Goal: Task Accomplishment & Management: Complete application form

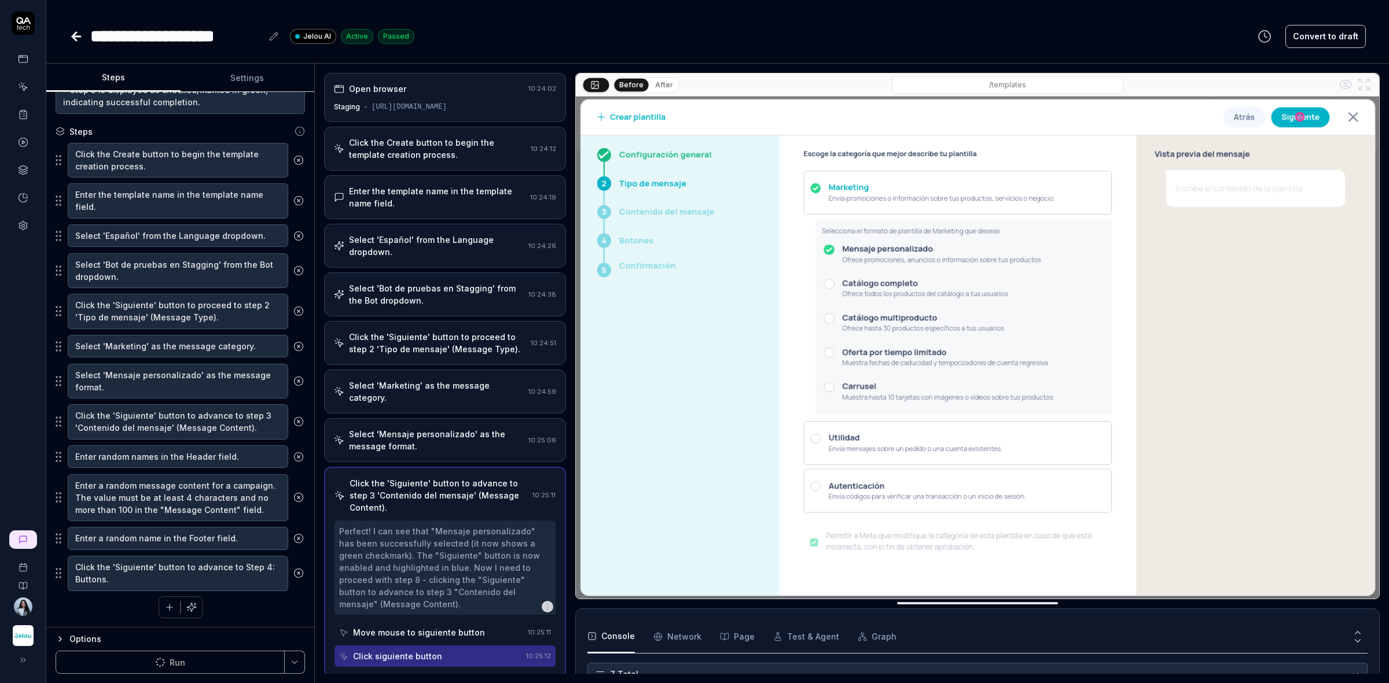
click at [469, 393] on div "Select 'Marketing' as the message category." at bounding box center [436, 392] width 175 height 24
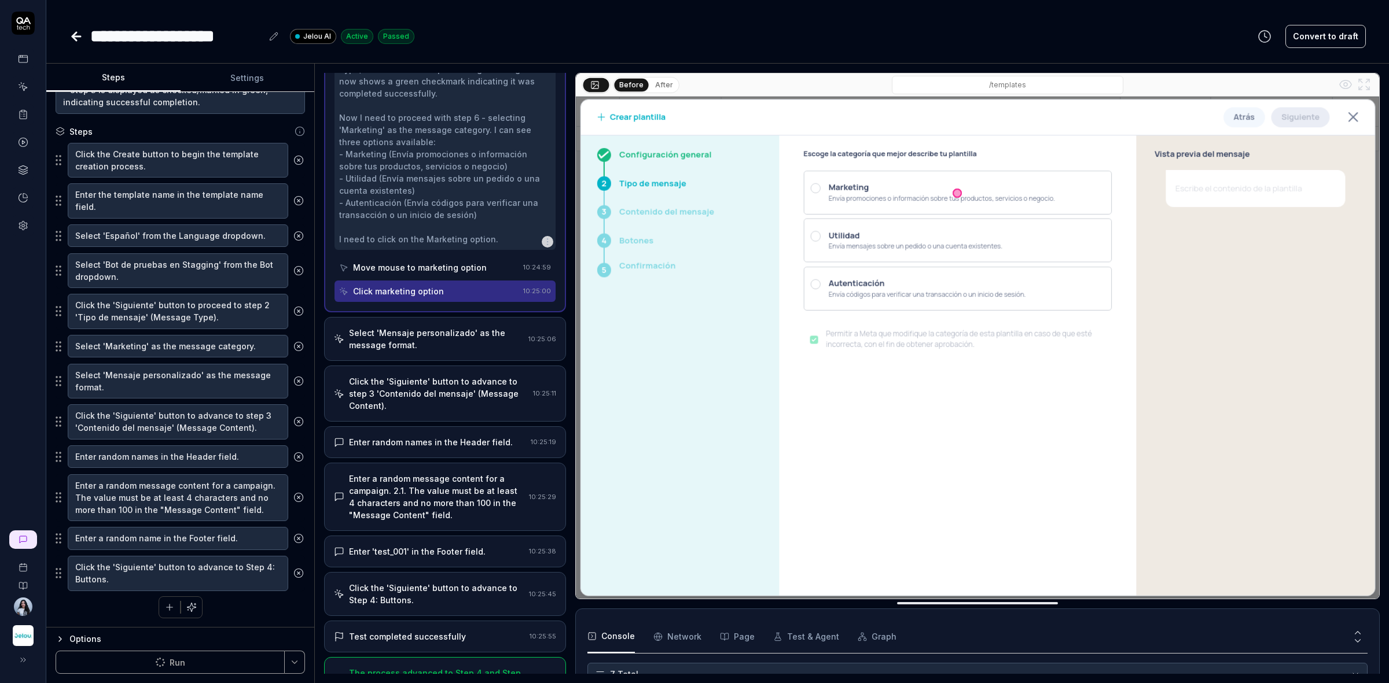
click at [444, 352] on div "Select 'Mensaje personalizado' as the message format. 10:25:06" at bounding box center [445, 339] width 242 height 44
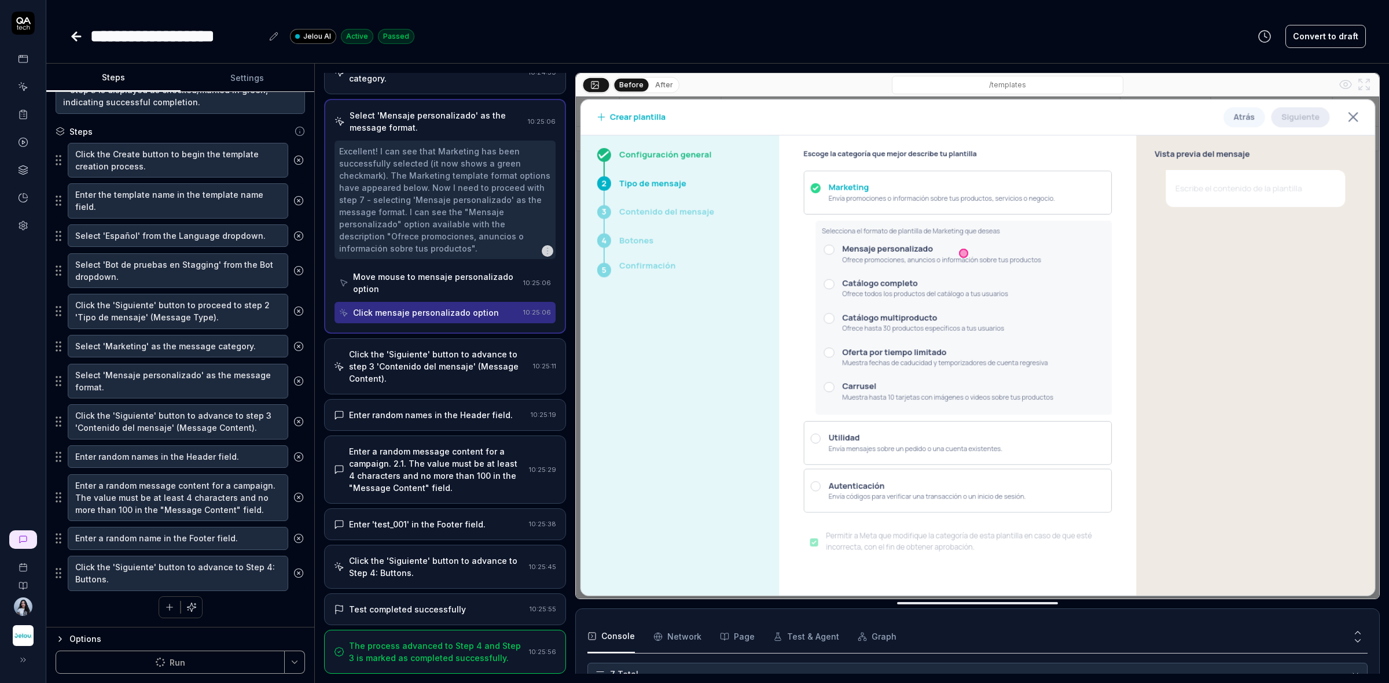
click at [444, 362] on div "Click the 'Siguiente' button to advance to step 3 'Contenido del mensaje' (Mess…" at bounding box center [438, 366] width 179 height 36
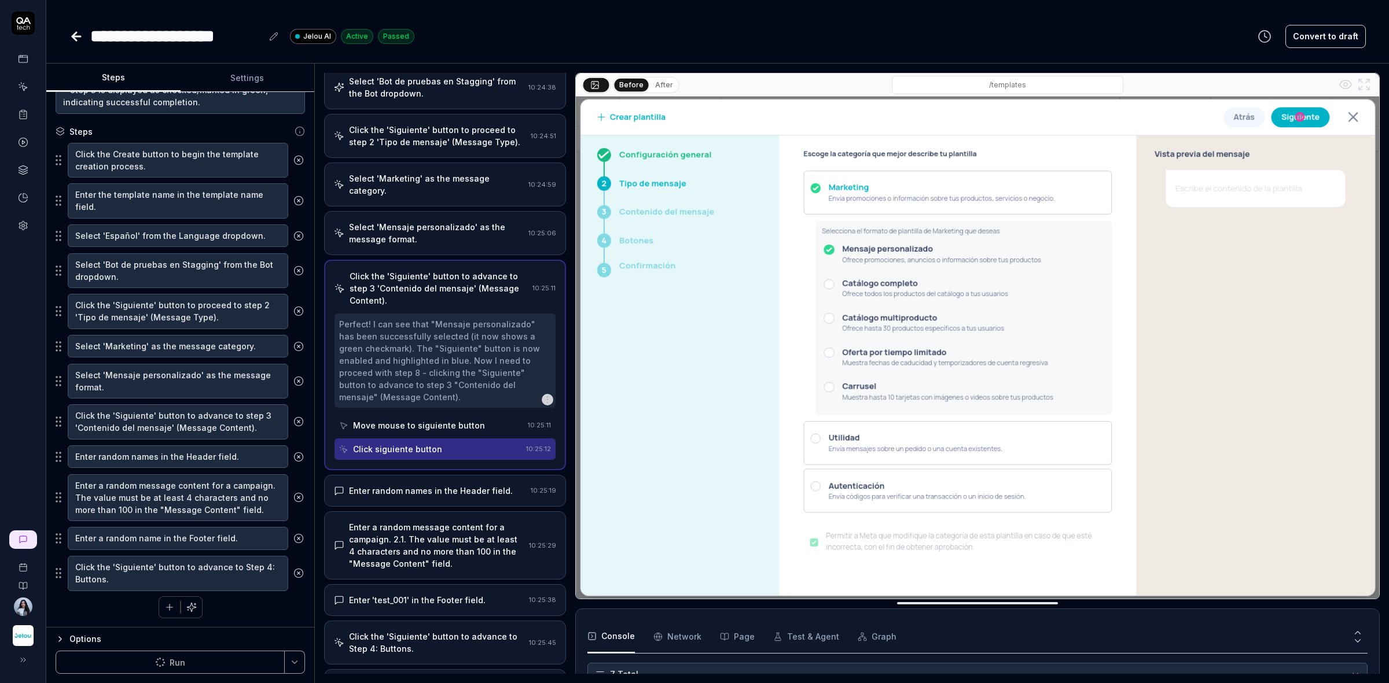
scroll to position [285, 0]
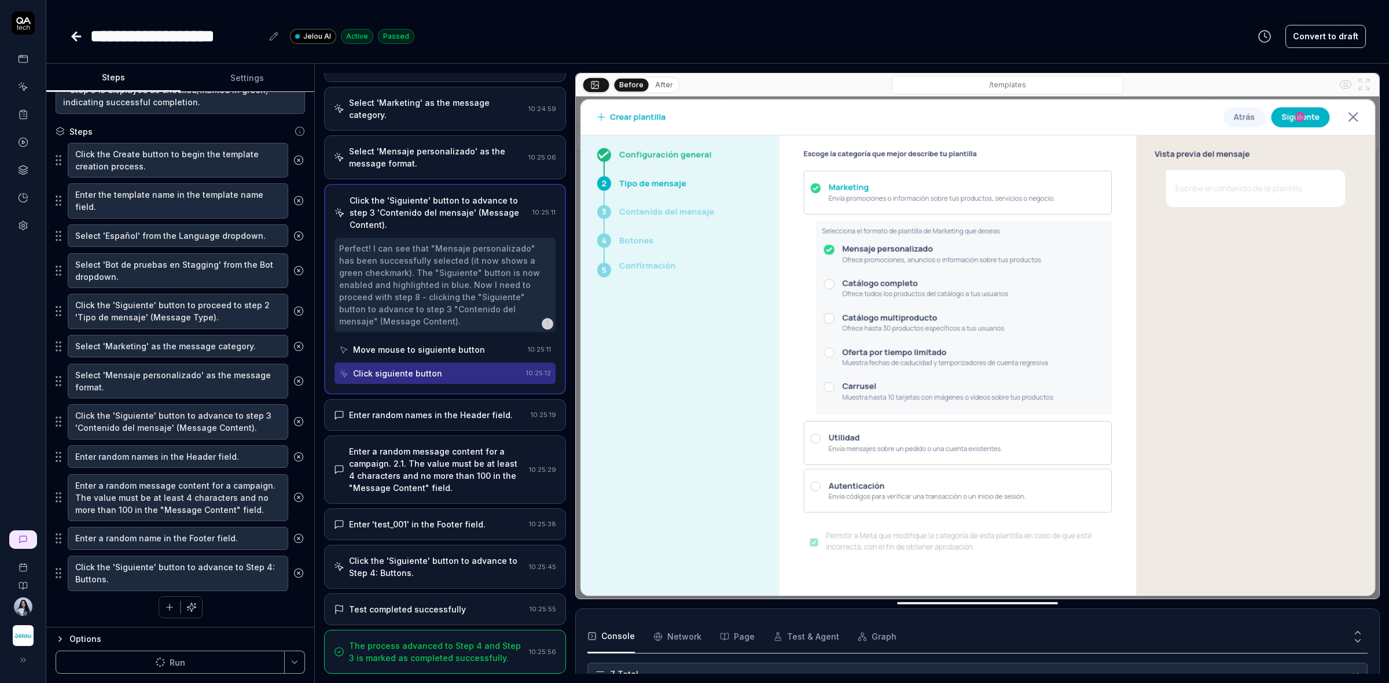
click at [444, 414] on div "Enter random names in the Header field." at bounding box center [431, 415] width 164 height 12
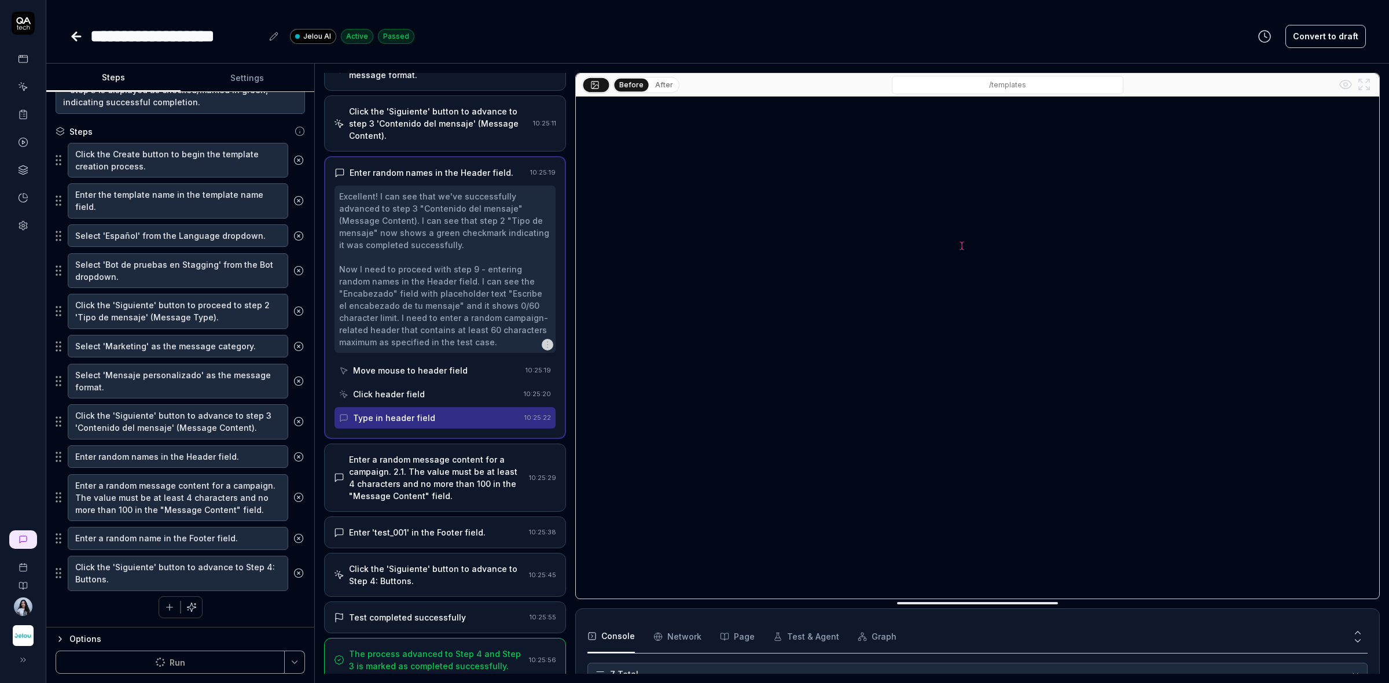
scroll to position [382, 0]
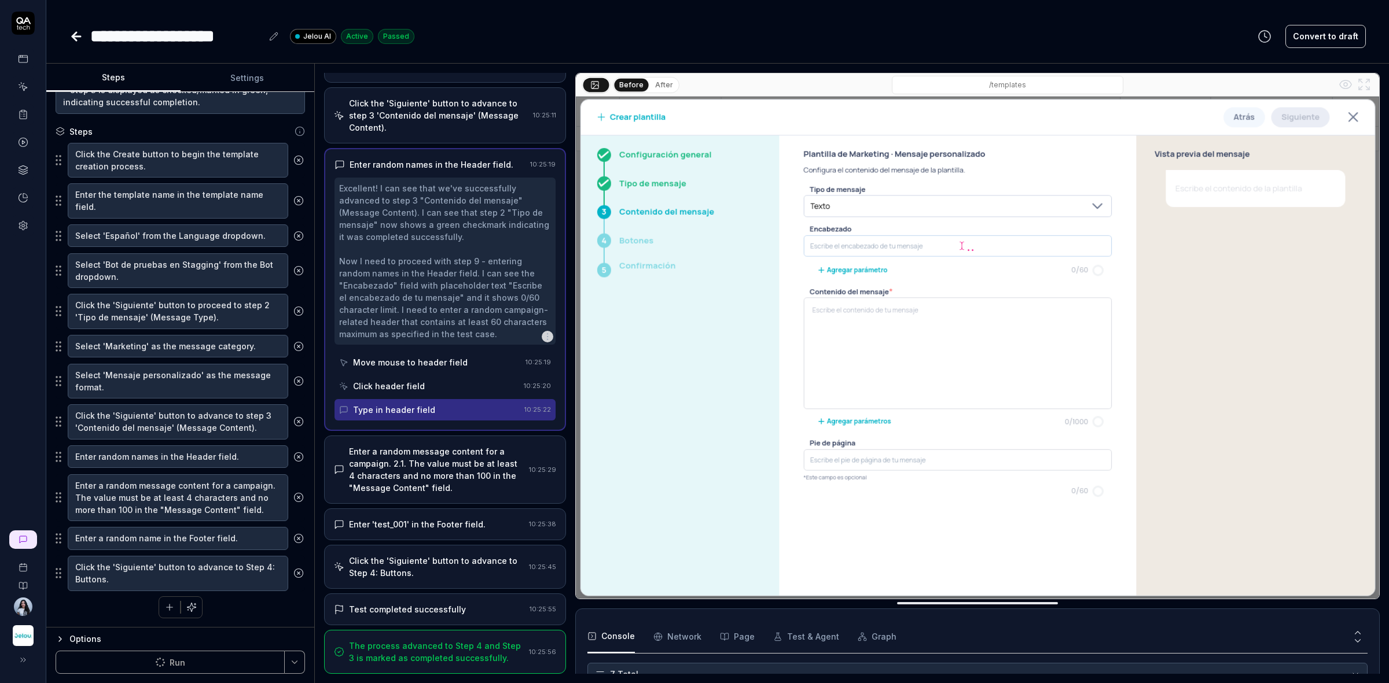
click at [458, 367] on div "Move mouse to header field" at bounding box center [410, 362] width 115 height 12
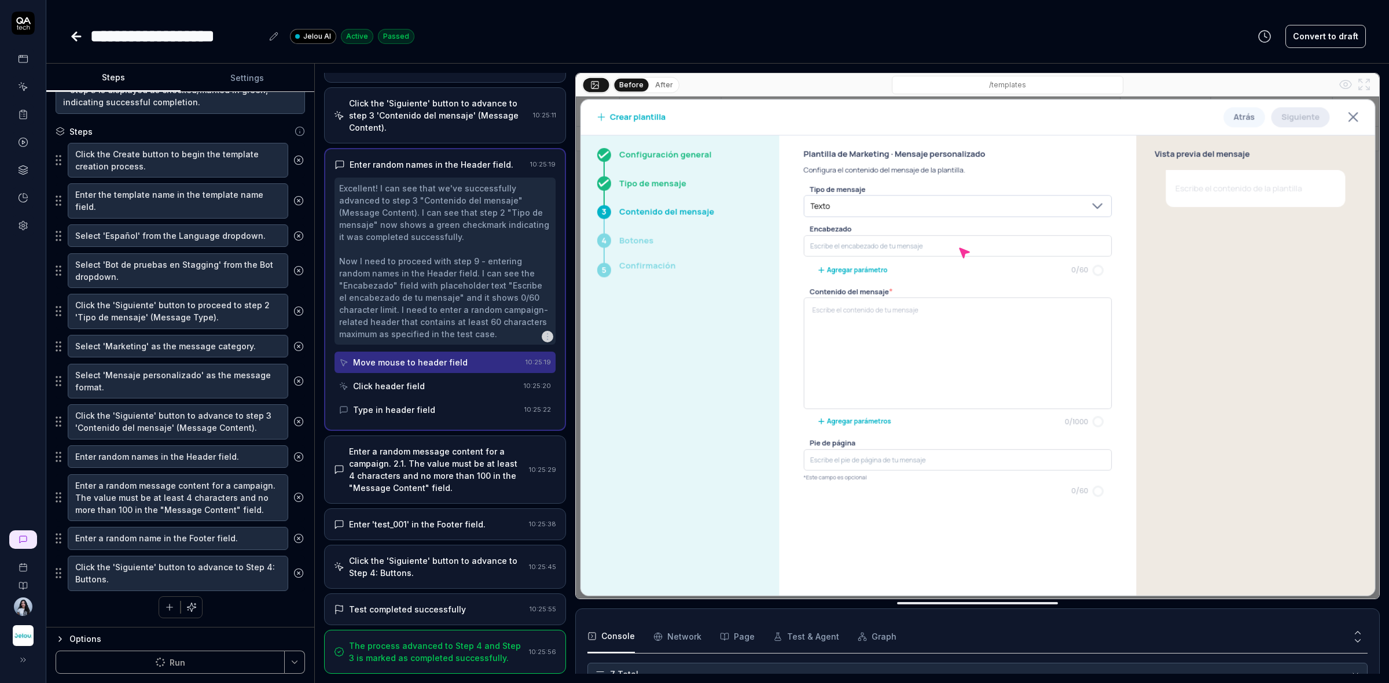
click at [452, 382] on div "Click header field" at bounding box center [429, 386] width 180 height 21
click at [455, 263] on div "Excellent! I can see that we've successfully advanced to step 3 "Contenido del …" at bounding box center [445, 261] width 212 height 158
click at [451, 127] on div "Click the 'Siguiente' button to advance to step 3 'Contenido del mensaje' (Mess…" at bounding box center [438, 115] width 179 height 36
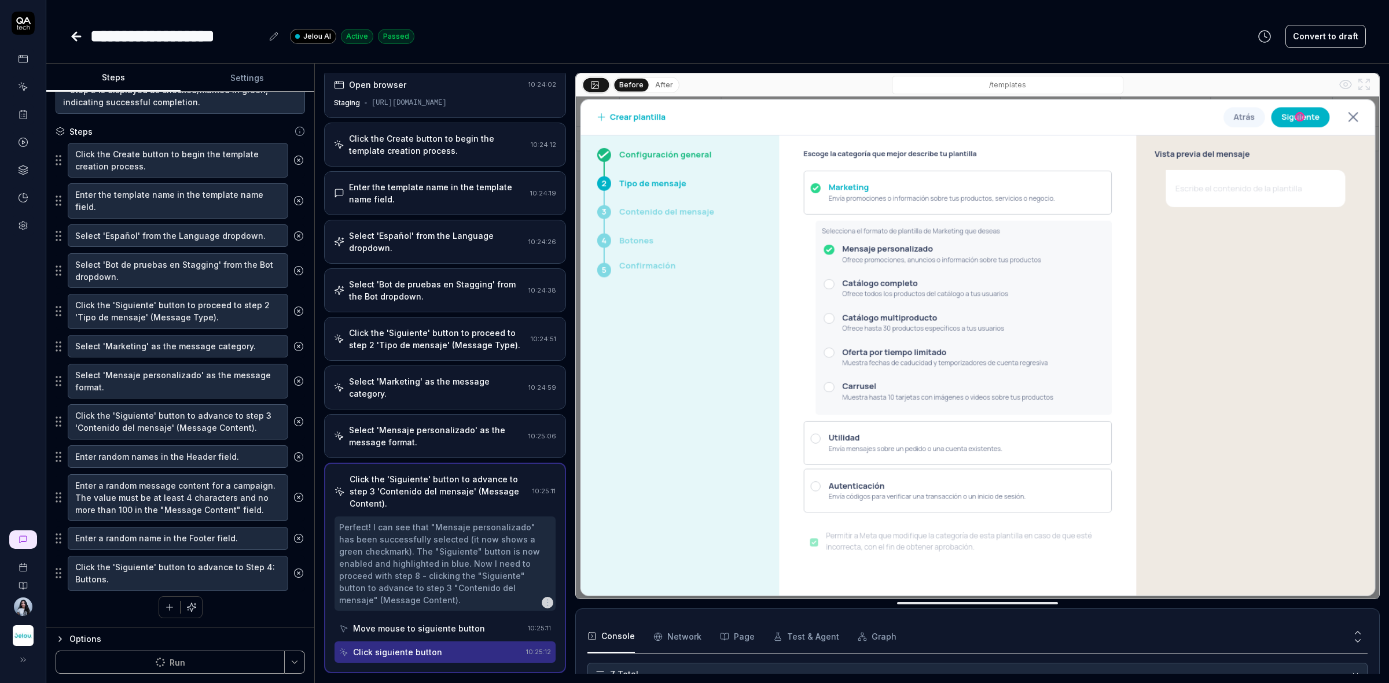
scroll to position [285, 0]
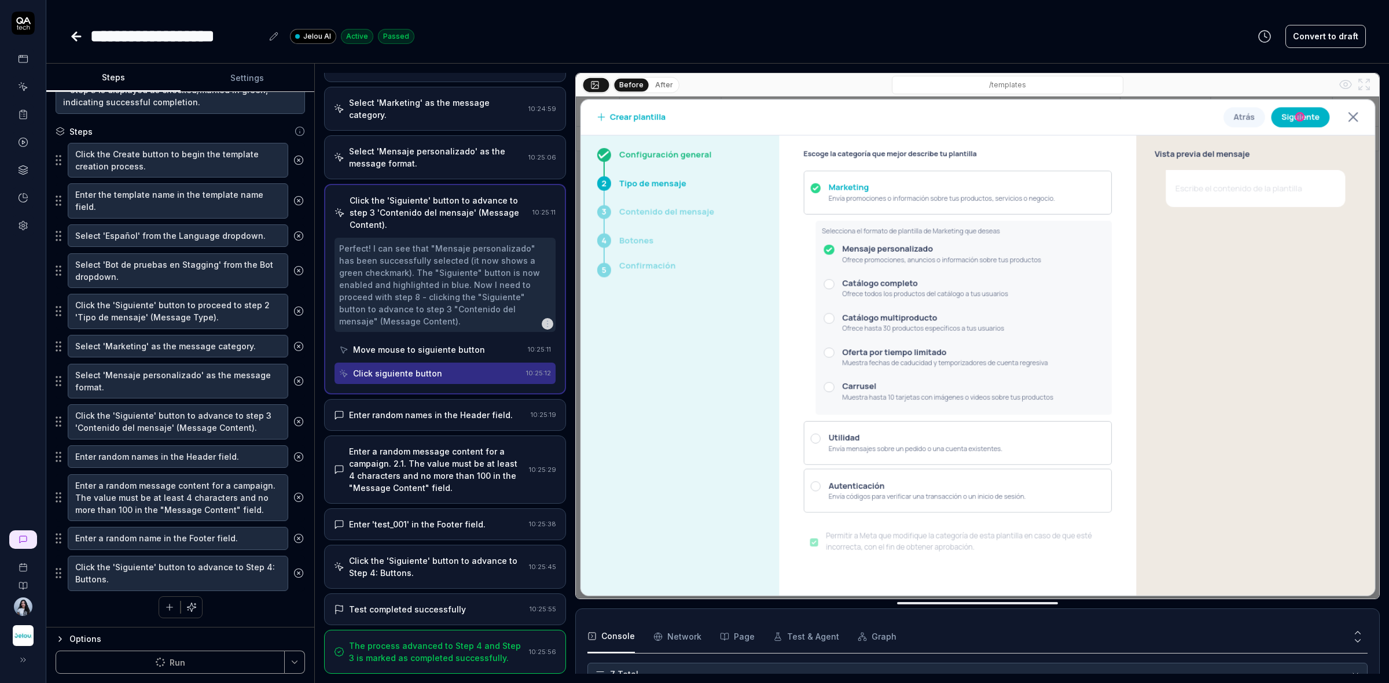
click at [458, 421] on div "Enter random names in the Header field. 10:25:19" at bounding box center [445, 415] width 242 height 32
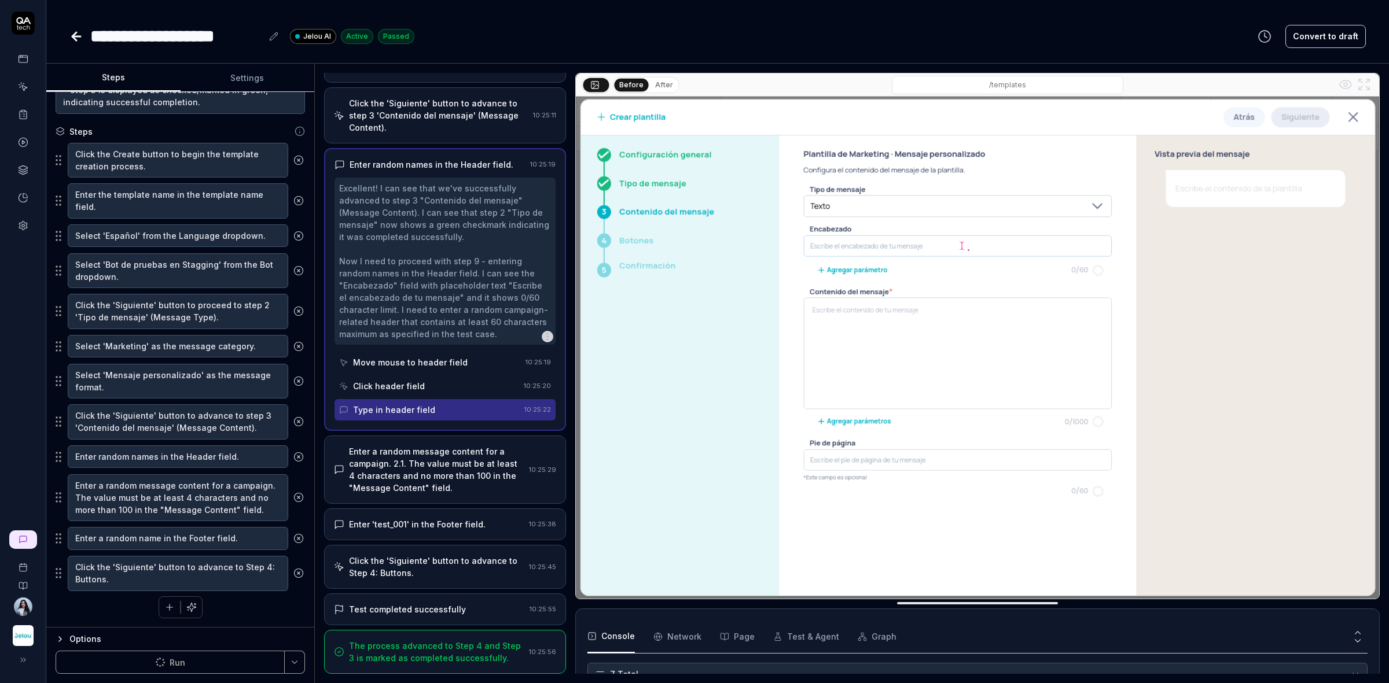
scroll to position [382, 0]
click at [443, 458] on div "Enter a random message content for a campaign. 2.1. The value must be at least …" at bounding box center [436, 470] width 175 height 49
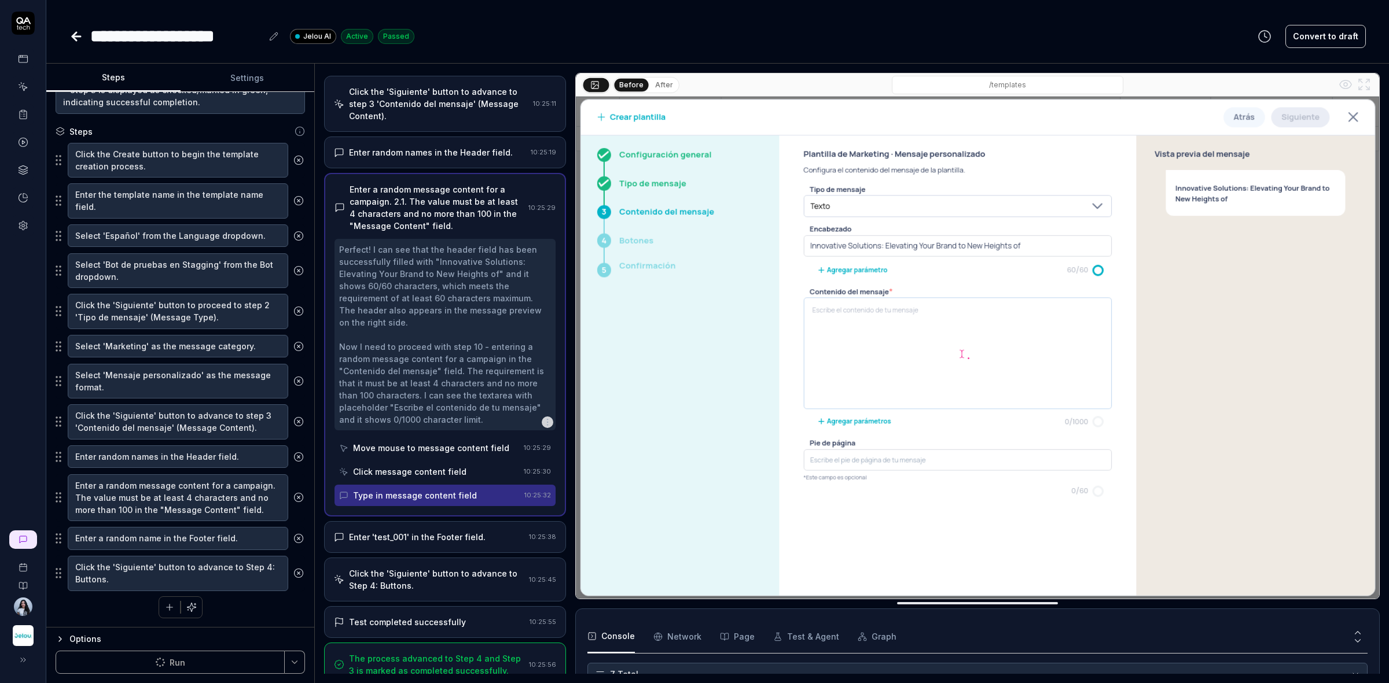
scroll to position [406, 0]
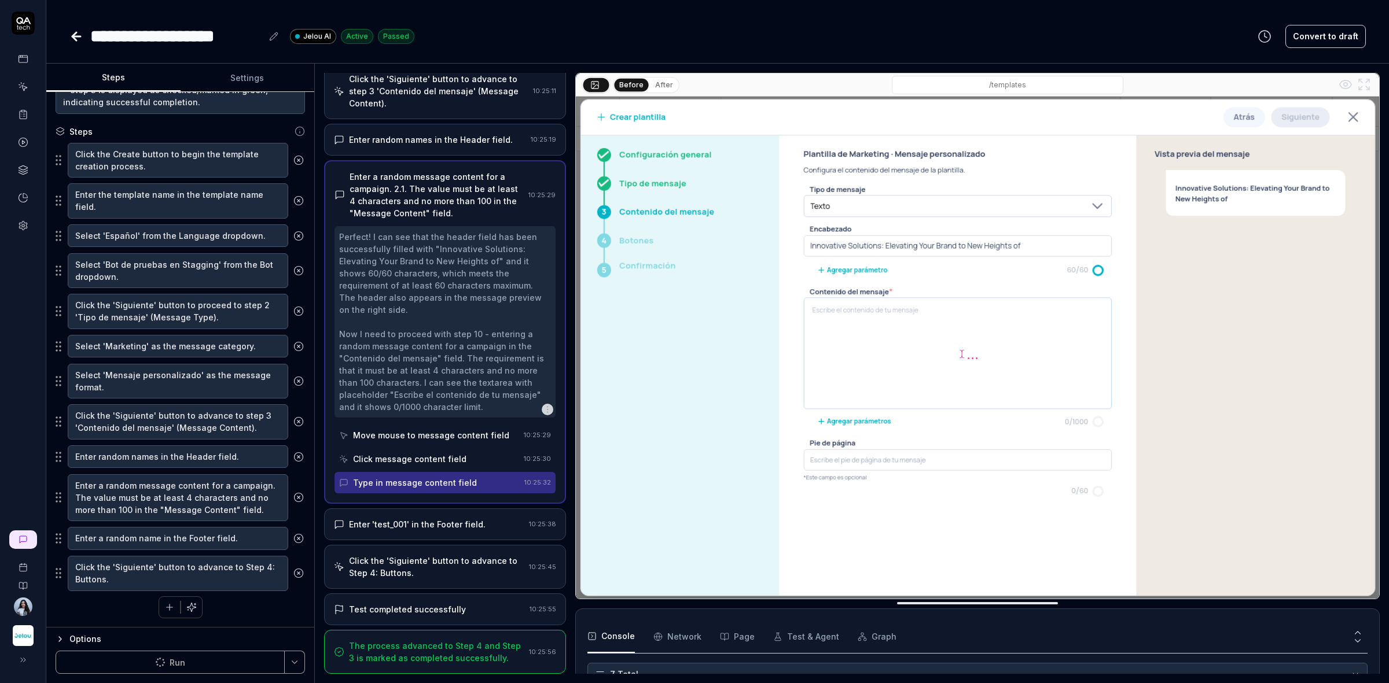
click at [466, 521] on div "Enter 'test_001' in the Footer field." at bounding box center [417, 524] width 137 height 12
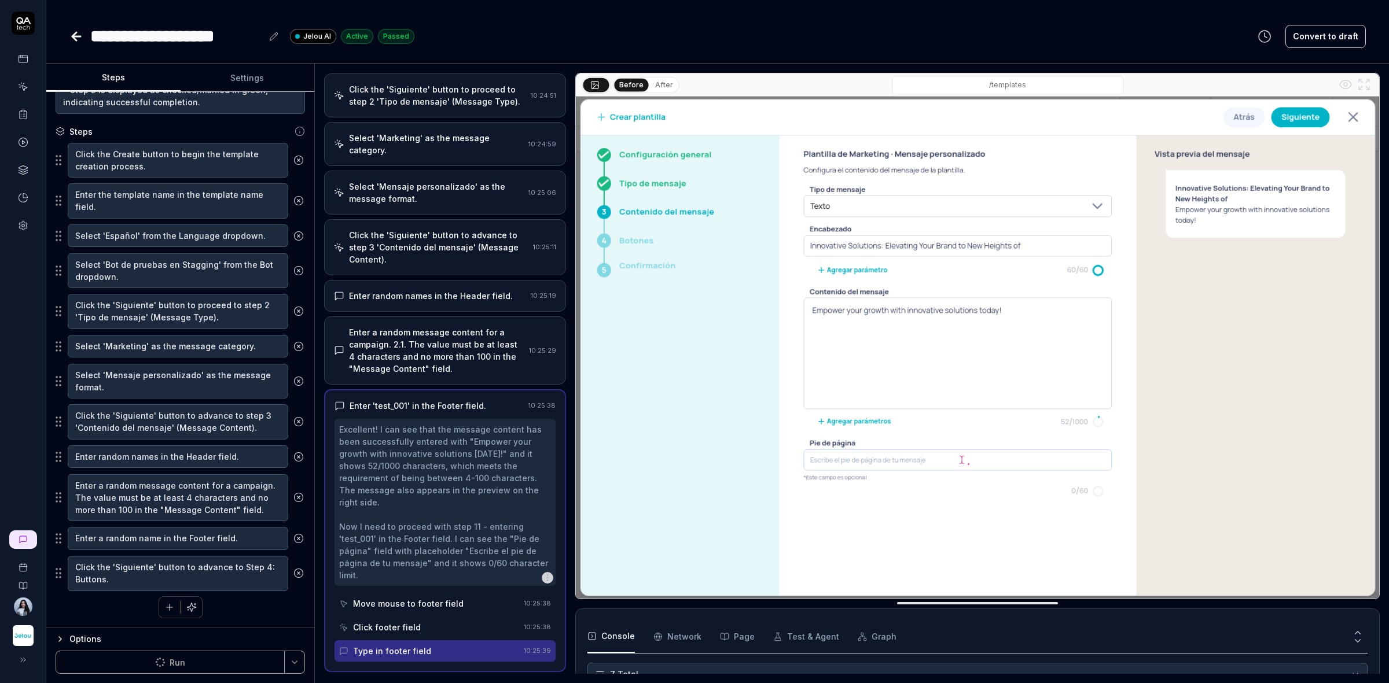
scroll to position [382, 0]
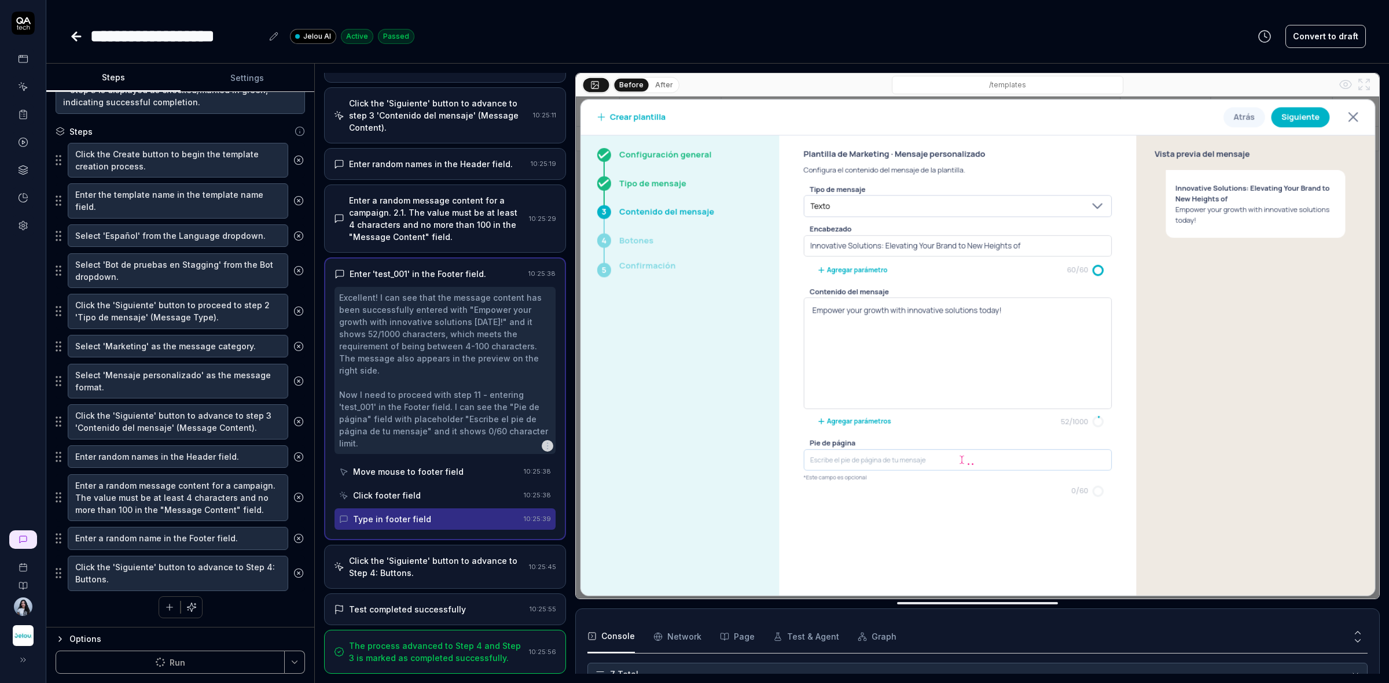
click at [449, 563] on div "Click the 'Siguiente' button to advance to Step 4: Buttons." at bounding box center [436, 567] width 175 height 24
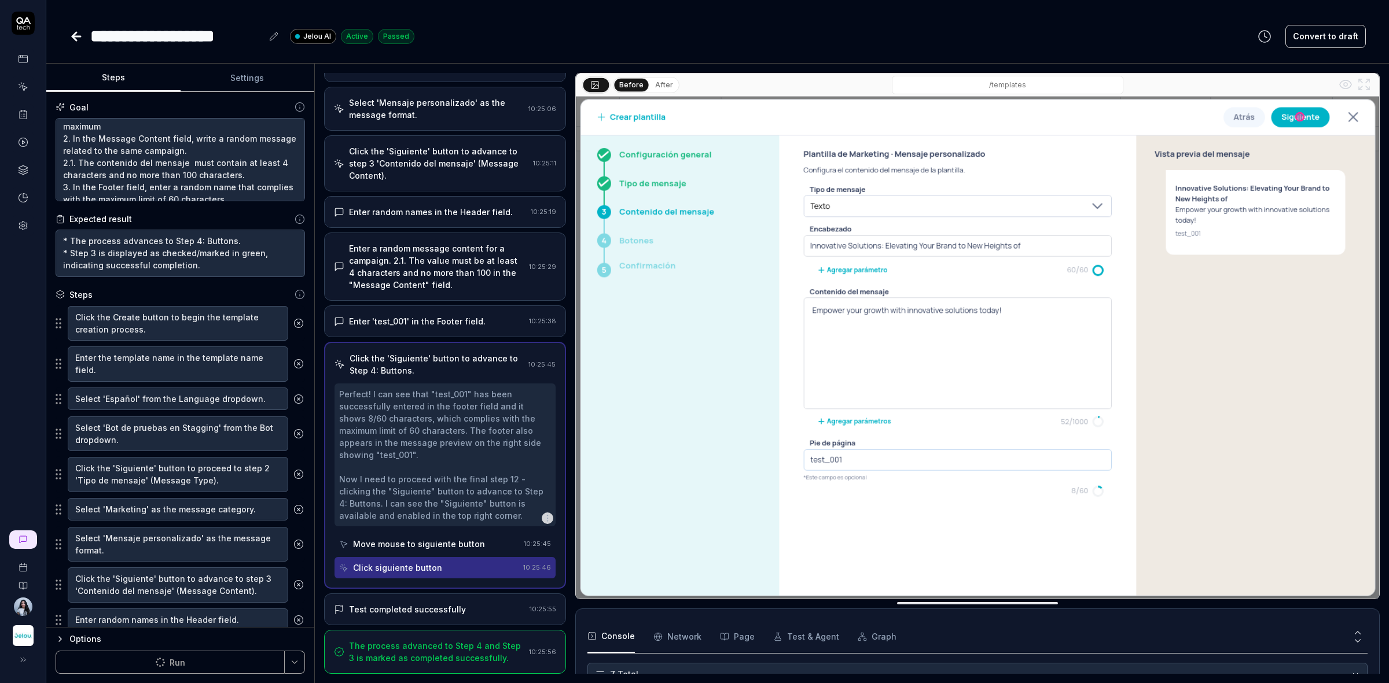
scroll to position [61, 0]
click at [197, 192] on textarea "1. In the Header field, enter a random name corresponding to a campaign. 1.1. T…" at bounding box center [180, 160] width 249 height 84
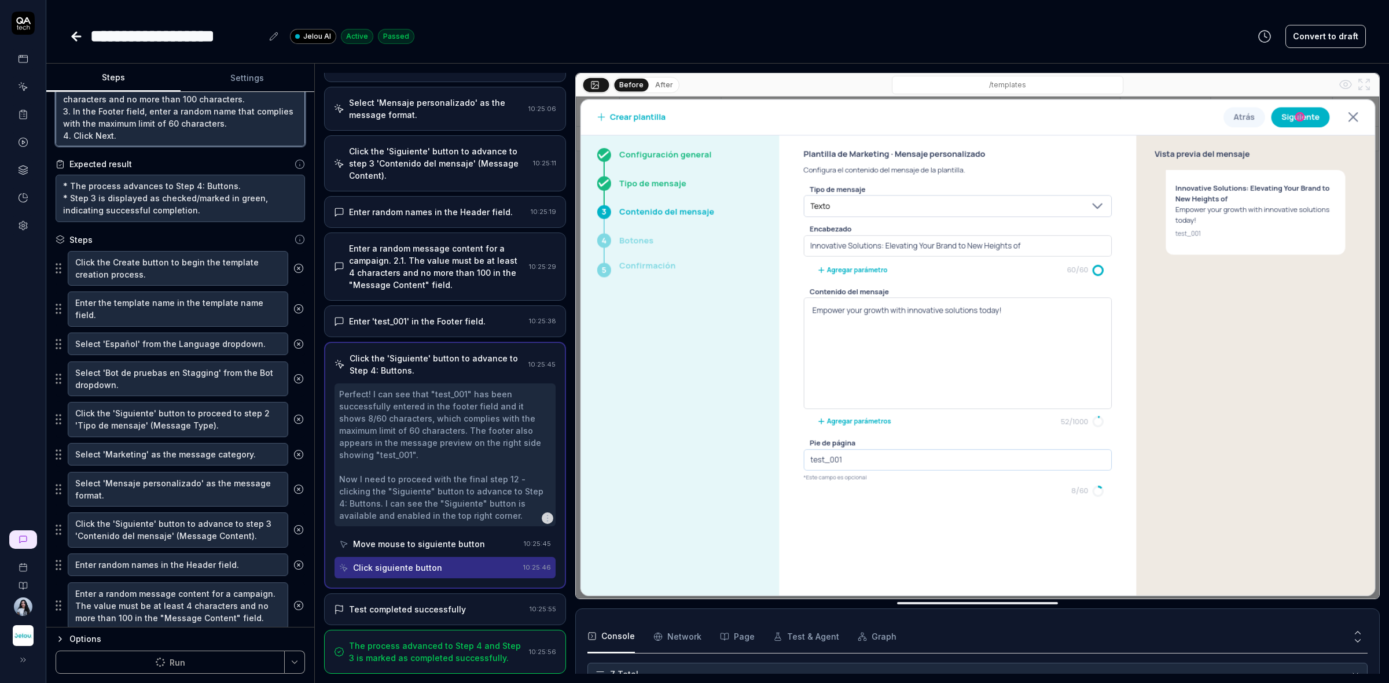
scroll to position [166, 0]
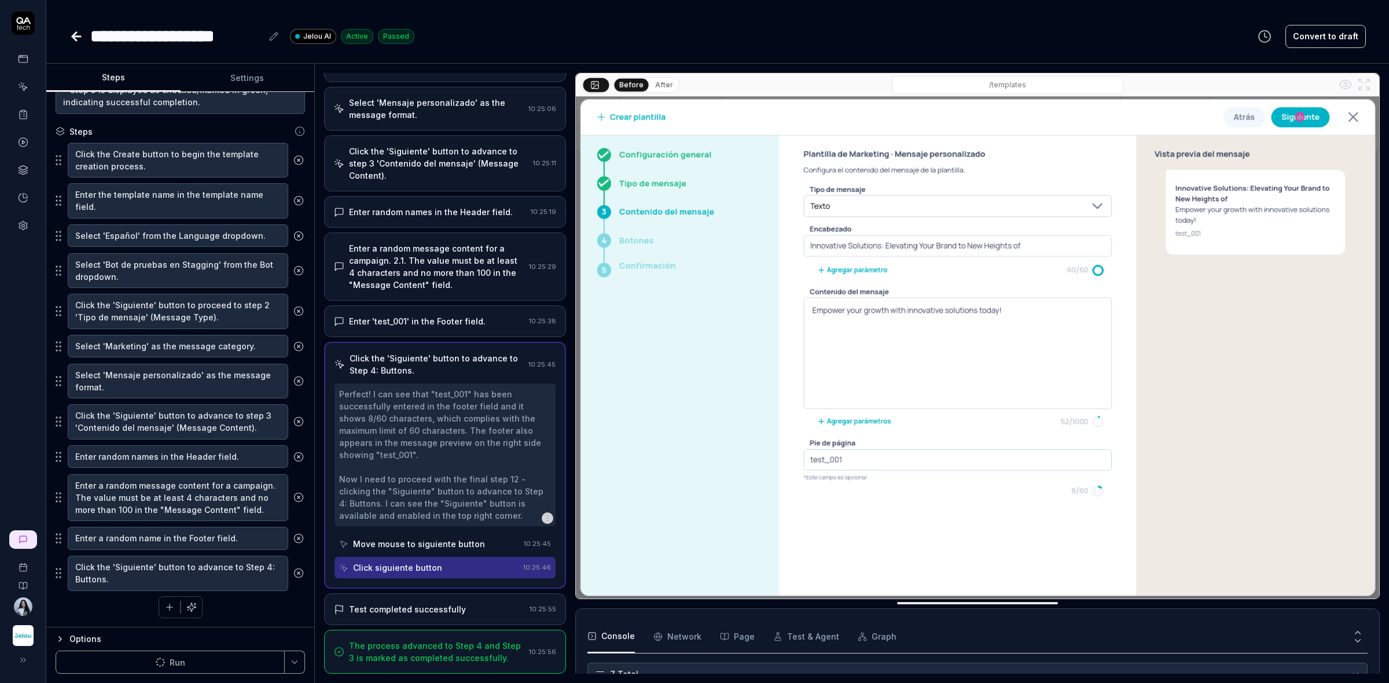
click at [454, 640] on div "The process advanced to Step 4 and Step 3 is marked as completed successfully." at bounding box center [436, 652] width 175 height 24
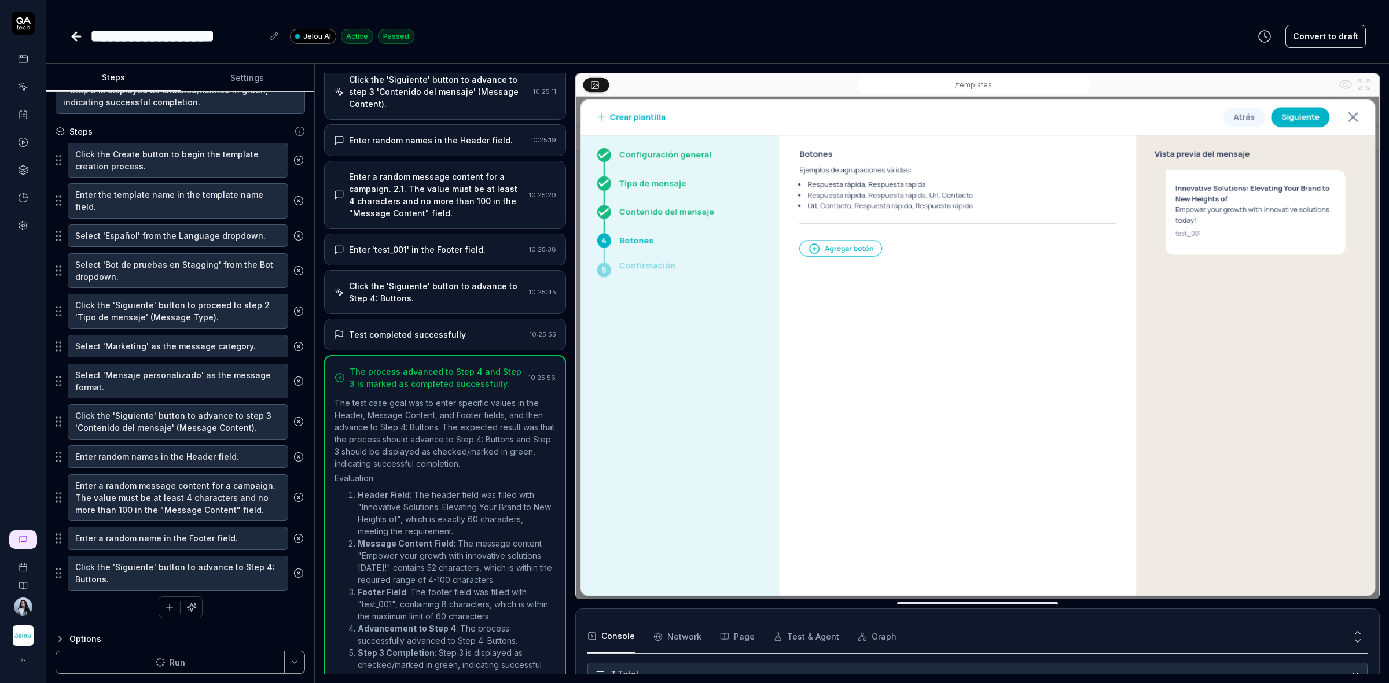
scroll to position [457, 0]
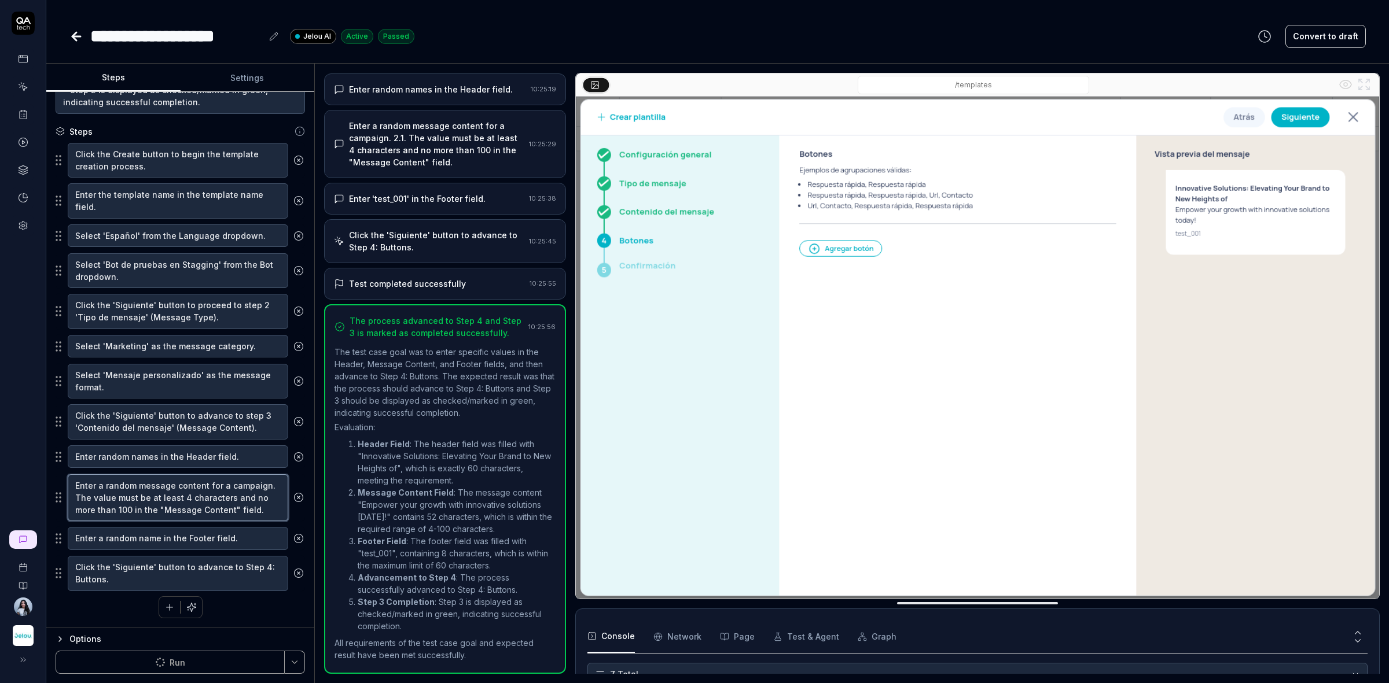
click at [128, 494] on textarea "Enter a random message content for a campaign. The value must be at least 4 cha…" at bounding box center [178, 497] width 220 height 47
click at [172, 464] on textarea "Enter random names in the Header field." at bounding box center [178, 457] width 220 height 23
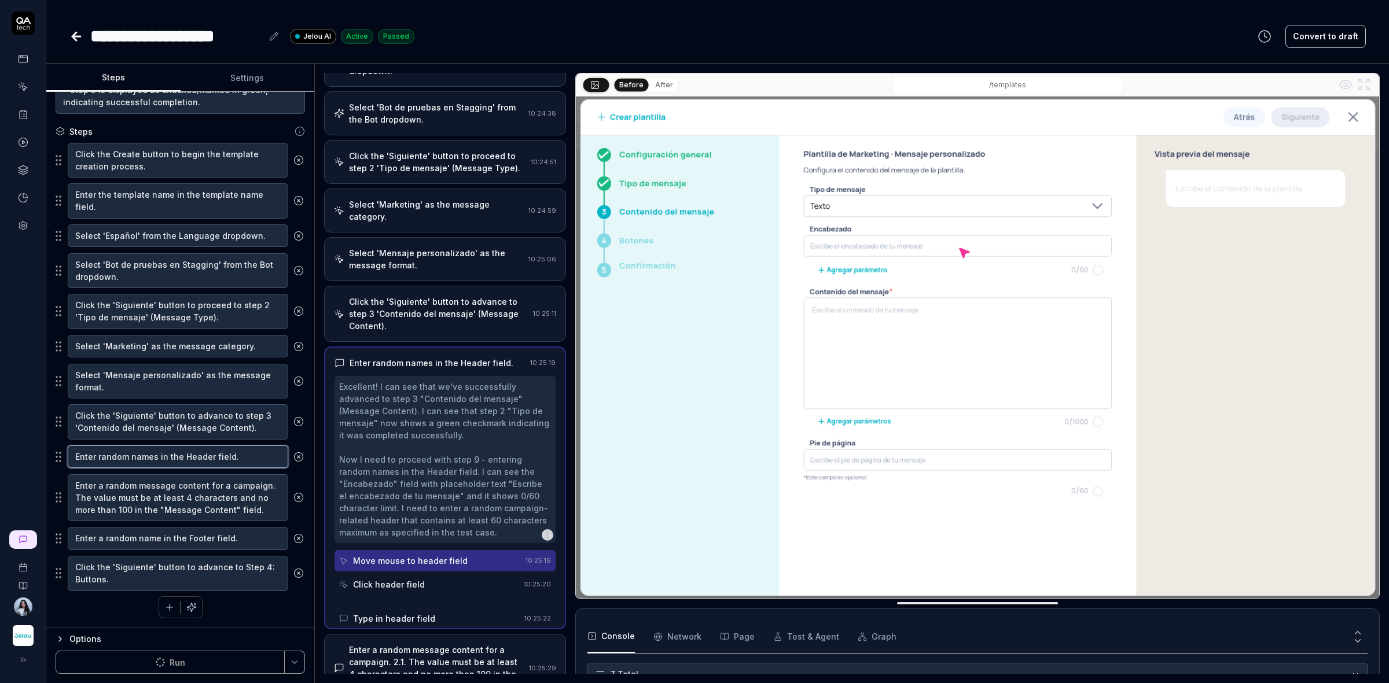
scroll to position [138, 0]
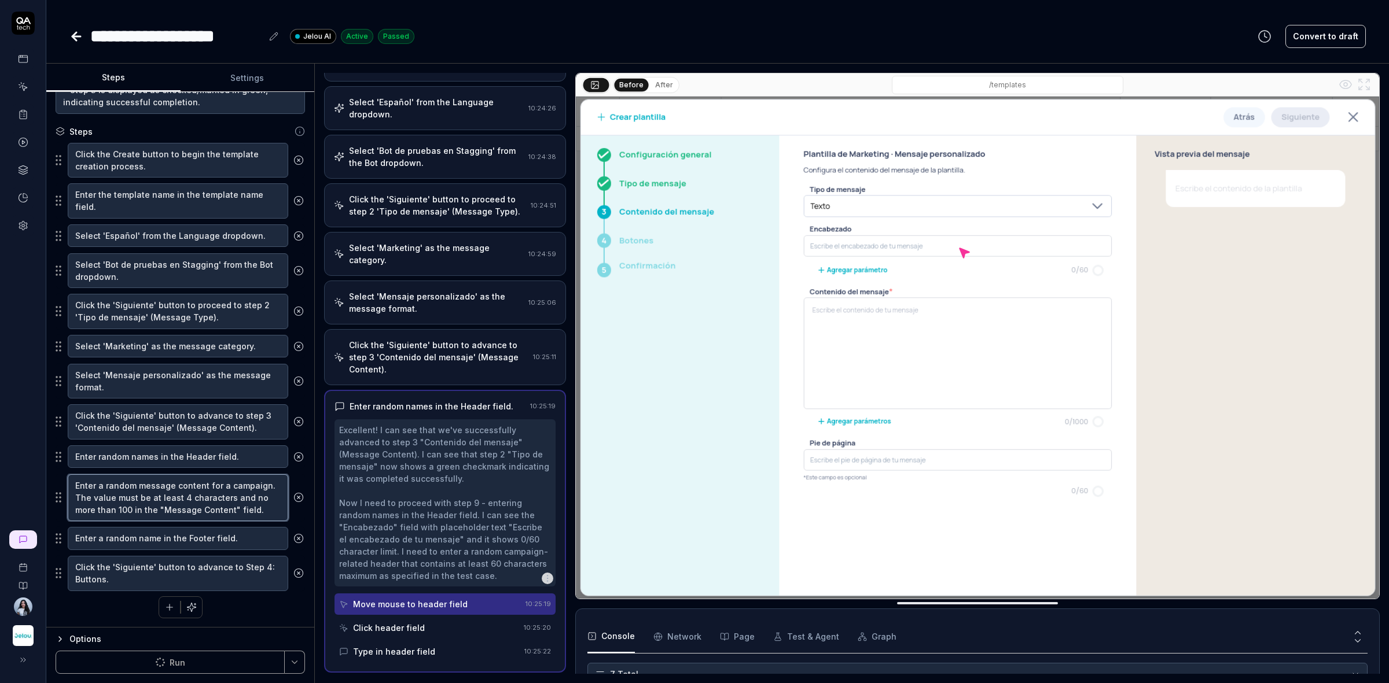
click at [149, 507] on textarea "Enter a random message content for a campaign. The value must be at least 4 cha…" at bounding box center [178, 497] width 220 height 47
click at [183, 507] on textarea "Enter a random message content for a campaign. The value must be at least 4 cha…" at bounding box center [178, 497] width 220 height 47
click at [170, 546] on textarea "Enter a random name in the Footer field." at bounding box center [178, 538] width 220 height 23
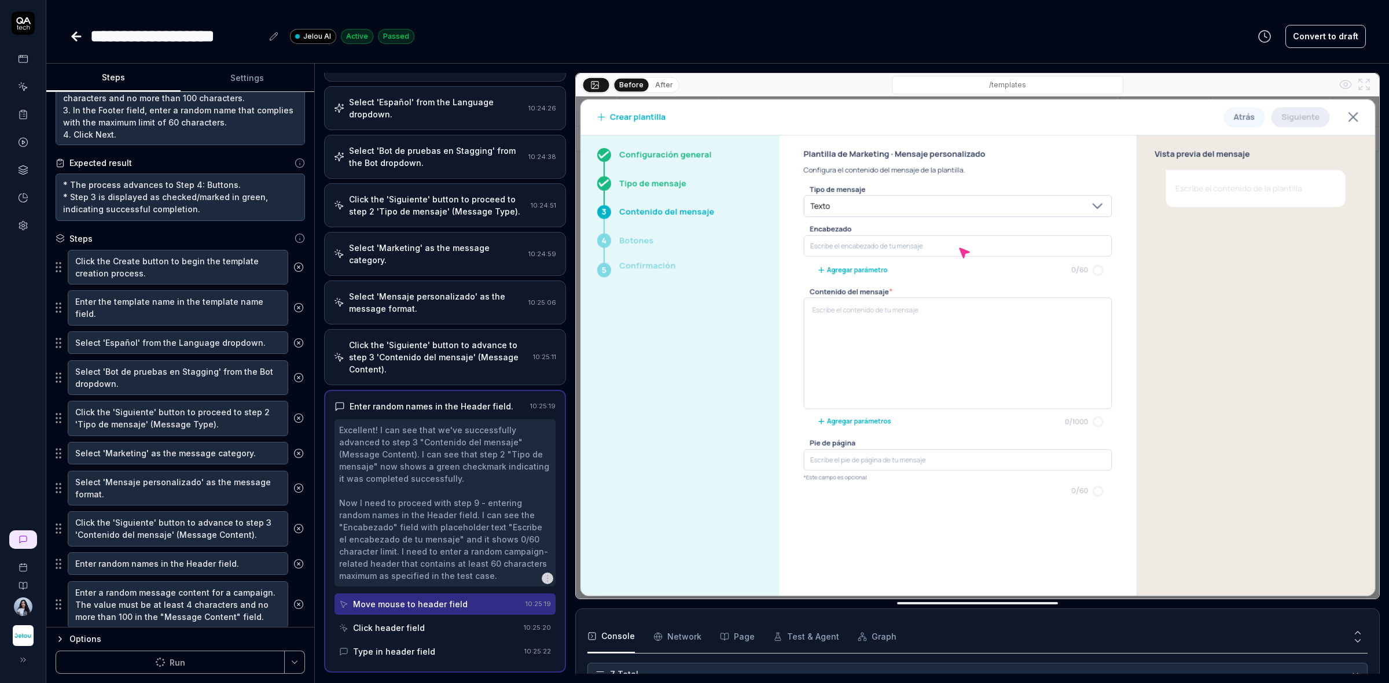
scroll to position [72, 0]
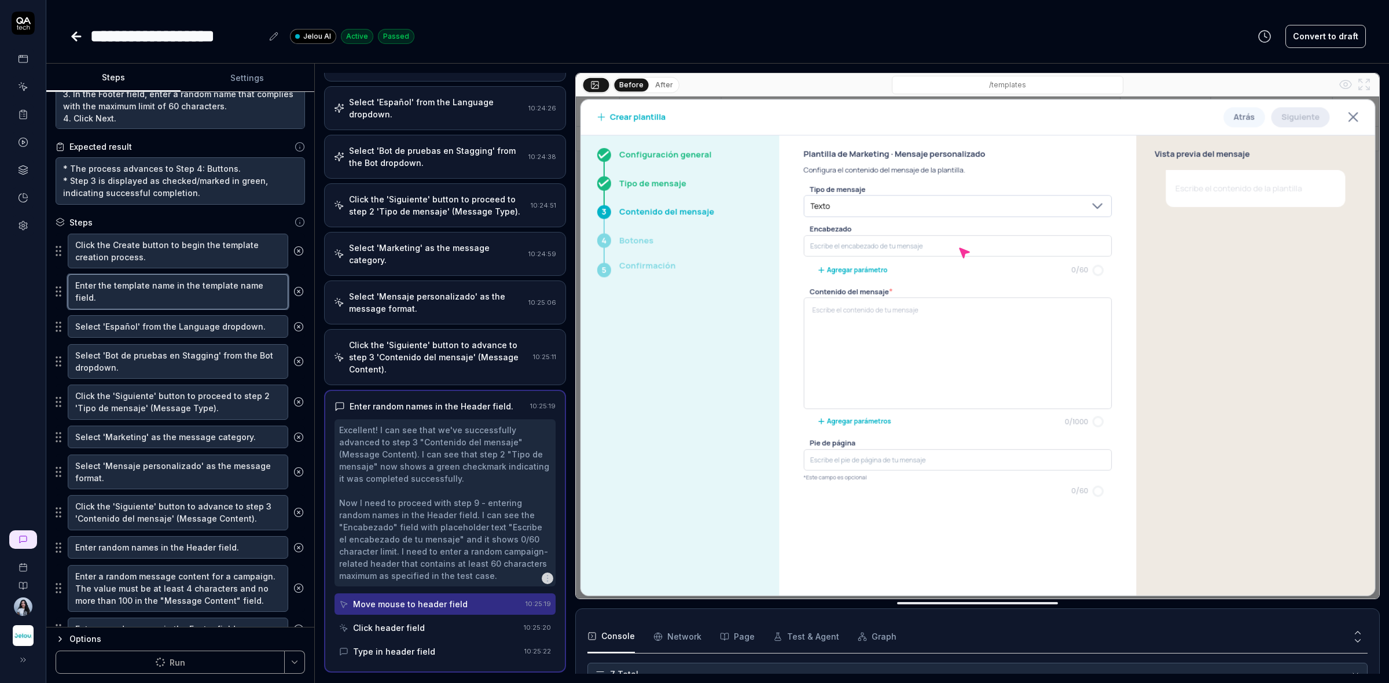
click at [205, 285] on textarea "Enter the template name in the template name field." at bounding box center [178, 291] width 220 height 35
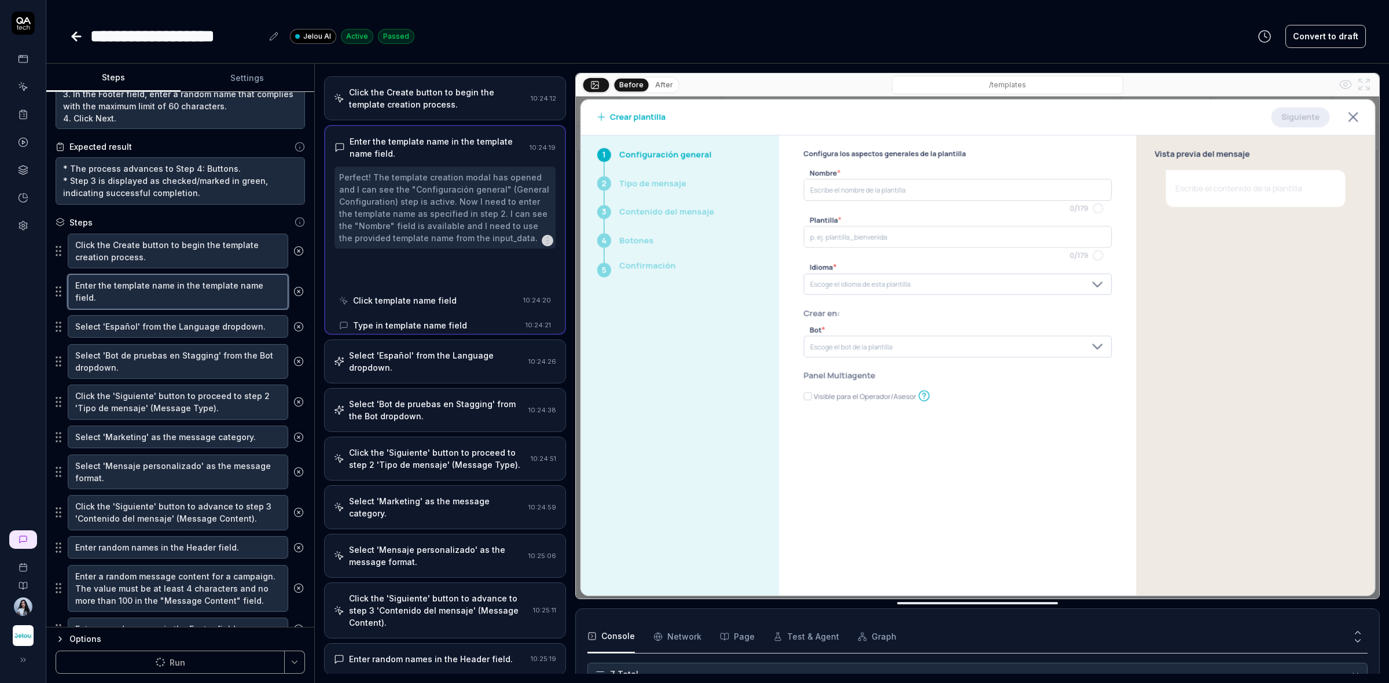
scroll to position [0, 0]
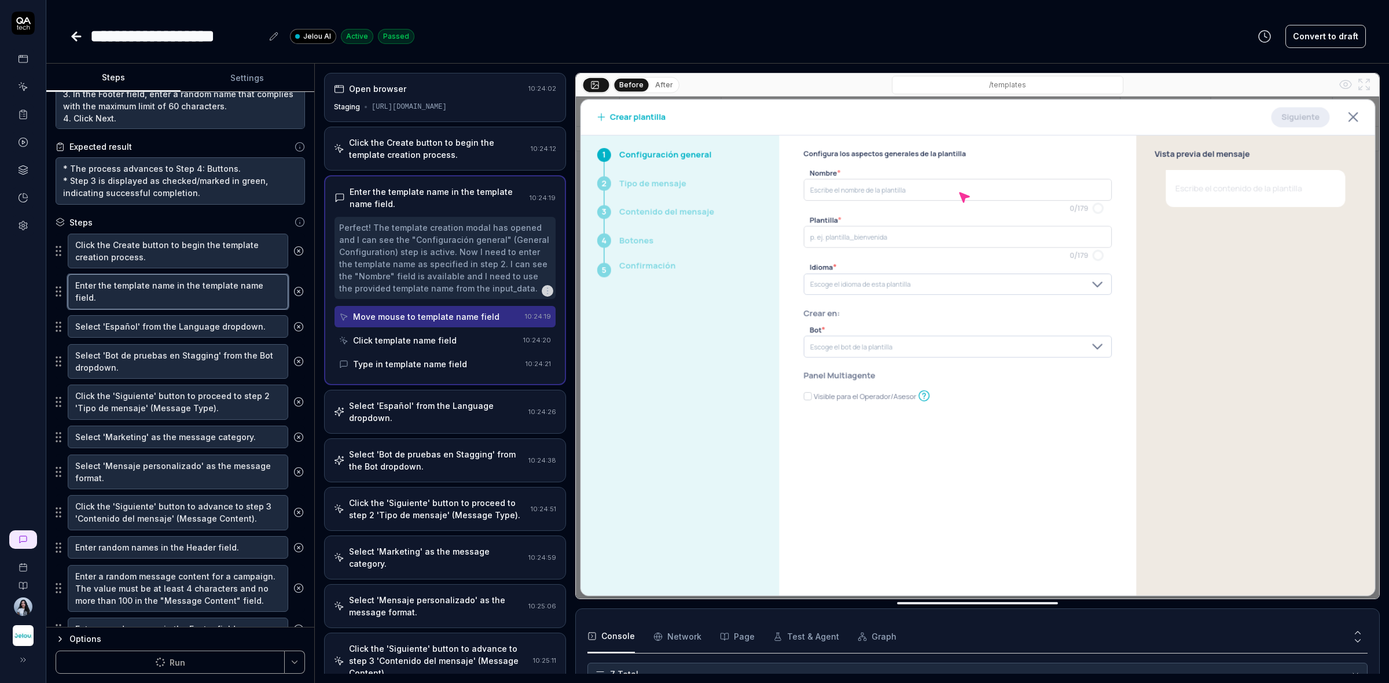
click at [203, 285] on textarea "Enter the template name in the template name field." at bounding box center [178, 291] width 220 height 35
click at [197, 327] on textarea "Select 'Español' from the Language dropdown." at bounding box center [178, 326] width 220 height 23
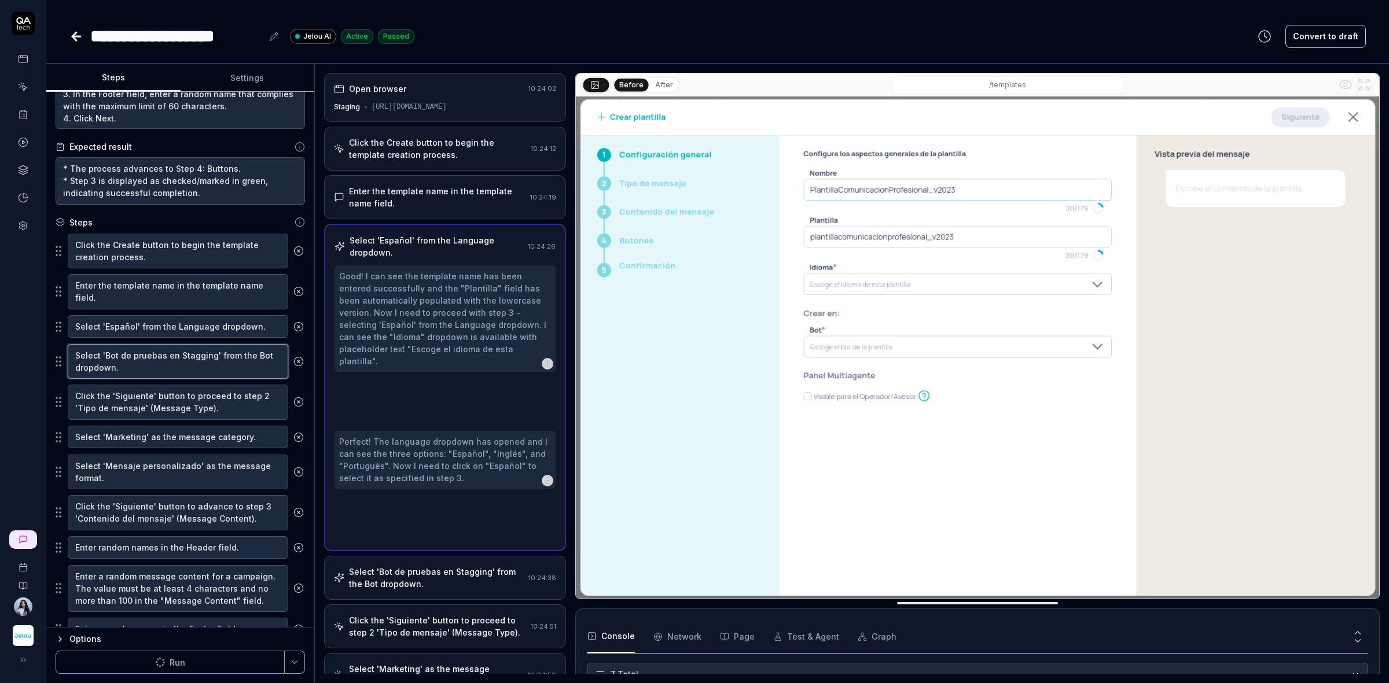
click at [183, 362] on textarea "Select 'Bot de pruebas en Stagging' from the Bot dropdown." at bounding box center [178, 361] width 220 height 35
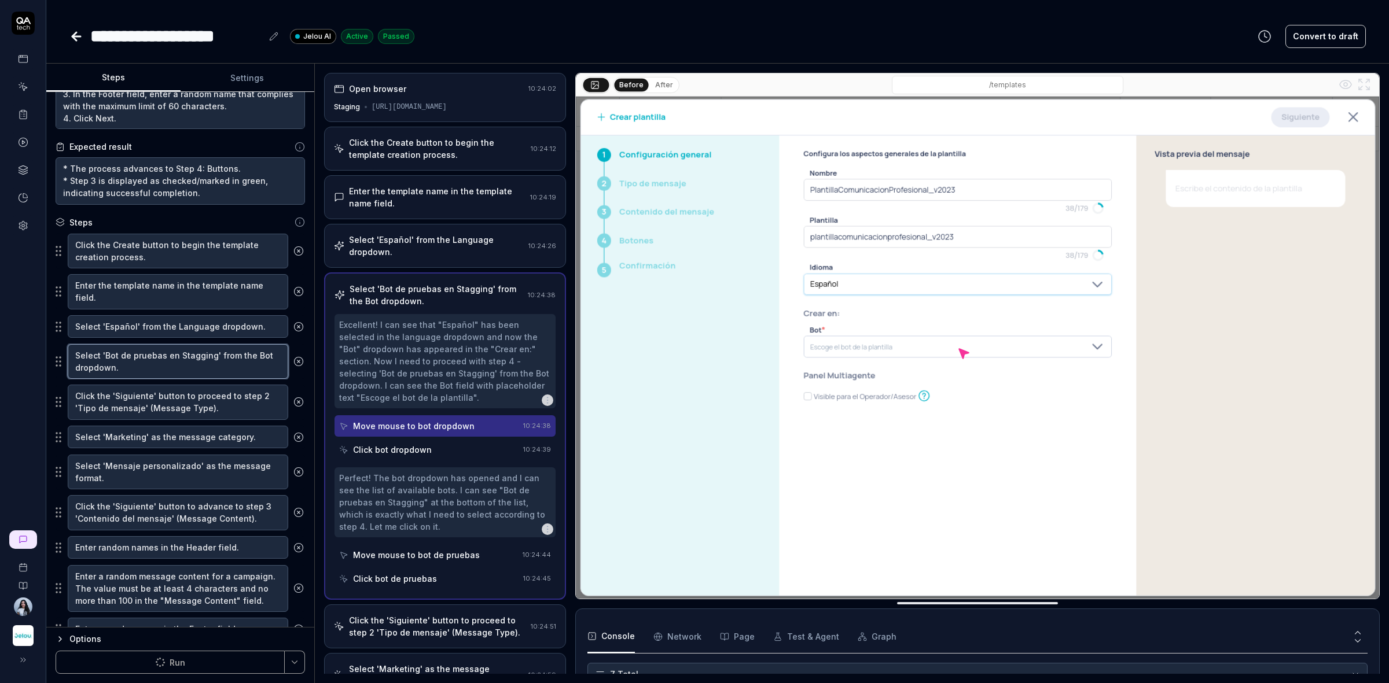
scroll to position [145, 0]
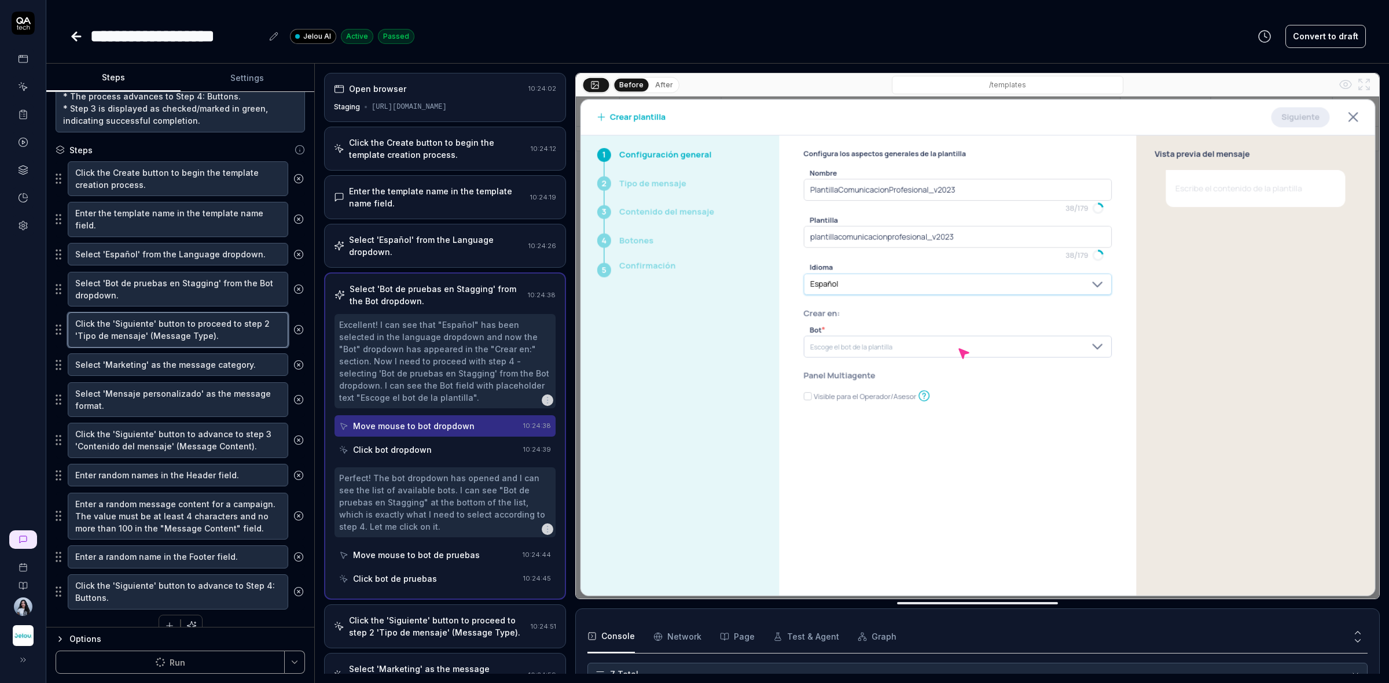
click at [192, 330] on textarea "Click the 'Siguiente' button to proceed to step 2 'Tipo de mensaje' (Message Ty…" at bounding box center [178, 329] width 220 height 35
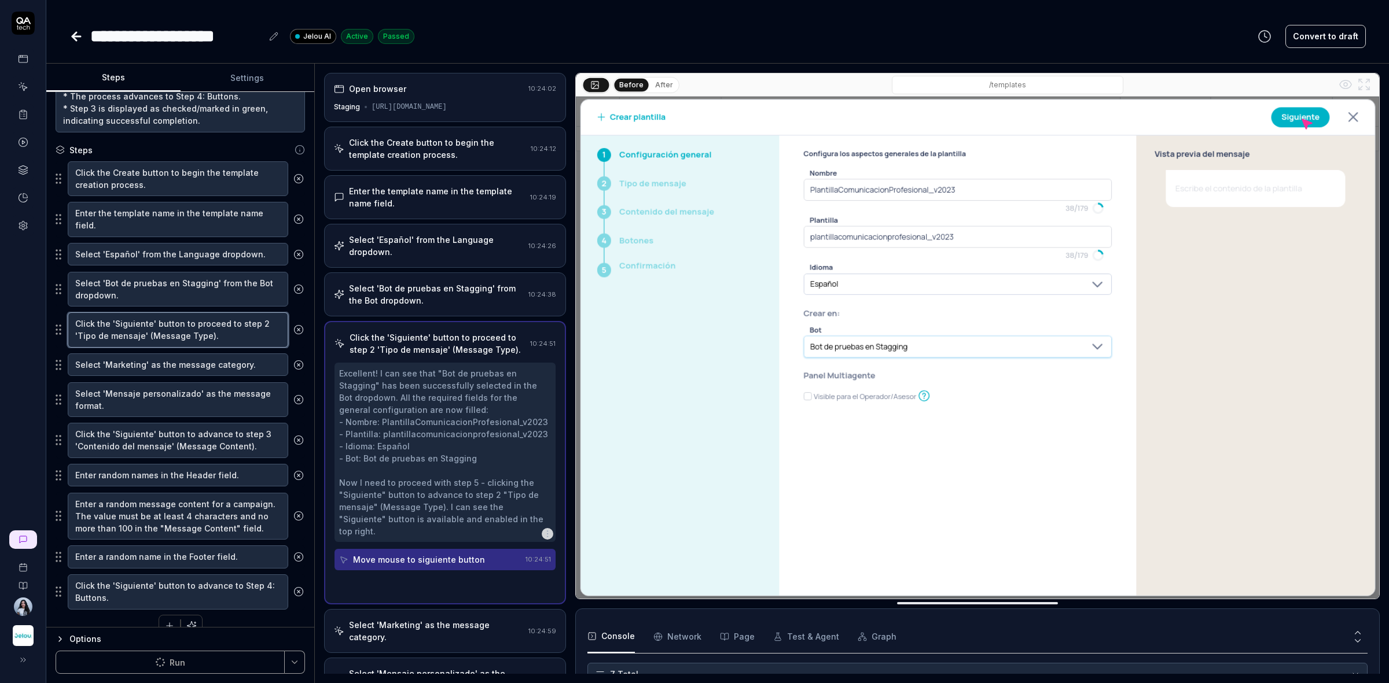
scroll to position [166, 0]
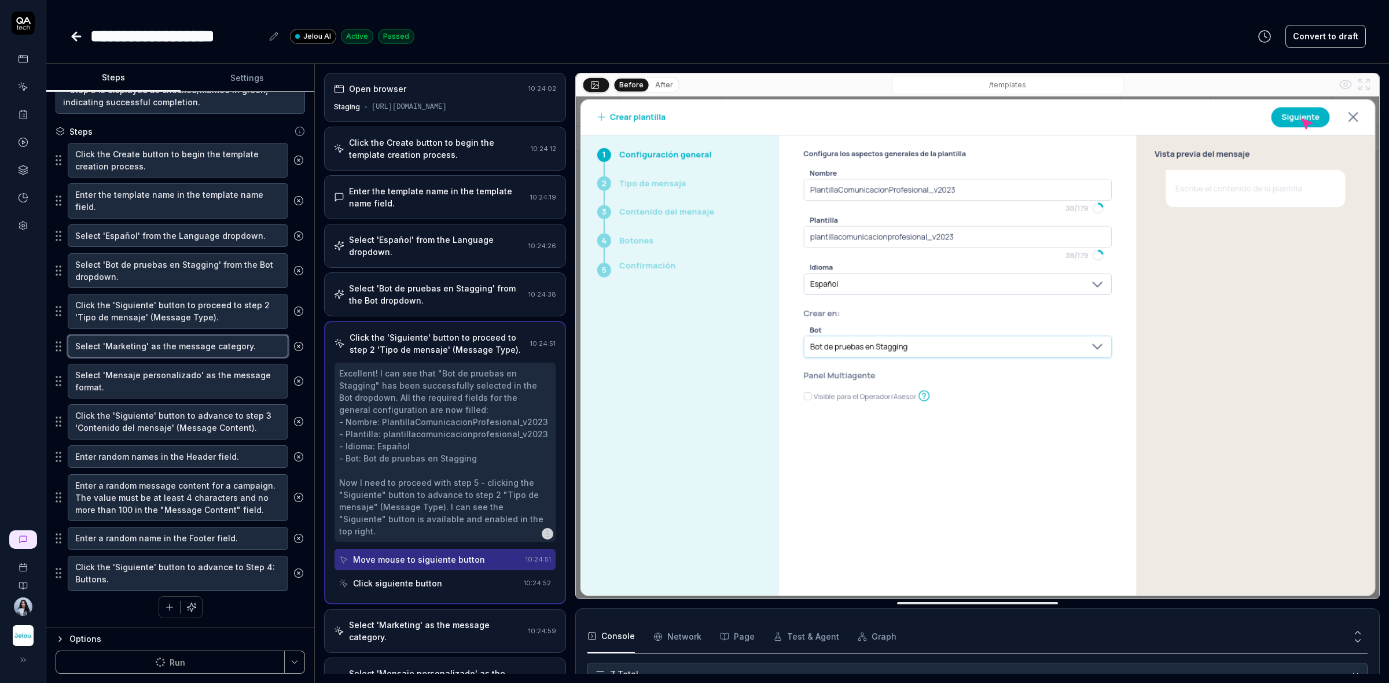
click at [191, 345] on textarea "Select 'Marketing' as the message category." at bounding box center [178, 346] width 220 height 23
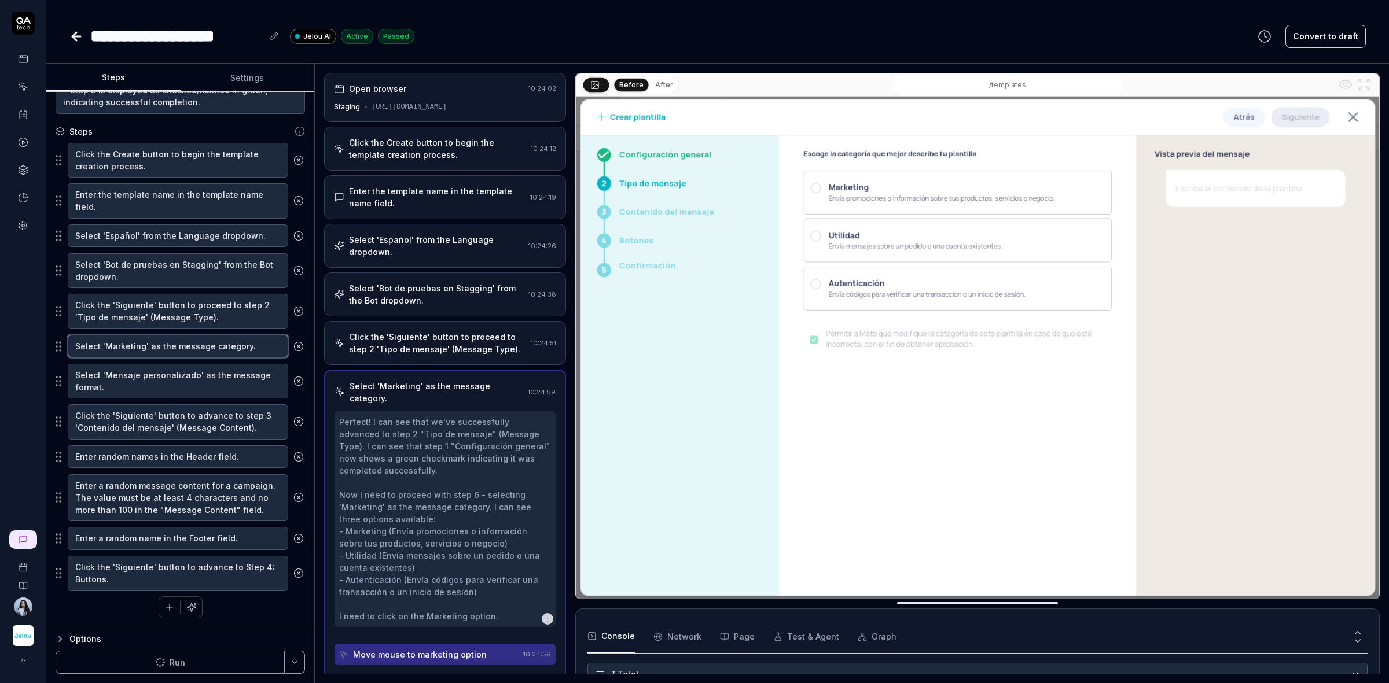
scroll to position [16, 0]
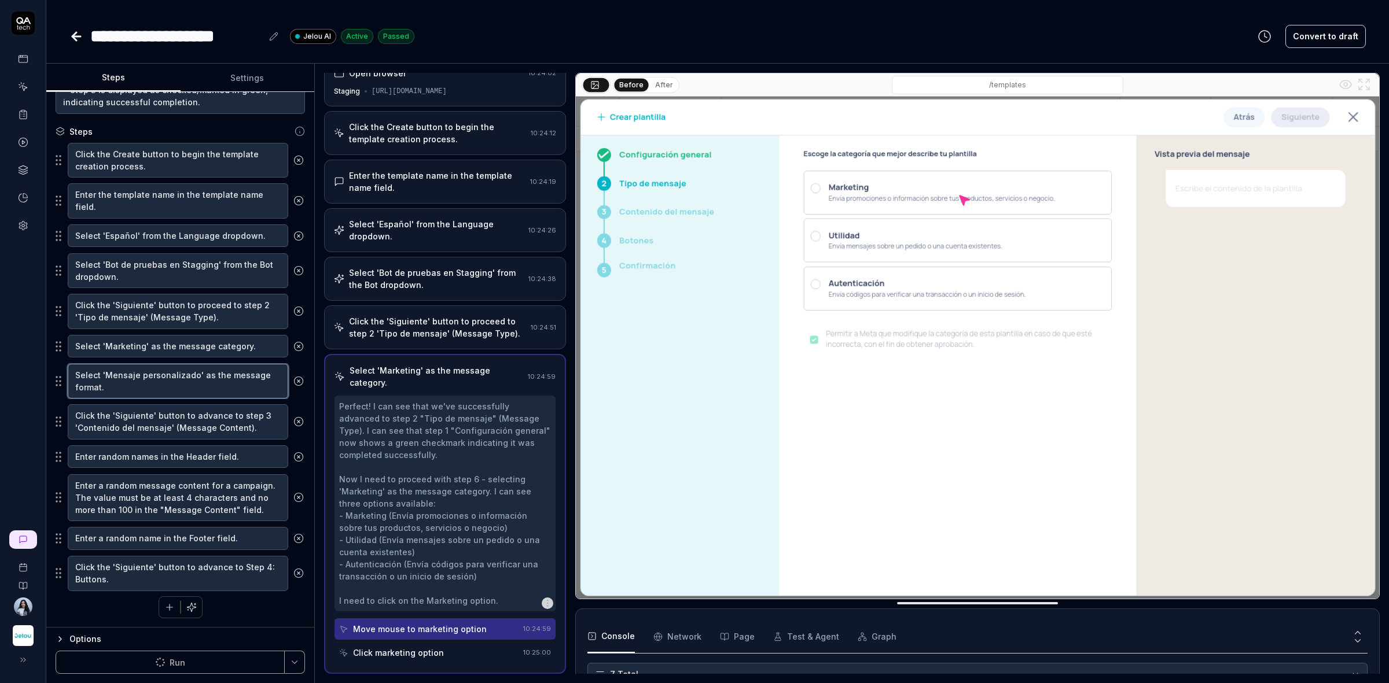
click at [177, 378] on textarea "Select 'Mensaje personalizado' as the message format." at bounding box center [178, 381] width 220 height 35
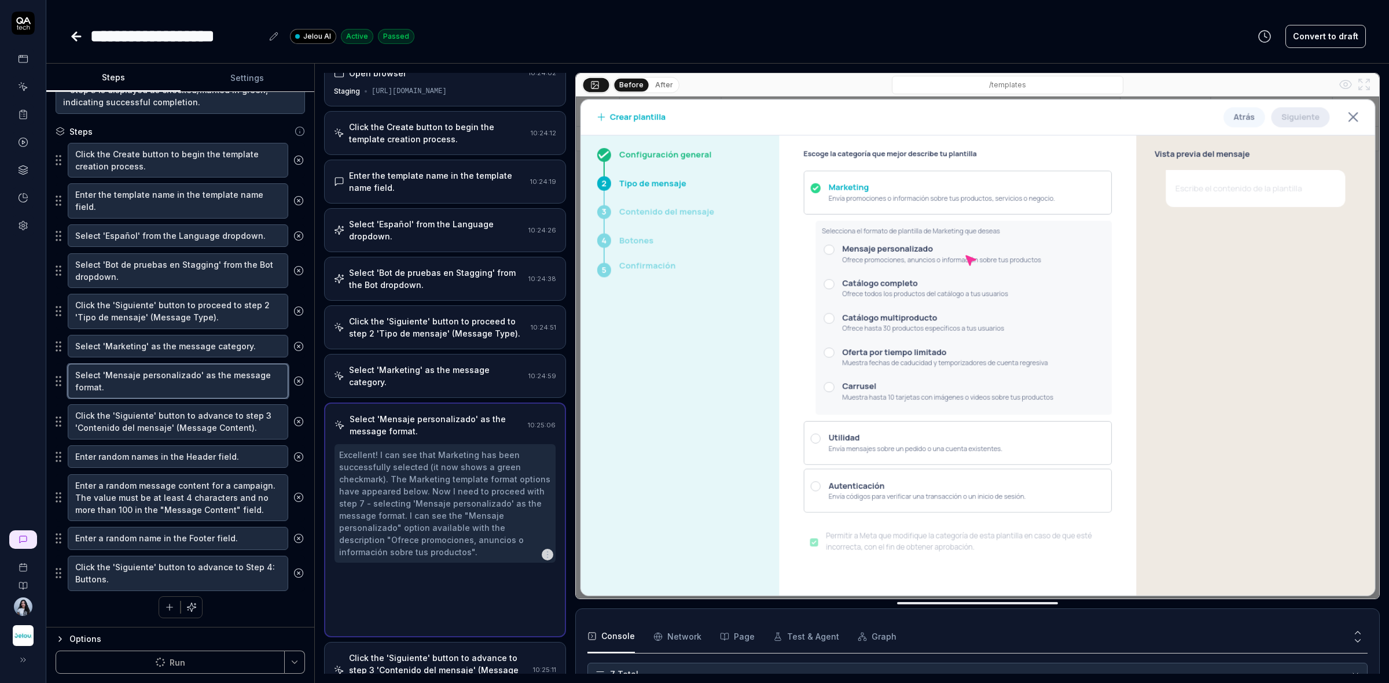
scroll to position [0, 0]
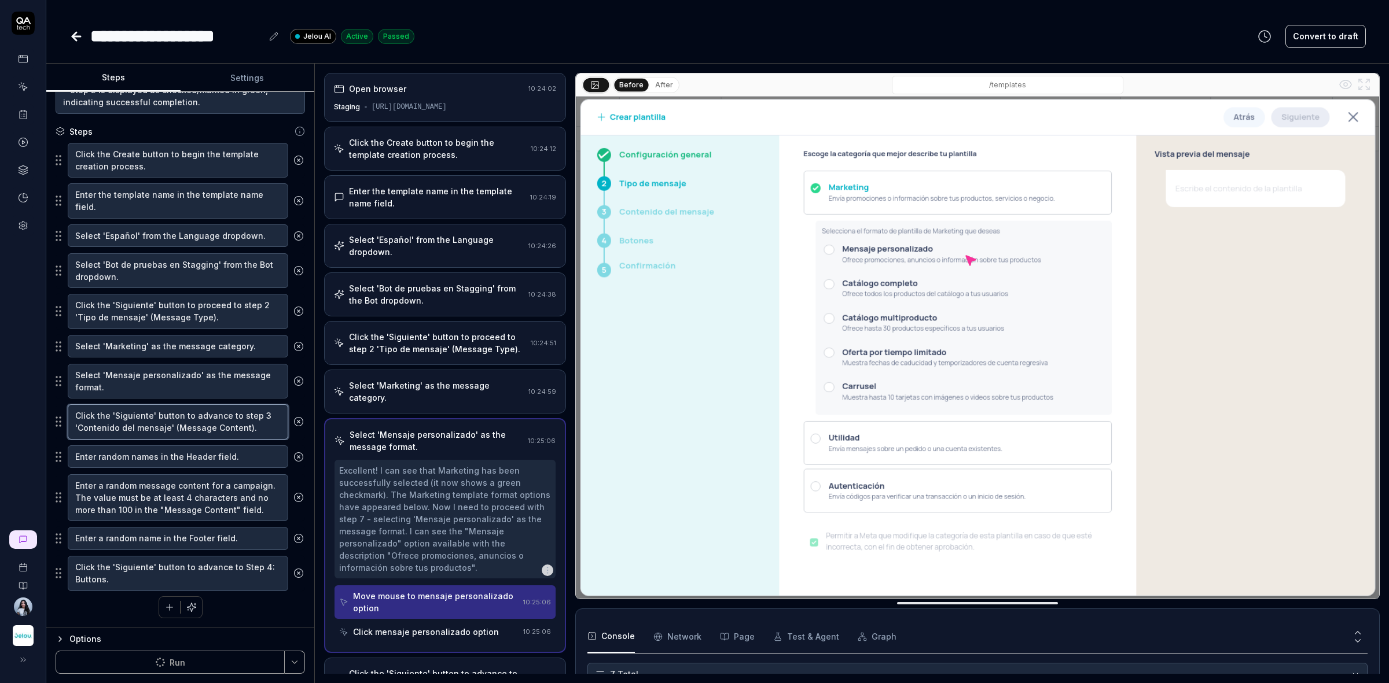
click at [184, 419] on textarea "Click the 'Siguiente' button to advance to step 3 'Contenido del mensaje' (Mess…" at bounding box center [178, 421] width 220 height 35
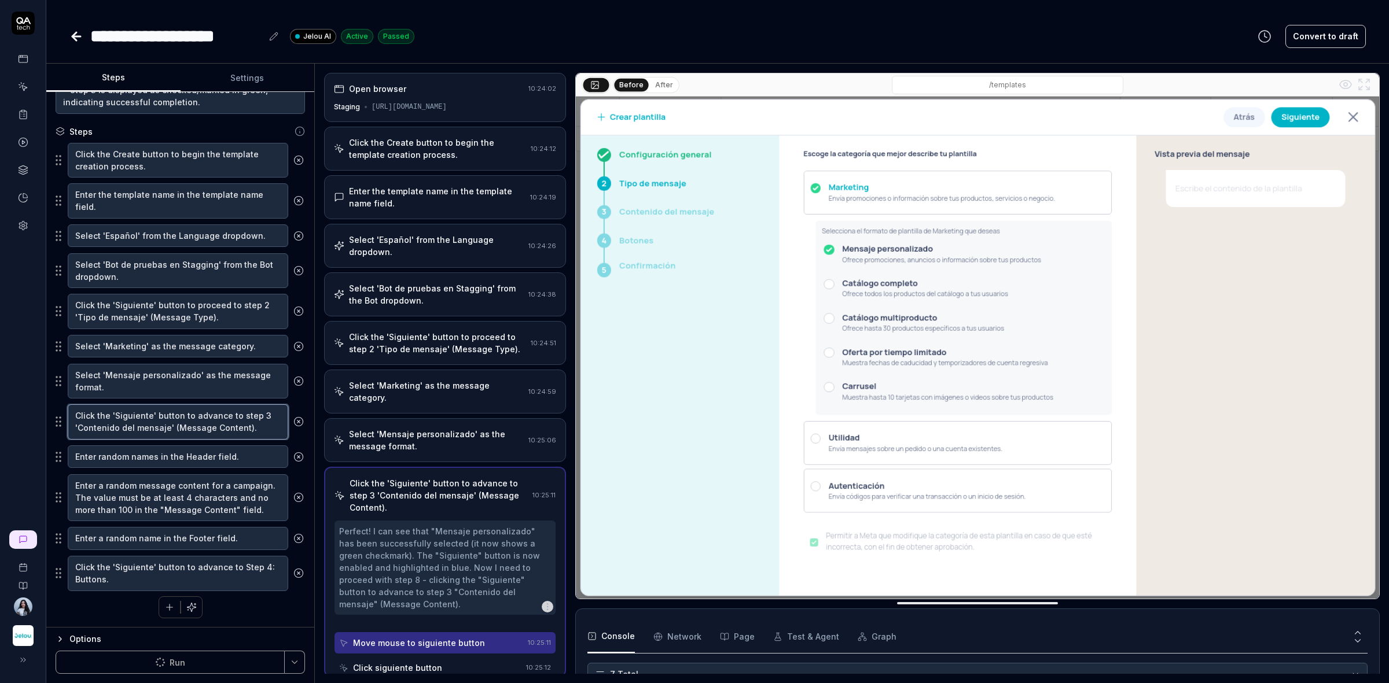
scroll to position [4, 0]
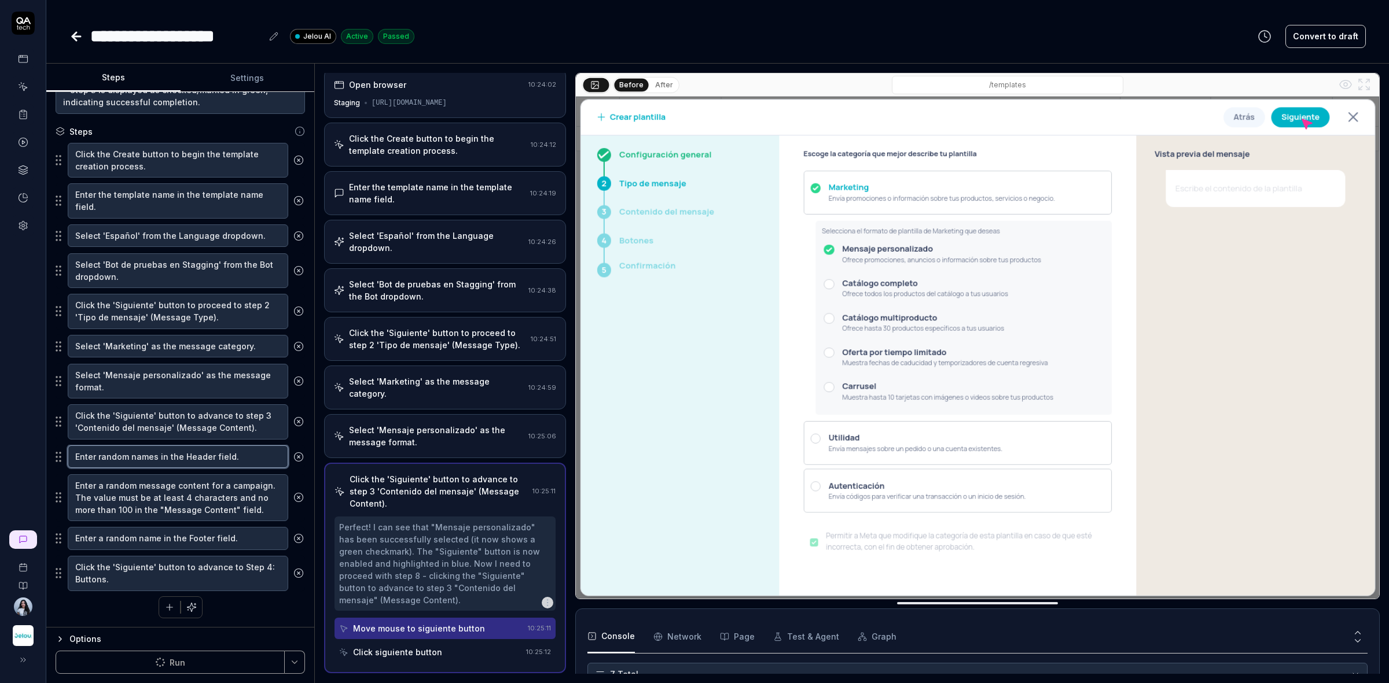
click at [171, 455] on textarea "Enter random names in the Header field." at bounding box center [178, 457] width 220 height 23
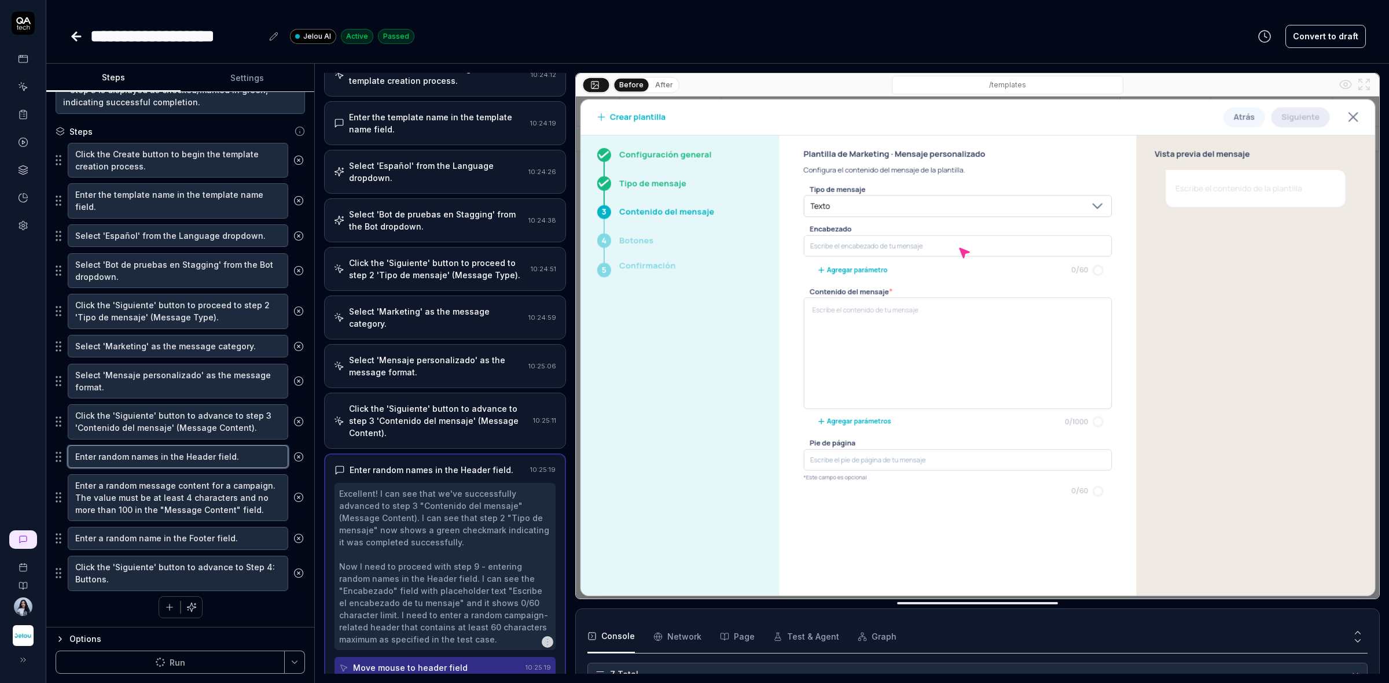
scroll to position [138, 0]
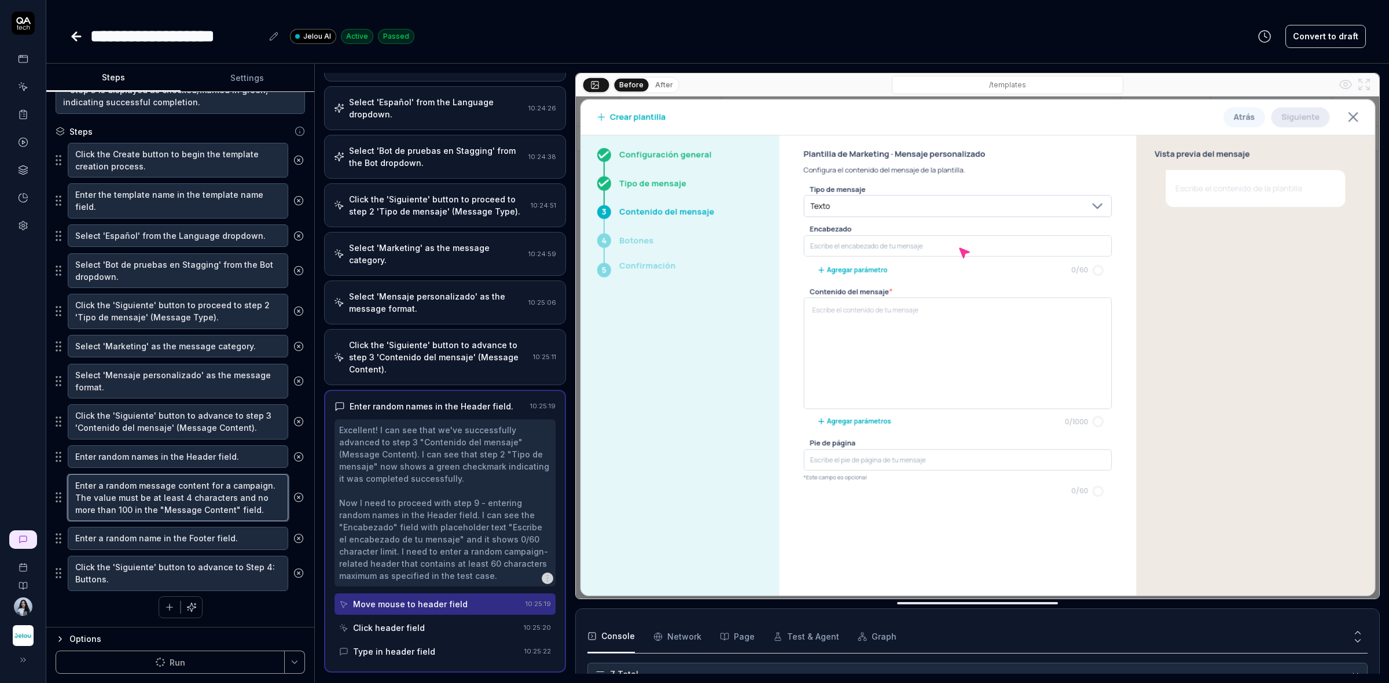
click at [177, 495] on textarea "Enter a random message content for a campaign. The value must be at least 4 cha…" at bounding box center [178, 497] width 220 height 47
click at [163, 542] on textarea "Enter a random name in the Footer field." at bounding box center [178, 538] width 220 height 23
click at [233, 542] on textarea "Enter a random name in the Footer field." at bounding box center [178, 538] width 220 height 23
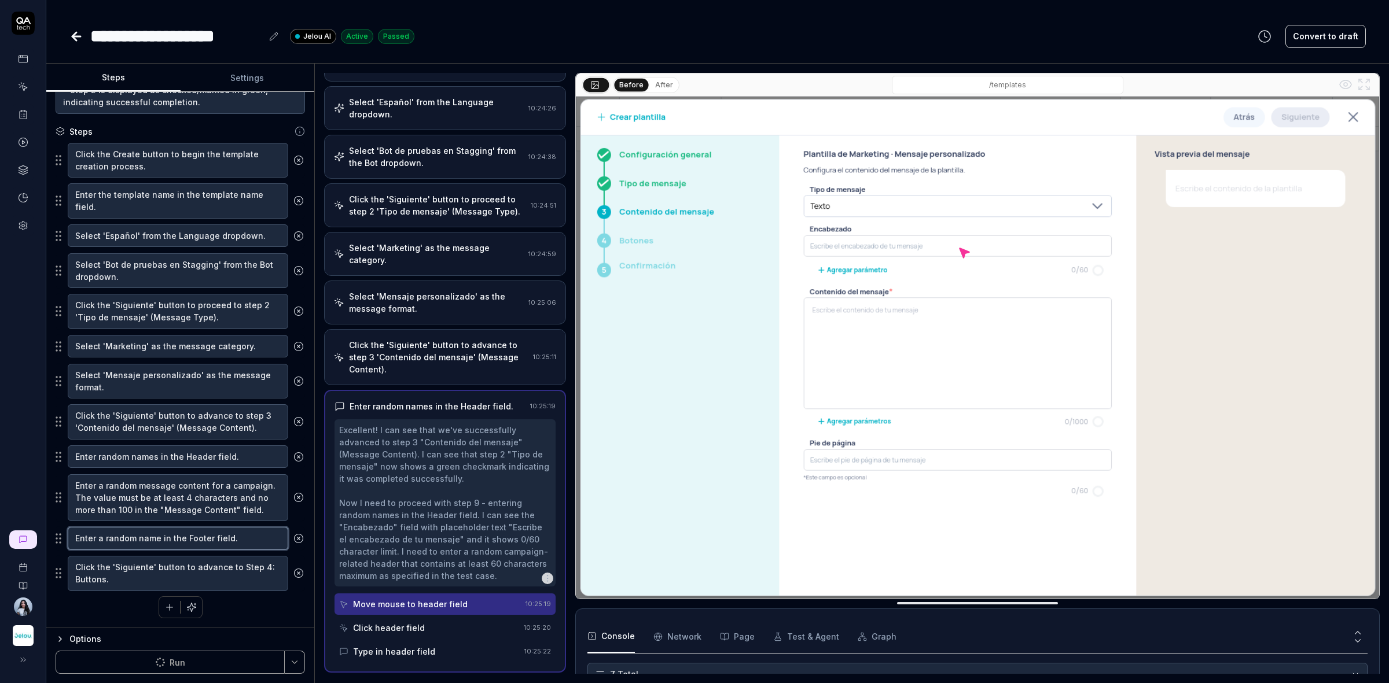
click at [233, 542] on textarea "Enter a random name in the Footer field." at bounding box center [178, 538] width 220 height 23
click at [181, 608] on button "button" at bounding box center [191, 607] width 21 height 21
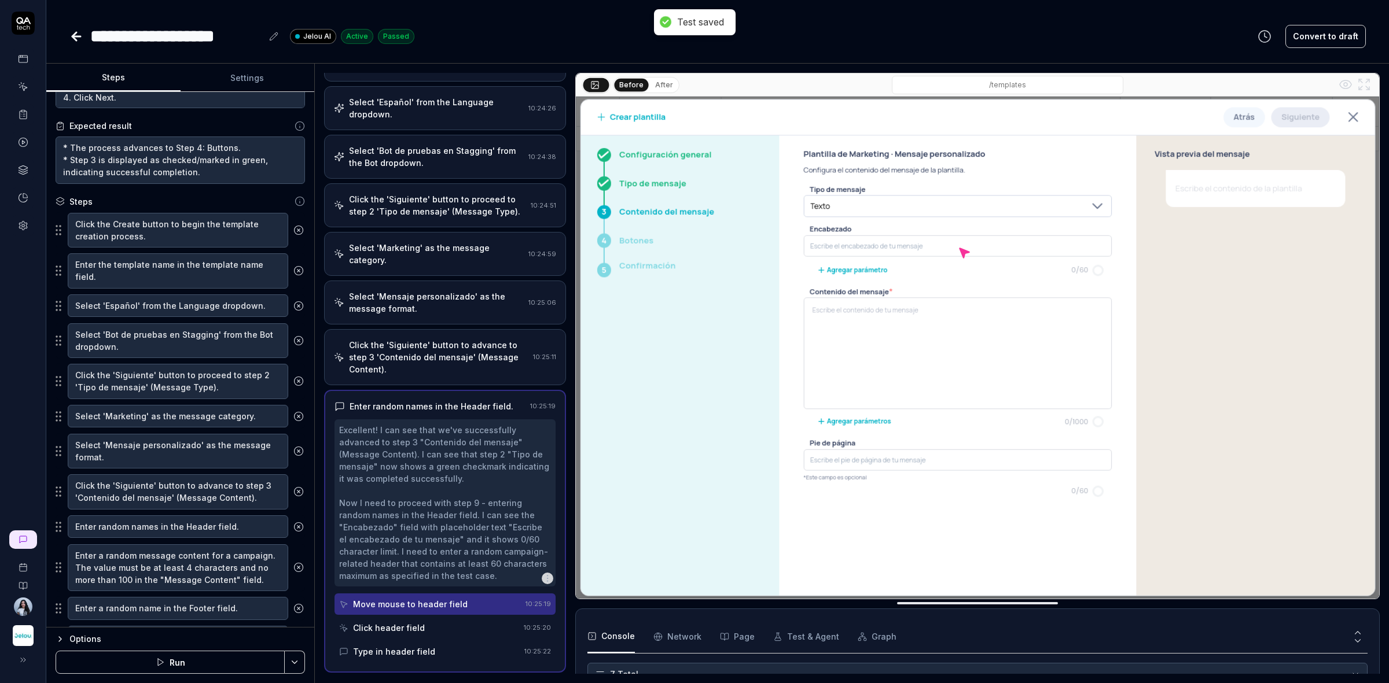
scroll to position [166, 0]
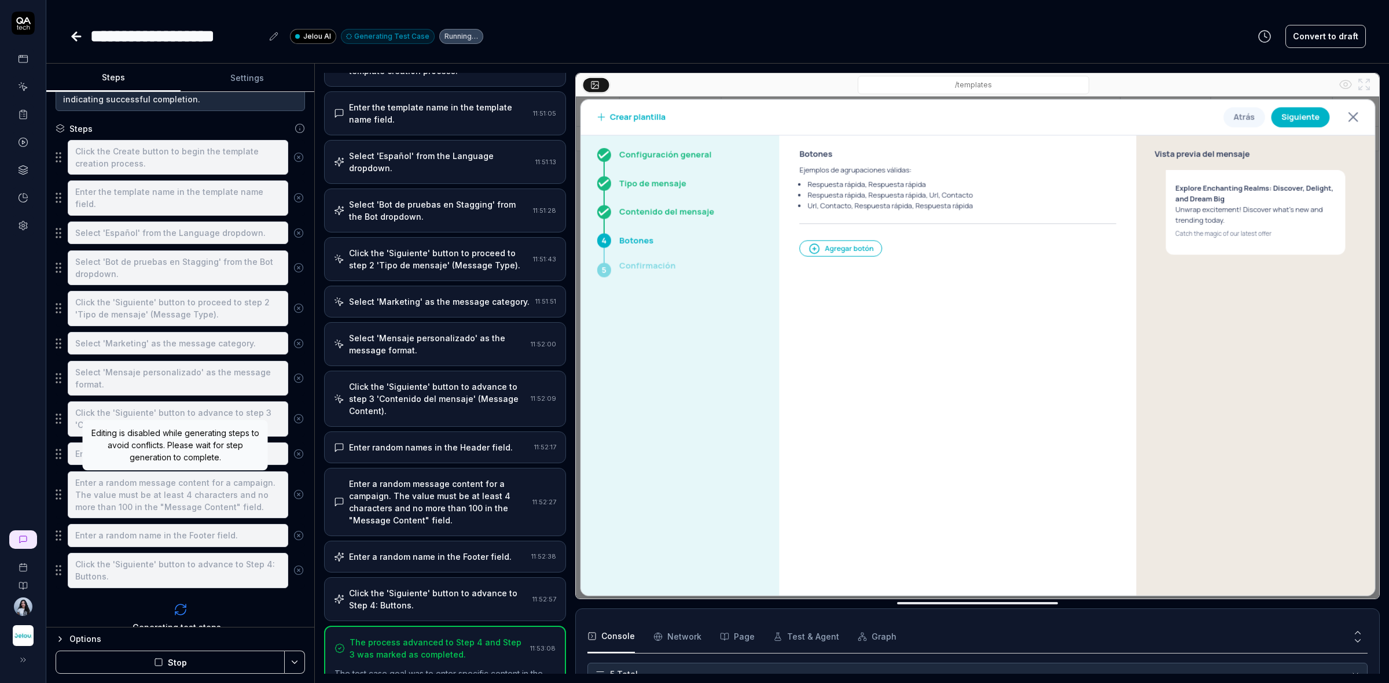
scroll to position [201, 0]
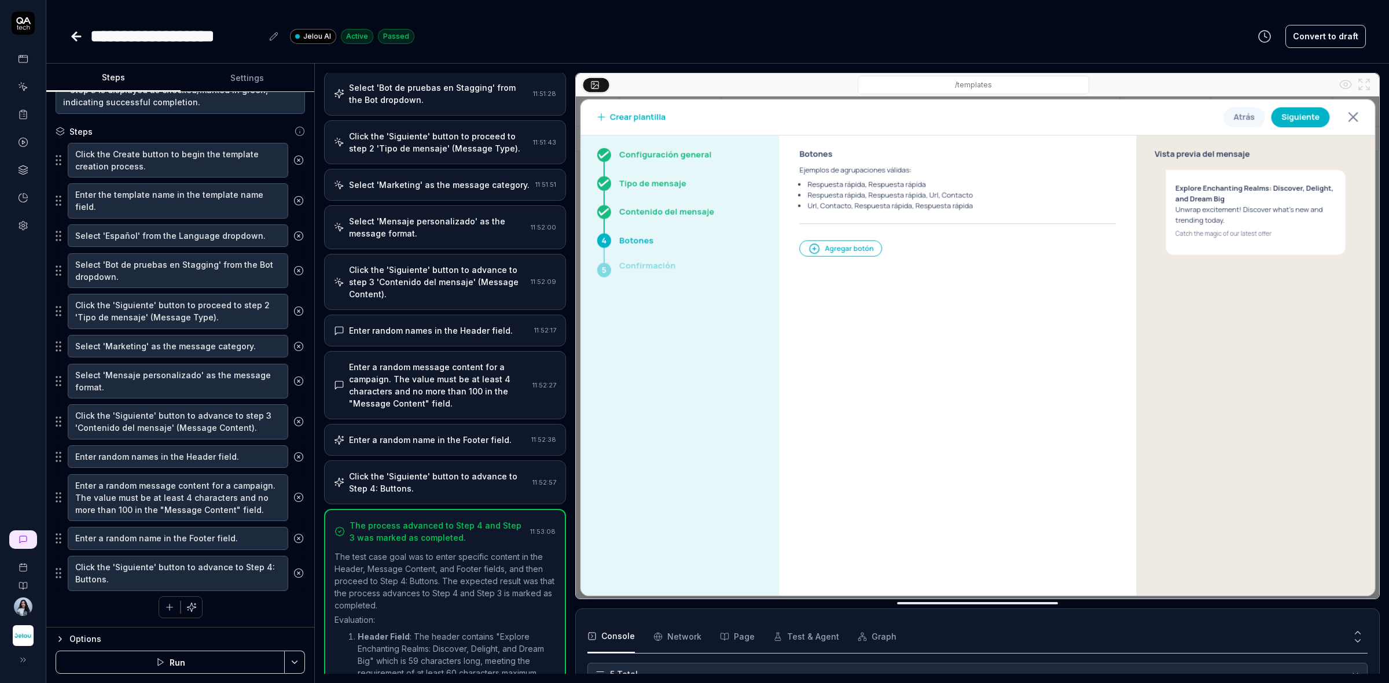
drag, startPoint x: 141, startPoint y: 660, endPoint x: 9, endPoint y: 580, distance: 154.2
click at [141, 660] on button "Run" at bounding box center [170, 662] width 229 height 23
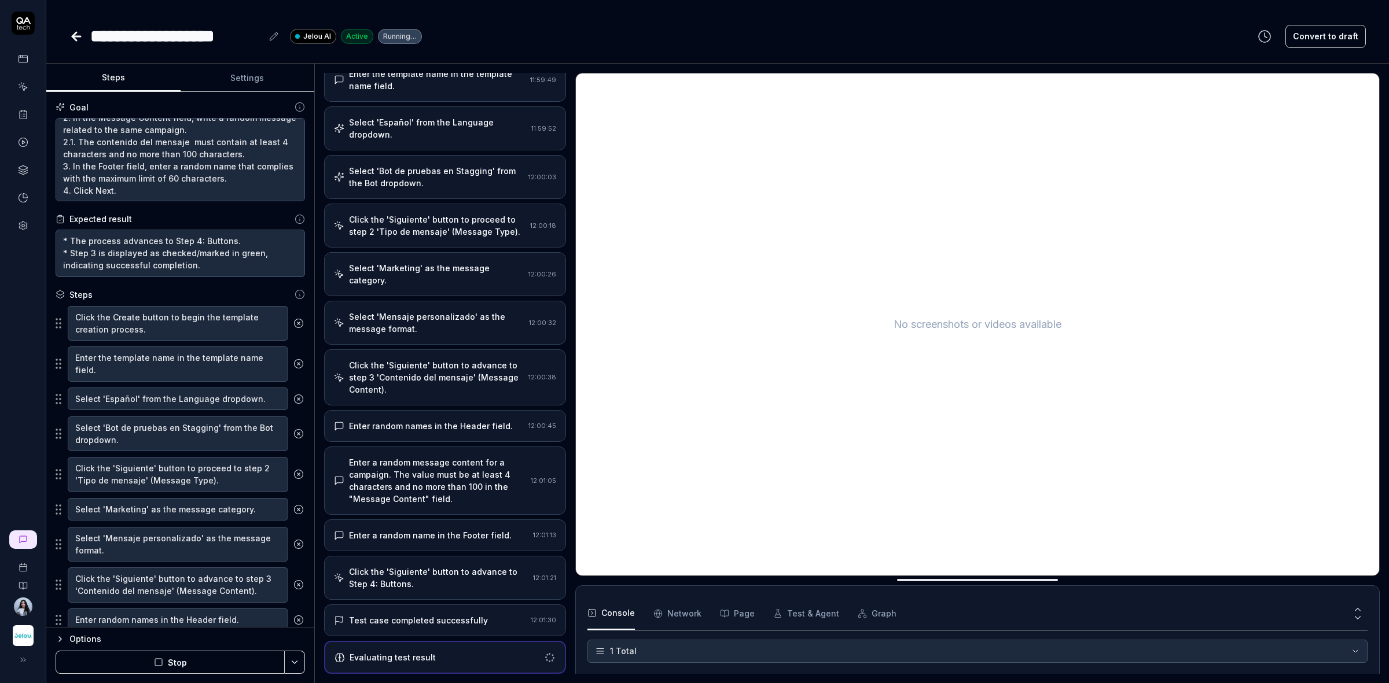
scroll to position [72, 0]
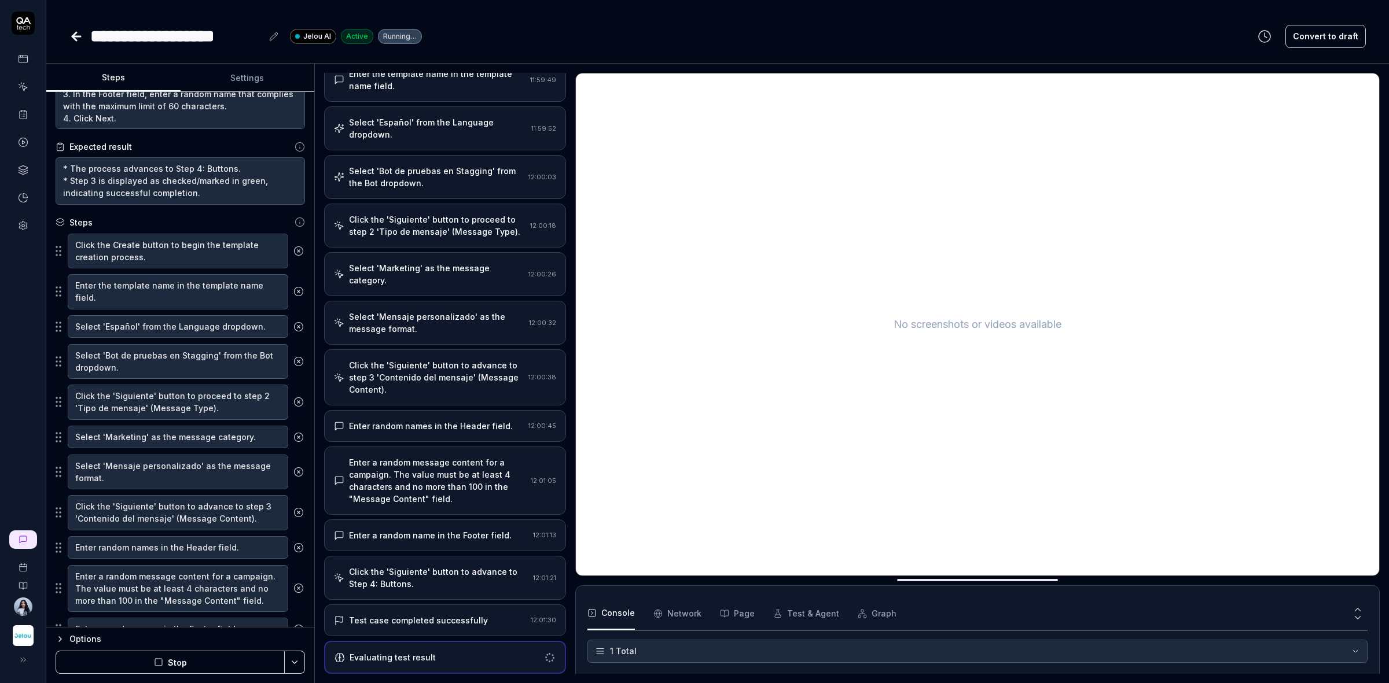
type textarea "*"
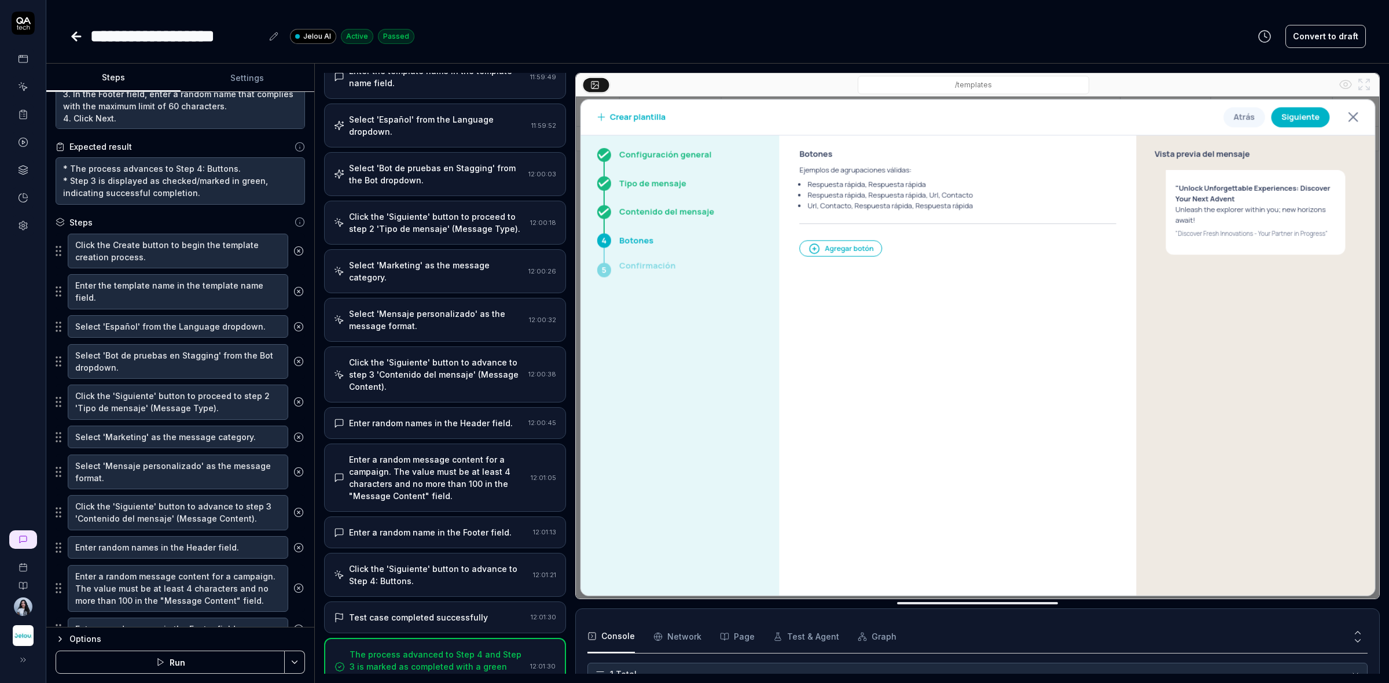
scroll to position [104, 0]
click at [77, 33] on icon at bounding box center [76, 37] width 14 height 14
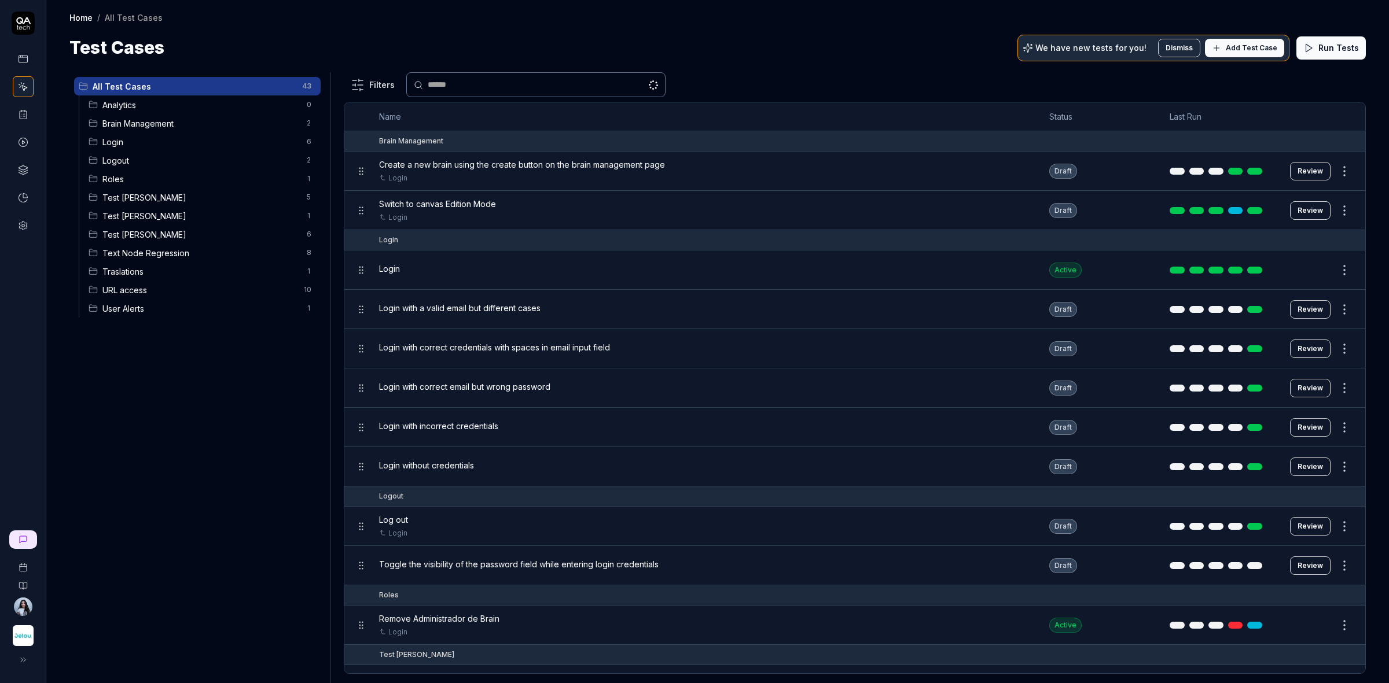
click at [183, 237] on span "Test [PERSON_NAME]" at bounding box center [200, 235] width 197 height 12
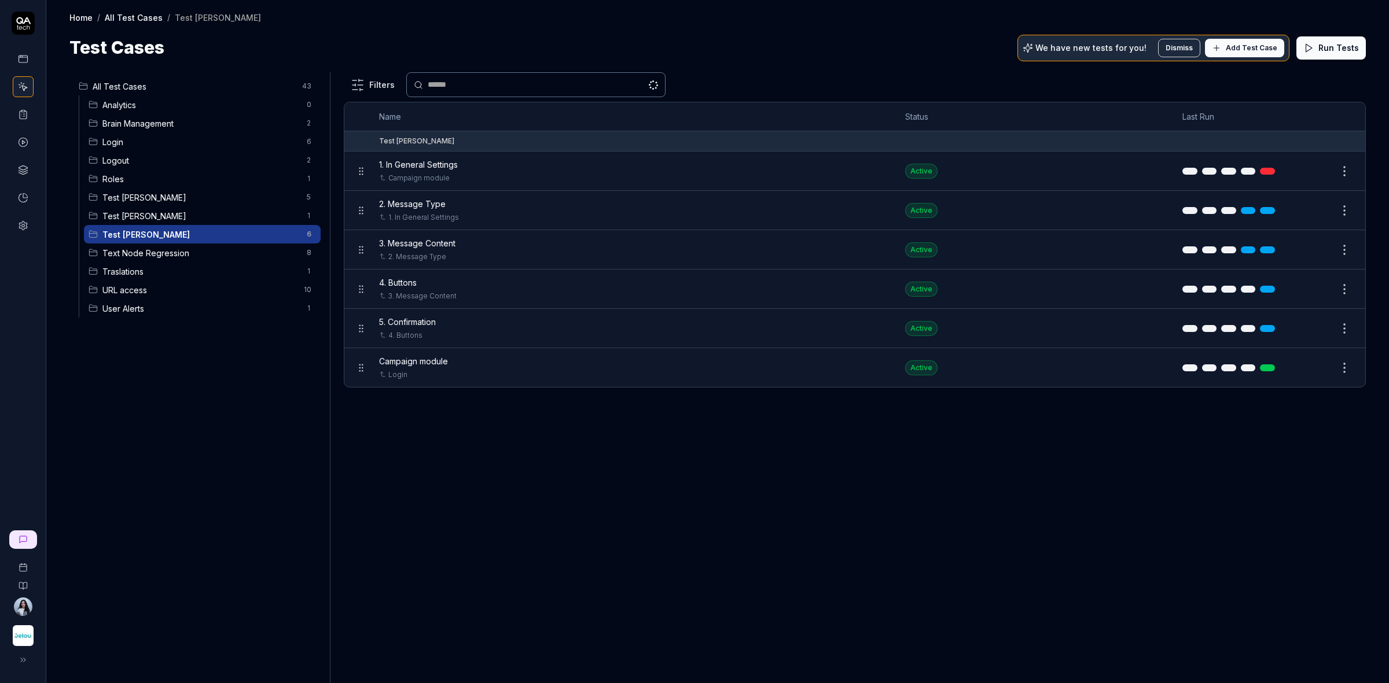
click at [1314, 293] on button "Edit" at bounding box center [1316, 289] width 28 height 19
click at [1311, 292] on button "Edit" at bounding box center [1316, 289] width 28 height 19
click at [1321, 291] on button "Edit" at bounding box center [1316, 289] width 28 height 19
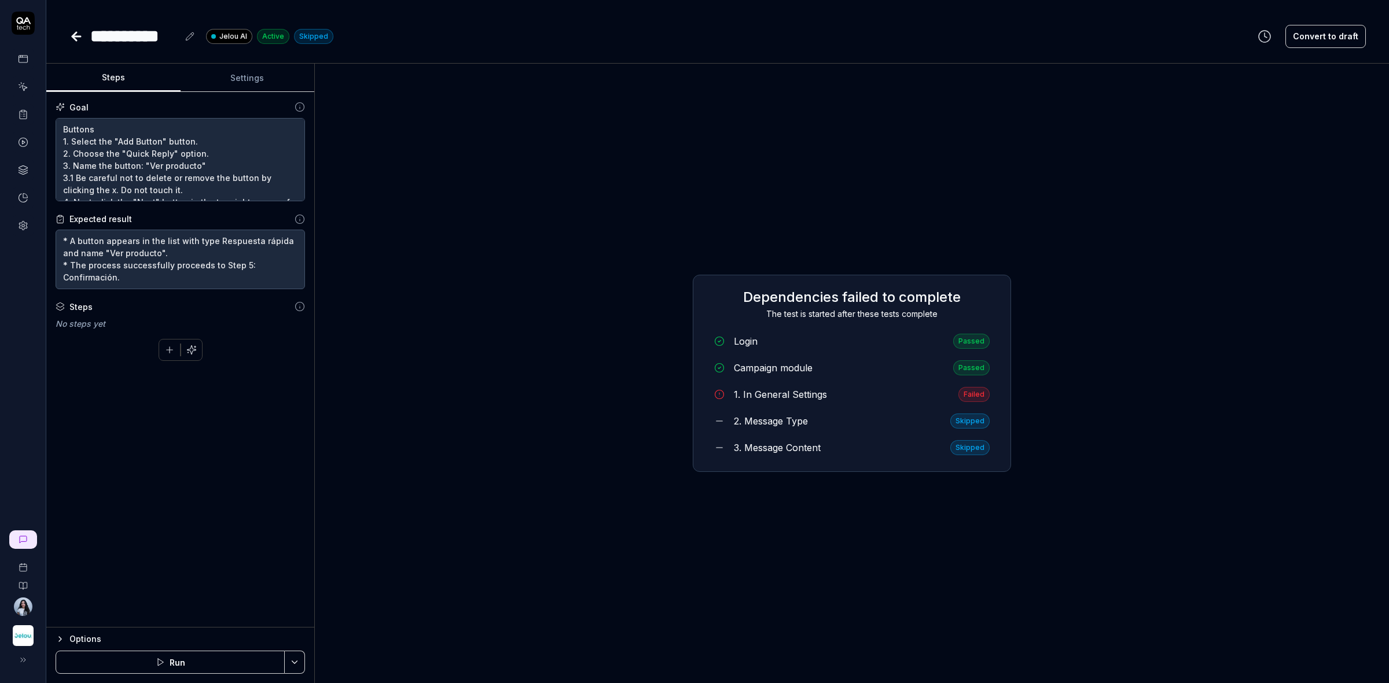
scroll to position [24, 0]
click at [190, 352] on icon "button" at bounding box center [191, 350] width 10 height 10
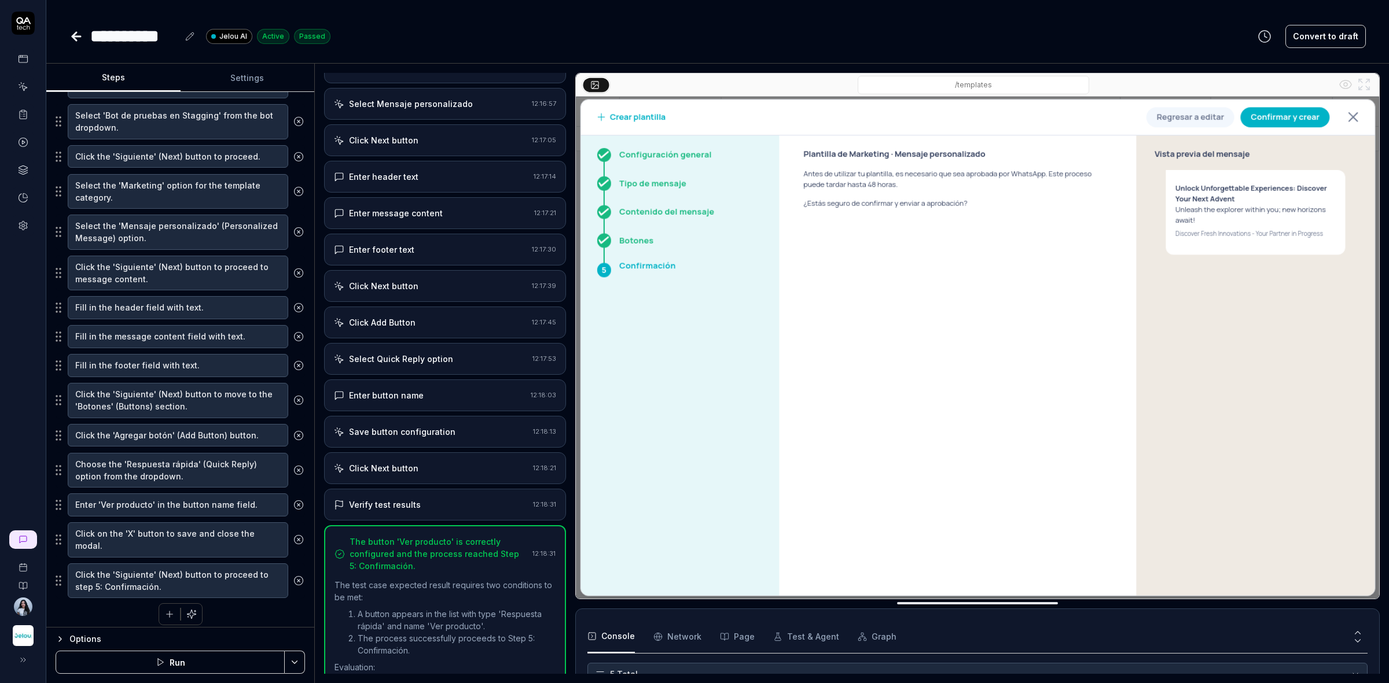
scroll to position [325, 0]
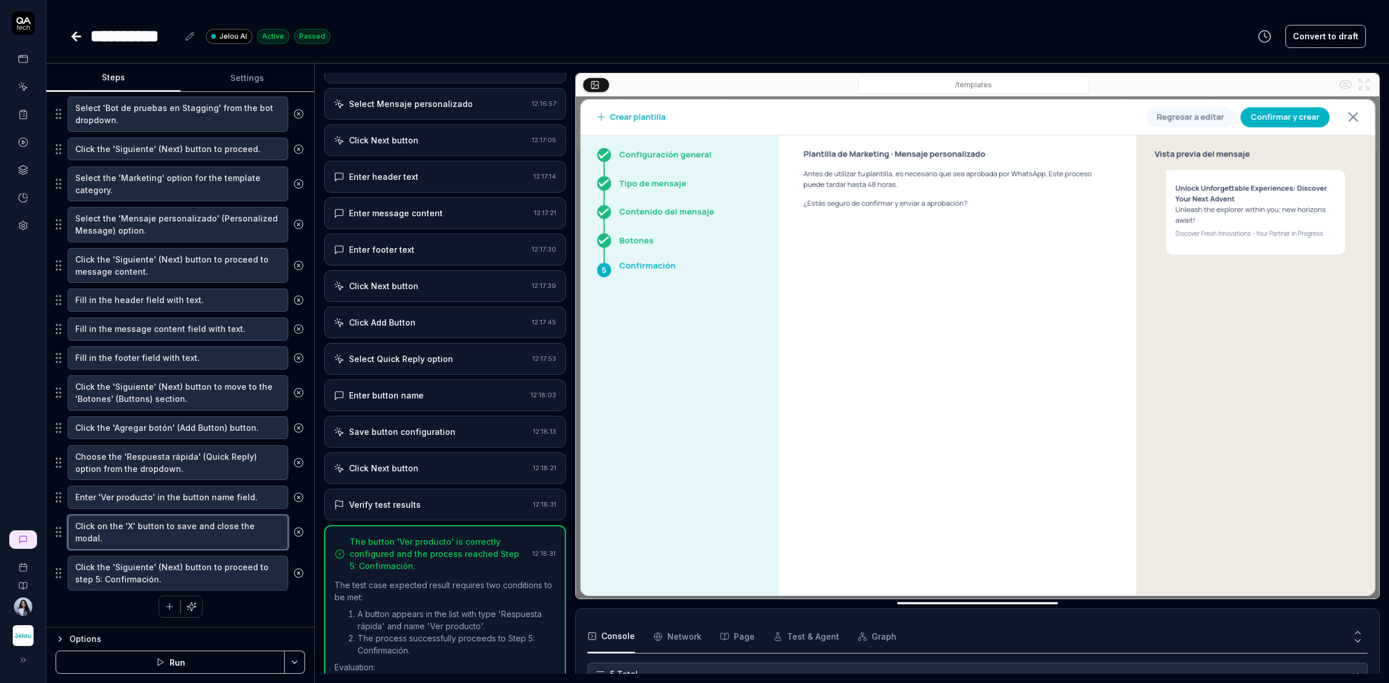
click at [119, 535] on textarea "Click on the 'X' button to save and close the modal." at bounding box center [178, 532] width 220 height 35
click at [105, 535] on textarea "Click on the 'X' button to save and close the modal." at bounding box center [178, 532] width 220 height 35
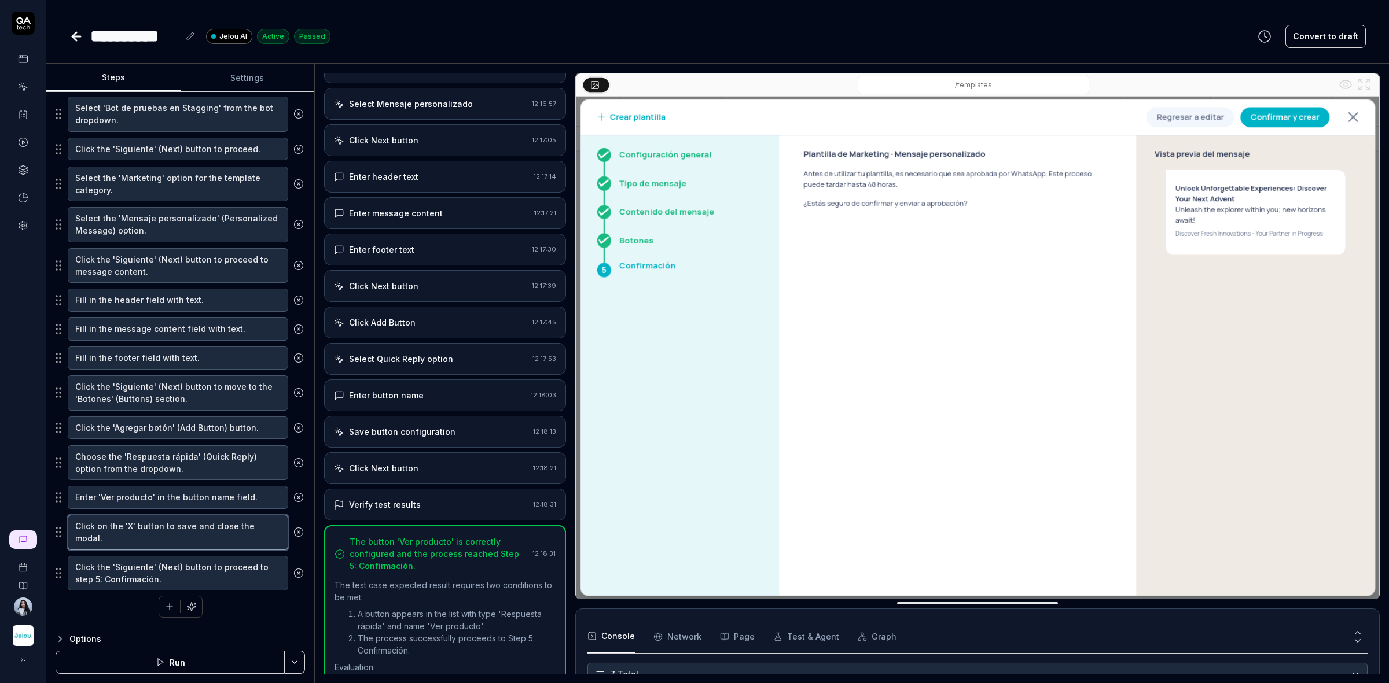
click at [105, 535] on textarea "Click on the 'X' button to save and close the modal." at bounding box center [178, 532] width 220 height 35
drag, startPoint x: 285, startPoint y: 533, endPoint x: 290, endPoint y: 522, distance: 11.4
click at [293, 533] on icon at bounding box center [298, 532] width 10 height 10
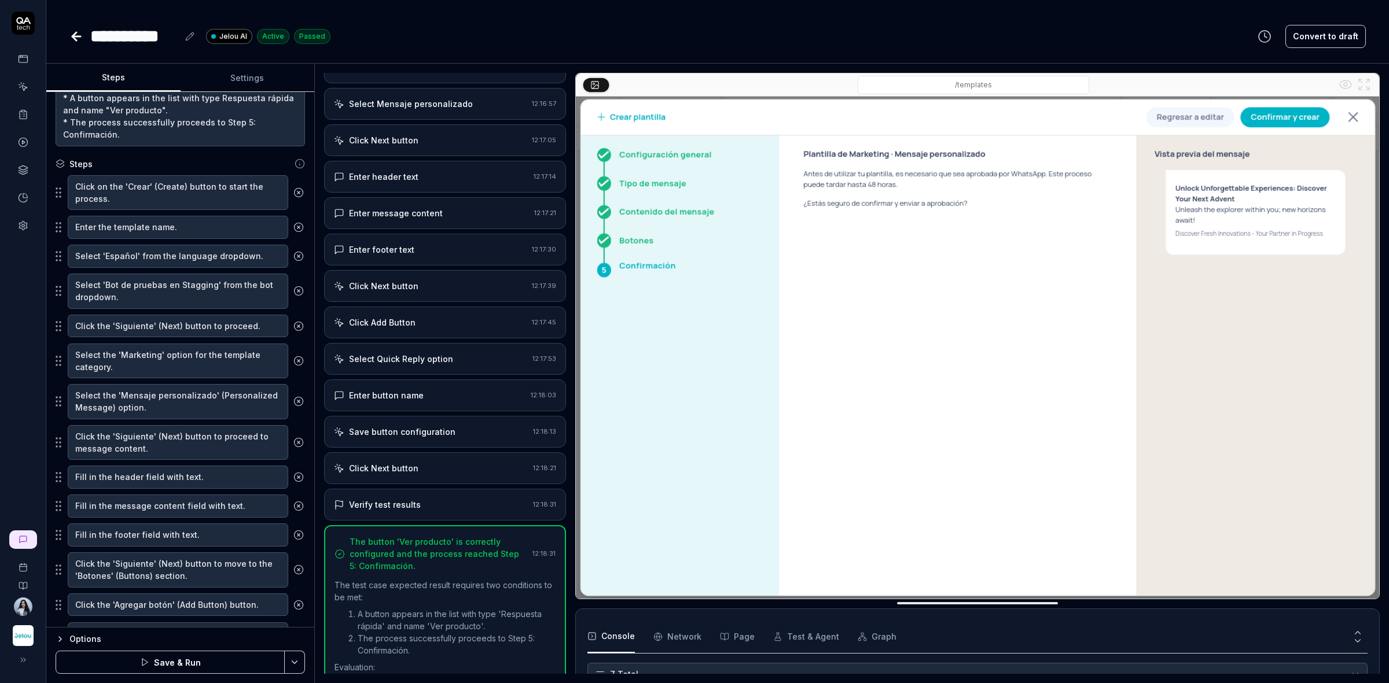
scroll to position [0, 0]
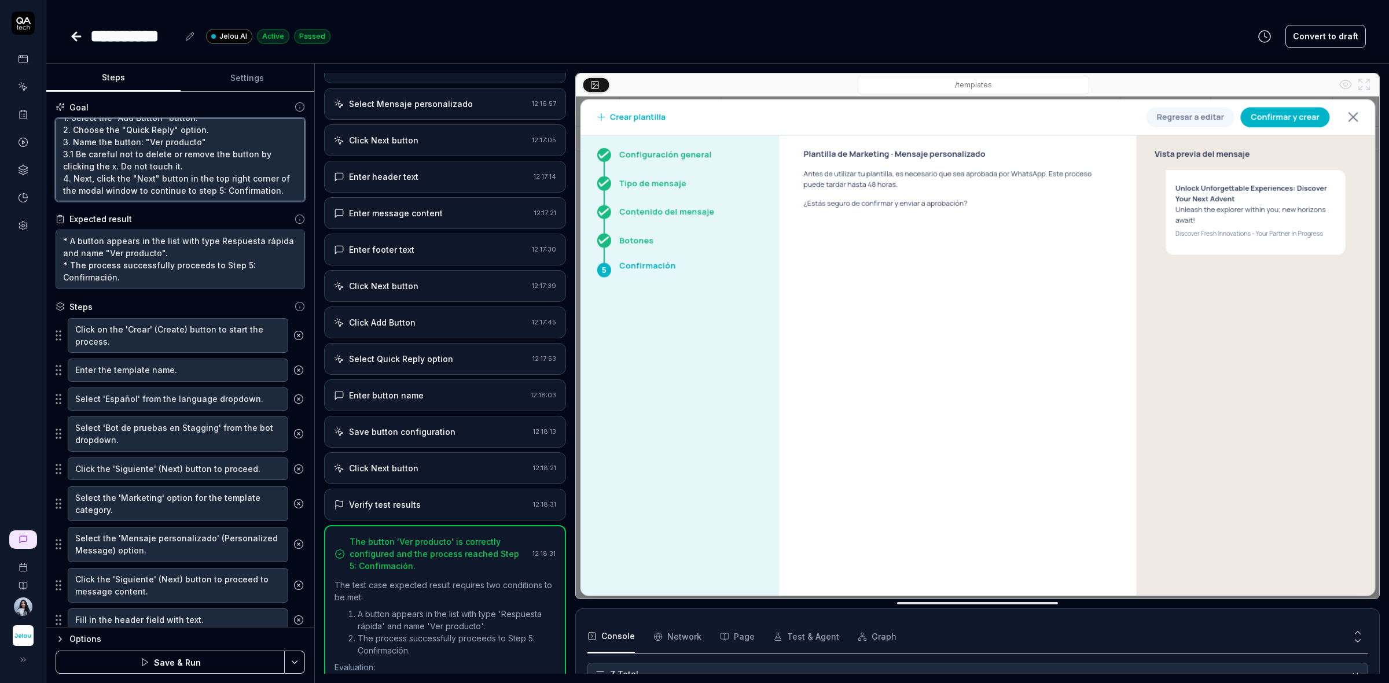
drag, startPoint x: 181, startPoint y: 163, endPoint x: 55, endPoint y: 157, distance: 126.3
click at [56, 157] on textarea "Buttons 1. Select the "Add Button" button. 2. Choose the "Quick Reply" option. …" at bounding box center [180, 160] width 249 height 84
type textarea "*"
type textarea "Buttons 1. Select the "Add Button" button. 2. Choose the "Quick Reply" option. …"
type textarea "*"
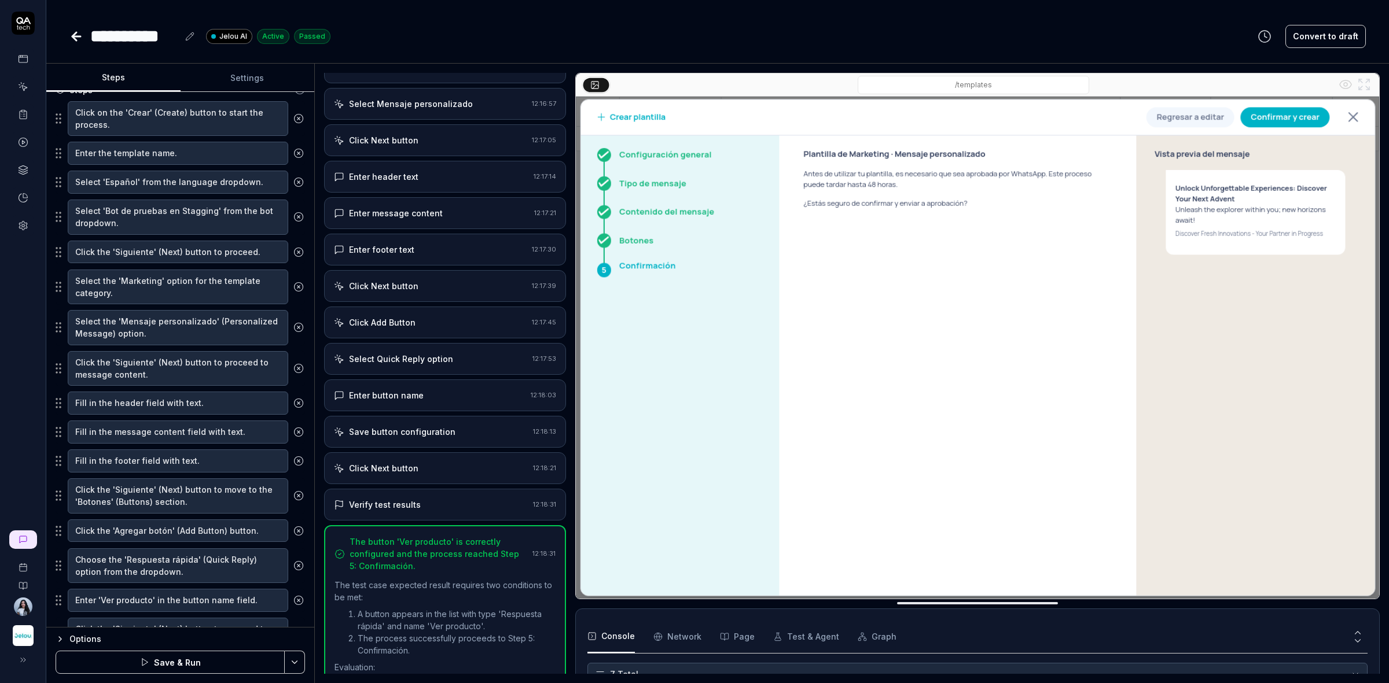
scroll to position [284, 0]
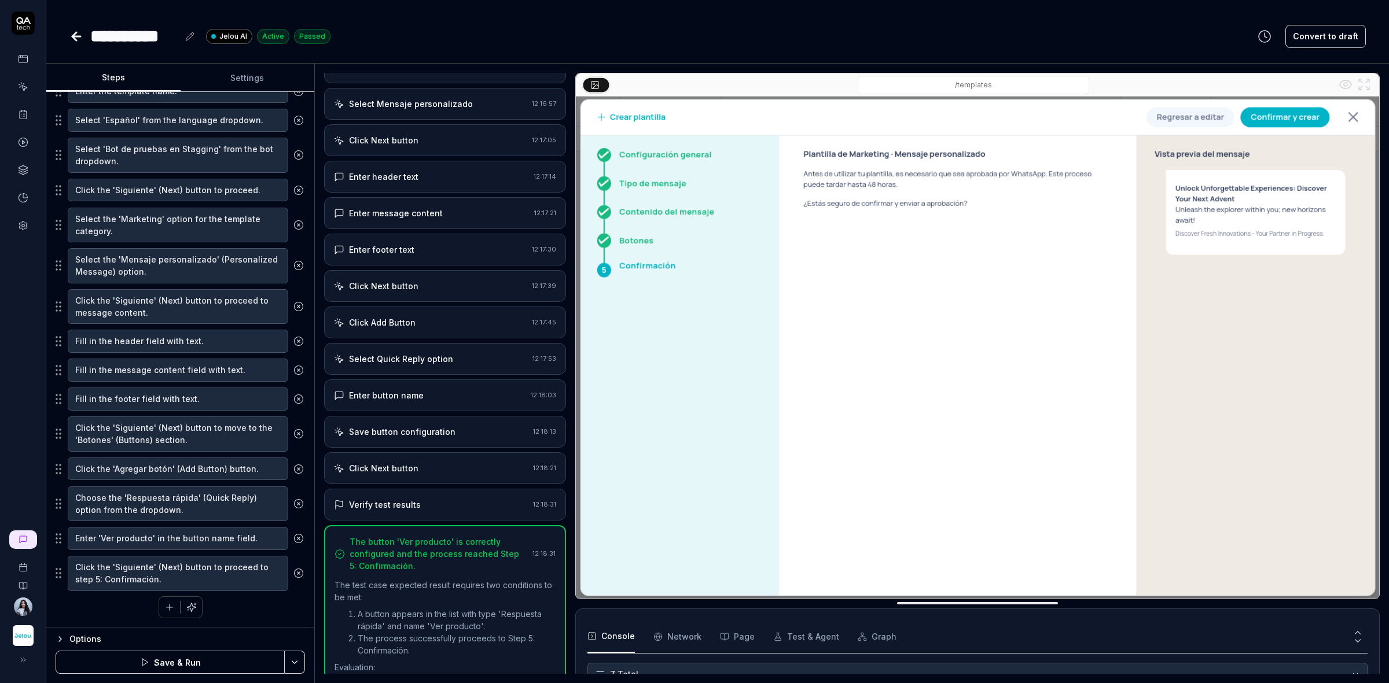
type textarea "Buttons 1. Select the "Add Button" button. 2. Choose the "Quick Reply" option. …"
click at [233, 660] on button "Save & Run" at bounding box center [170, 662] width 229 height 23
click at [212, 432] on textarea "Click the 'Siguiente' (Next) button to move to the 'Botones' (Buttons) section." at bounding box center [178, 434] width 220 height 35
click at [176, 460] on textarea "Click the 'Agregar botón' (Add Button) button." at bounding box center [178, 469] width 220 height 23
click at [154, 501] on textarea "Choose the 'Respuesta rápida' (Quick Reply) option from the dropdown." at bounding box center [178, 504] width 220 height 35
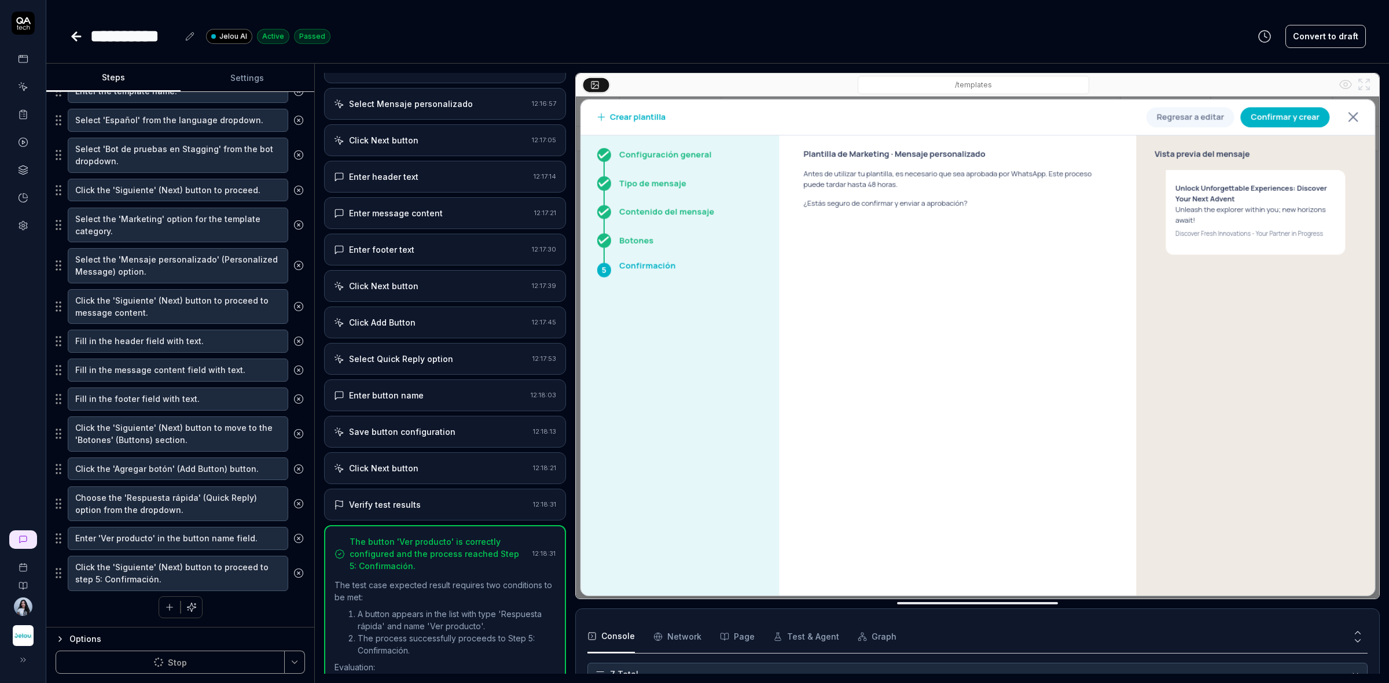
click at [161, 522] on fieldset "Click on the 'Crear' (Create) button to start the process. Enter the template n…" at bounding box center [180, 315] width 249 height 553
click at [162, 539] on textarea "Enter 'Ver producto' in the button name field." at bounding box center [178, 538] width 220 height 23
click at [162, 573] on textarea "Click the 'Siguiente' (Next) button to proceed to step 5: Confirmación." at bounding box center [178, 573] width 220 height 35
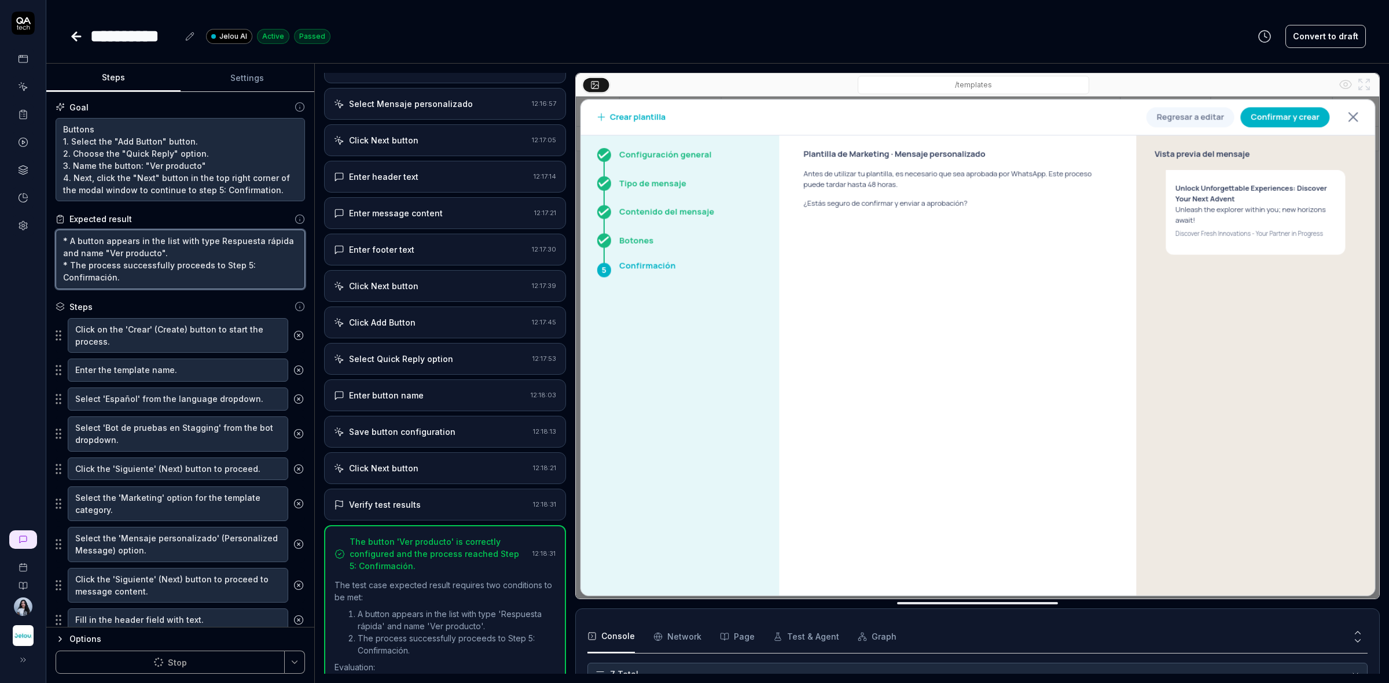
click at [136, 278] on textarea "* A button appears in the list with type Respuesta rápida and name "Ver product…" at bounding box center [180, 260] width 249 height 60
drag, startPoint x: 150, startPoint y: 276, endPoint x: 61, endPoint y: 231, distance: 99.6
click at [61, 231] on textarea "* A button appears in the list with type Respuesta rápida and name "Ver product…" at bounding box center [180, 260] width 249 height 60
type textarea "*"
click at [146, 279] on textarea "* A button appears in the list with type Respuesta rápida and name "Ver product…" at bounding box center [180, 260] width 249 height 60
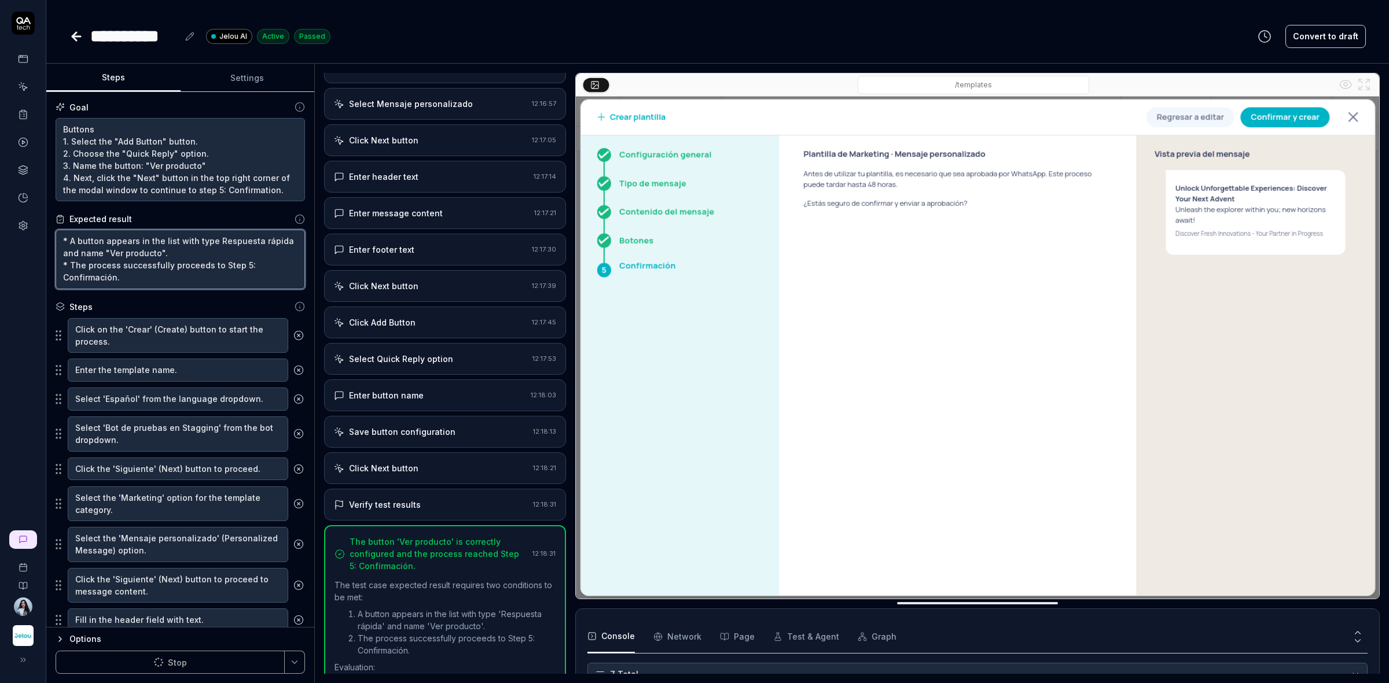
drag, startPoint x: 148, startPoint y: 279, endPoint x: 47, endPoint y: 227, distance: 113.9
click at [47, 227] on div "Goal Buttons 1. Select the "Add Button" button. 2. Choose the "Quick Reply" opt…" at bounding box center [180, 360] width 268 height 536
paste textarea "A button appears in the list with the type "Quick Reply" and the name "View Pro…"
type textarea "A button appears in the list with the type "Quick Reply" and the name "View Pro…"
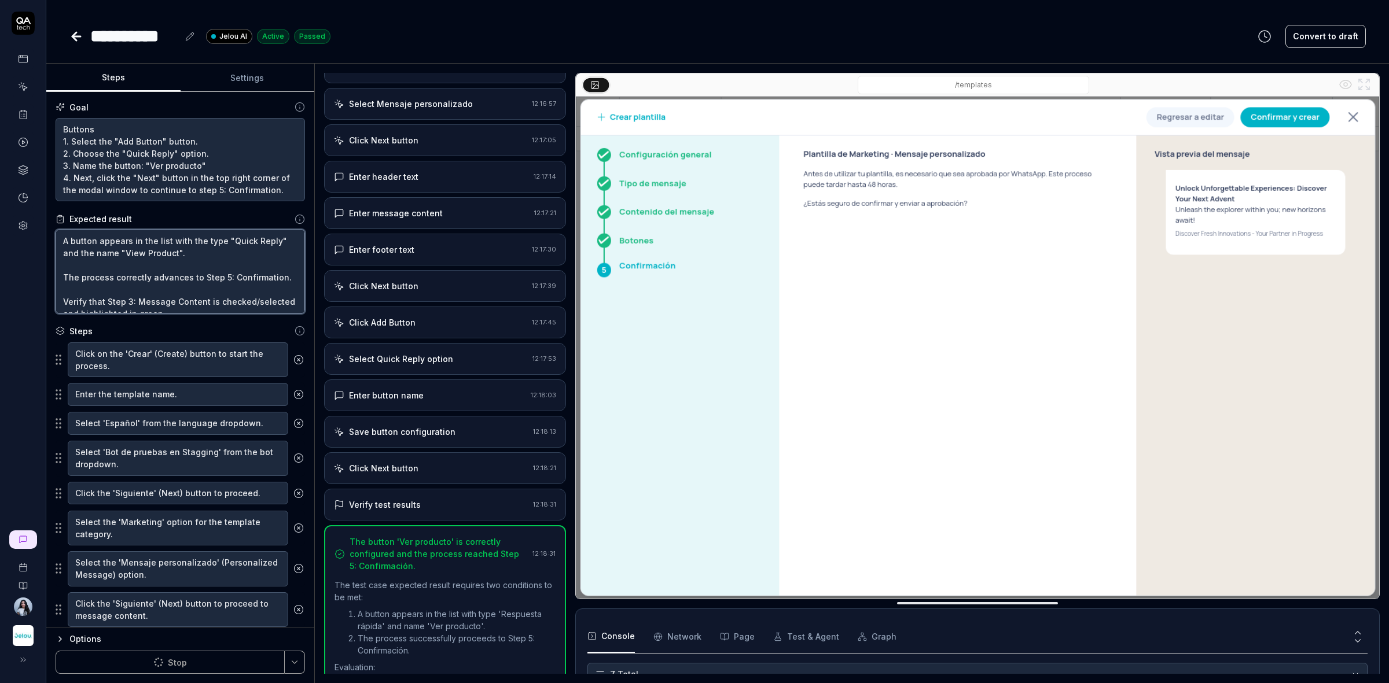
click at [62, 237] on textarea "A button appears in the list with the type "Quick Reply" and the name "View Pro…" at bounding box center [180, 272] width 249 height 84
type textarea "*"
type textarea "*A button appears in the list with the type "Quick Reply" and the name "View Pr…"
type textarea "*"
type textarea "* A button appears in the list with the type "Quick Reply" and the name "View P…"
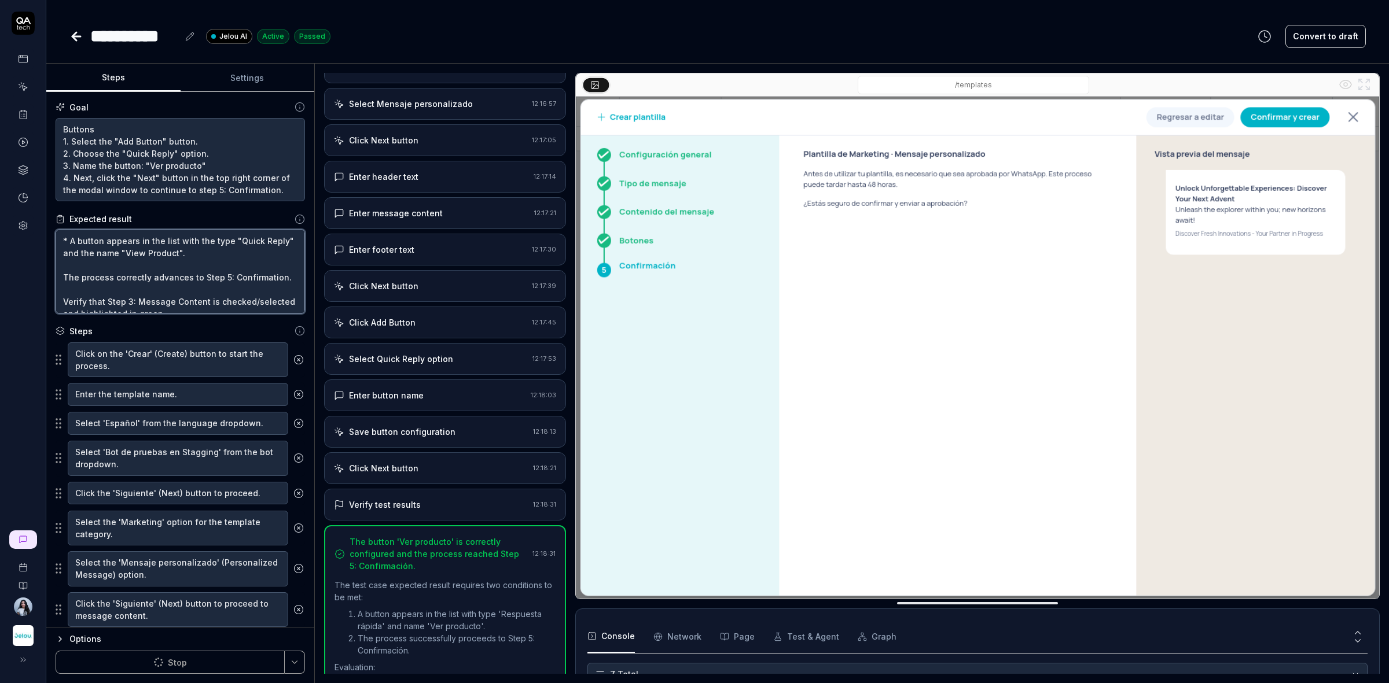
click at [120, 270] on textarea "* A button appears in the list with the type "Quick Reply" and the name "View P…" at bounding box center [180, 272] width 249 height 84
type textarea "*"
type textarea "* A button appears in the list with the type "Quick Reply" and the name "View P…"
click at [58, 260] on textarea "* A button appears in the list with the type "Quick Reply" and the name "View P…" at bounding box center [180, 272] width 249 height 84
type textarea "*"
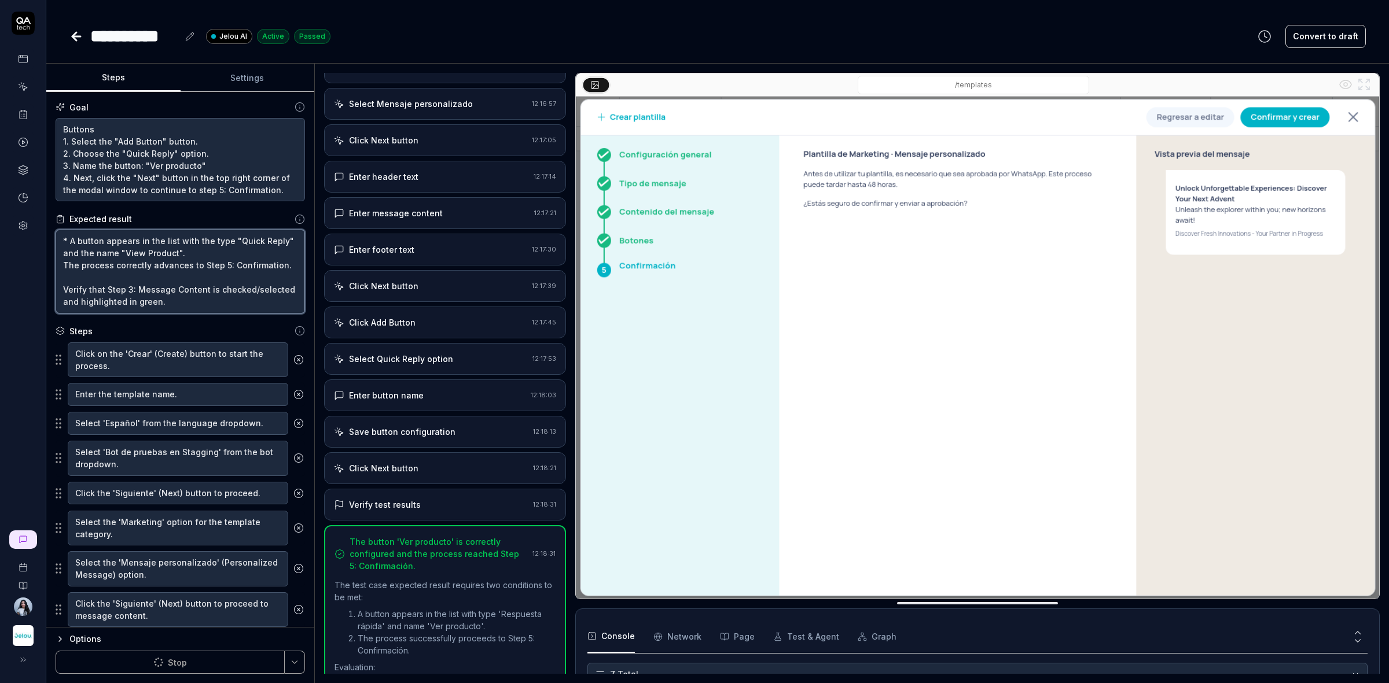
type textarea "* A button appears in the list with the type "Quick Reply" and the name "View P…"
type textarea "*"
type textarea "* A button appears in the list with the type "Quick Reply" and the name "View P…"
click at [72, 288] on textarea "* A button appears in the list with the type "Quick Reply" and the name "View P…" at bounding box center [180, 272] width 249 height 84
type textarea "*"
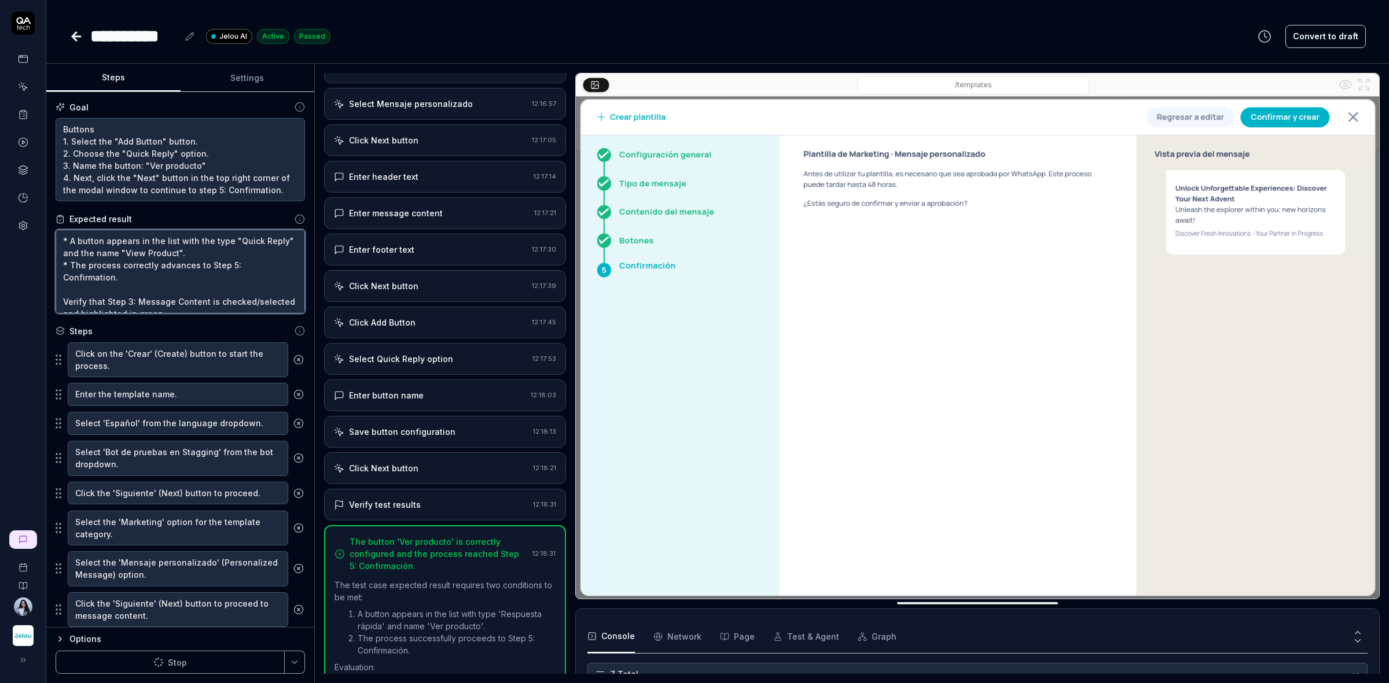
type textarea "* A button appears in the list with the type "Quick Reply" and the name "View P…"
type textarea "*"
type textarea "* A button appears in the list with the type "Quick Reply" and the name "View P…"
type textarea "*"
drag, startPoint x: 252, startPoint y: 299, endPoint x: 18, endPoint y: 225, distance: 245.8
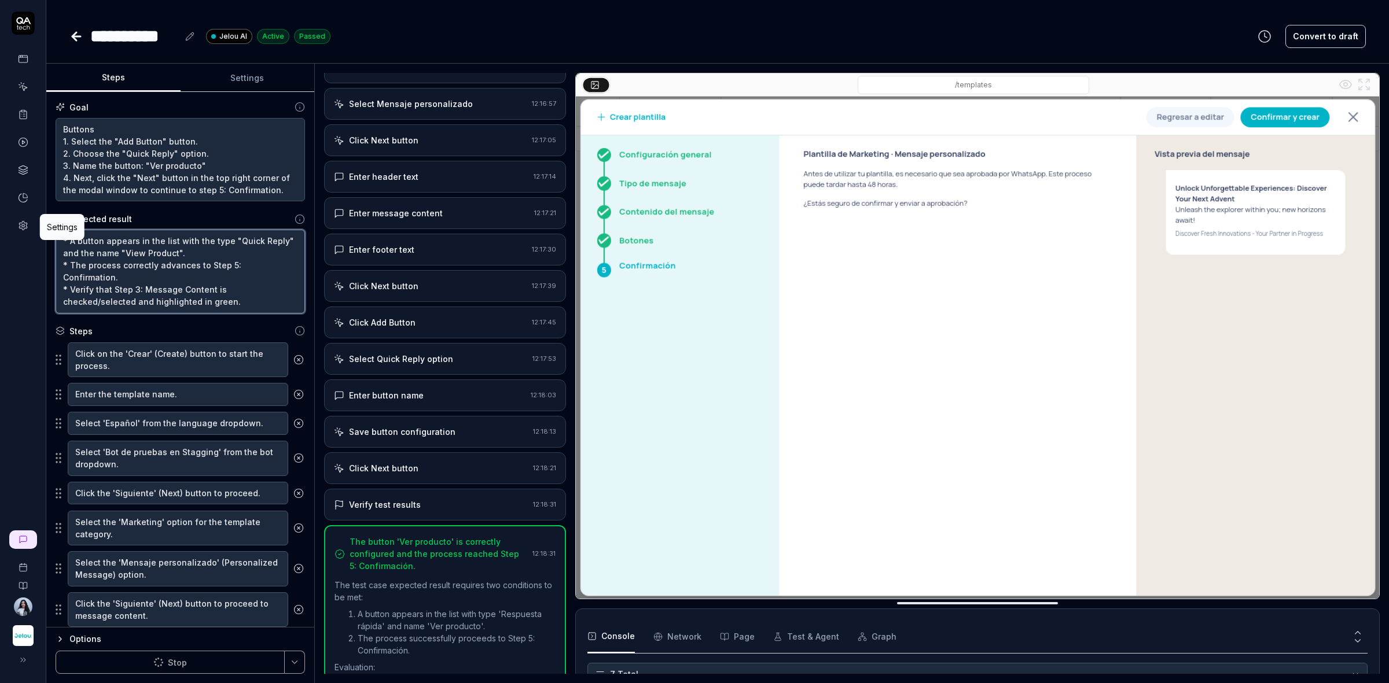
click at [18, 225] on div "**********" at bounding box center [694, 341] width 1389 height 683
type textarea "* A button appears in the list with the type "Quick Reply" and the name "View P…"
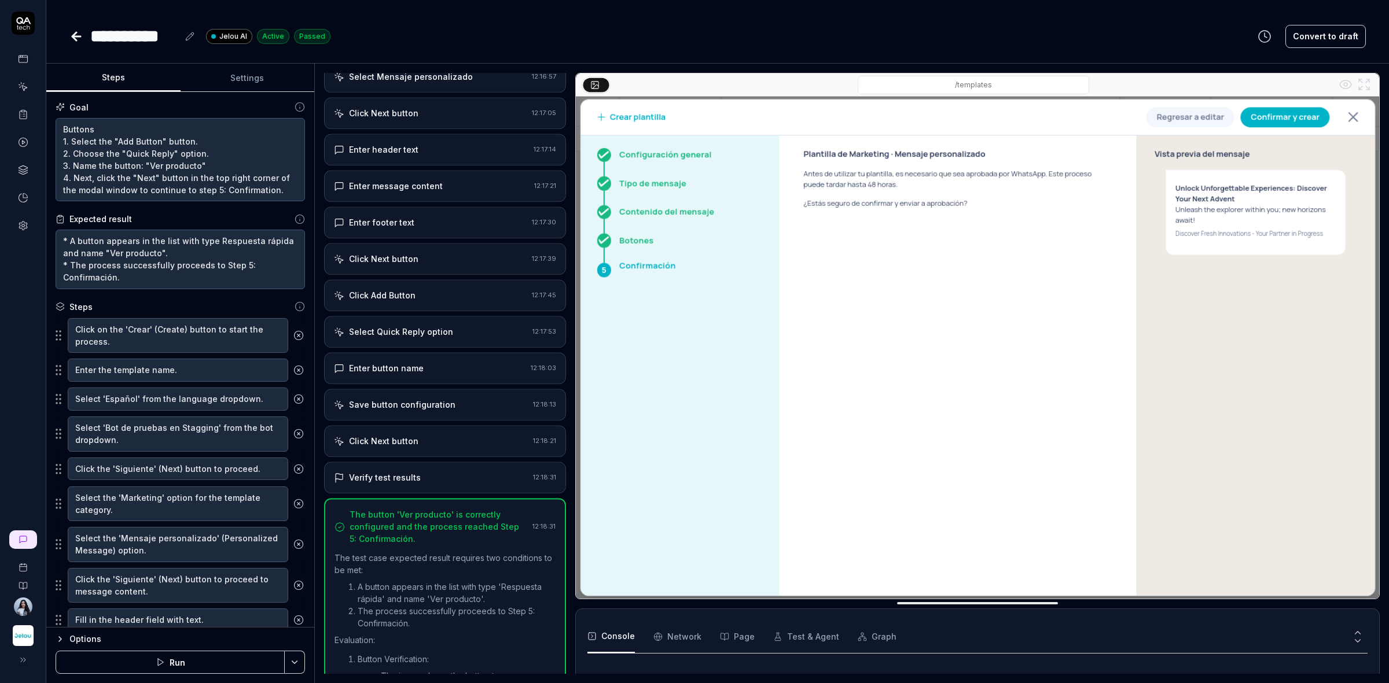
scroll to position [596, 0]
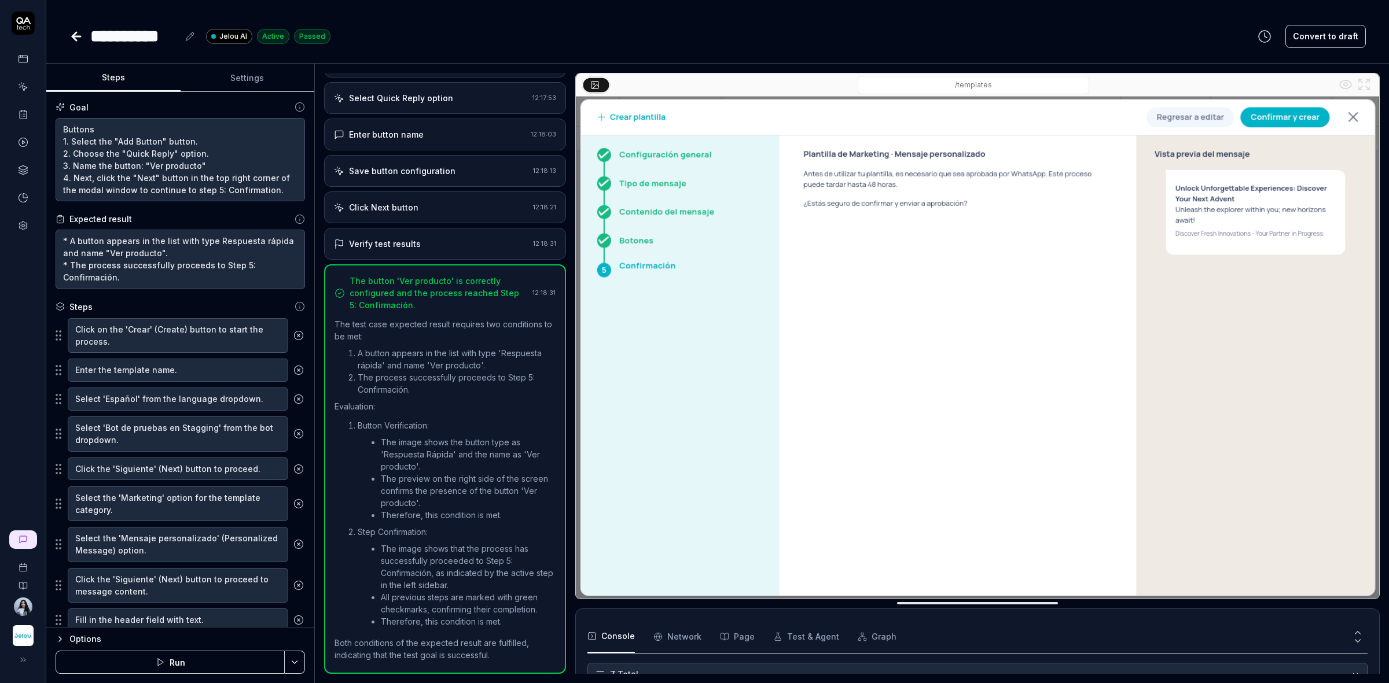
type textarea "*"
drag, startPoint x: 133, startPoint y: 274, endPoint x: 47, endPoint y: 240, distance: 92.5
click at [47, 240] on div "Goal Buttons 1. Select the "Add Button" button. 2. Choose the "Quick Reply" opt…" at bounding box center [180, 360] width 268 height 536
paste textarea "he type "Quick Reply" and the name "View Product". * The process correctly adva…"
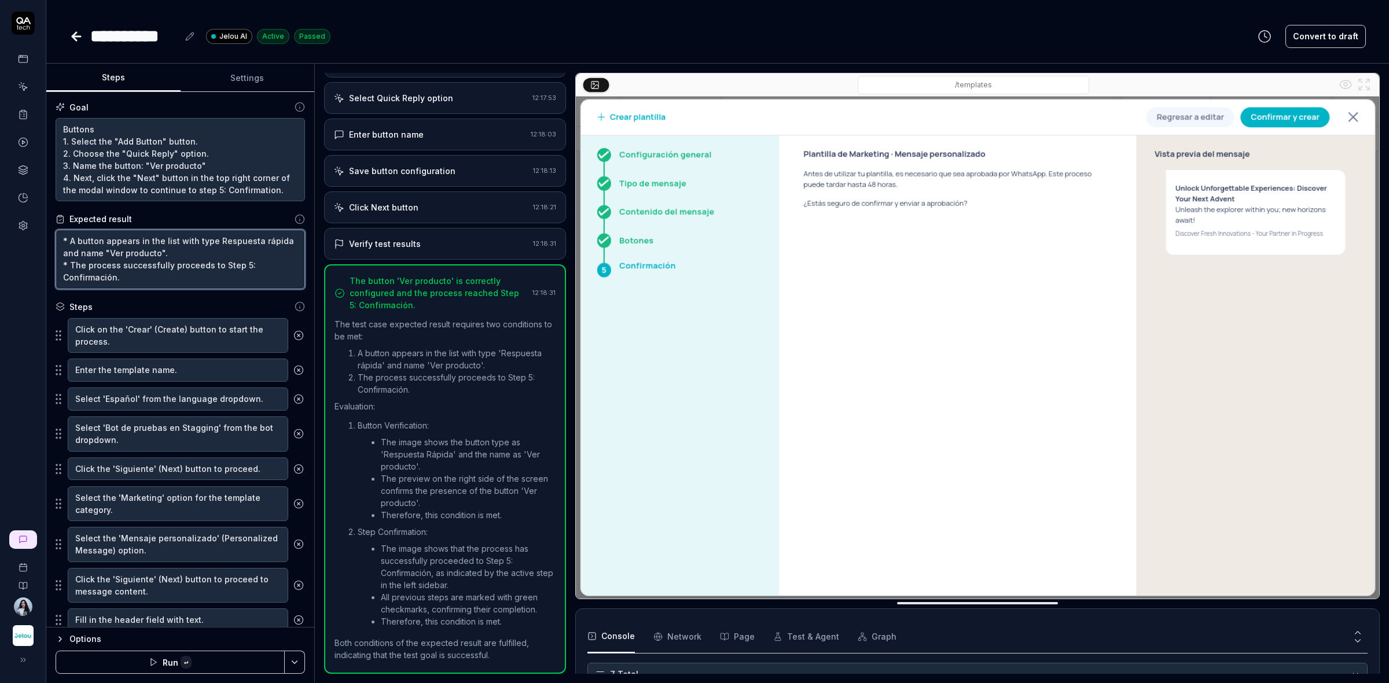
type textarea "* A button appears in the list with the type "Quick Reply" and the name "View P…"
type textarea "*"
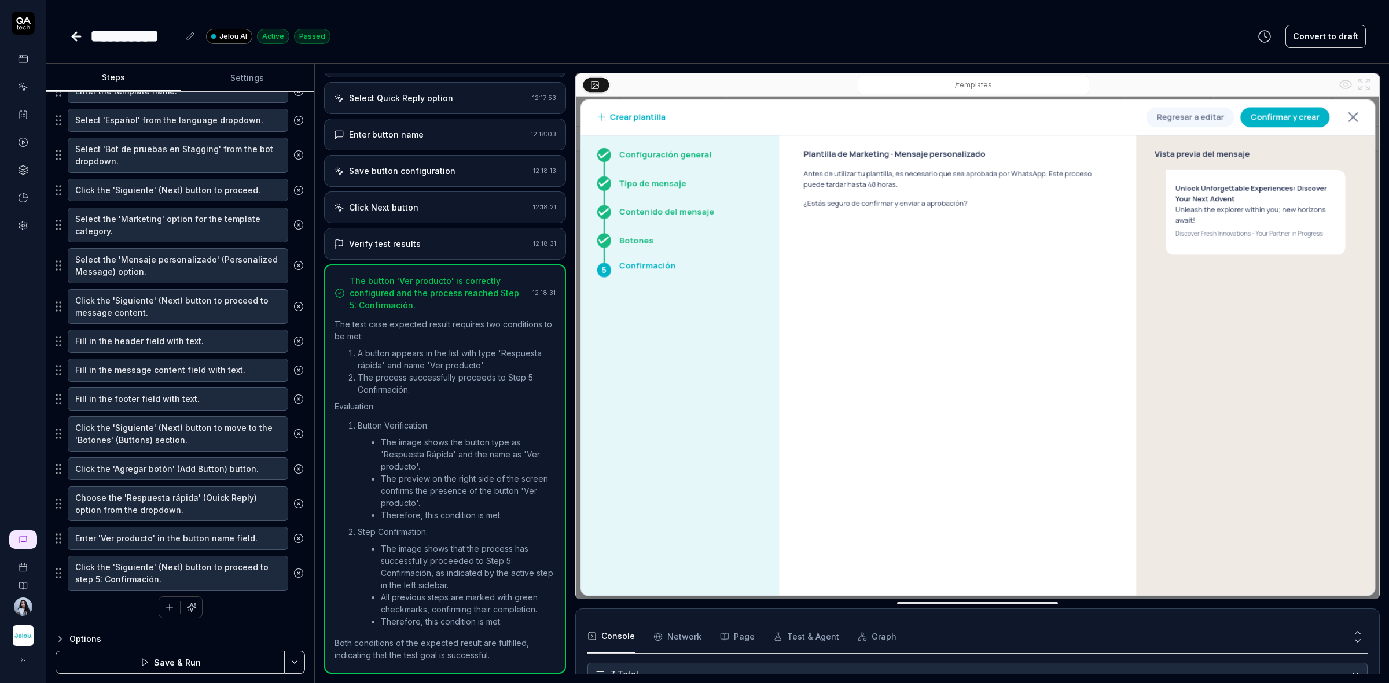
scroll to position [308, 0]
type textarea "* A button appears in the list with the type "Quick Reply" and the name "View P…"
click at [226, 655] on button "Save & Run" at bounding box center [170, 662] width 229 height 23
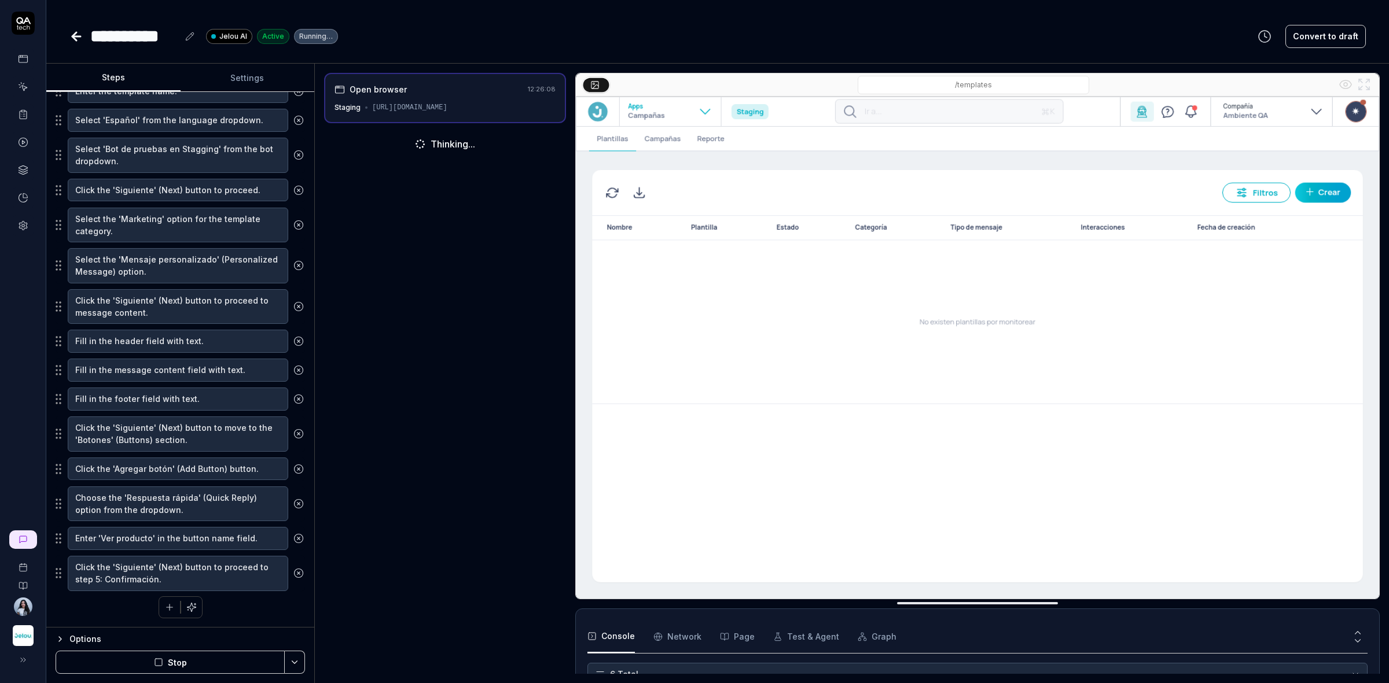
scroll to position [56, 0]
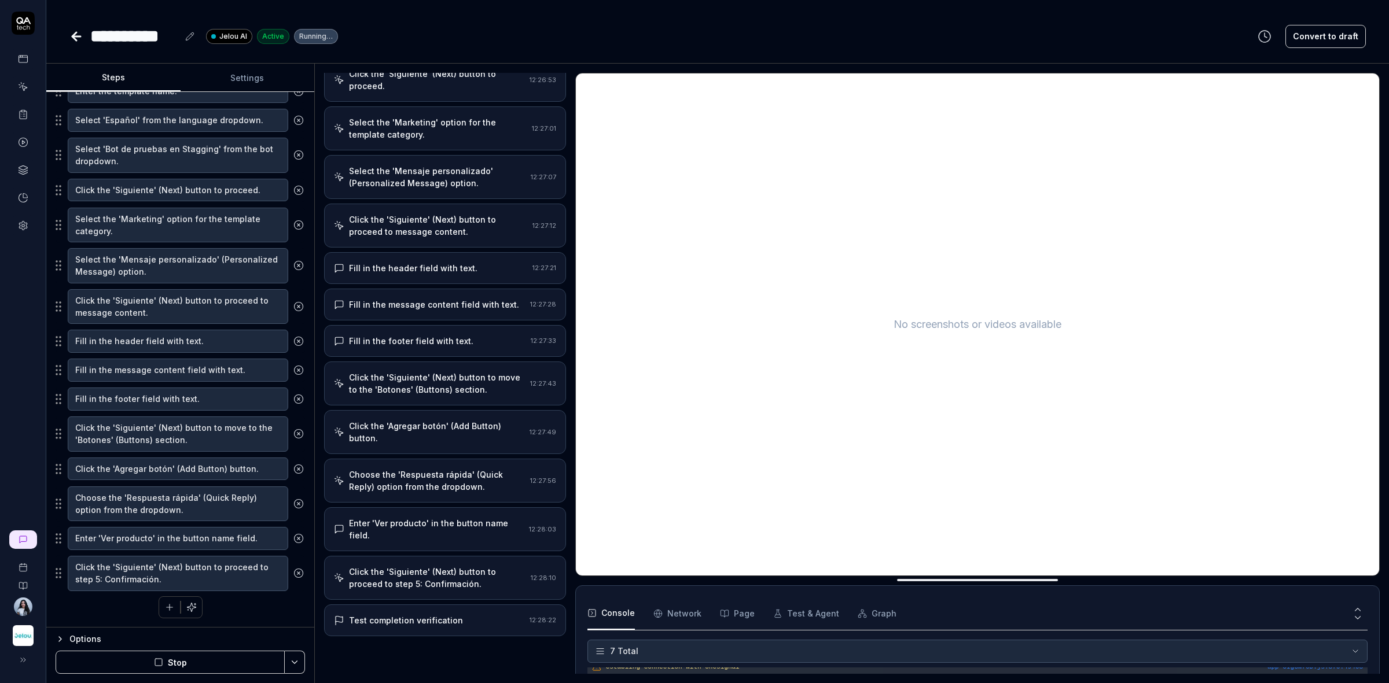
scroll to position [255, 0]
click at [79, 31] on icon at bounding box center [76, 37] width 14 height 14
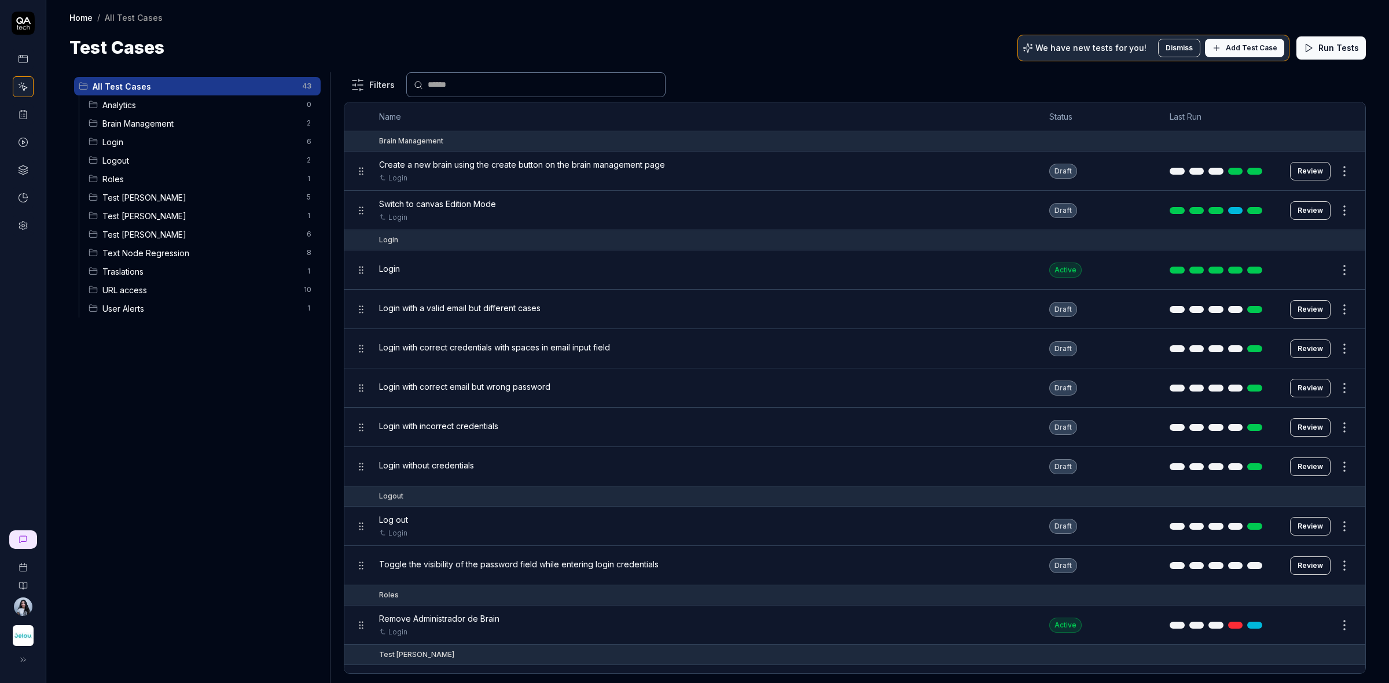
click at [143, 229] on span "Test [PERSON_NAME]" at bounding box center [200, 235] width 197 height 12
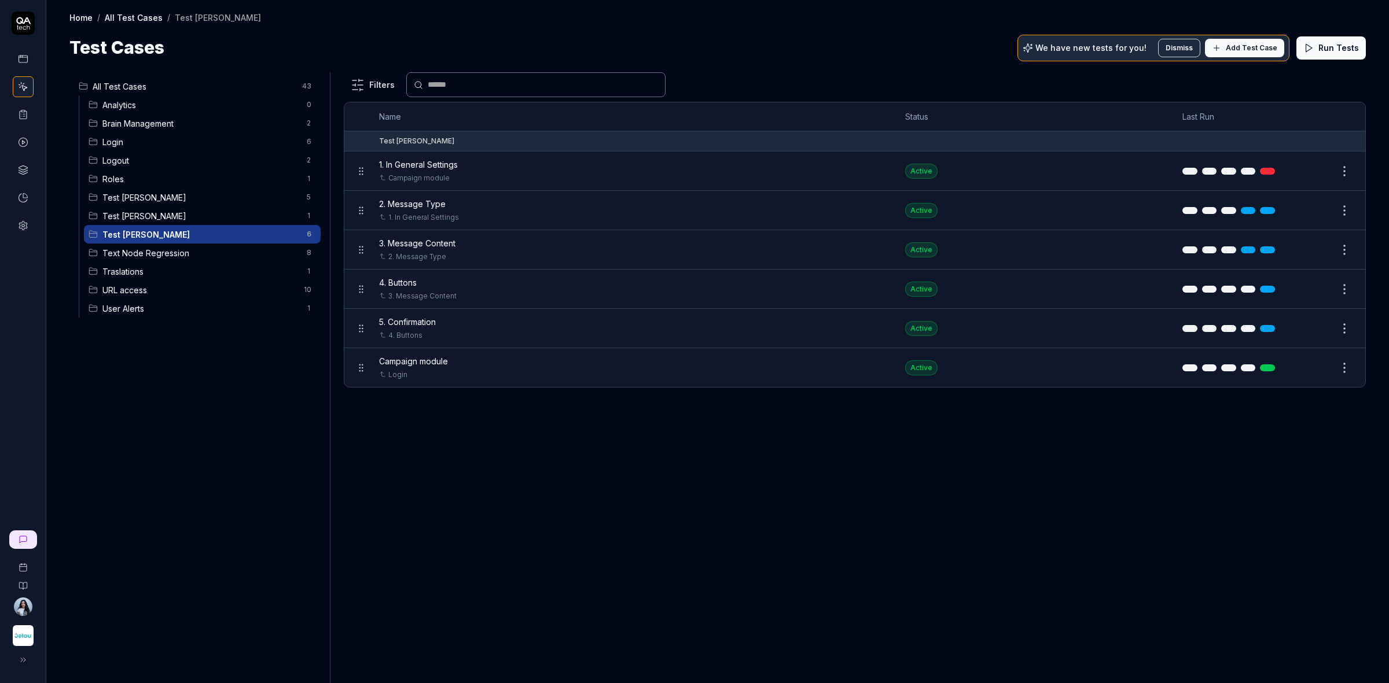
click at [1309, 332] on button "Edit" at bounding box center [1316, 328] width 28 height 19
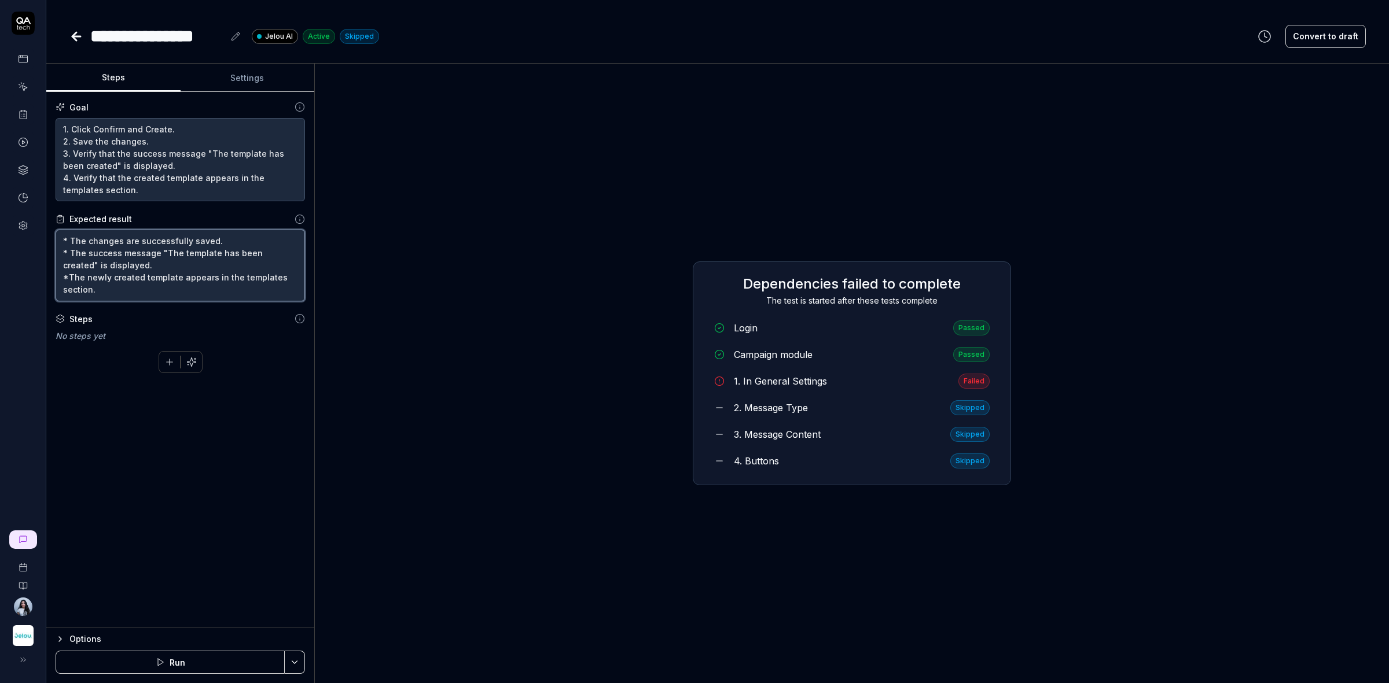
drag, startPoint x: 159, startPoint y: 294, endPoint x: 56, endPoint y: 227, distance: 123.1
click at [56, 227] on div "Expected result * The changes are successfully saved. * The success message "Th…" at bounding box center [180, 257] width 249 height 89
click at [197, 362] on button "button" at bounding box center [191, 362] width 21 height 21
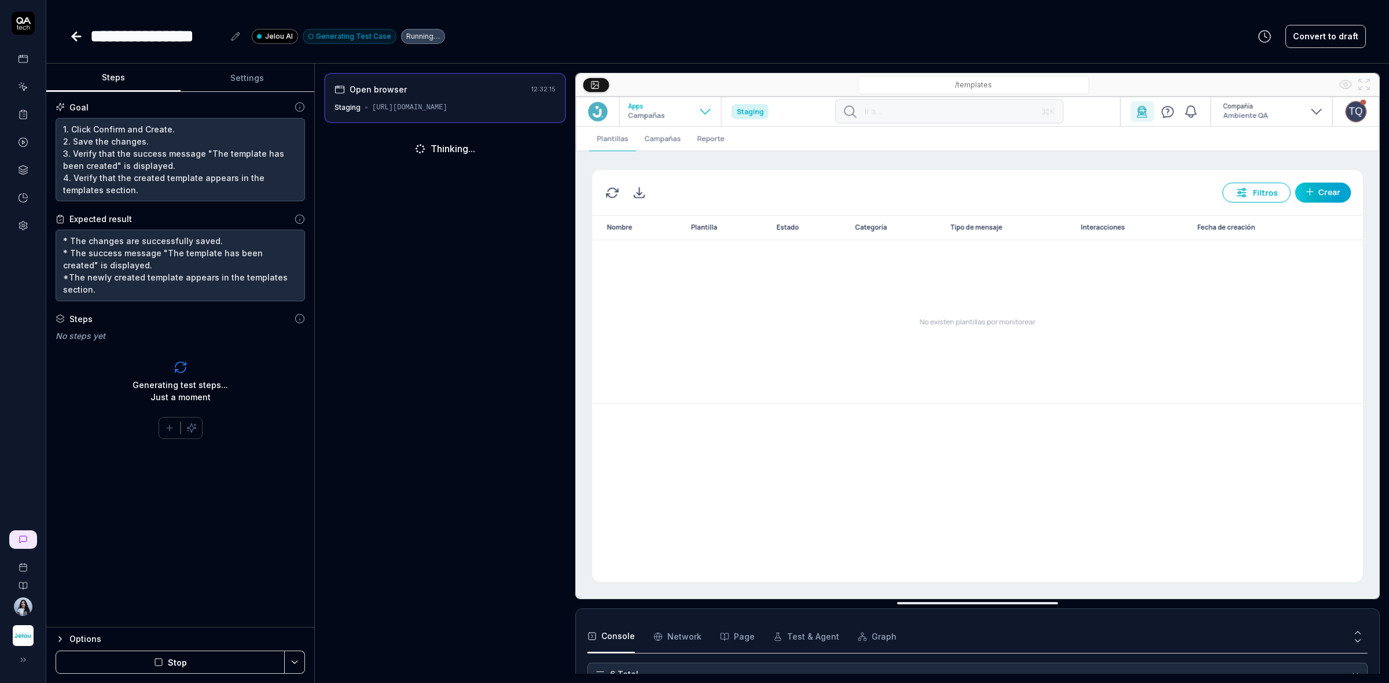
scroll to position [80, 0]
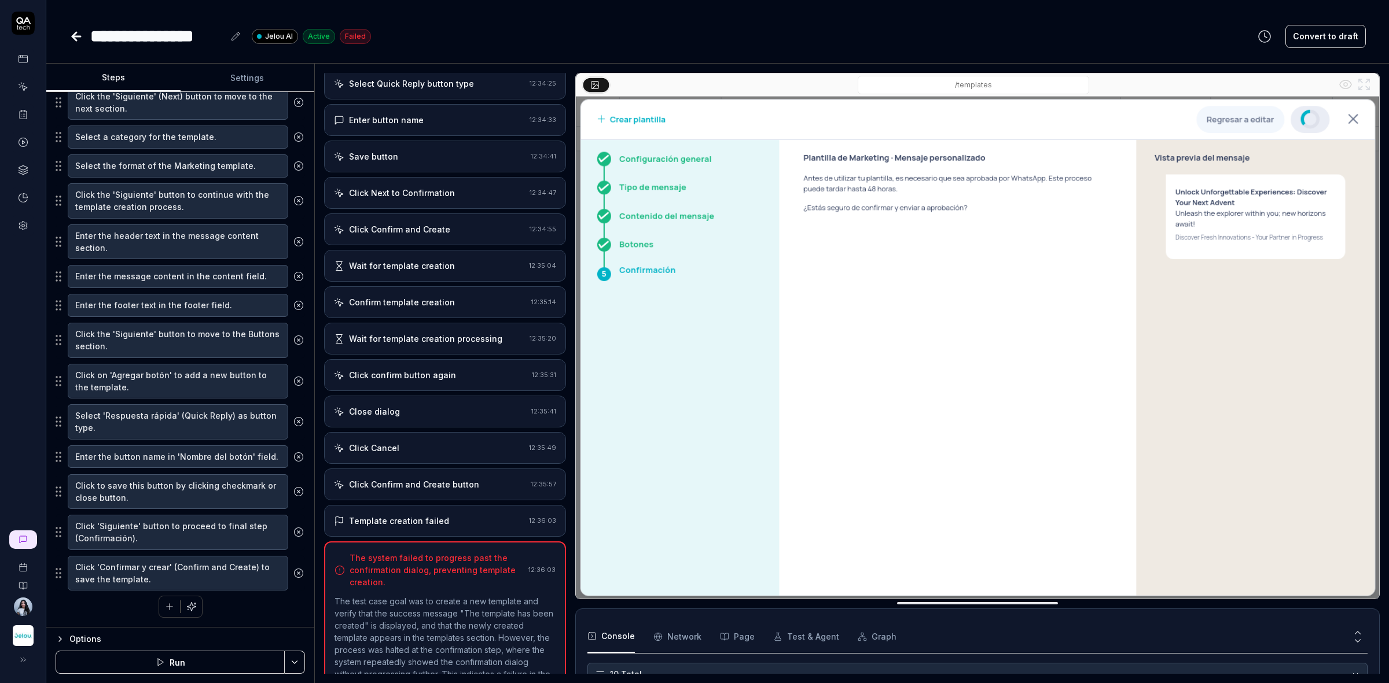
scroll to position [366, 0]
click at [154, 570] on textarea "Click 'Confirmar y crear' (Confirm and Create) to save the template." at bounding box center [178, 573] width 220 height 35
click at [156, 530] on textarea "Click 'Siguiente' button to proceed to final step (Confirmación)." at bounding box center [178, 532] width 220 height 35
click at [212, 477] on textarea "Click to save this button by clicking checkmark or close button." at bounding box center [178, 491] width 220 height 35
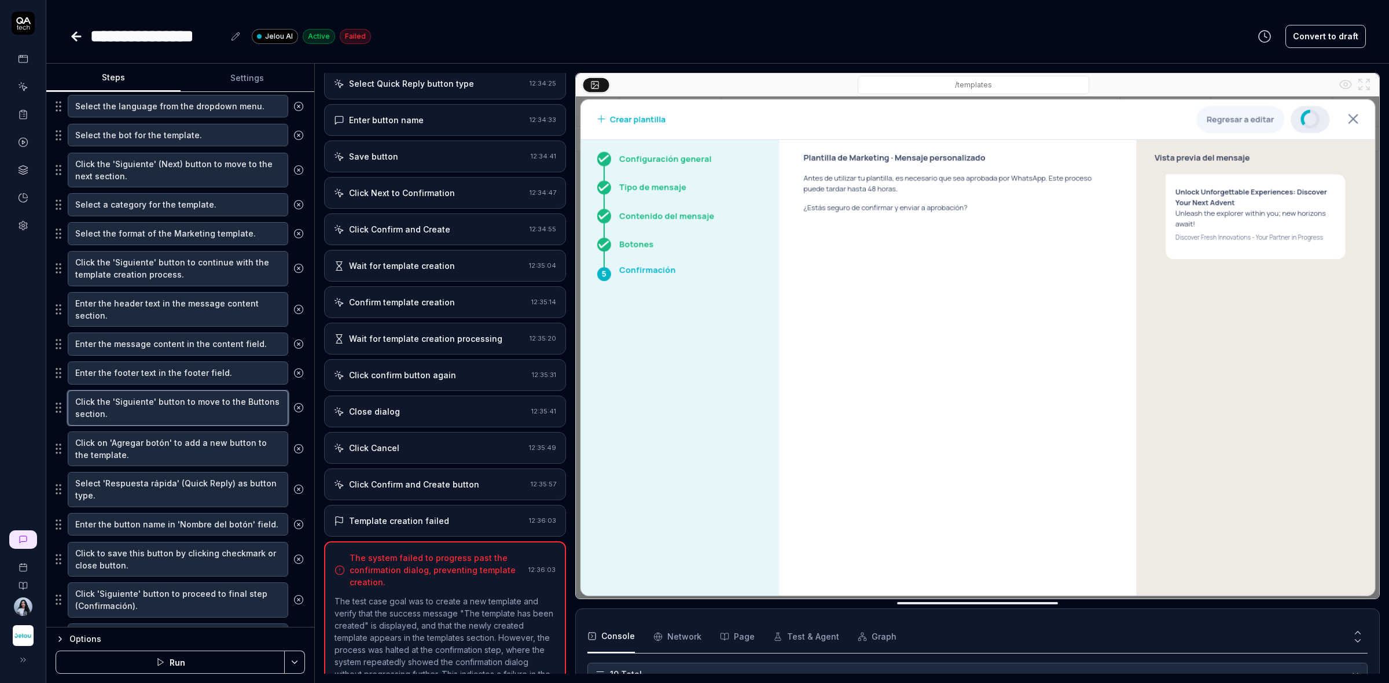
click at [160, 409] on textarea "Click the 'Siguiente' button to move to the Buttons section." at bounding box center [178, 408] width 220 height 35
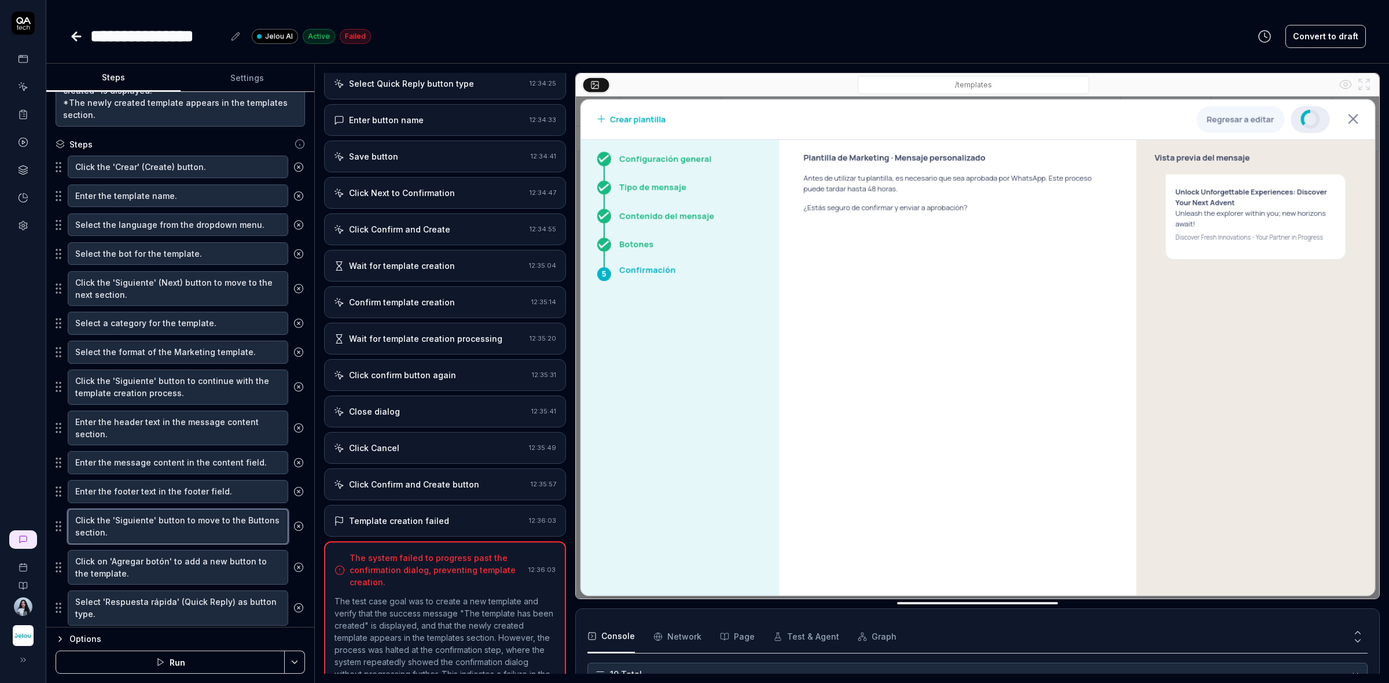
scroll to position [149, 0]
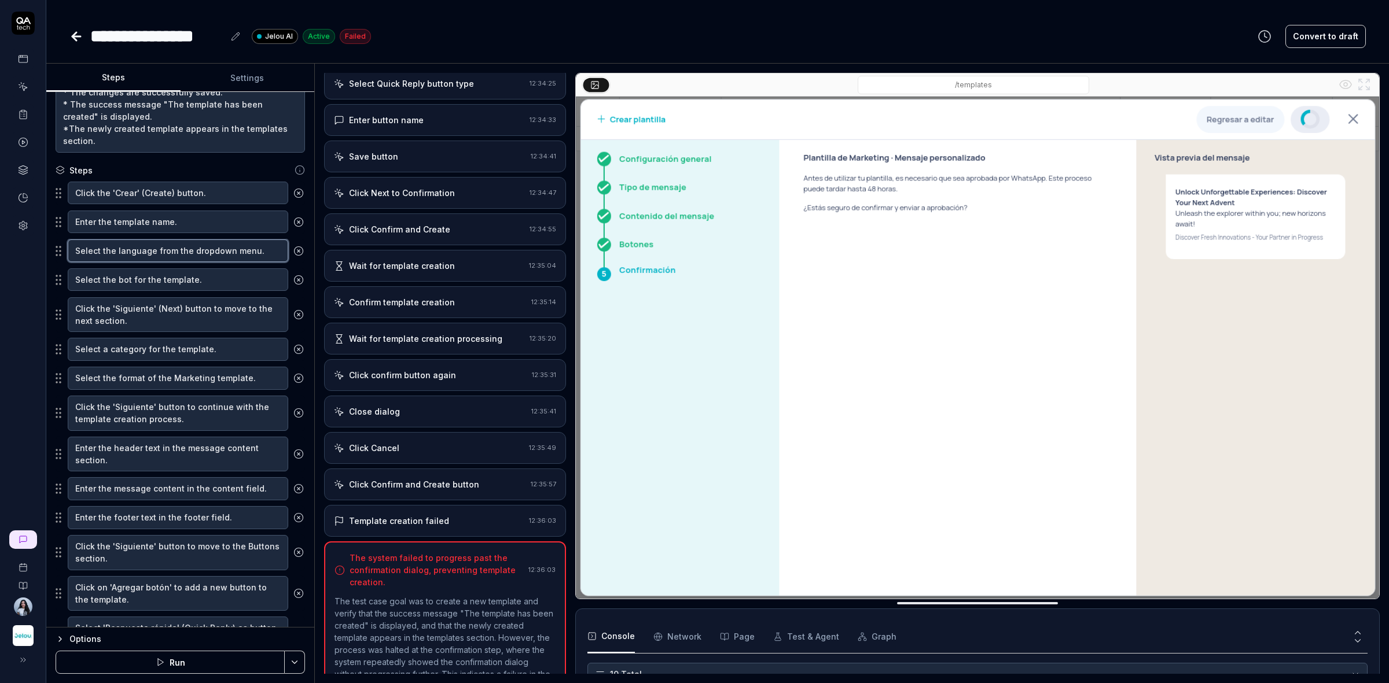
click at [194, 247] on textarea "Select the language from the dropdown menu." at bounding box center [178, 251] width 220 height 23
click at [155, 300] on textarea "Click the 'Siguiente' (Next) button to move to the next section." at bounding box center [178, 314] width 220 height 35
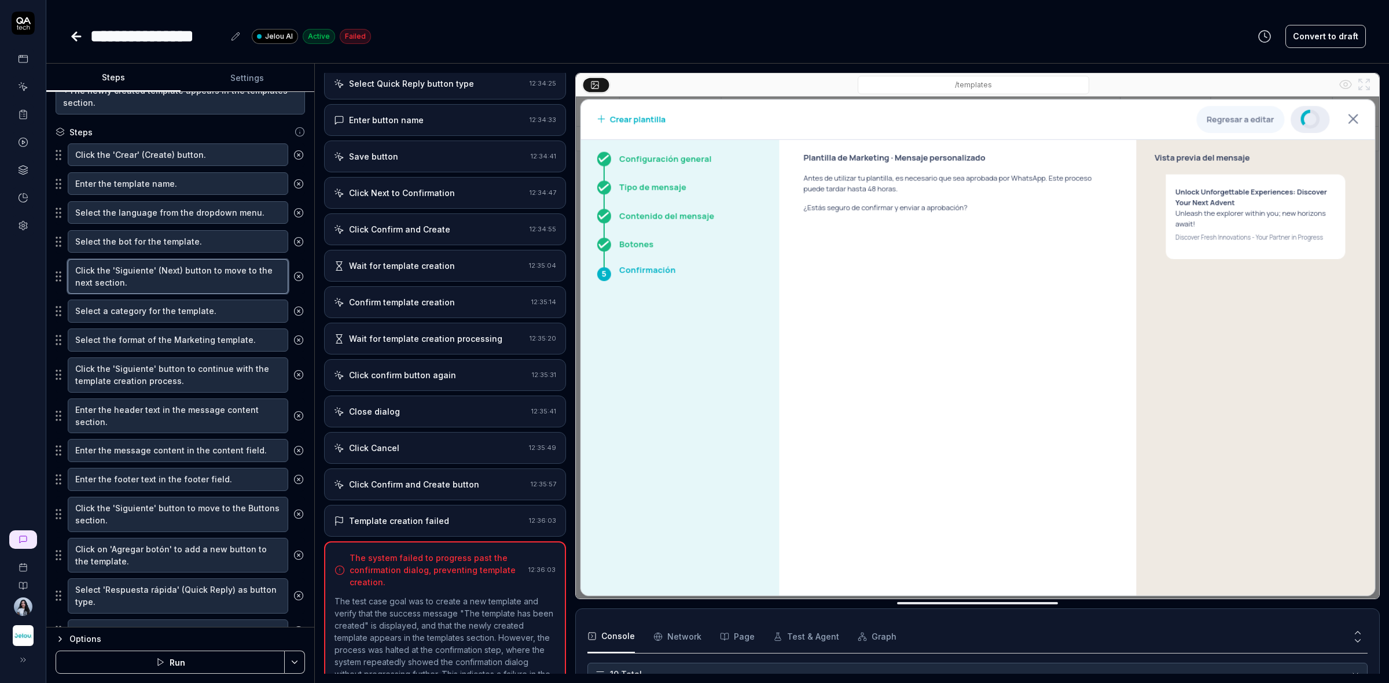
scroll to position [221, 0]
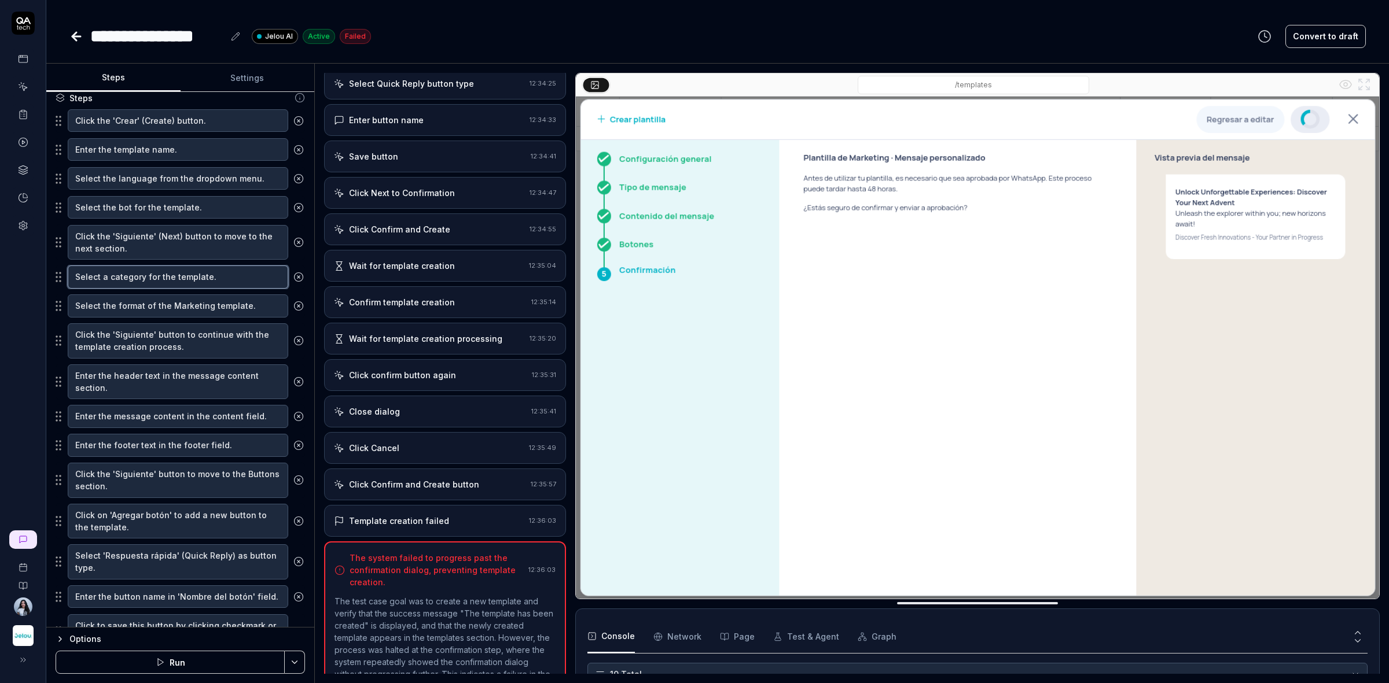
click at [165, 279] on textarea "Select a category for the template." at bounding box center [178, 277] width 220 height 23
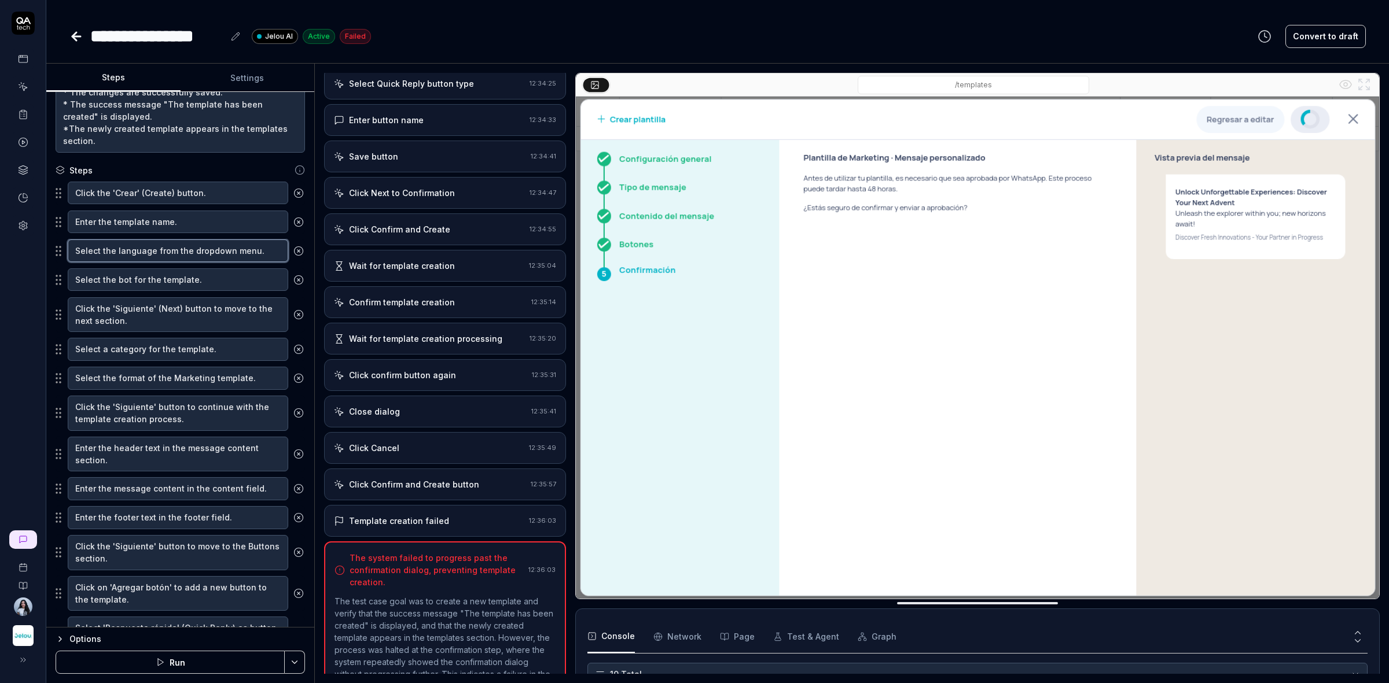
click at [185, 253] on textarea "Select the language from the dropdown menu." at bounding box center [178, 251] width 220 height 23
click at [189, 284] on textarea "Select the bot for the template." at bounding box center [178, 279] width 220 height 23
click at [171, 313] on textarea "Click the 'Siguiente' (Next) button to move to the next section." at bounding box center [178, 314] width 220 height 35
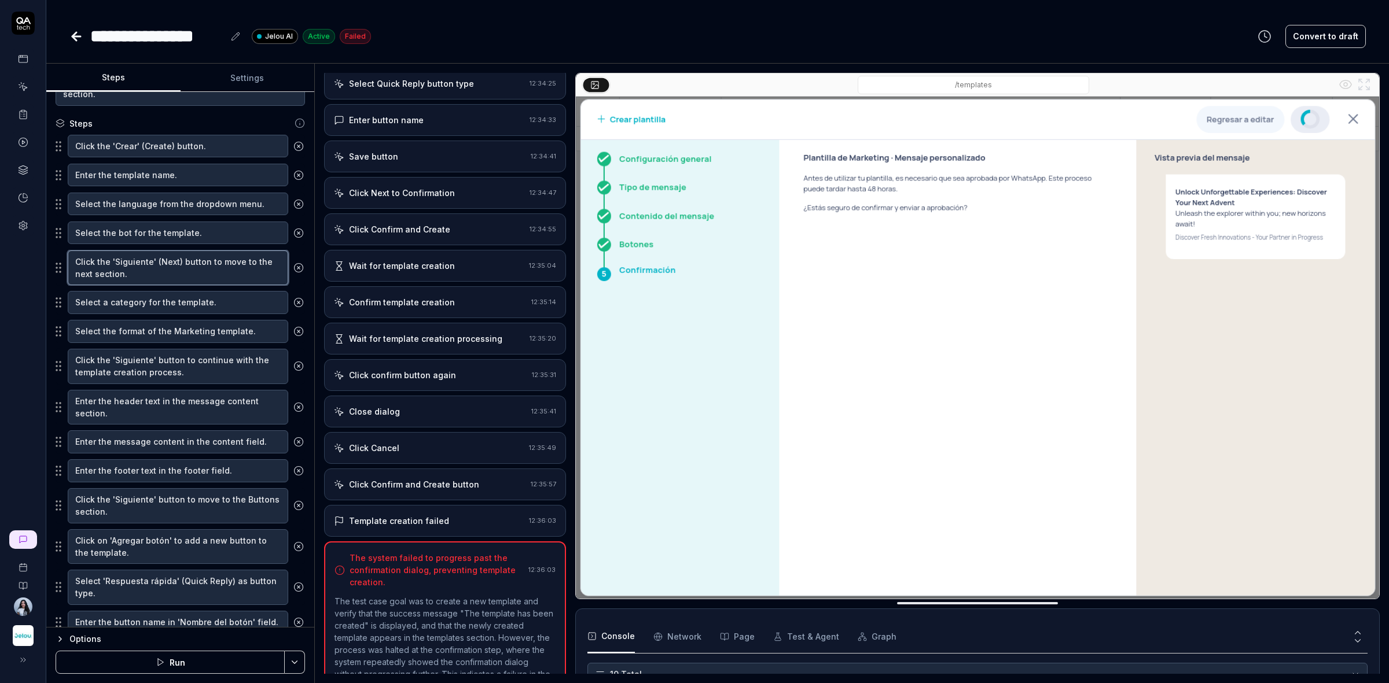
scroll to position [221, 0]
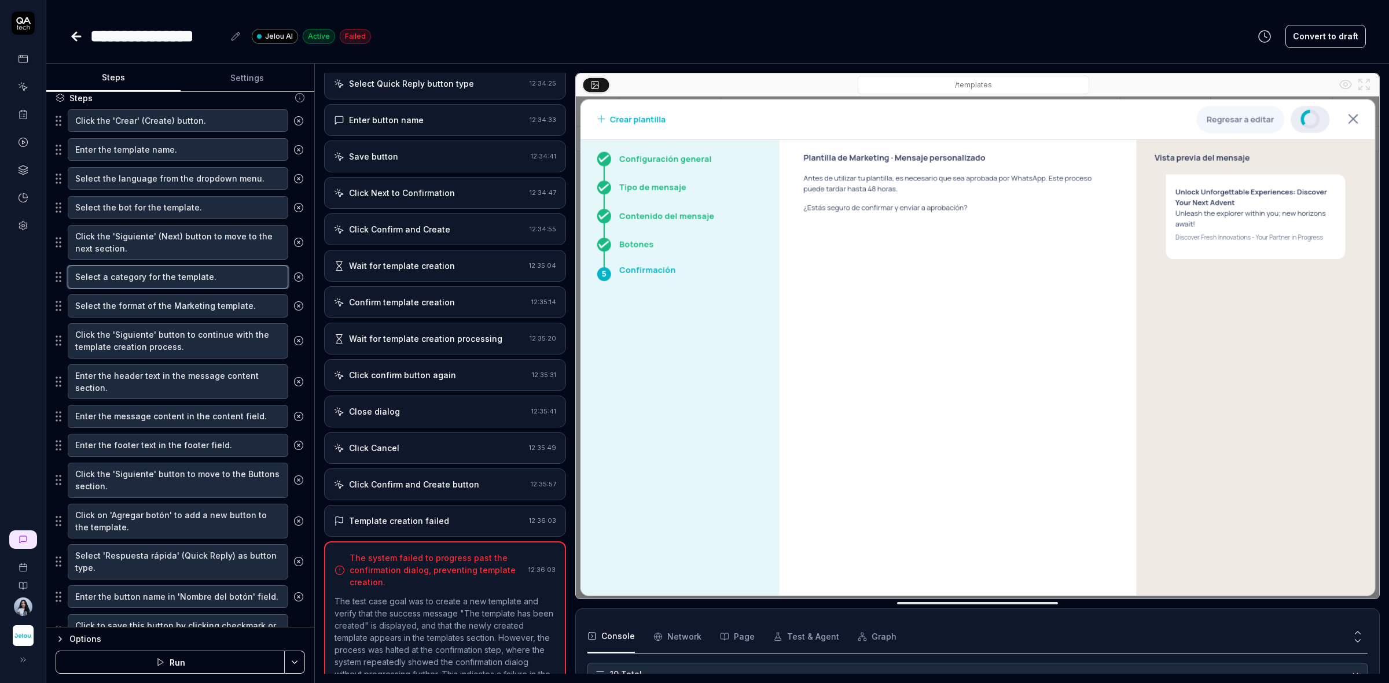
click at [194, 278] on textarea "Select a category for the template." at bounding box center [178, 277] width 220 height 23
click at [186, 305] on textarea "Select the format of the Marketing template." at bounding box center [178, 306] width 220 height 23
click at [193, 337] on textarea "Click the 'Siguiente' button to continue with the template creation process." at bounding box center [178, 340] width 220 height 35
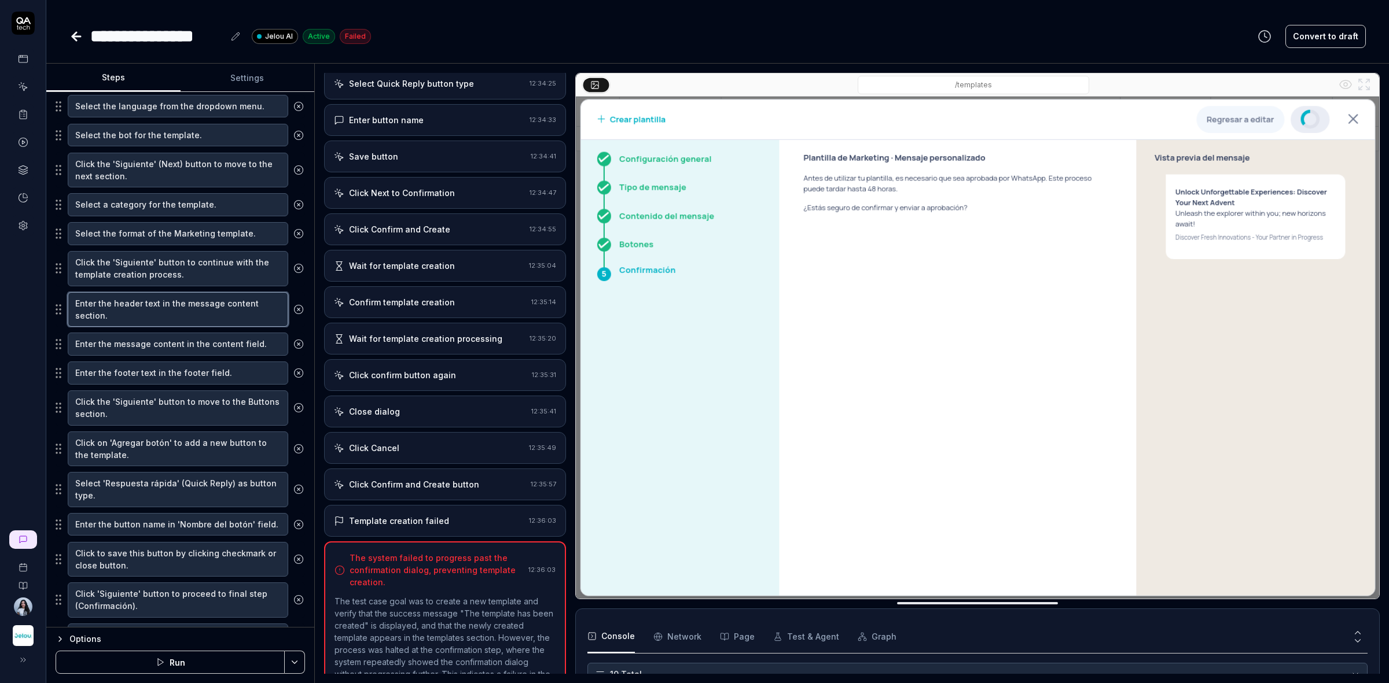
click at [164, 310] on textarea "Enter the header text in the message content section." at bounding box center [178, 309] width 220 height 35
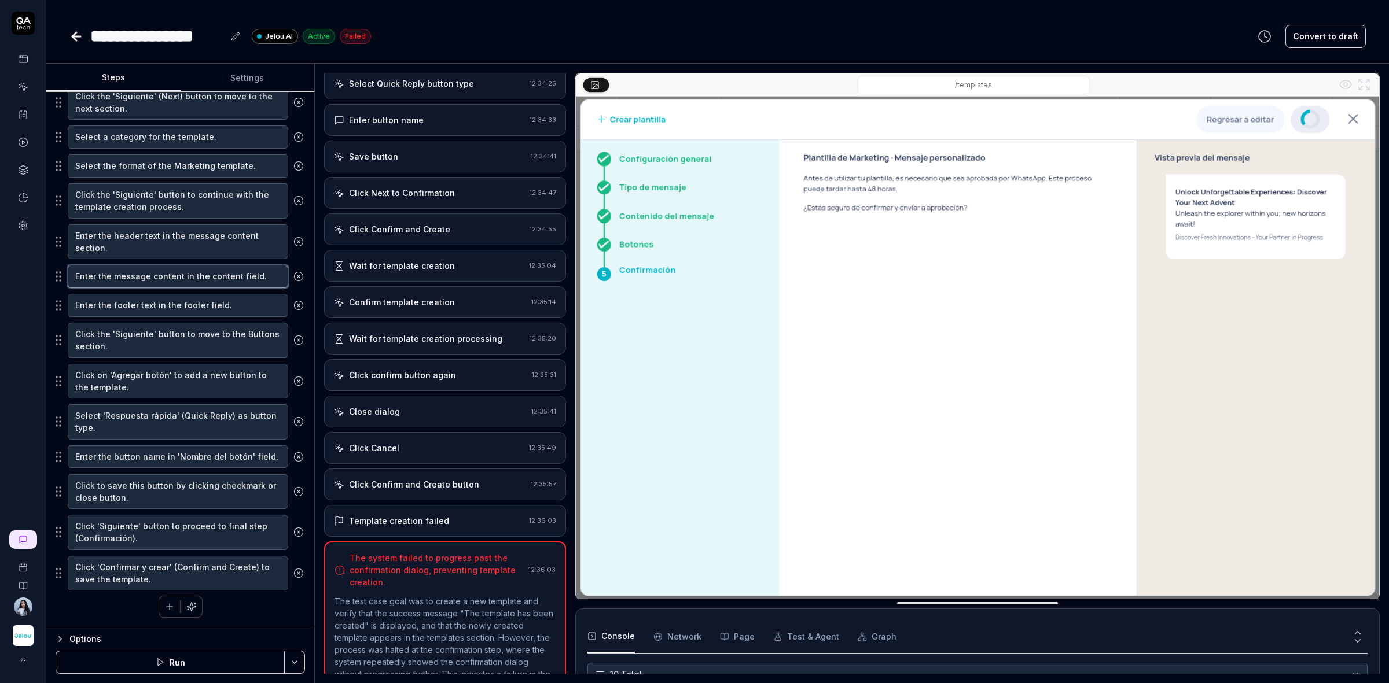
click at [184, 269] on textarea "Enter the message content in the content field." at bounding box center [178, 276] width 220 height 23
click at [162, 303] on textarea "Enter the footer text in the footer field." at bounding box center [178, 305] width 220 height 23
click at [160, 325] on textarea "Click the 'Siguiente' button to move to the Buttons section." at bounding box center [178, 340] width 220 height 35
click at [170, 374] on textarea "Click on 'Agregar botón' to add a new button to the template." at bounding box center [178, 381] width 220 height 35
click at [105, 420] on textarea "Select 'Respuesta rápida' (Quick Reply) as button type." at bounding box center [178, 421] width 220 height 35
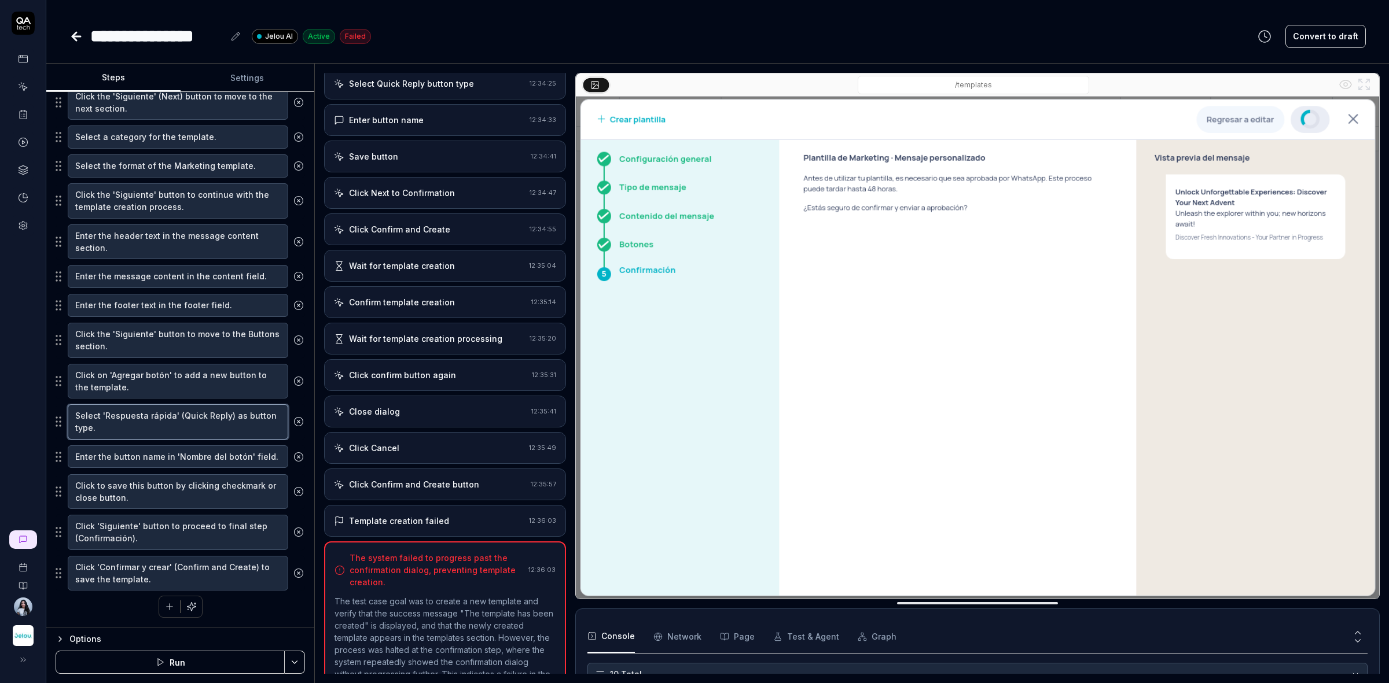
drag, startPoint x: 134, startPoint y: 425, endPoint x: 62, endPoint y: 413, distance: 72.9
click at [62, 413] on div "Select 'Respuesta rápida' (Quick Reply) as button type." at bounding box center [180, 422] width 249 height 36
drag, startPoint x: 163, startPoint y: 415, endPoint x: 165, endPoint y: 480, distance: 64.9
click at [165, 480] on textarea "Click to save this button by clicking checkmark or close button." at bounding box center [178, 491] width 220 height 35
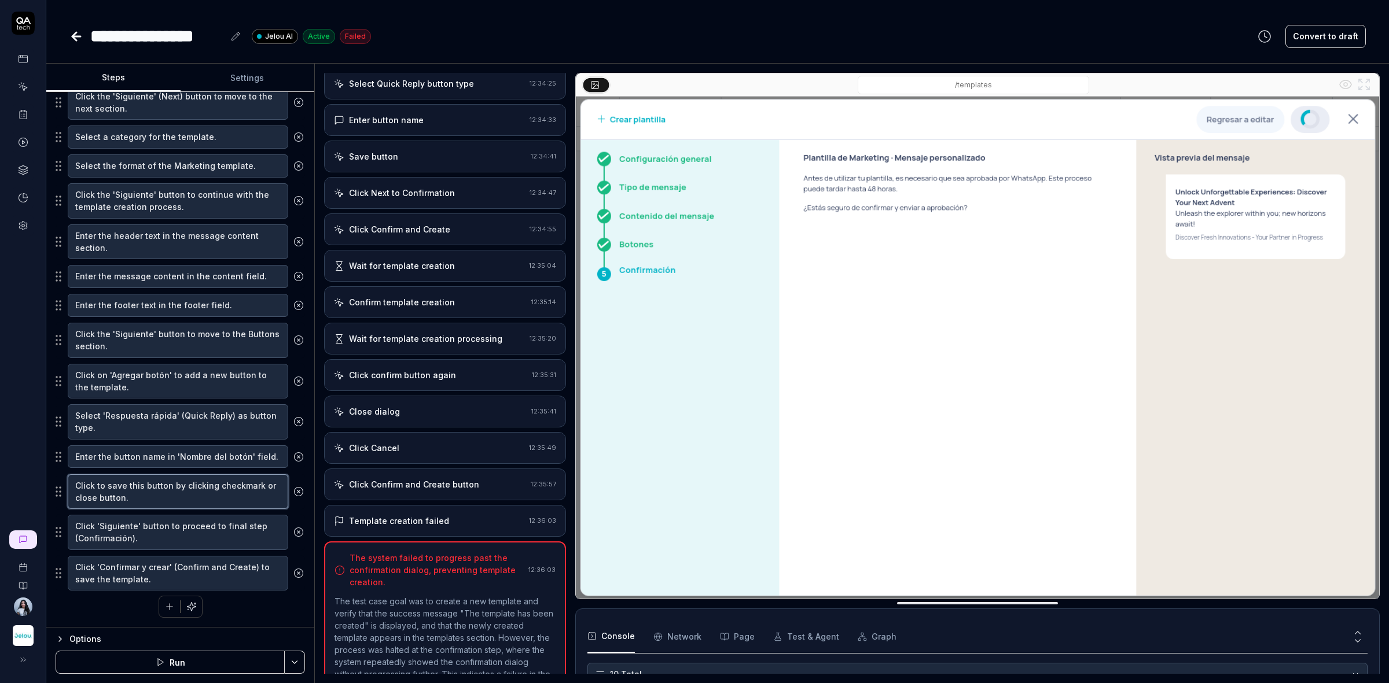
click at [165, 480] on textarea "Click to save this button by clicking checkmark or close button." at bounding box center [178, 491] width 220 height 35
click at [293, 493] on icon at bounding box center [298, 492] width 10 height 10
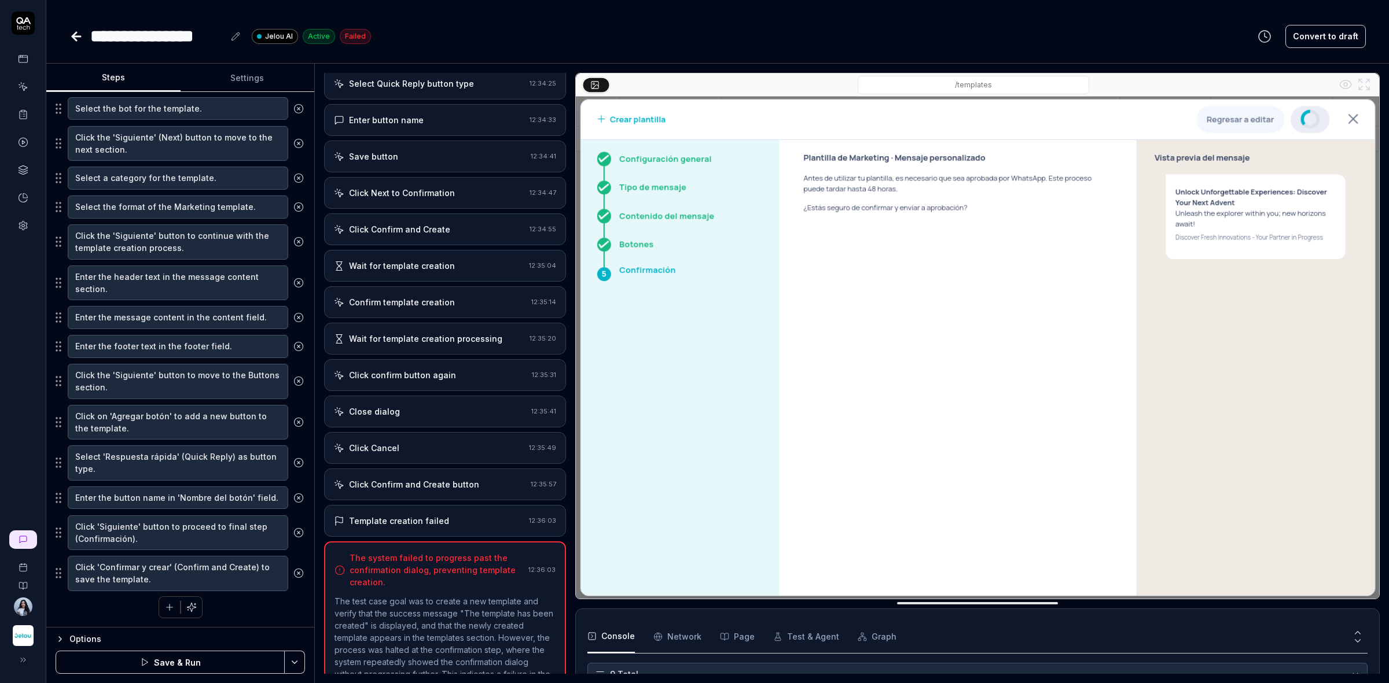
scroll to position [325, 0]
click at [171, 501] on textarea "Enter the button name in 'Nombre del botón' field." at bounding box center [178, 498] width 220 height 23
click at [125, 455] on textarea "Select 'Respuesta rápida' (Quick Reply) as button type." at bounding box center [178, 463] width 220 height 35
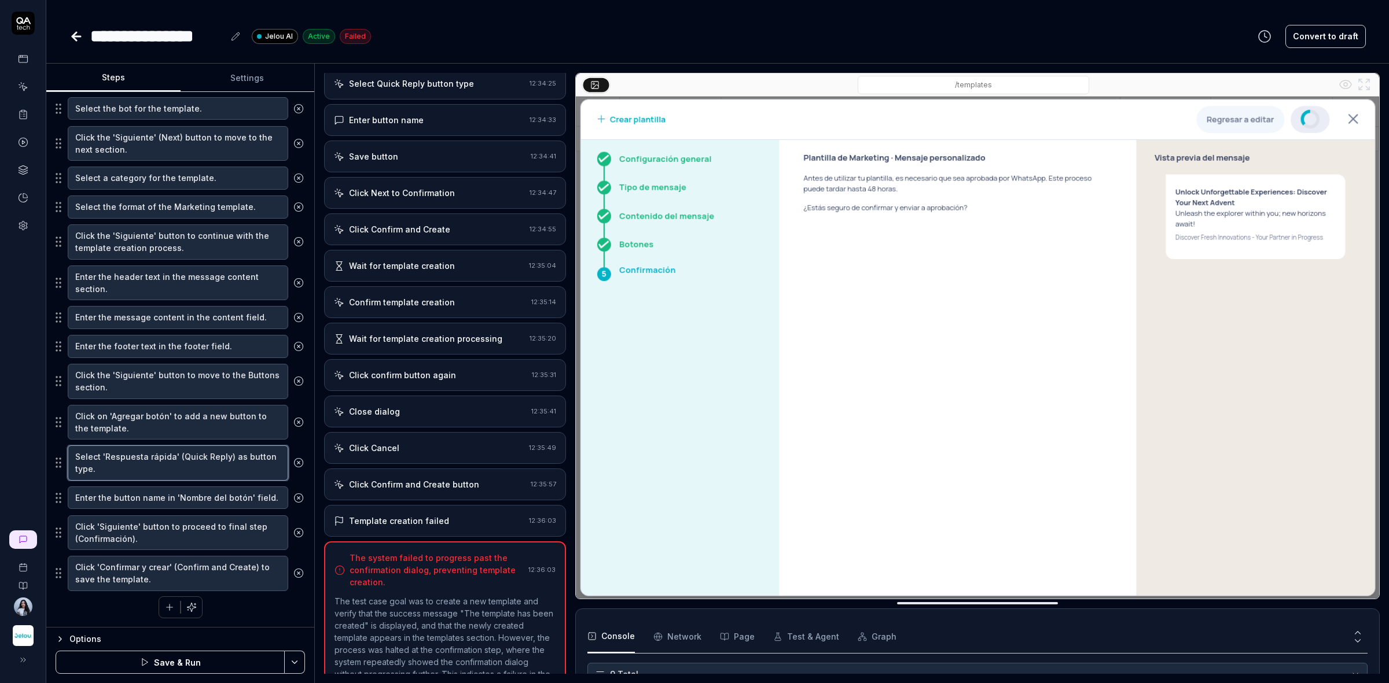
click at [125, 455] on textarea "Select 'Respuesta rápida' (Quick Reply) as button type." at bounding box center [178, 463] width 220 height 35
click at [122, 495] on textarea "Enter the button name in 'Nombre del botón' field." at bounding box center [178, 498] width 220 height 23
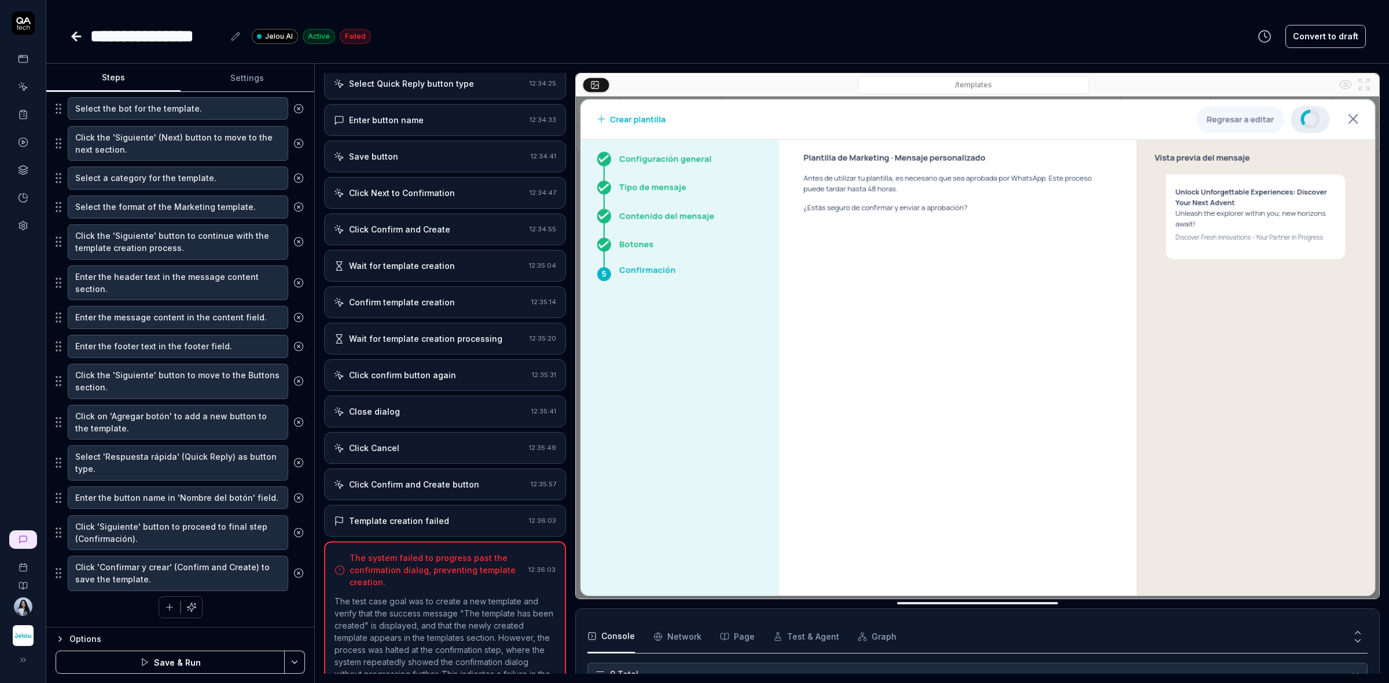
click at [469, 344] on div "Wait for template creation processing" at bounding box center [425, 339] width 153 height 12
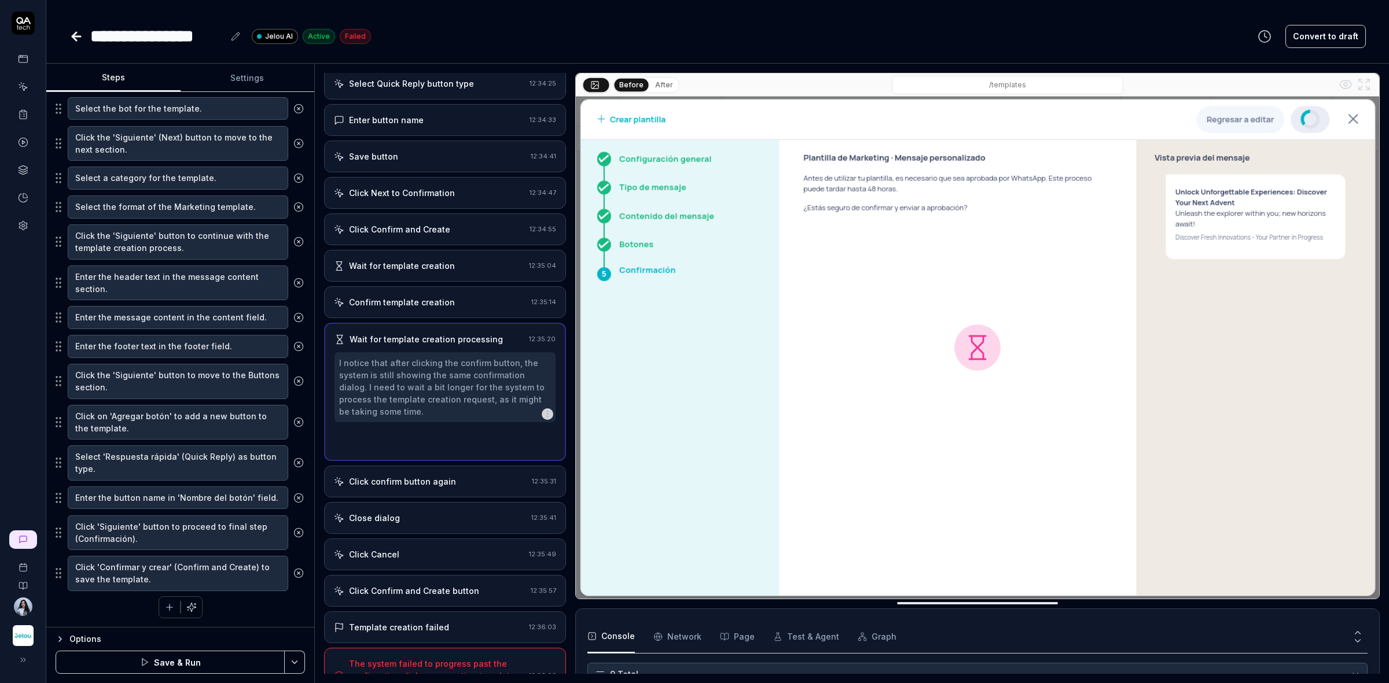
scroll to position [398, 0]
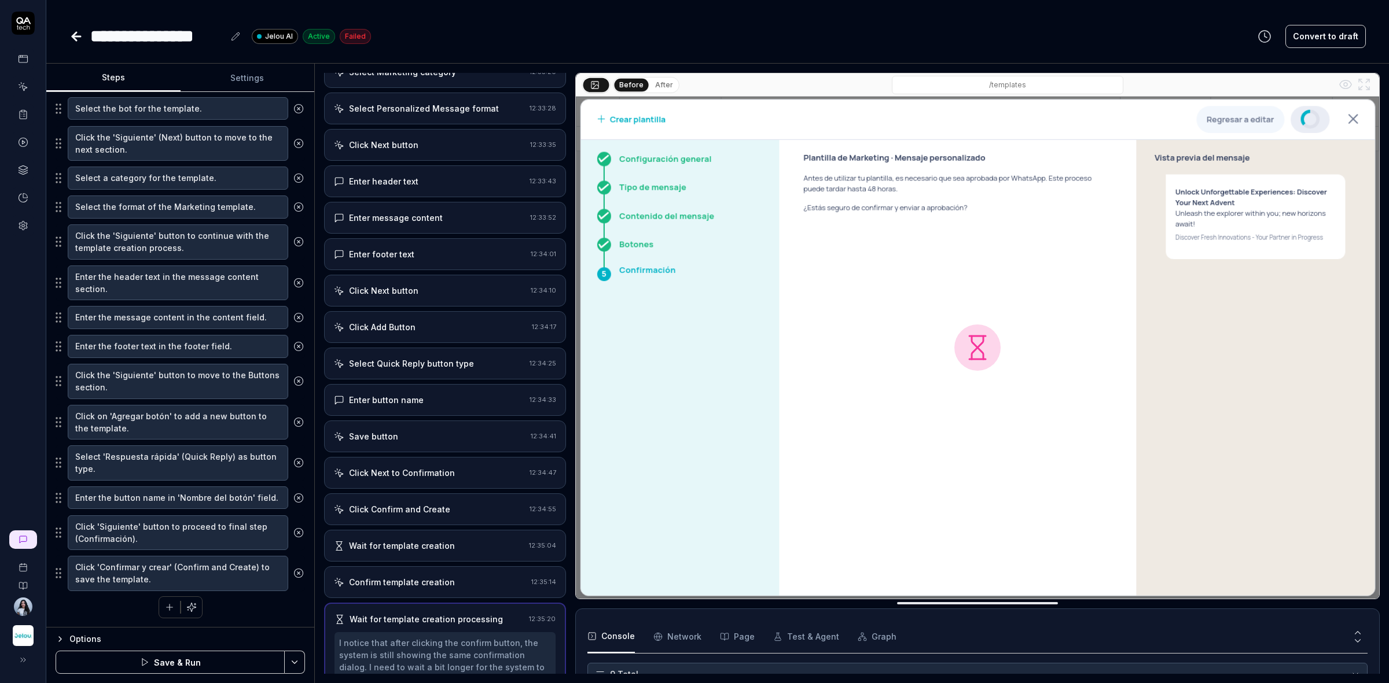
click at [458, 370] on div "Select Quick Reply button type" at bounding box center [411, 364] width 125 height 12
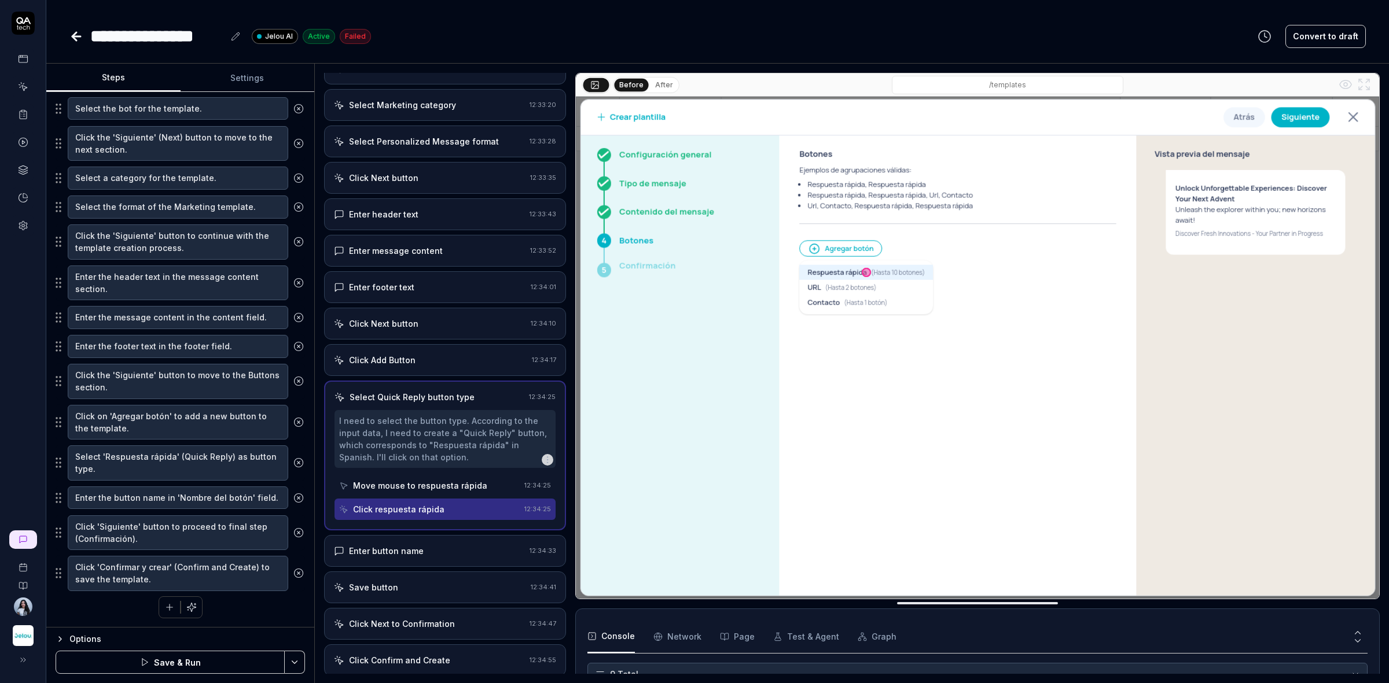
scroll to position [297, 0]
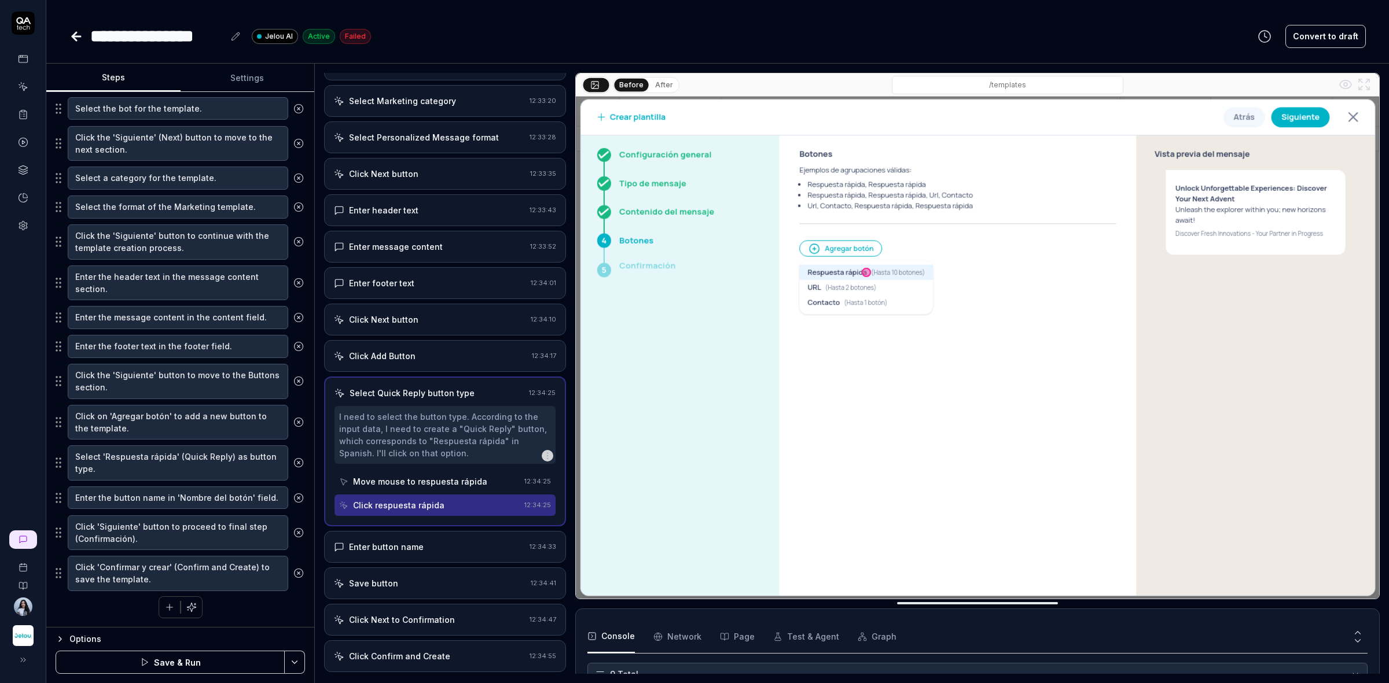
click at [431, 553] on div "Enter button name" at bounding box center [429, 547] width 191 height 12
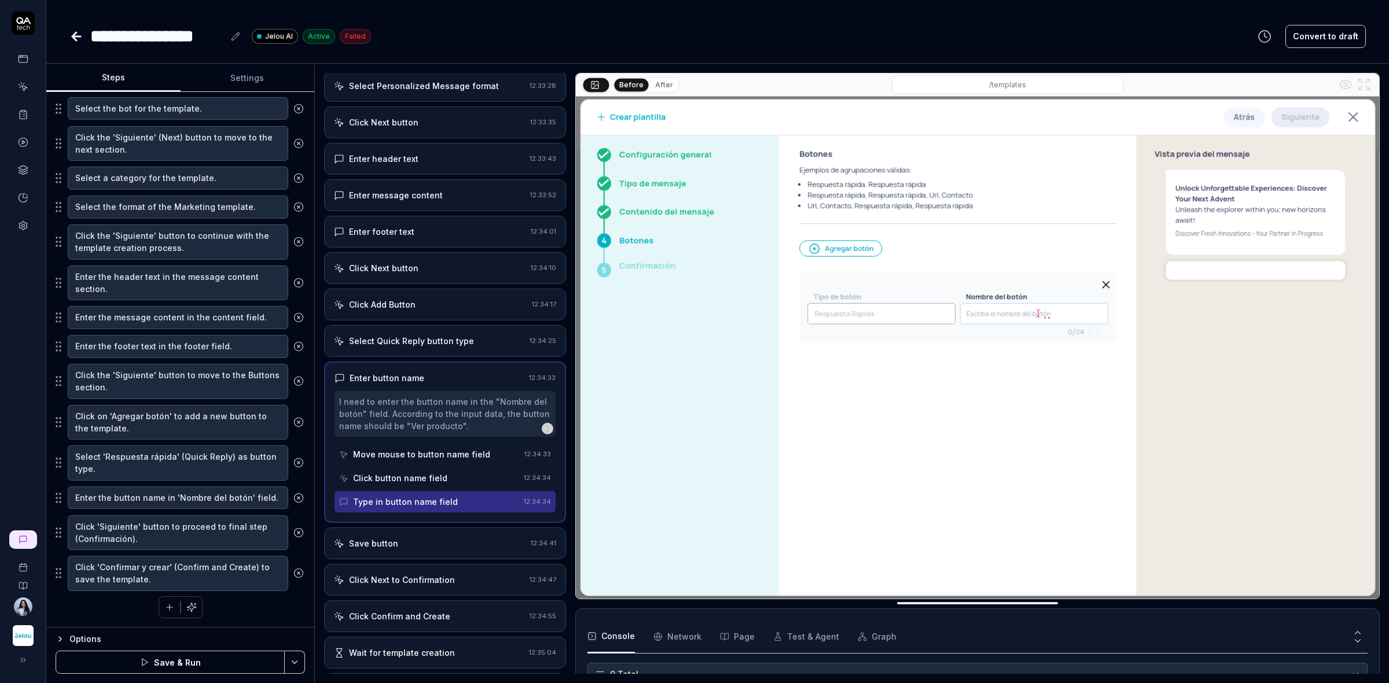
scroll to position [418, 0]
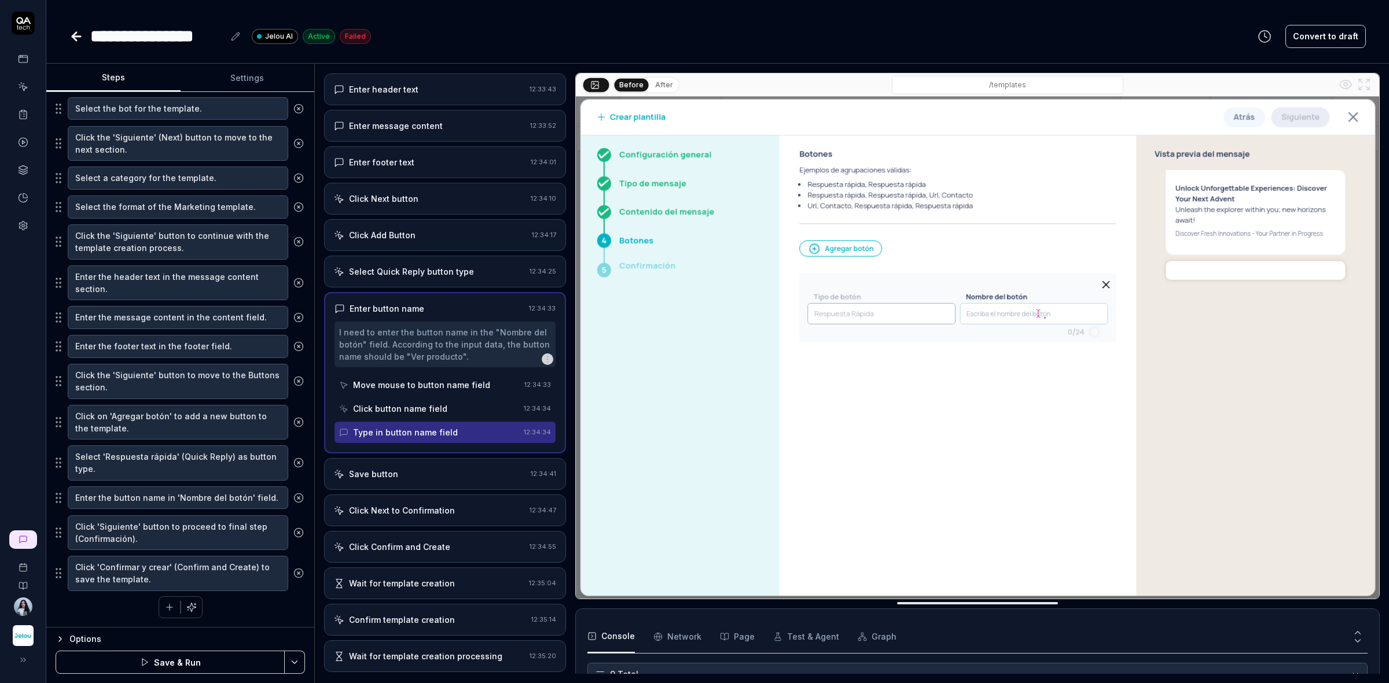
click at [428, 432] on div "Type in button name field" at bounding box center [405, 432] width 105 height 12
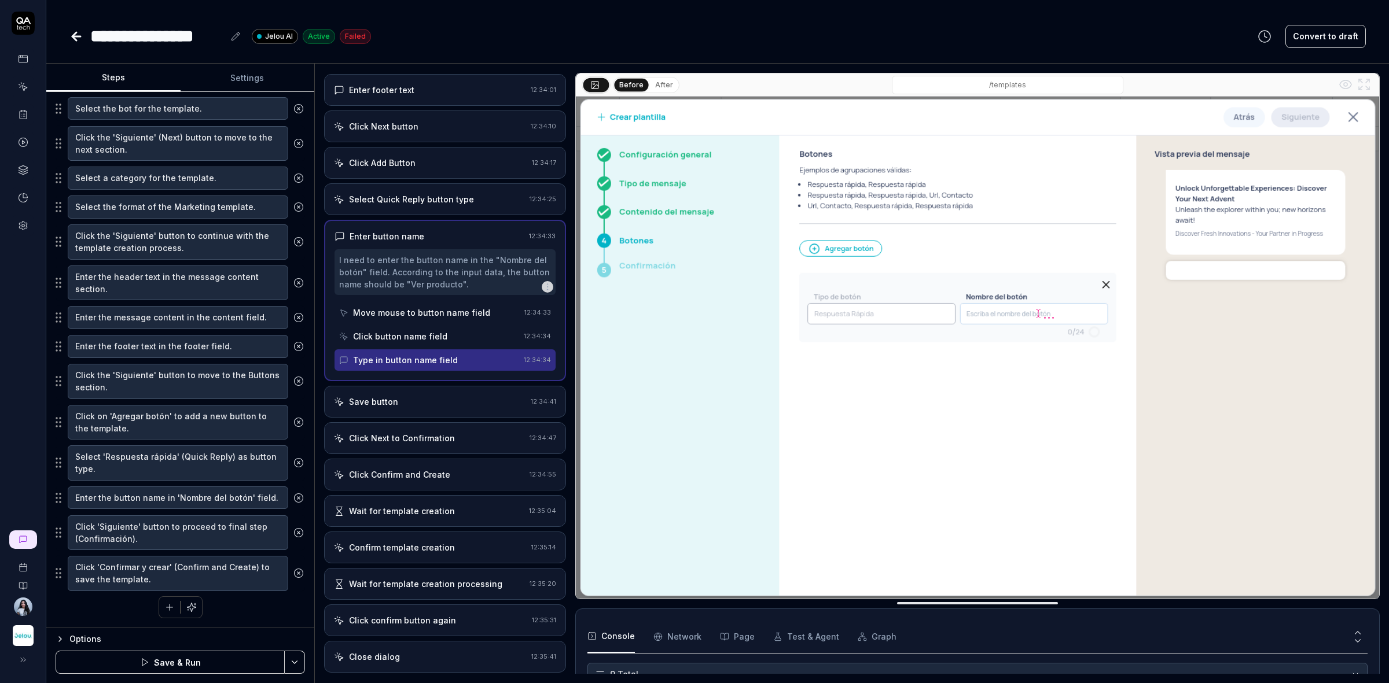
click at [417, 408] on div "Save button" at bounding box center [430, 402] width 192 height 12
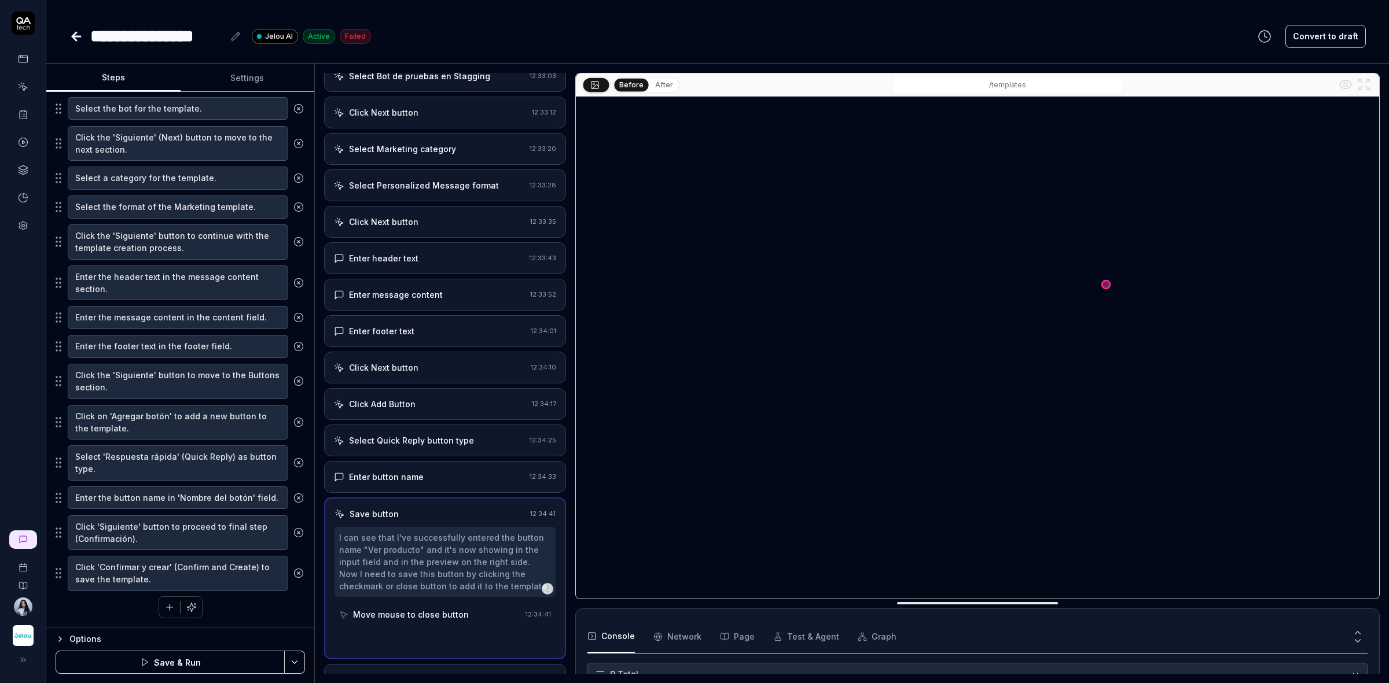
scroll to position [238, 0]
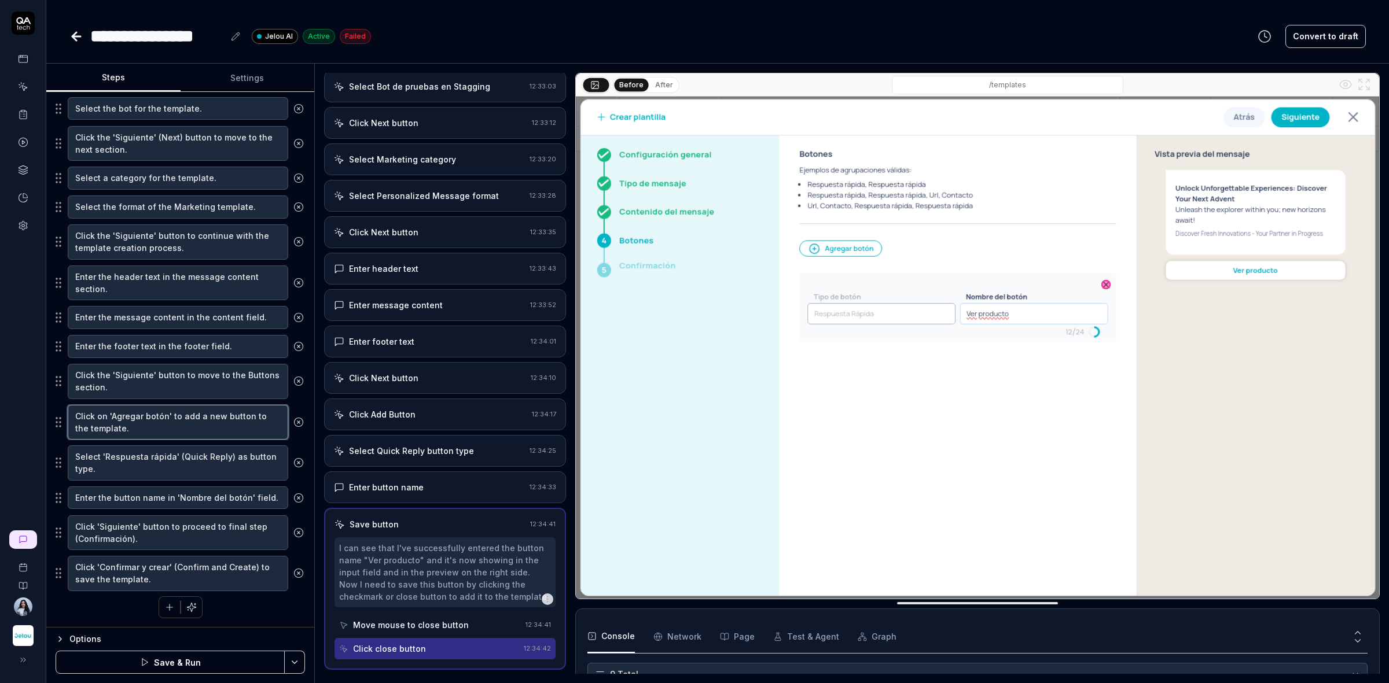
click at [117, 424] on textarea "Click on 'Agregar botón' to add a new button to the template." at bounding box center [178, 422] width 220 height 35
click at [171, 377] on textarea "Click the 'Siguiente' button to move to the Buttons section." at bounding box center [178, 381] width 220 height 35
click at [172, 422] on textarea "Click on 'Agregar botón' to add a new button to the template." at bounding box center [178, 422] width 220 height 35
click at [170, 463] on textarea "Select 'Respuesta rápida' (Quick Reply) as button type." at bounding box center [178, 463] width 220 height 35
click at [177, 492] on textarea "Enter the button name in 'Nombre del botón' field." at bounding box center [178, 498] width 220 height 23
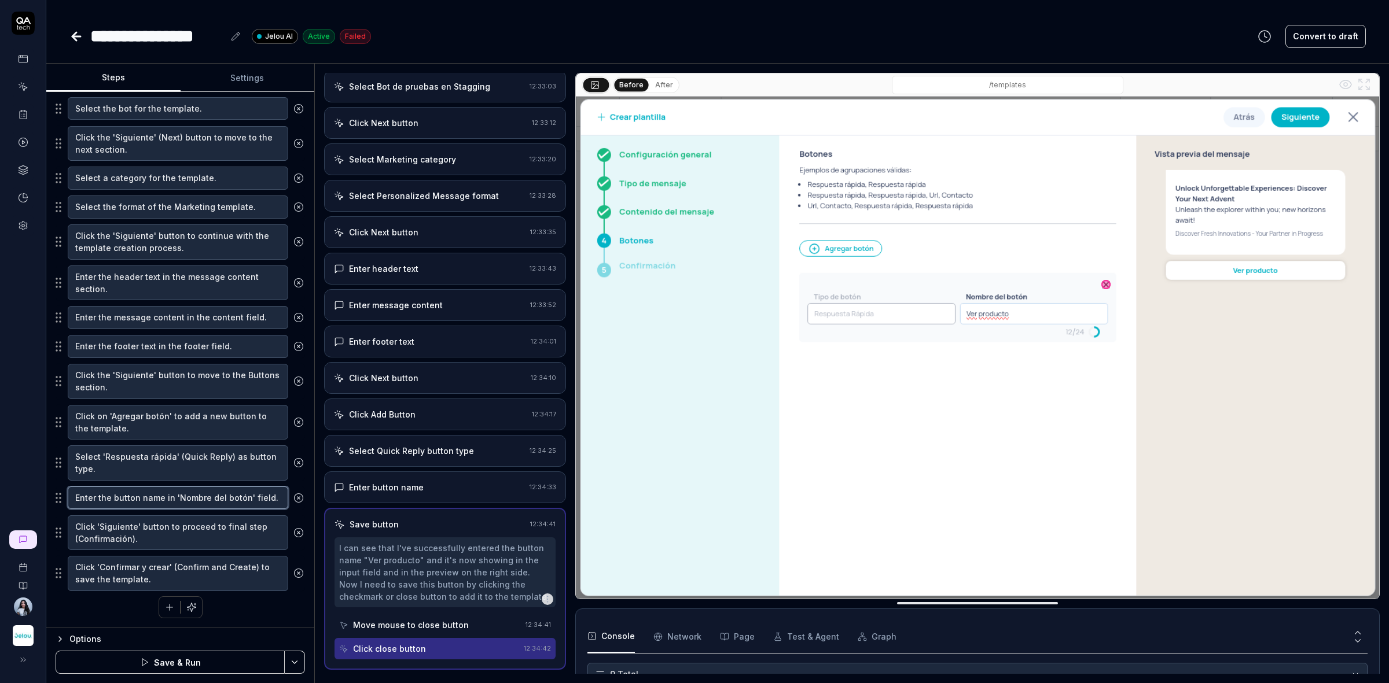
drag, startPoint x: 243, startPoint y: 496, endPoint x: 175, endPoint y: 495, distance: 67.7
click at [175, 495] on textarea "Enter the button name in 'Nombre del botón' field." at bounding box center [178, 498] width 220 height 23
type textarea "*"
type textarea "Enter the button name in 'V' field."
type textarea "*"
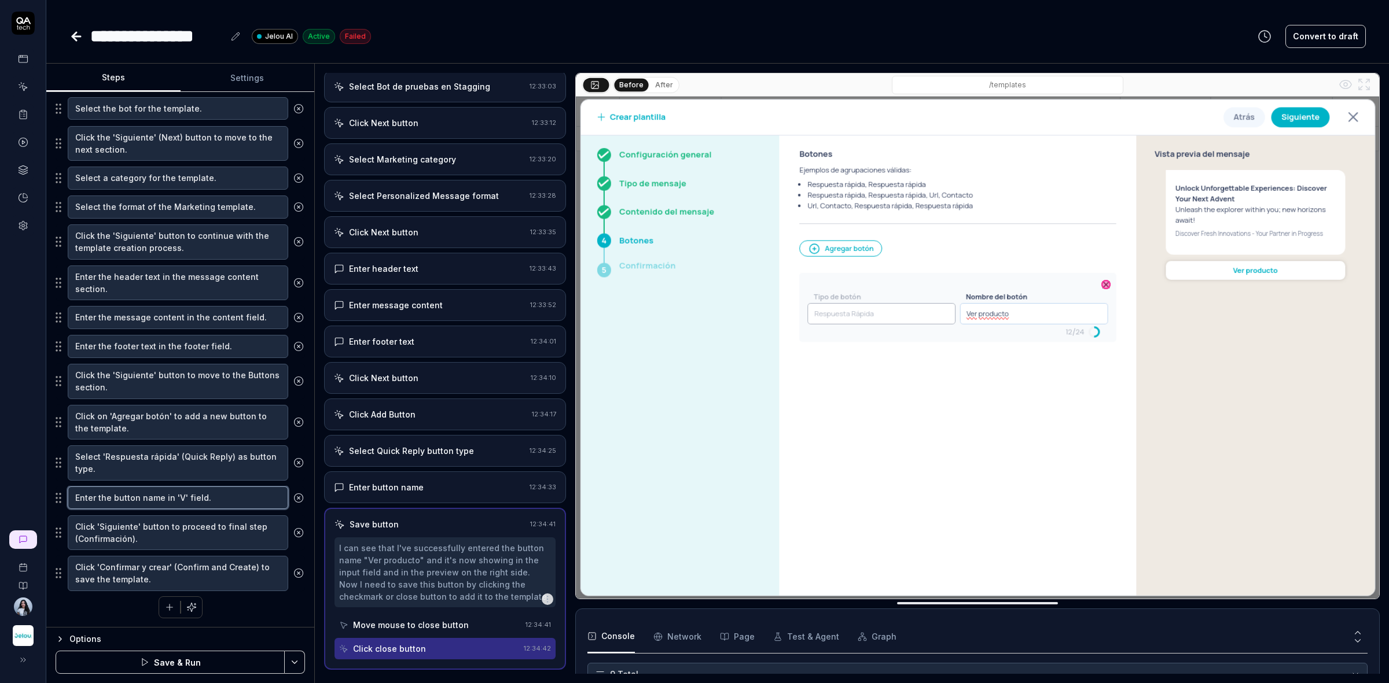
type textarea "Enter the button name in 'Ve' field."
type textarea "*"
type textarea "Enter the button name in 'Ver' field."
type textarea "*"
type textarea "Enter the button name in 'Ver ' field."
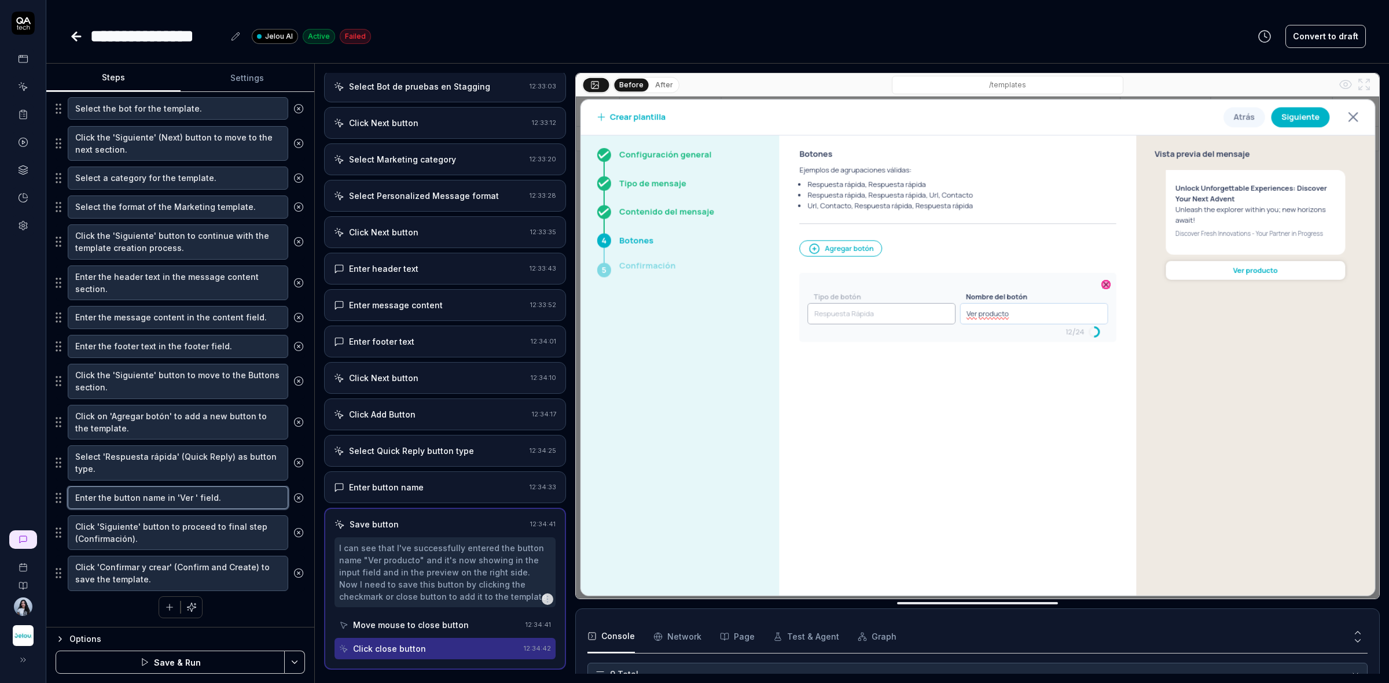
type textarea "*"
type textarea "Enter the button name in 'Ver p' field."
type textarea "*"
type textarea "Enter the button name in 'Ver pr' field."
type textarea "*"
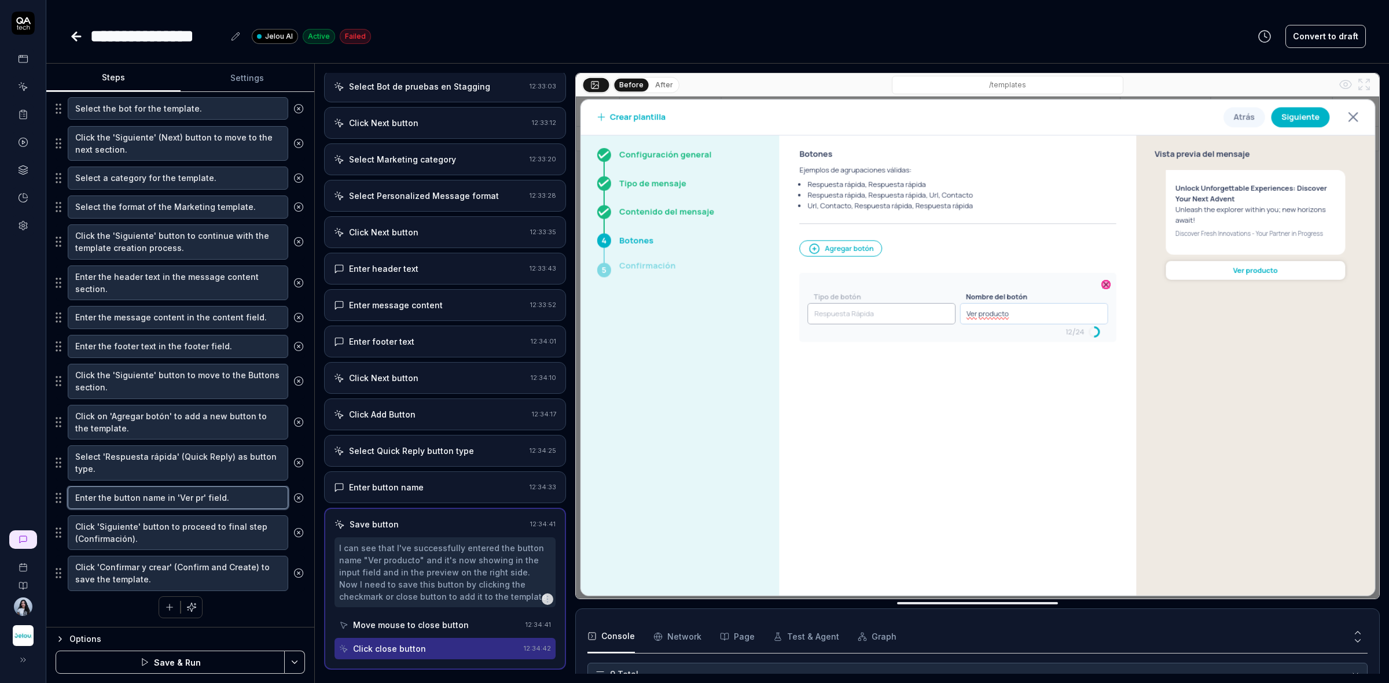
type textarea "Enter the button name in 'Ver pro' field."
type textarea "*"
type textarea "Enter the button name in 'Ver prody' field."
type textarea "*"
type textarea "Enter the button name in 'Ver prod' field."
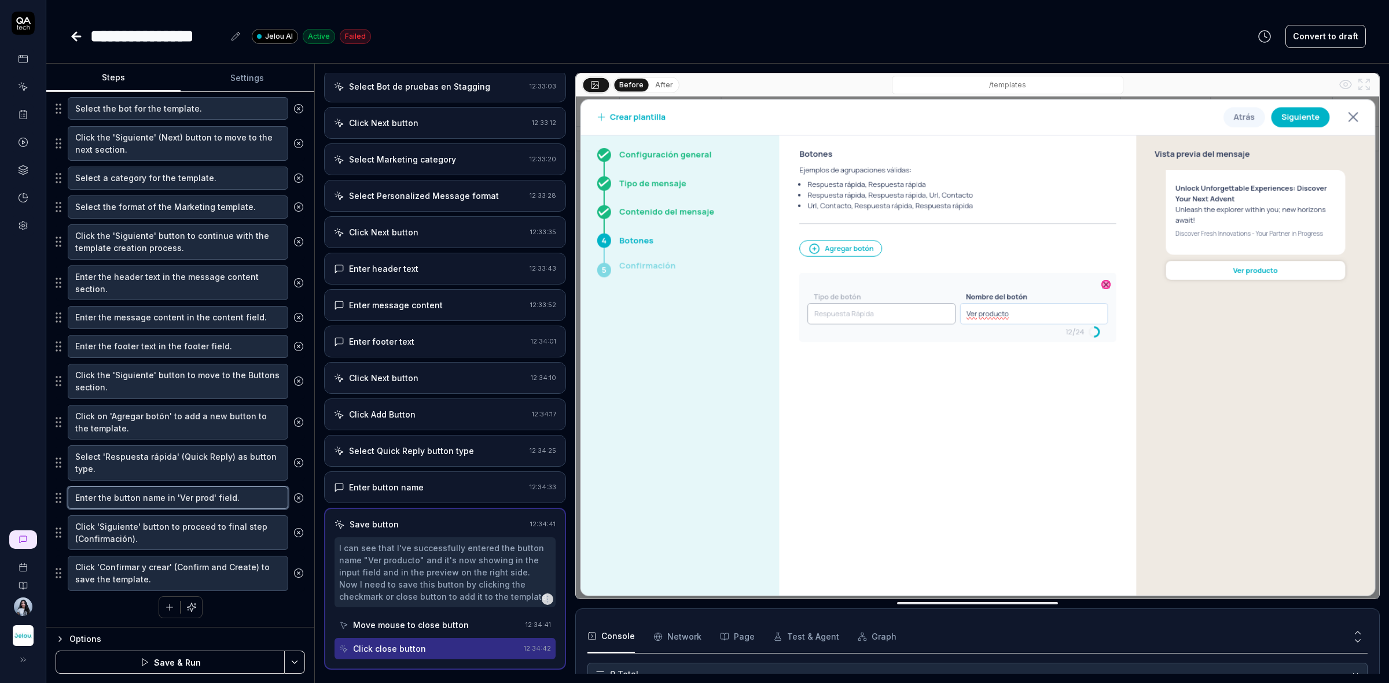
type textarea "*"
type textarea "Enter the button name in 'Ver produ' field."
type textarea "*"
type textarea "Enter the button name in 'Ver produc' field."
type textarea "*"
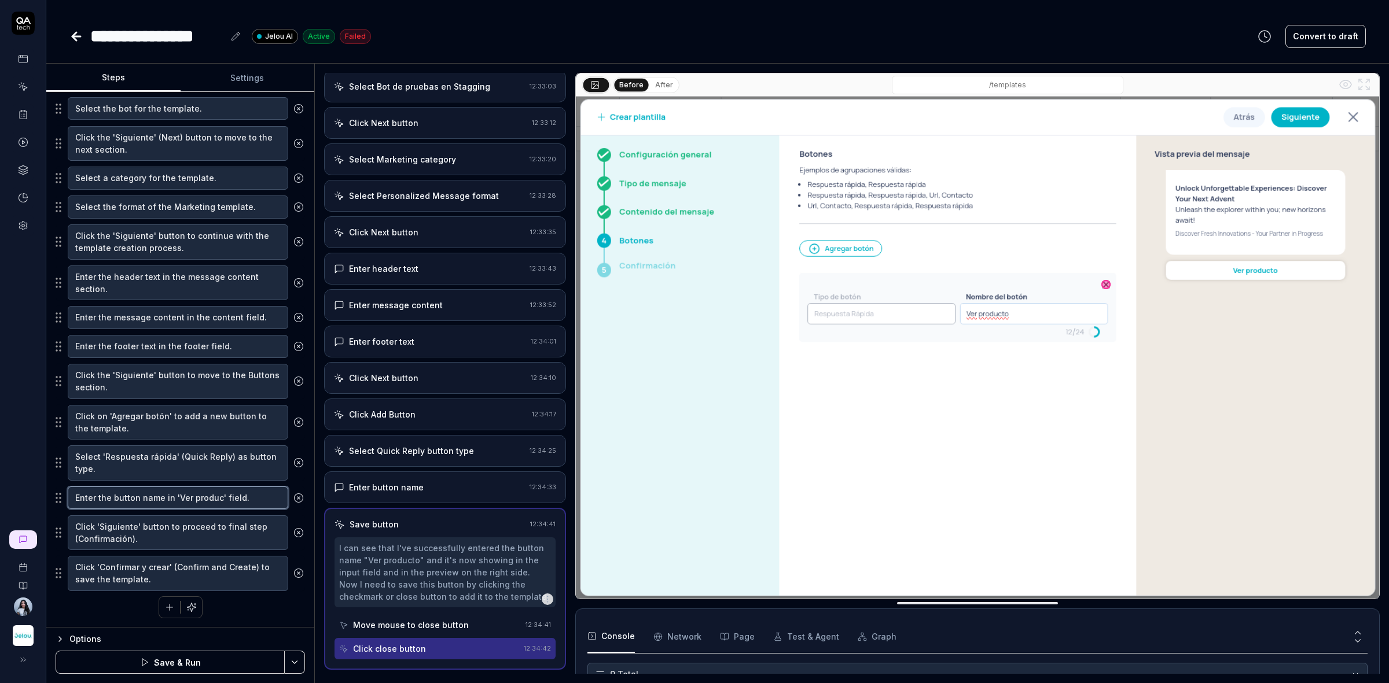
type textarea "Enter the button name in 'Ver product' field."
type textarea "*"
type textarea "Enter the button name in 'Ver producto' field."
click at [153, 542] on textarea "Click 'Siguiente' button to proceed to final step (Confirmación)." at bounding box center [178, 533] width 220 height 35
drag, startPoint x: 226, startPoint y: 539, endPoint x: 71, endPoint y: 525, distance: 156.3
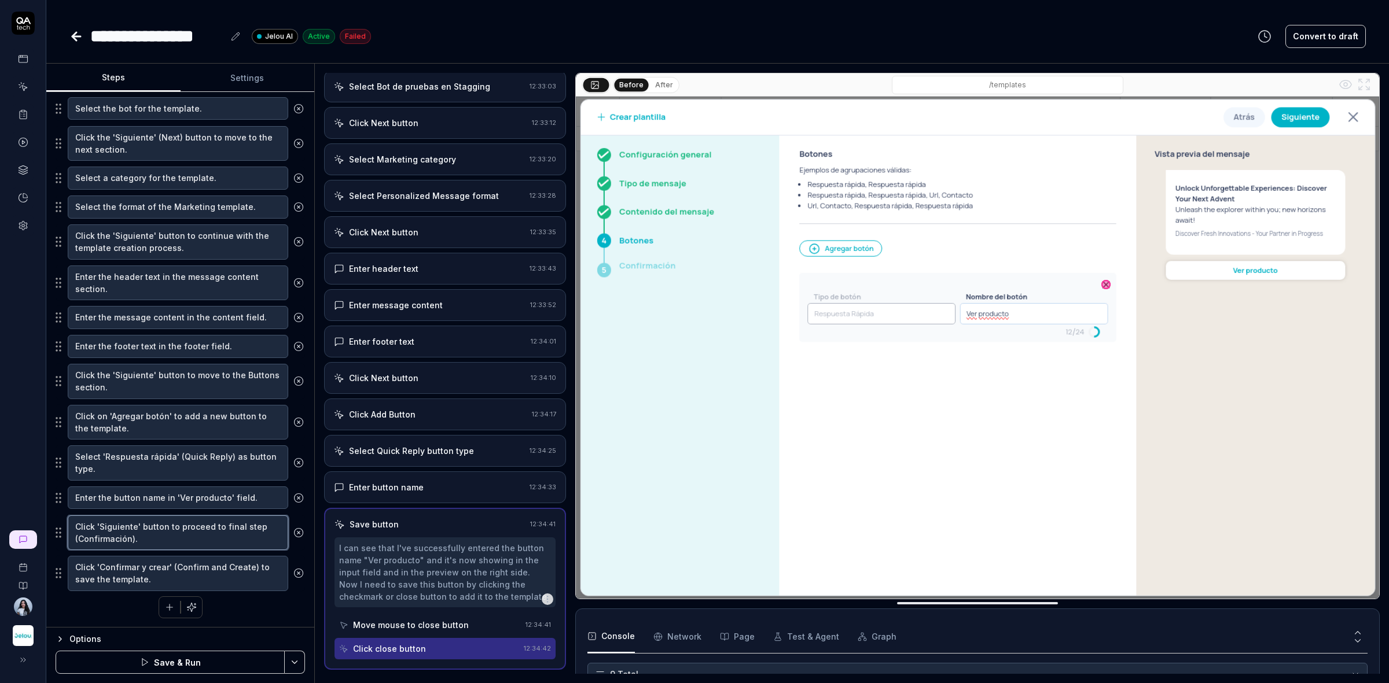
click at [71, 525] on textarea "Click 'Siguiente' button to proceed to final step (Confirmación)." at bounding box center [178, 533] width 220 height 35
click at [108, 538] on textarea "Click 'Siguiente' button to proceed to final step (Confirmación)." at bounding box center [178, 533] width 220 height 35
click at [178, 577] on textarea "Click 'Confirmar y crear' (Confirm and Create) to save the template." at bounding box center [178, 573] width 220 height 35
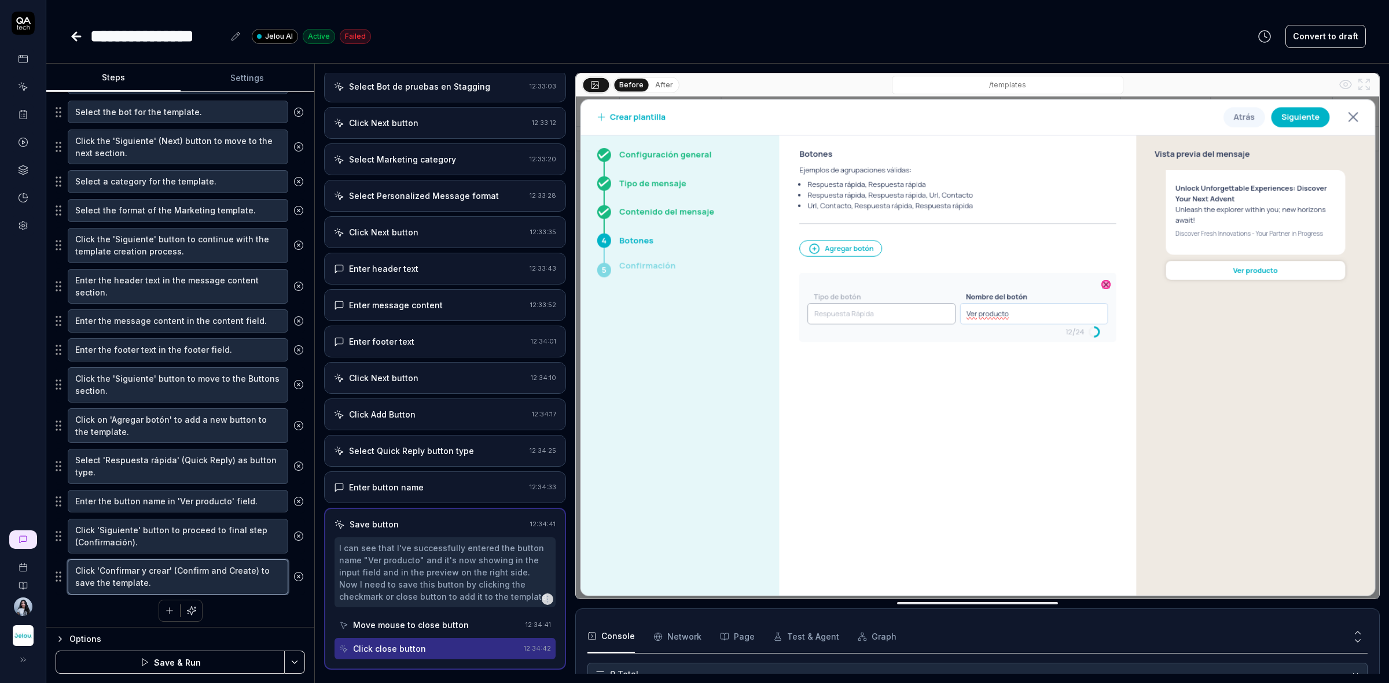
scroll to position [325, 0]
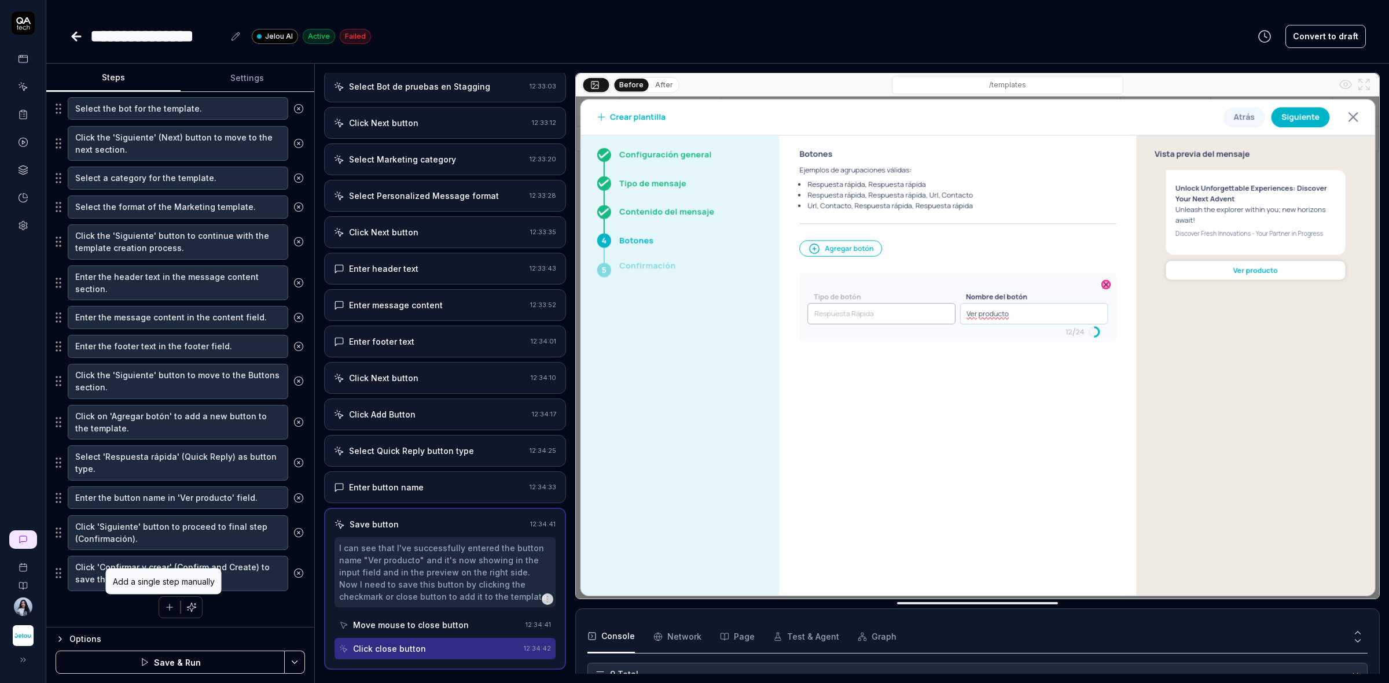
click at [170, 609] on icon "button" at bounding box center [170, 607] width 0 height 6
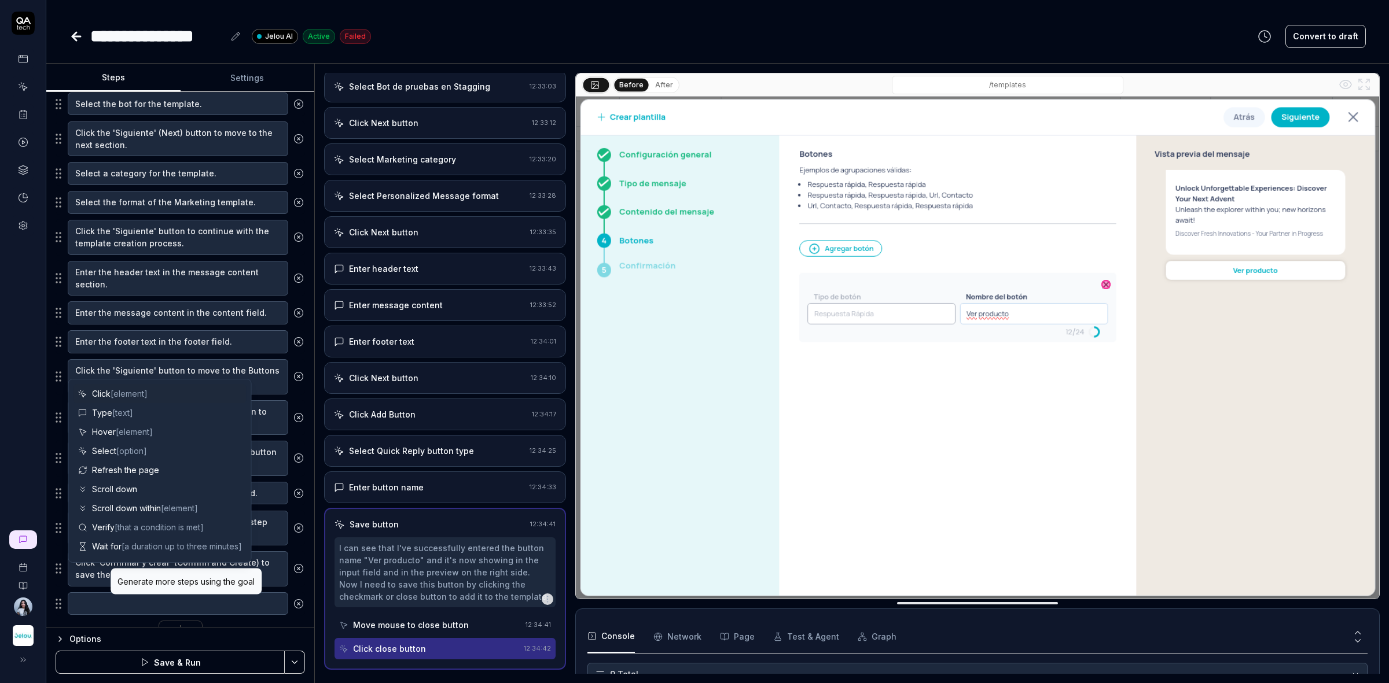
scroll to position [354, 0]
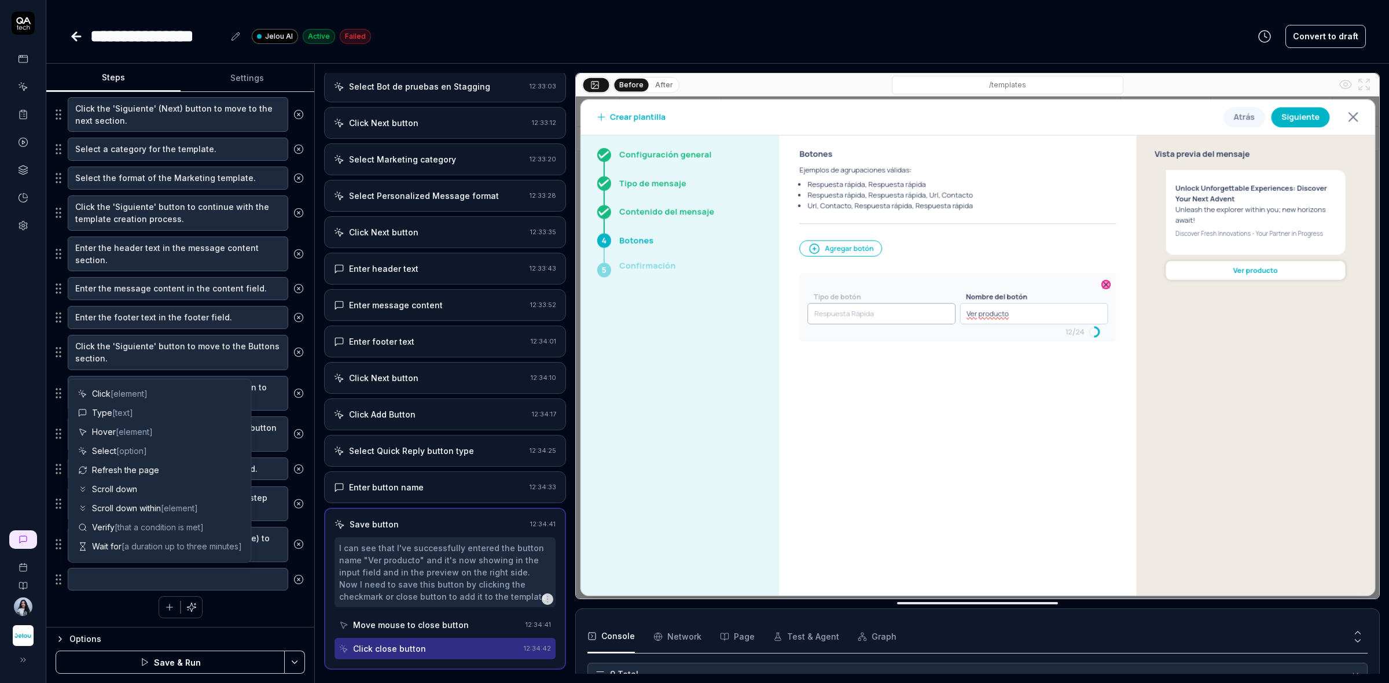
click at [221, 586] on textarea at bounding box center [178, 579] width 220 height 23
click at [235, 580] on textarea at bounding box center [178, 579] width 220 height 23
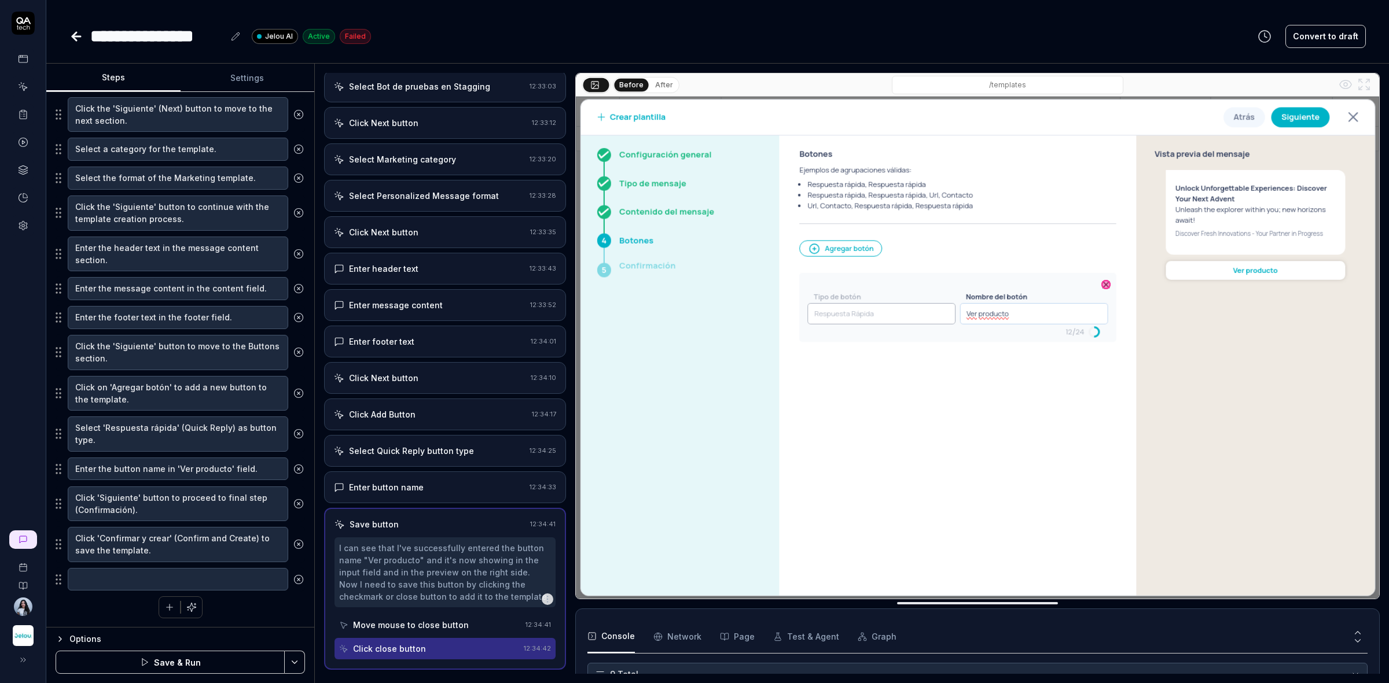
click at [257, 608] on div "Click the 'Crear' (Create) button. Enter the template name. Select the language…" at bounding box center [180, 300] width 249 height 638
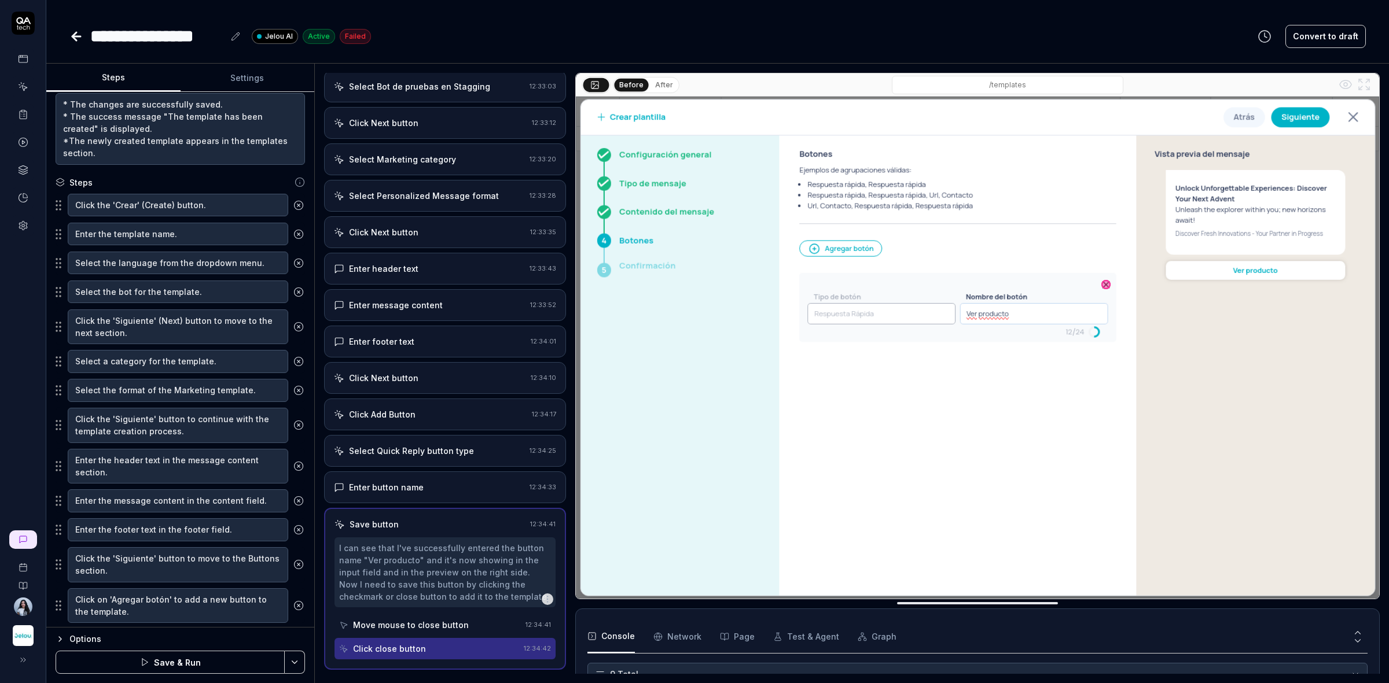
scroll to position [0, 0]
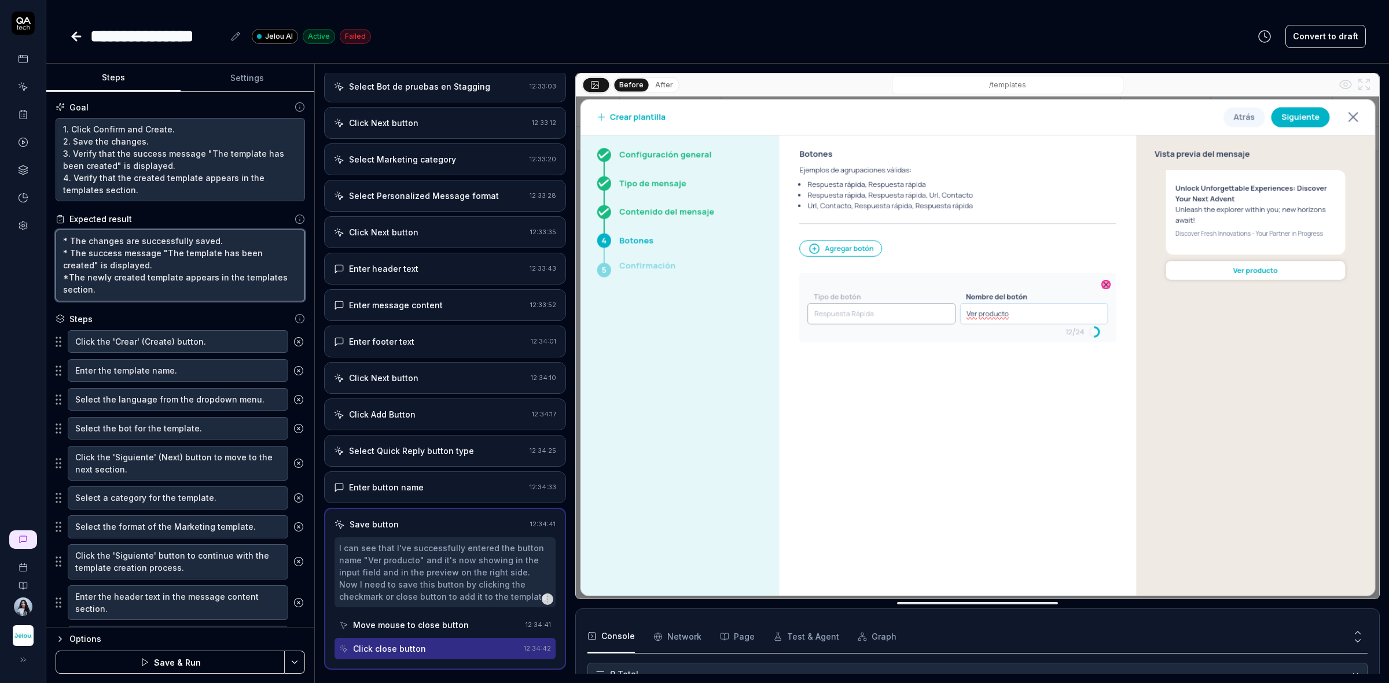
drag, startPoint x: 131, startPoint y: 292, endPoint x: 21, endPoint y: 205, distance: 139.6
click at [21, 205] on div "**********" at bounding box center [694, 341] width 1389 height 683
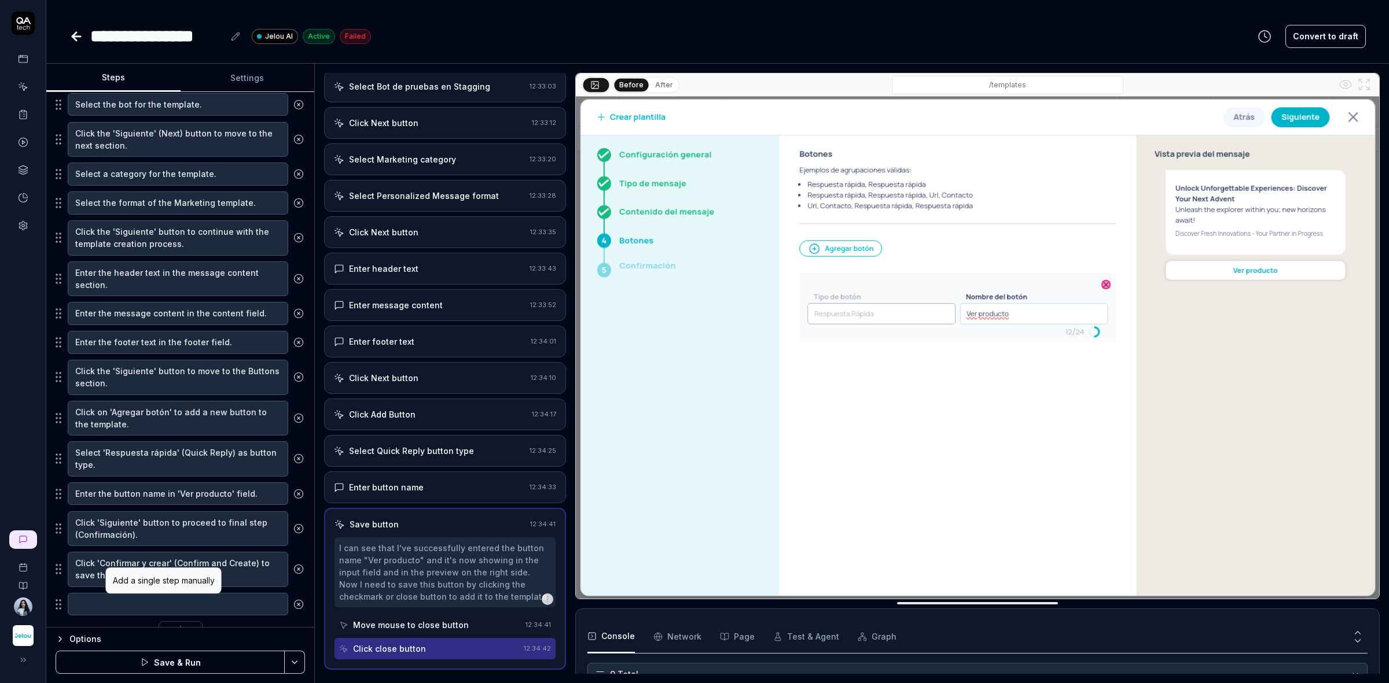
scroll to position [354, 0]
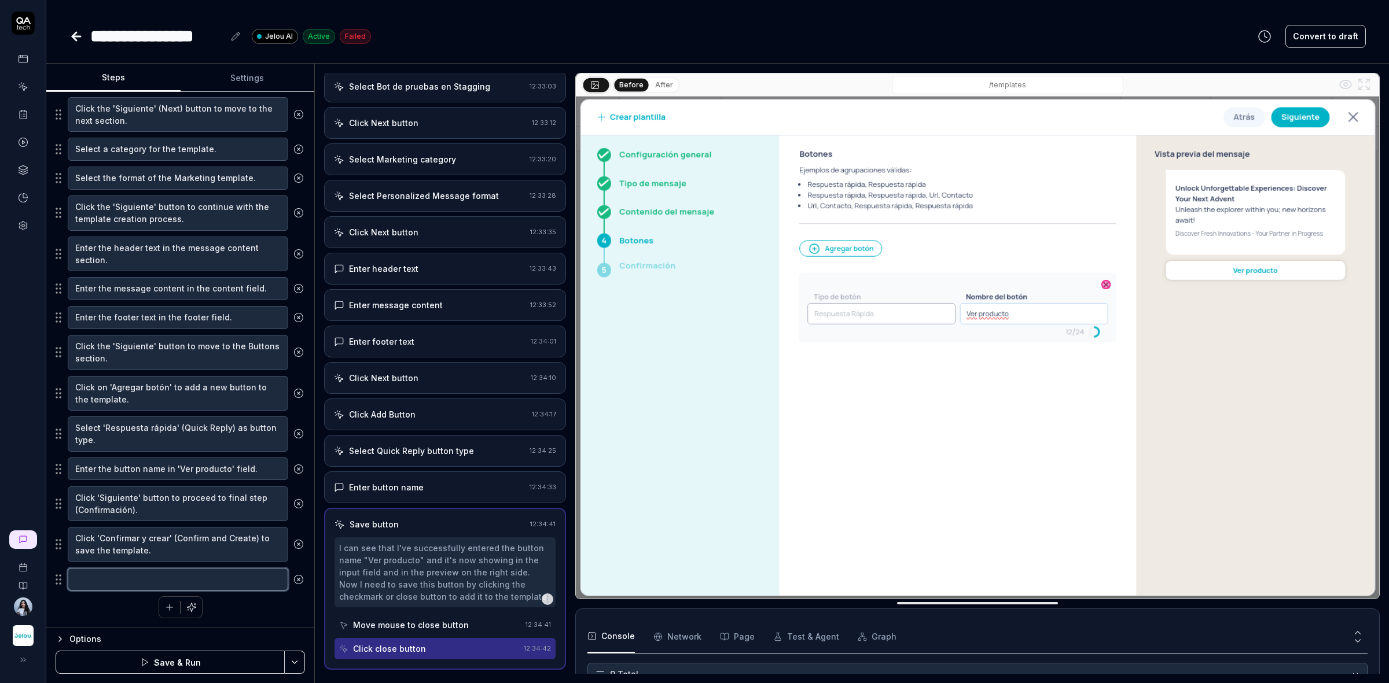
click at [95, 580] on textarea at bounding box center [178, 579] width 220 height 23
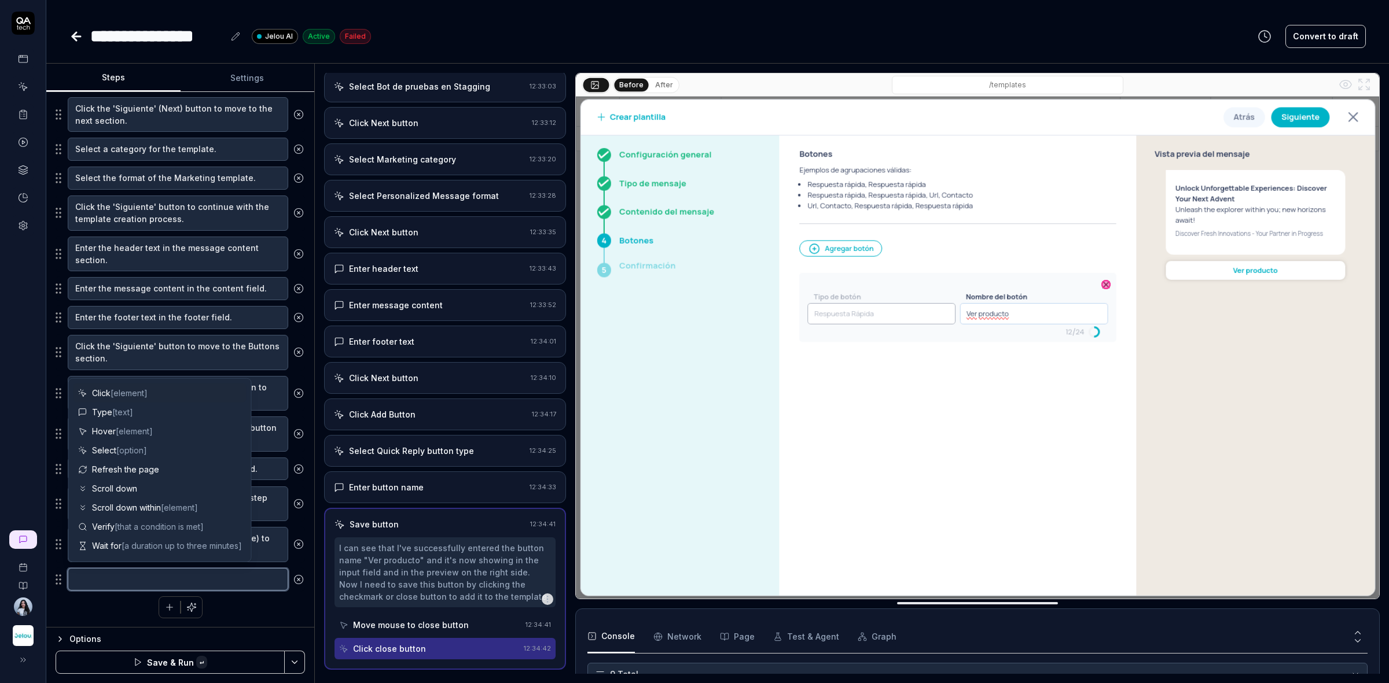
paste textarea "Display a toast message with the text: "The template has been created.""
type textarea "*"
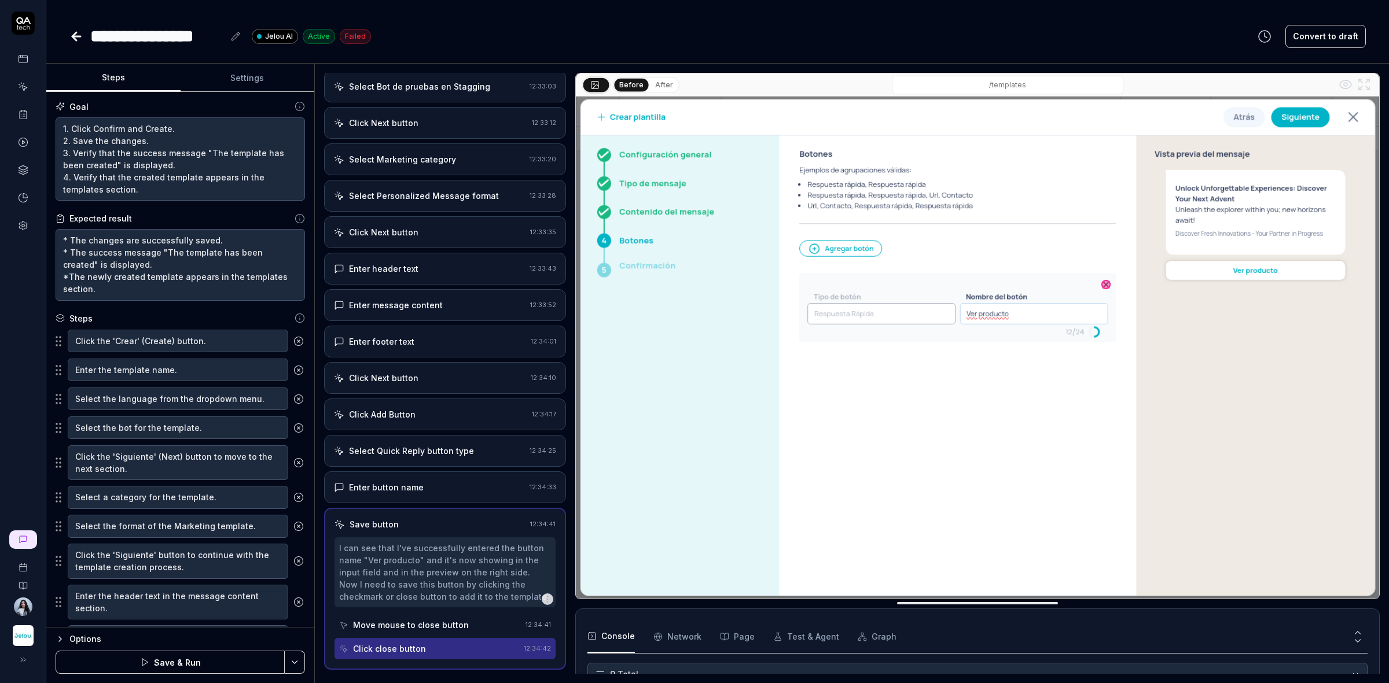
scroll to position [0, 0]
type textarea "Display a toast message with the text: "The template has been created.""
click at [184, 252] on textarea "* The changes are successfully saved. * The success message "The template has b…" at bounding box center [180, 266] width 249 height 72
click at [152, 284] on textarea "* The changes are successfully saved. * The success message "The template has b…" at bounding box center [180, 266] width 249 height 72
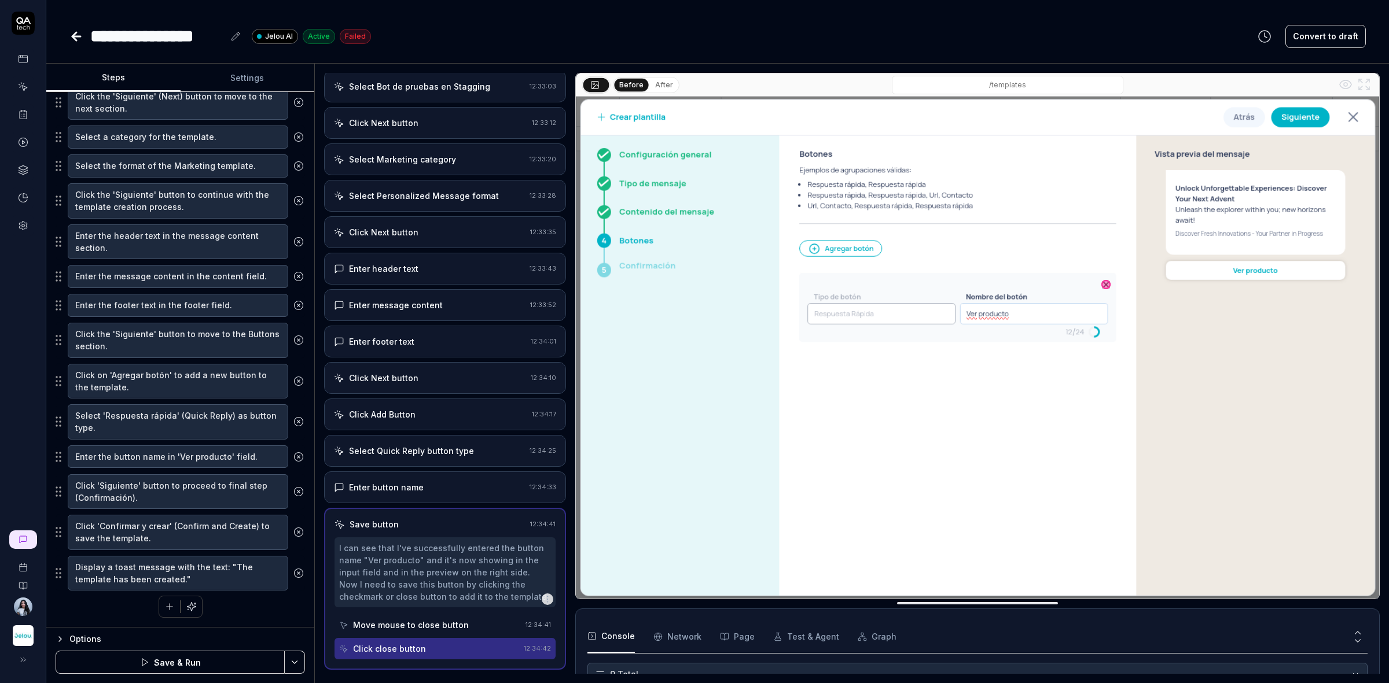
scroll to position [366, 0]
click at [145, 654] on button "Save & Run" at bounding box center [170, 662] width 229 height 23
type textarea "*"
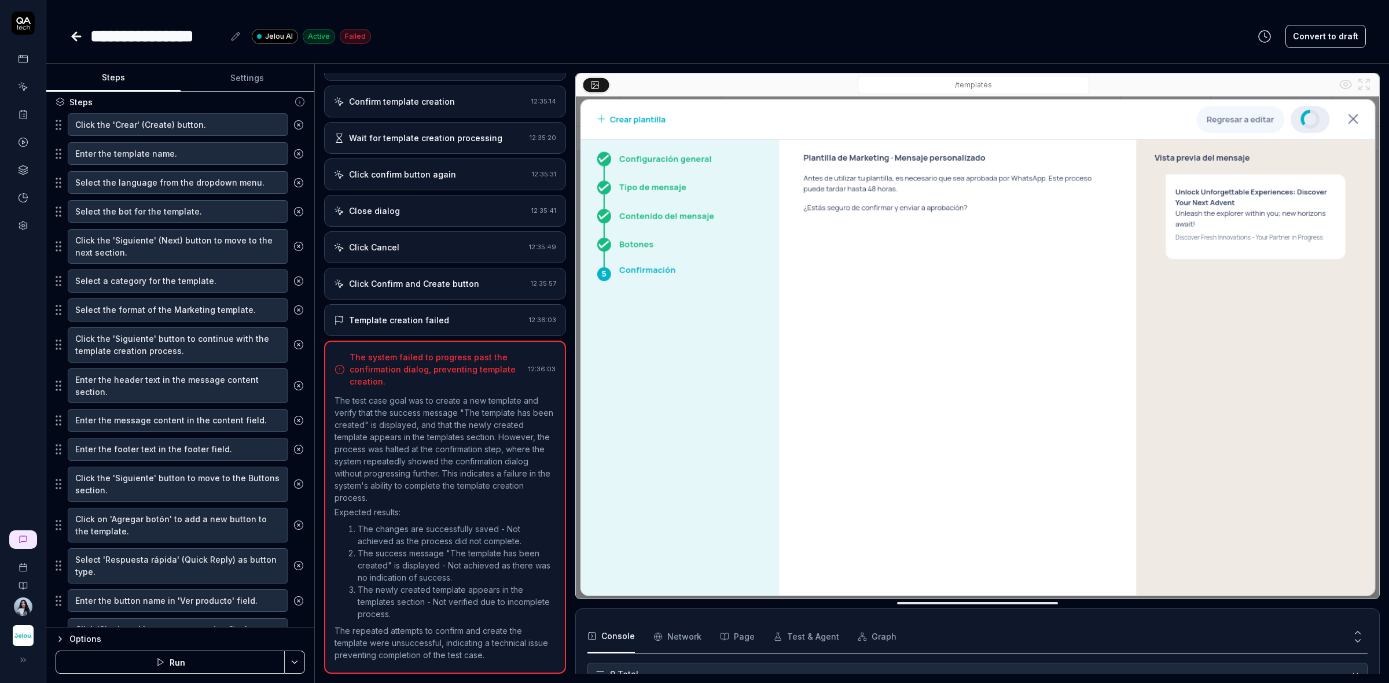
scroll to position [366, 0]
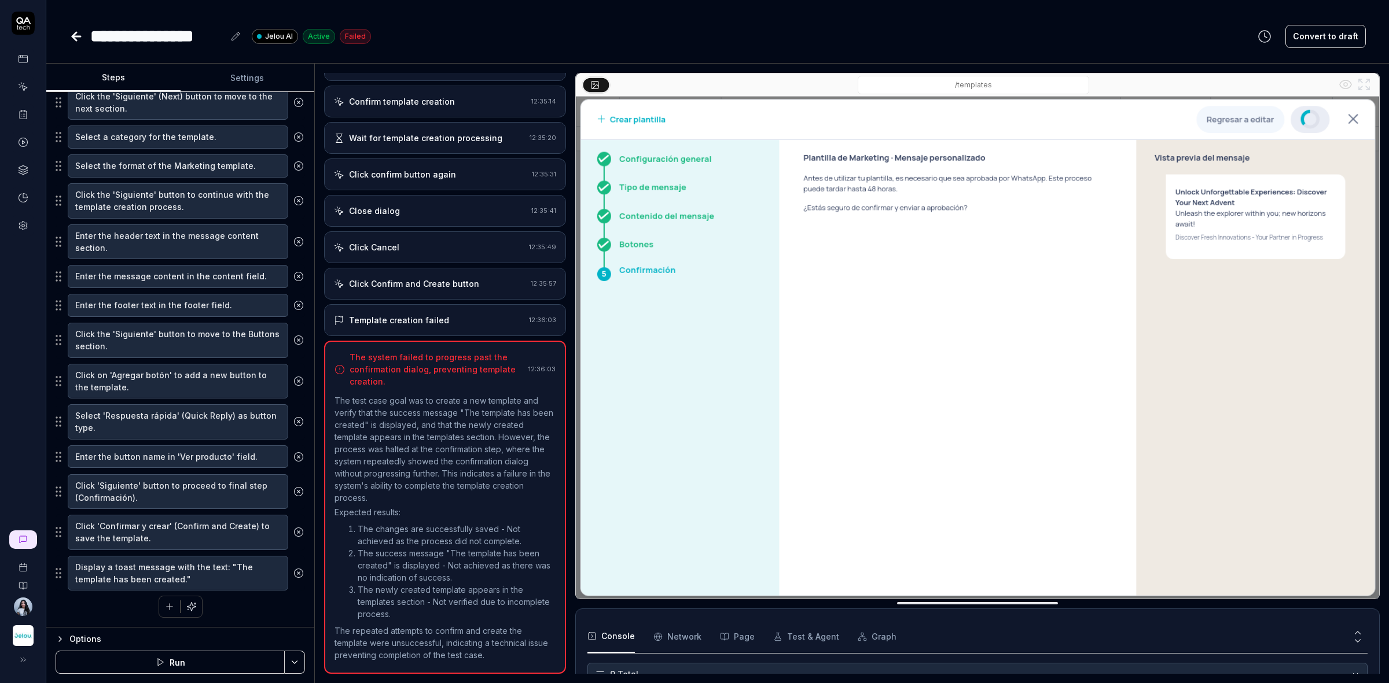
click at [227, 667] on button "Run" at bounding box center [170, 662] width 229 height 23
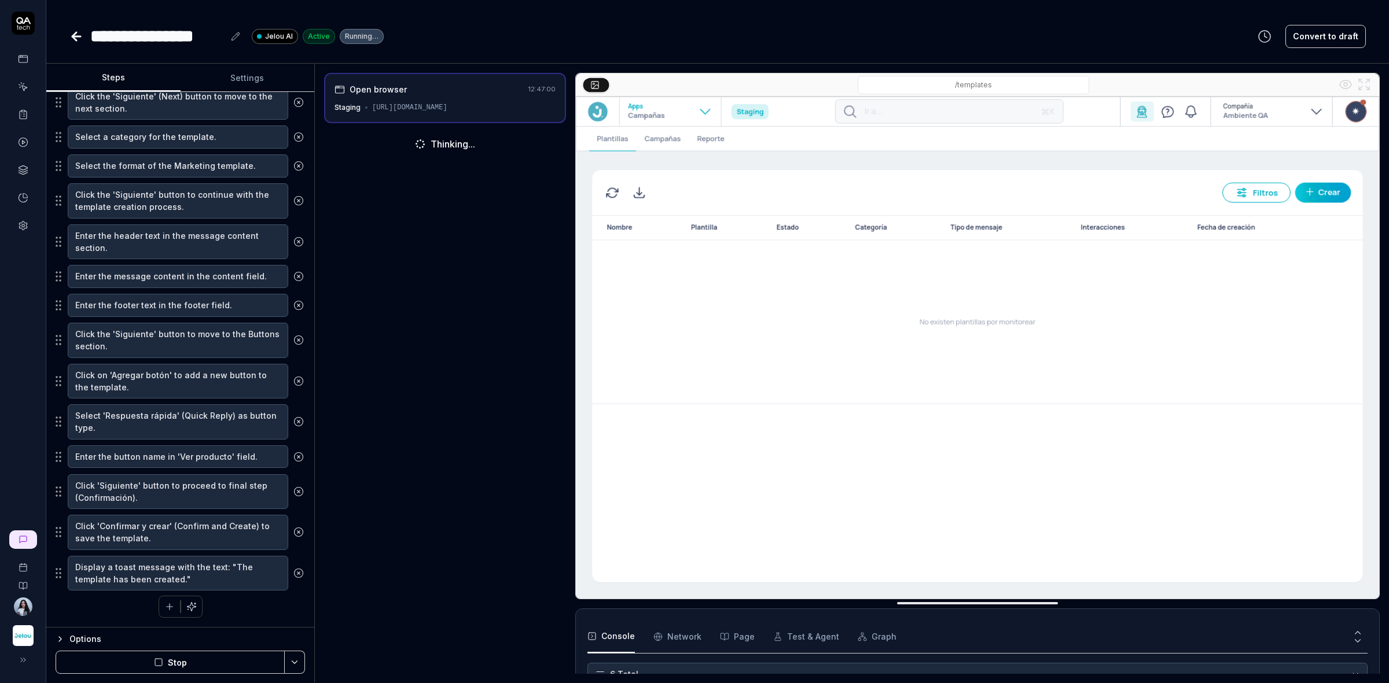
scroll to position [56, 0]
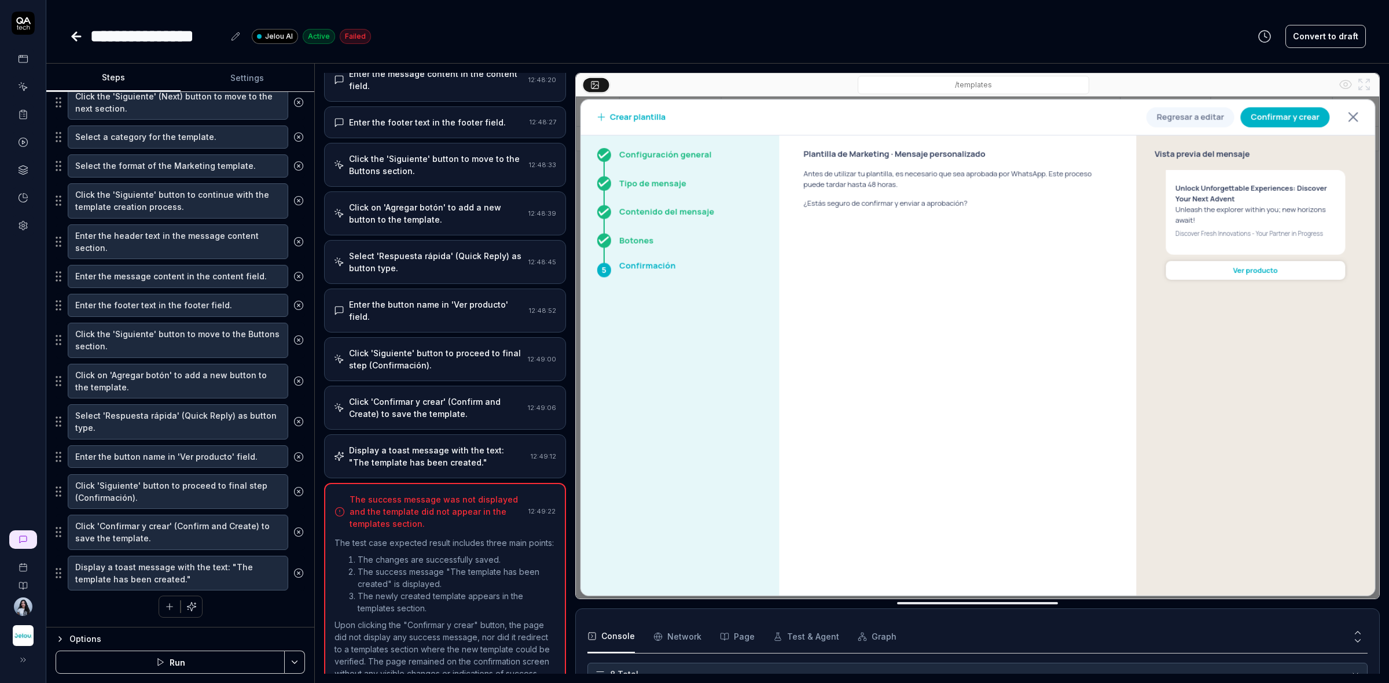
scroll to position [521, 0]
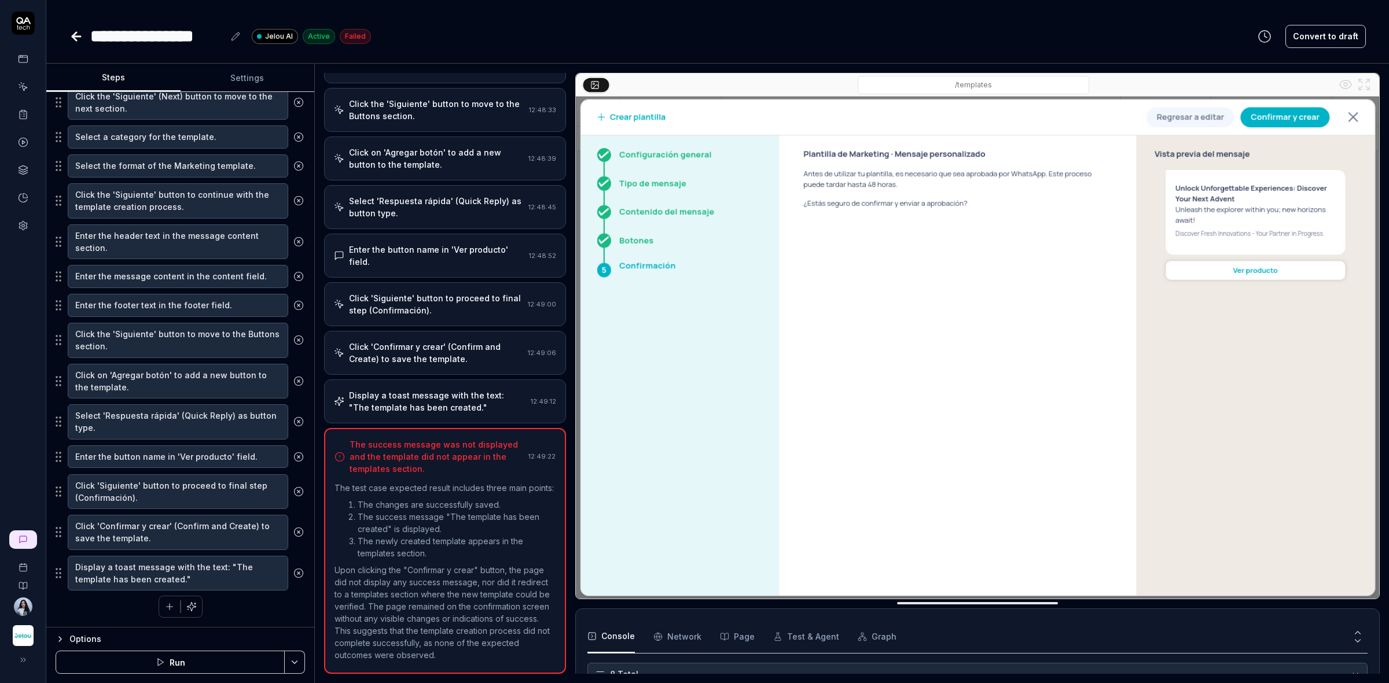
drag, startPoint x: 473, startPoint y: 381, endPoint x: 473, endPoint y: 388, distance: 7.5
click at [473, 381] on div "Display a toast message with the text: "The template has been created." 12:49:12" at bounding box center [445, 402] width 242 height 44
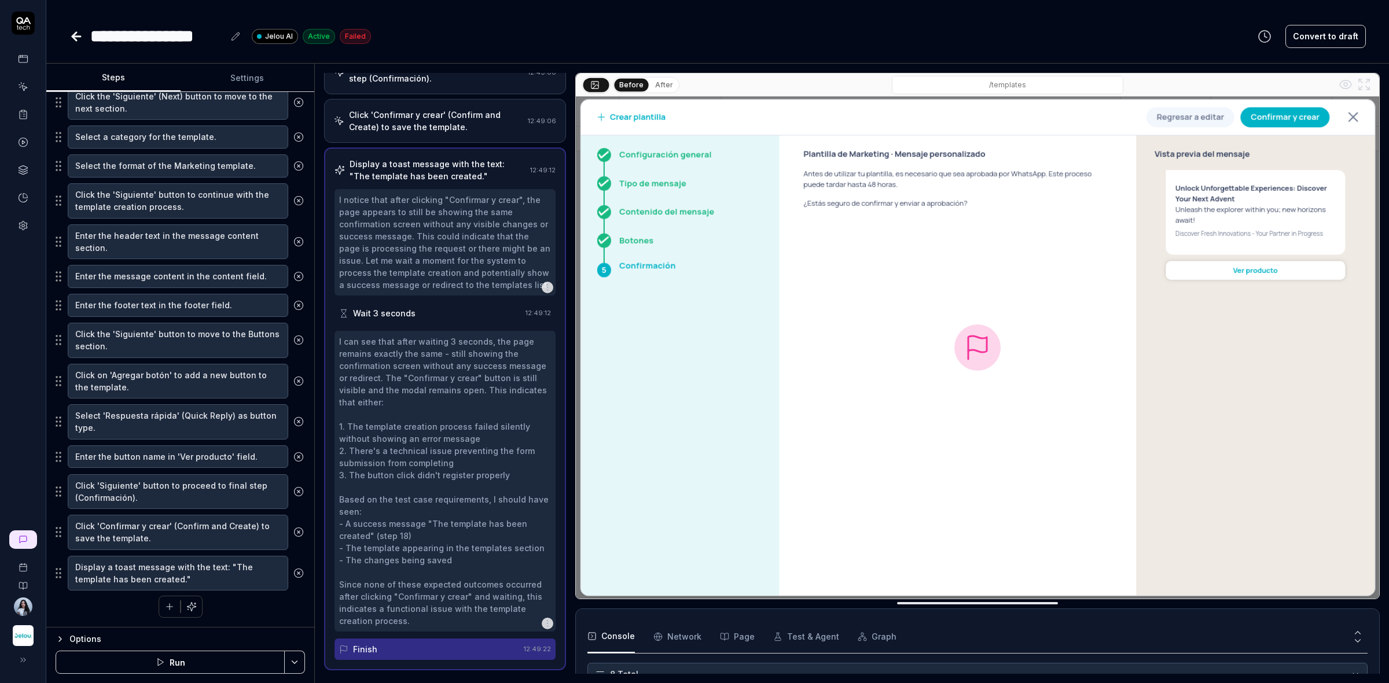
scroll to position [806, 0]
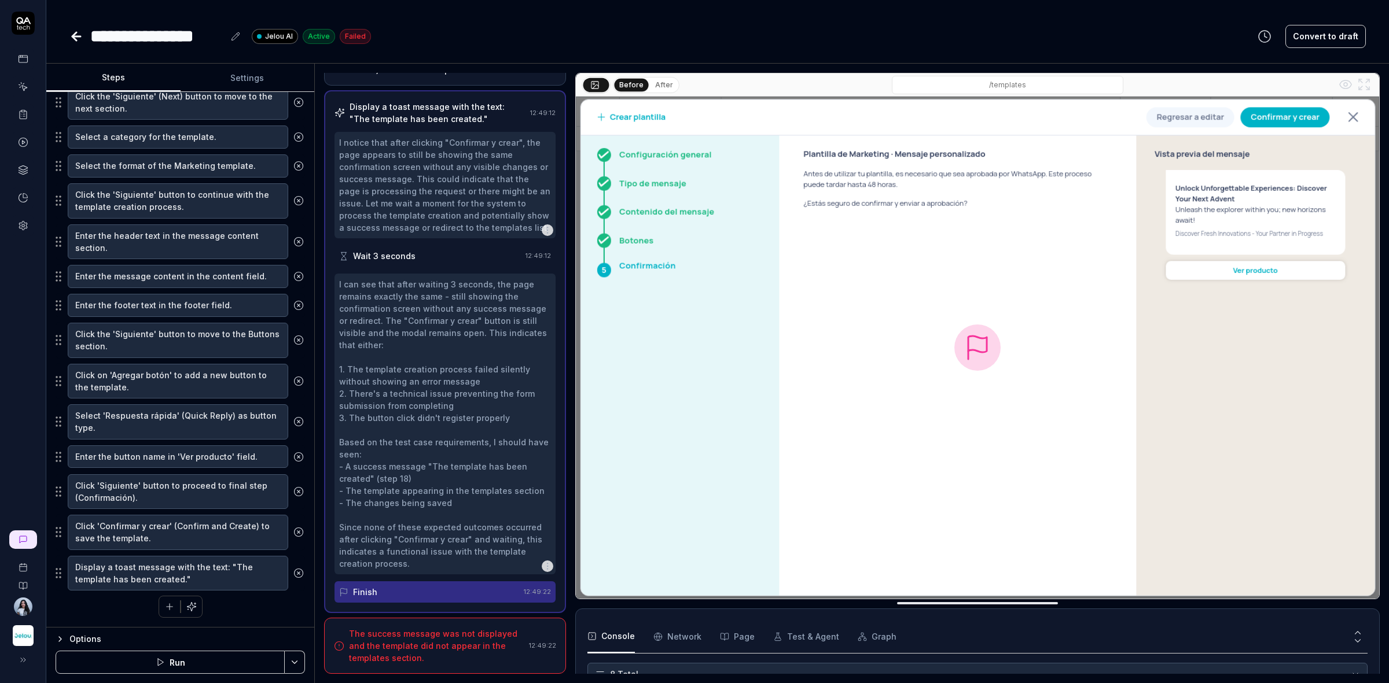
click at [449, 597] on div "Finish" at bounding box center [429, 592] width 180 height 21
click at [446, 472] on div "I can see that after waiting 3 seconds, the page remains exactly the same - sti…" at bounding box center [445, 424] width 212 height 292
click at [446, 645] on div "The success message was not displayed and the template did not appear in the te…" at bounding box center [436, 646] width 175 height 36
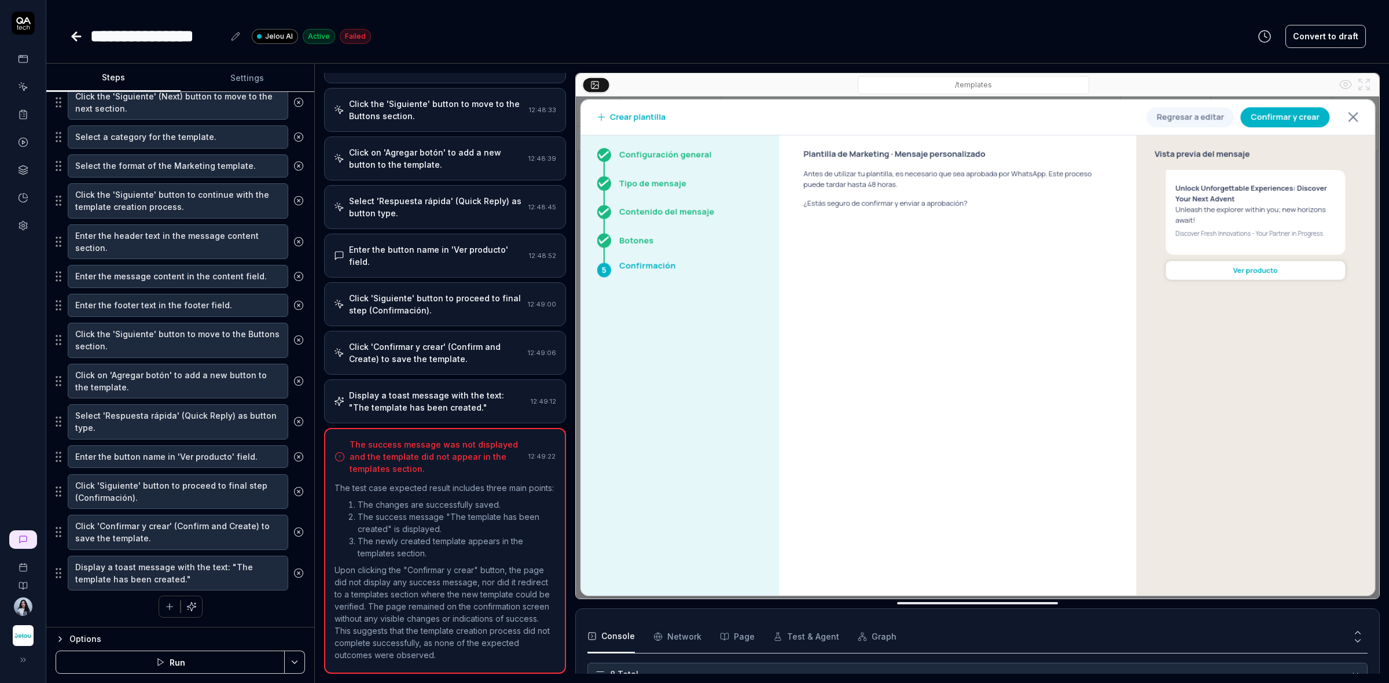
scroll to position [529, 0]
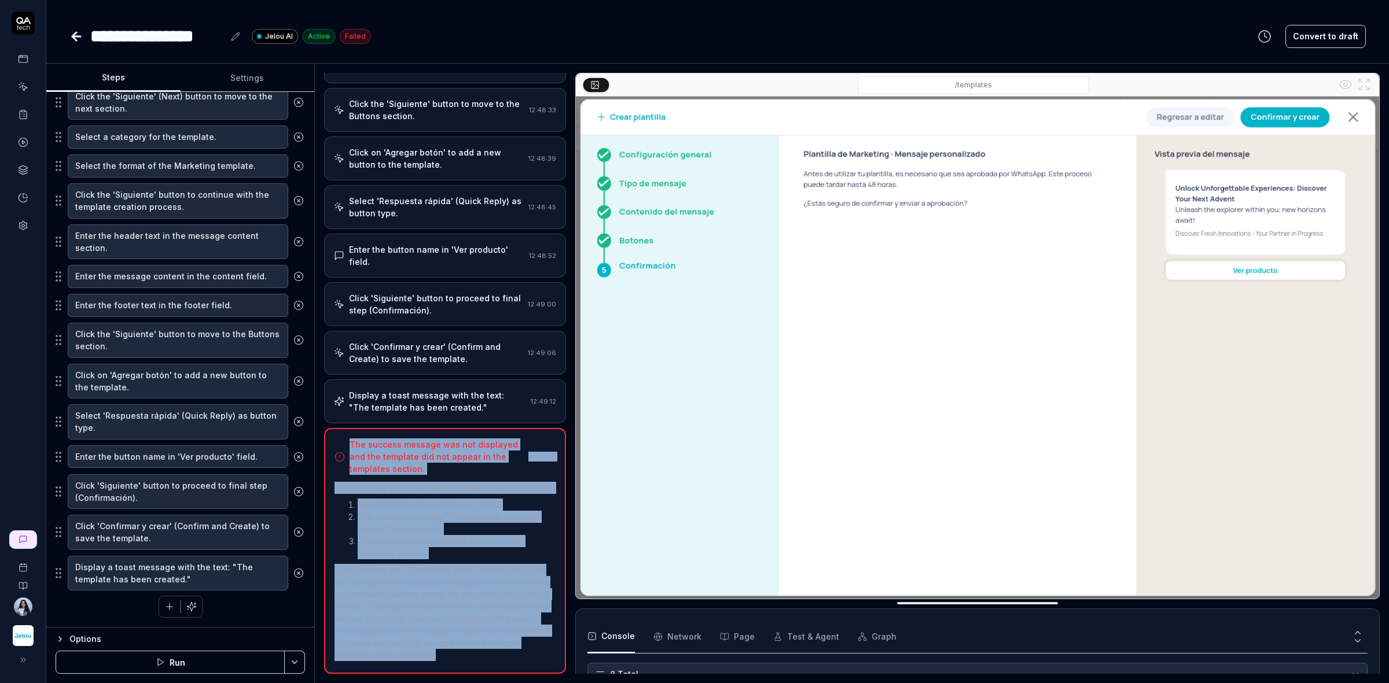
drag, startPoint x: 518, startPoint y: 656, endPoint x: 350, endPoint y: 426, distance: 284.5
click at [350, 428] on div "The success message was not displayed and the template did not appear in the te…" at bounding box center [445, 551] width 242 height 246
copy div "The success message was not displayed and the template did not appear in the te…"
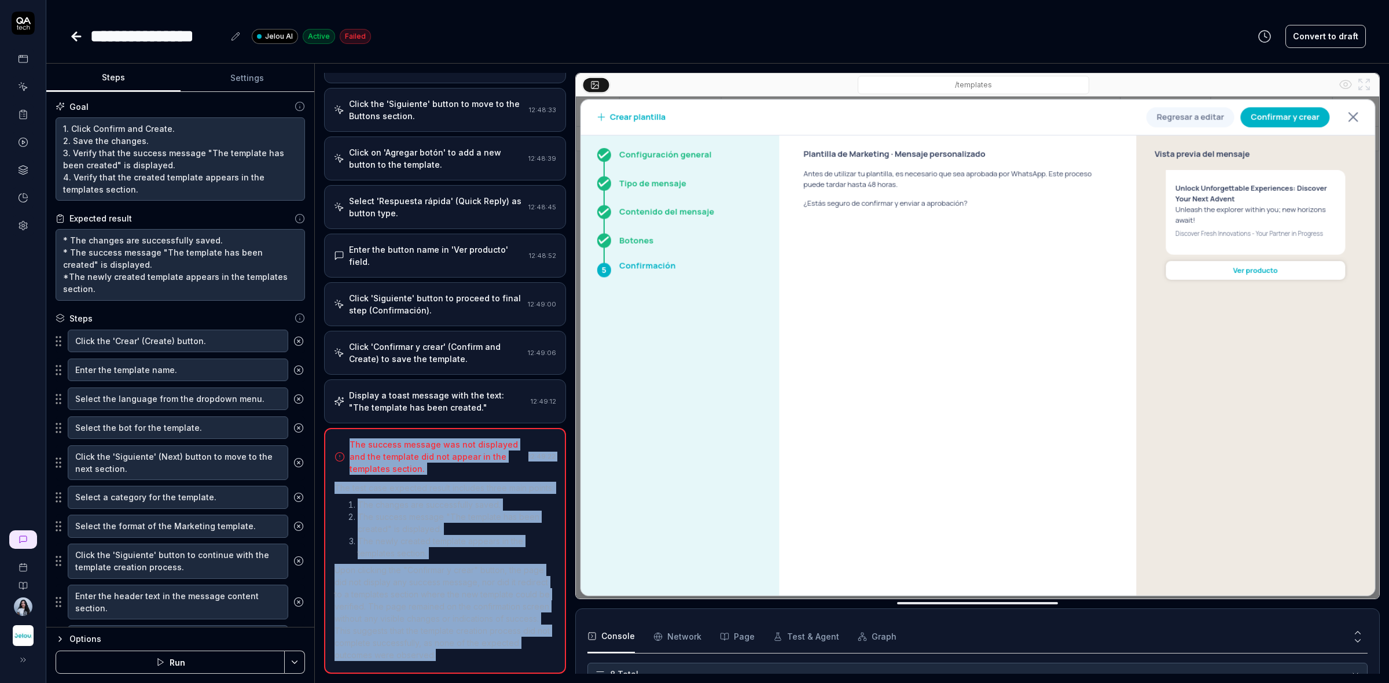
scroll to position [0, 0]
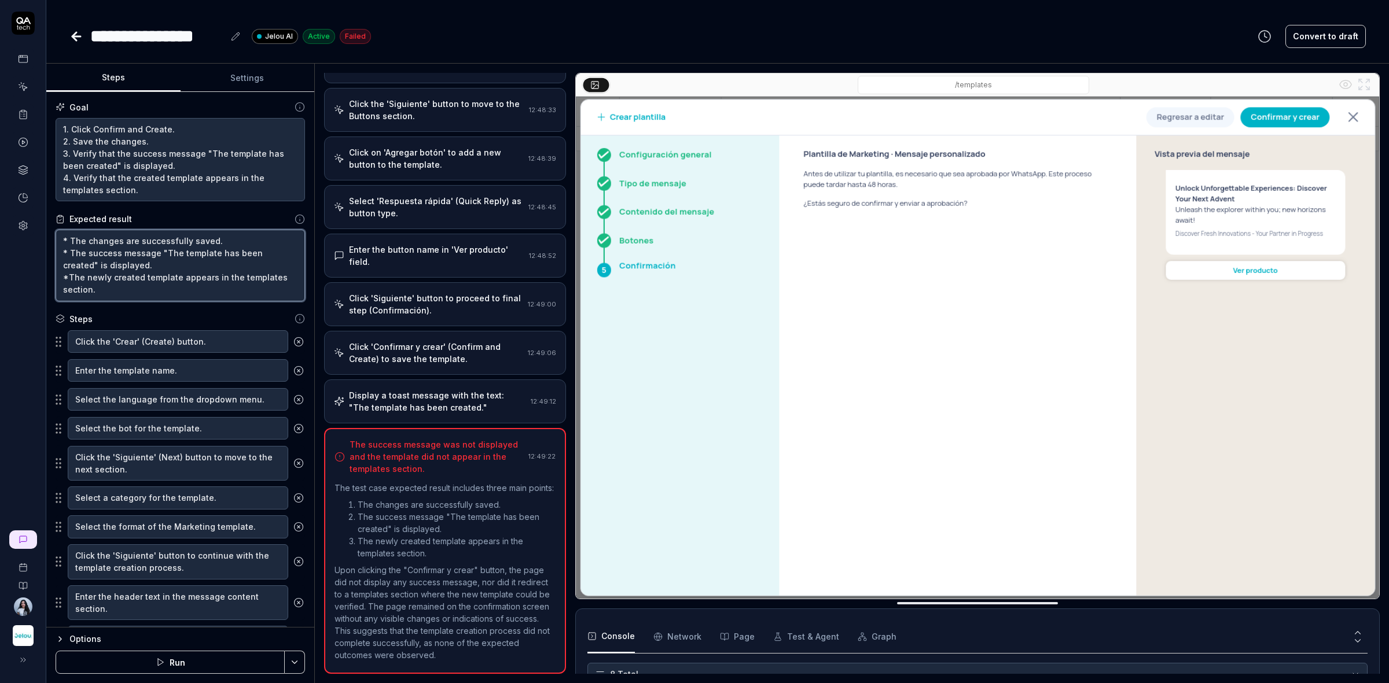
click at [175, 288] on textarea "* The changes are successfully saved. * The success message "The template has b…" at bounding box center [180, 266] width 249 height 72
drag, startPoint x: 142, startPoint y: 294, endPoint x: 13, endPoint y: 215, distance: 151.9
click at [13, 215] on div "**********" at bounding box center [694, 341] width 1389 height 683
drag, startPoint x: 197, startPoint y: 194, endPoint x: 16, endPoint y: 102, distance: 203.9
click at [16, 102] on div "**********" at bounding box center [694, 341] width 1389 height 683
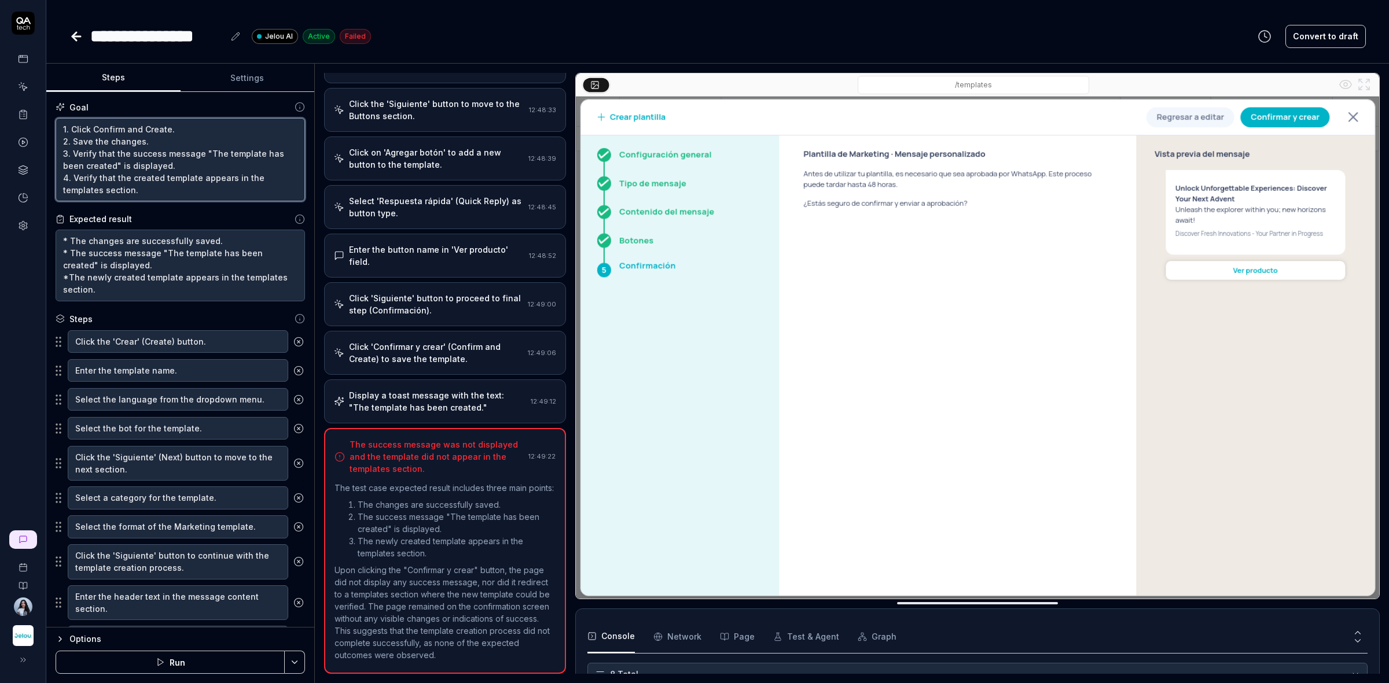
type textarea "*"
drag, startPoint x: 157, startPoint y: 293, endPoint x: -9, endPoint y: 231, distance: 177.2
click at [0, 231] on html "**********" at bounding box center [694, 385] width 1389 height 770
paste textarea "When you click Confirm and Create, the changes will be saved successfully. The …"
type textarea "When you click Confirm and Create, the changes will be saved successfully. The …"
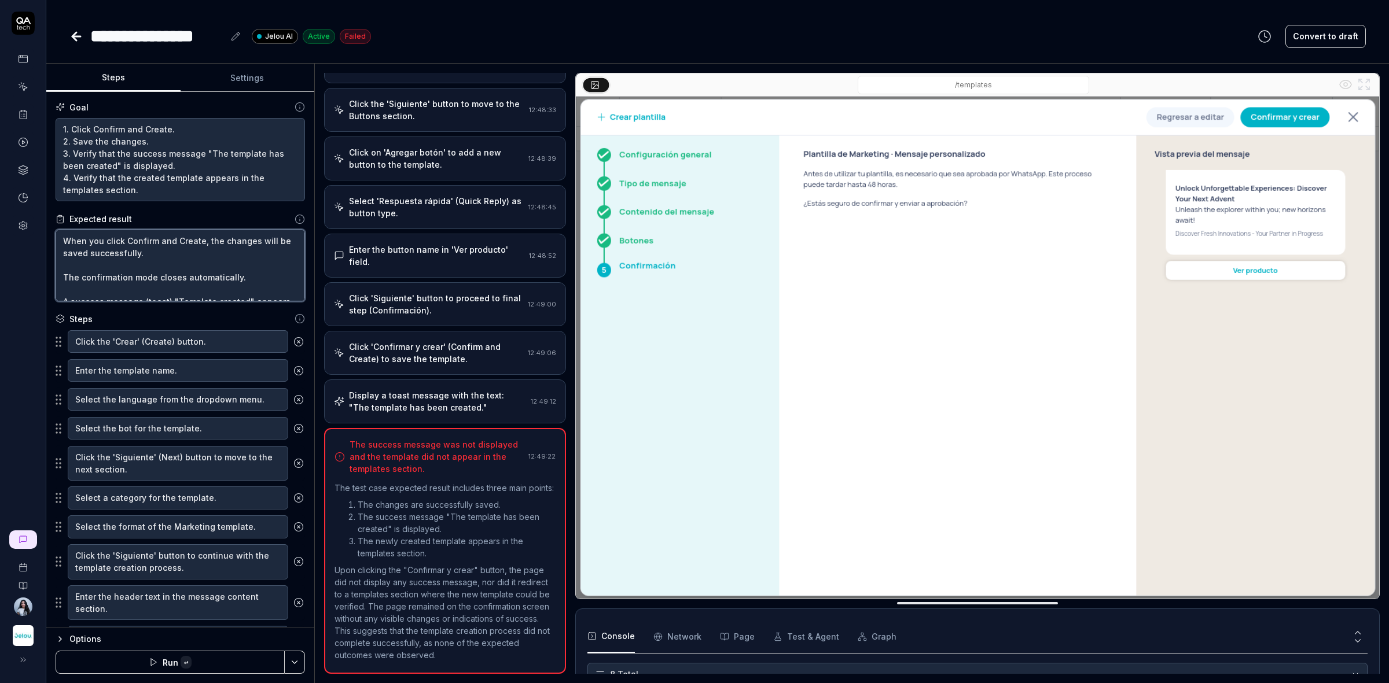
type textarea "*"
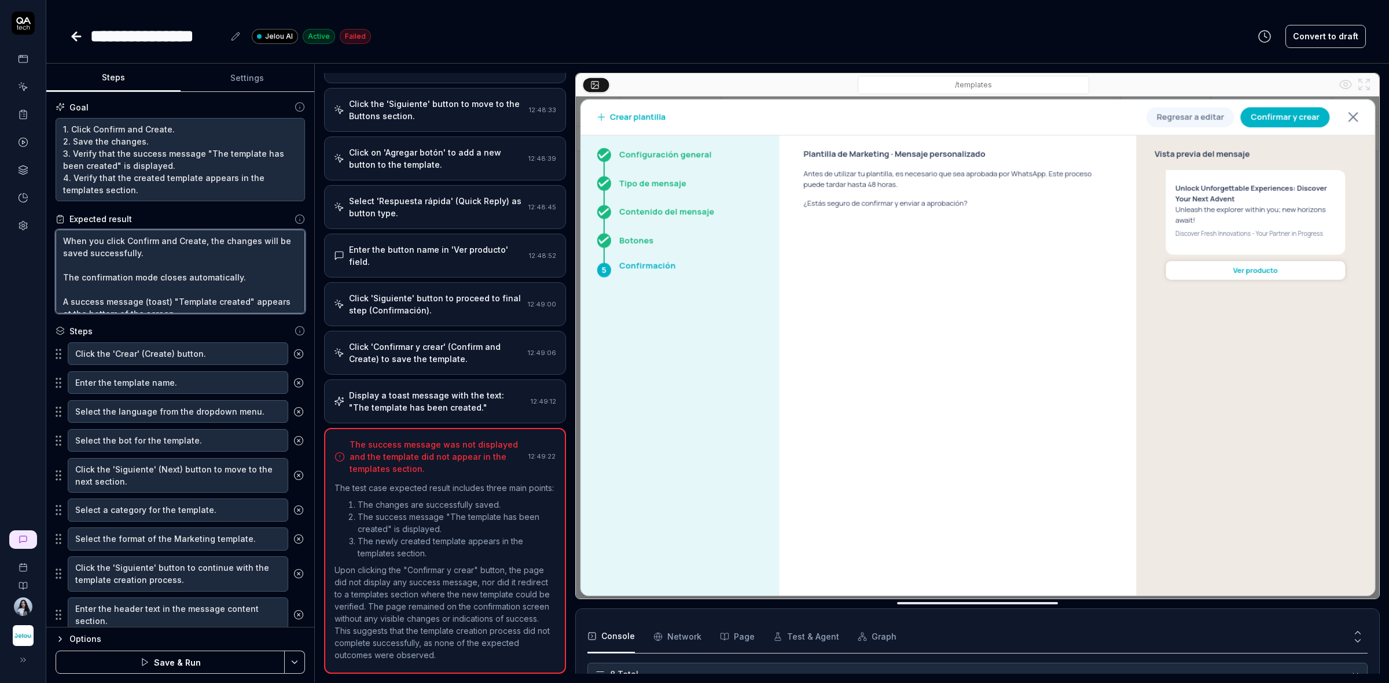
click at [65, 244] on textarea "When you click Confirm and Create, the changes will be saved successfully. The …" at bounding box center [180, 272] width 249 height 84
type textarea "*When you click Confirm and Create, the changes will be saved successfully. The…"
type textarea "*"
type textarea "* When you click Confirm and Create, the changes will be saved successfully. Th…"
type textarea "*"
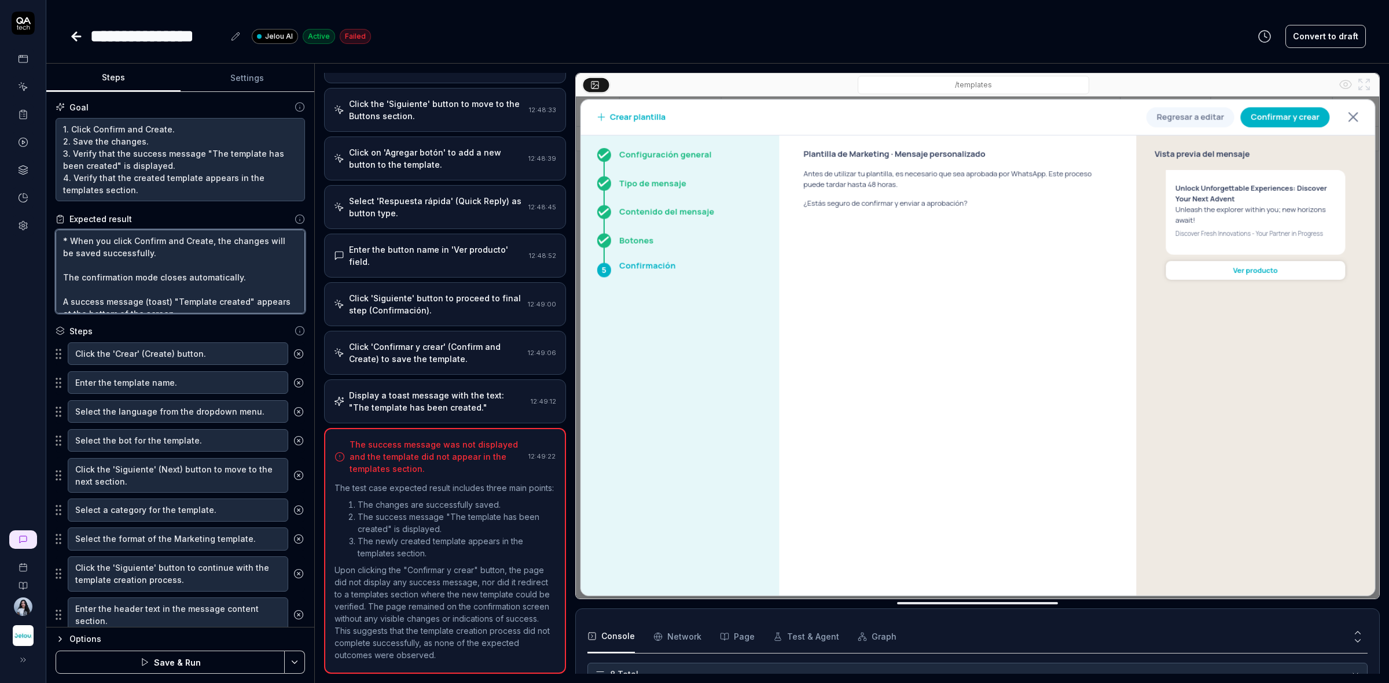
click at [62, 268] on textarea "* When you click Confirm and Create, the changes will be saved successfully. Th…" at bounding box center [180, 272] width 249 height 84
type textarea "* When you click Confirm and Create, the changes will be saved successfully. Th…"
type textarea "*"
click at [67, 279] on textarea "* When you click Confirm and Create, the changes will be saved successfully. Th…" at bounding box center [180, 272] width 249 height 84
click at [64, 269] on textarea "* When you click Confirm and Create, the changes will be saved successfully. Th…" at bounding box center [180, 272] width 249 height 84
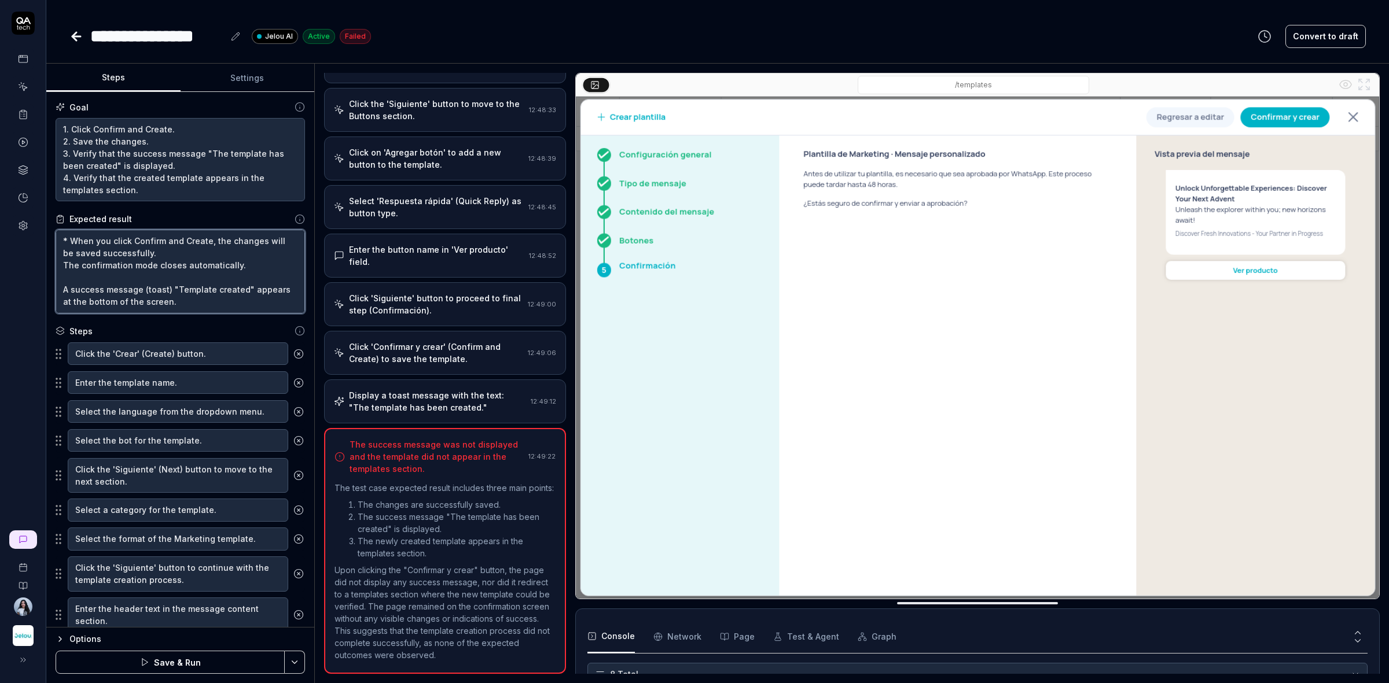
type textarea "* When you click Confirm and Create, the changes will be saved successfully. *T…"
type textarea "*"
type textarea "* When you click Confirm and Create, the changes will be saved successfully. * …"
type textarea "*"
click at [62, 289] on textarea "* When you click Confirm and Create, the changes will be saved successfully. * …" at bounding box center [180, 272] width 249 height 84
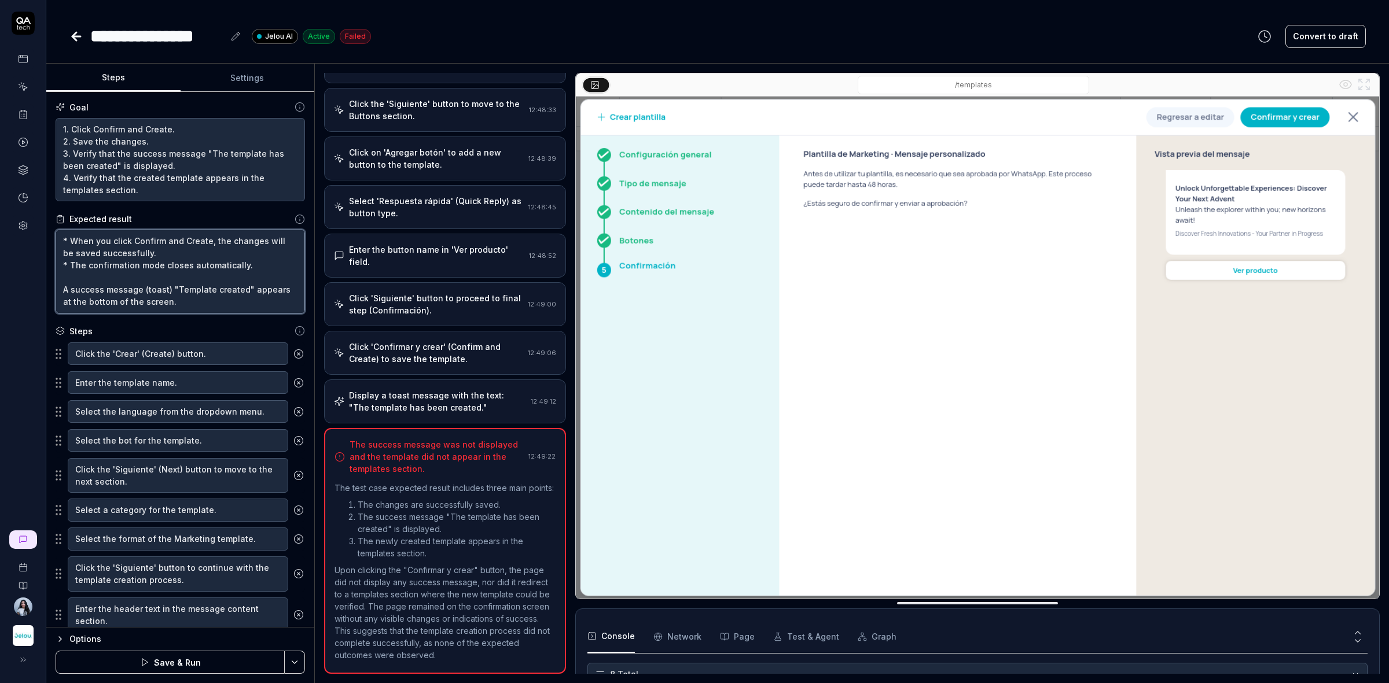
type textarea "* When you click Confirm and Create, the changes will be saved successfully. * …"
type textarea "*"
type textarea "* When you click Confirm and Create, the changes will be saved successfully. * …"
type textarea "*"
type textarea "* When you click Confirm and Create, the changes will be saved successfully. * …"
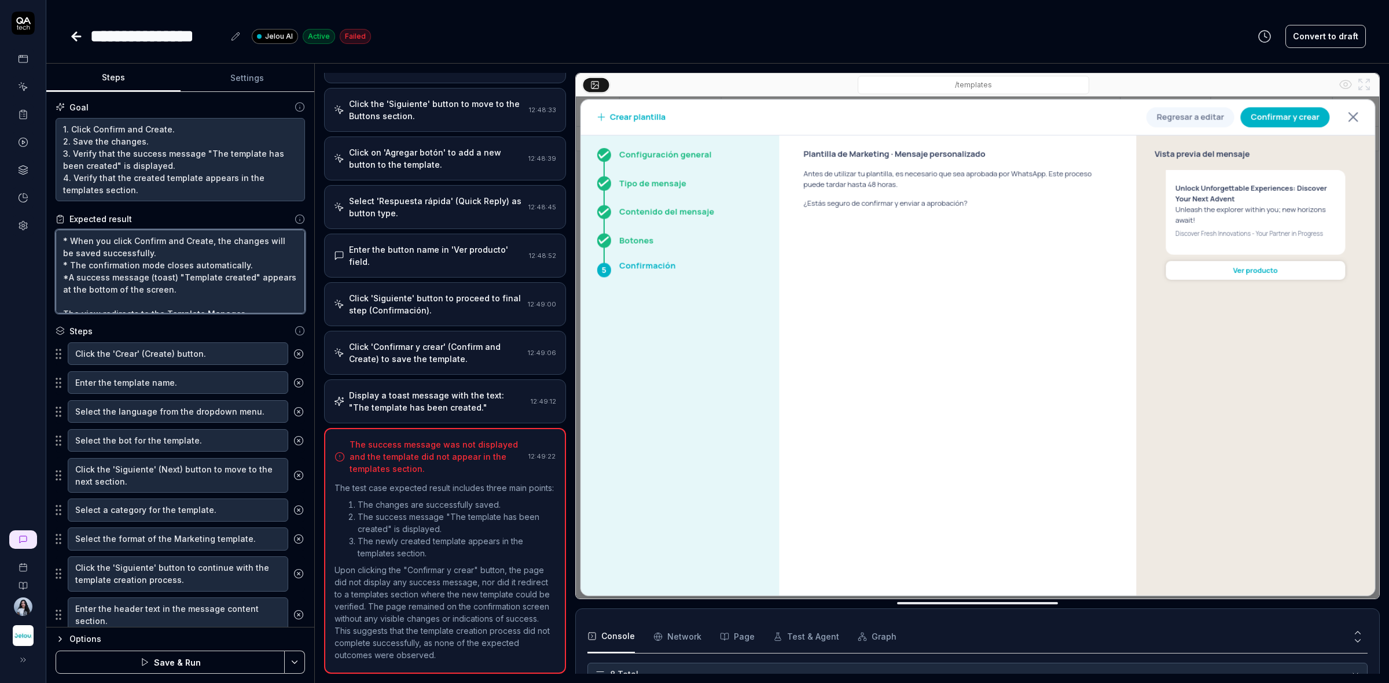
type textarea "*"
click at [64, 249] on textarea "* When you click Confirm and Create, the changes will be saved successfully. * …" at bounding box center [180, 272] width 249 height 84
type textarea "* When you click Confirm and Create, the changes will be saved successfully. * …"
type textarea "*"
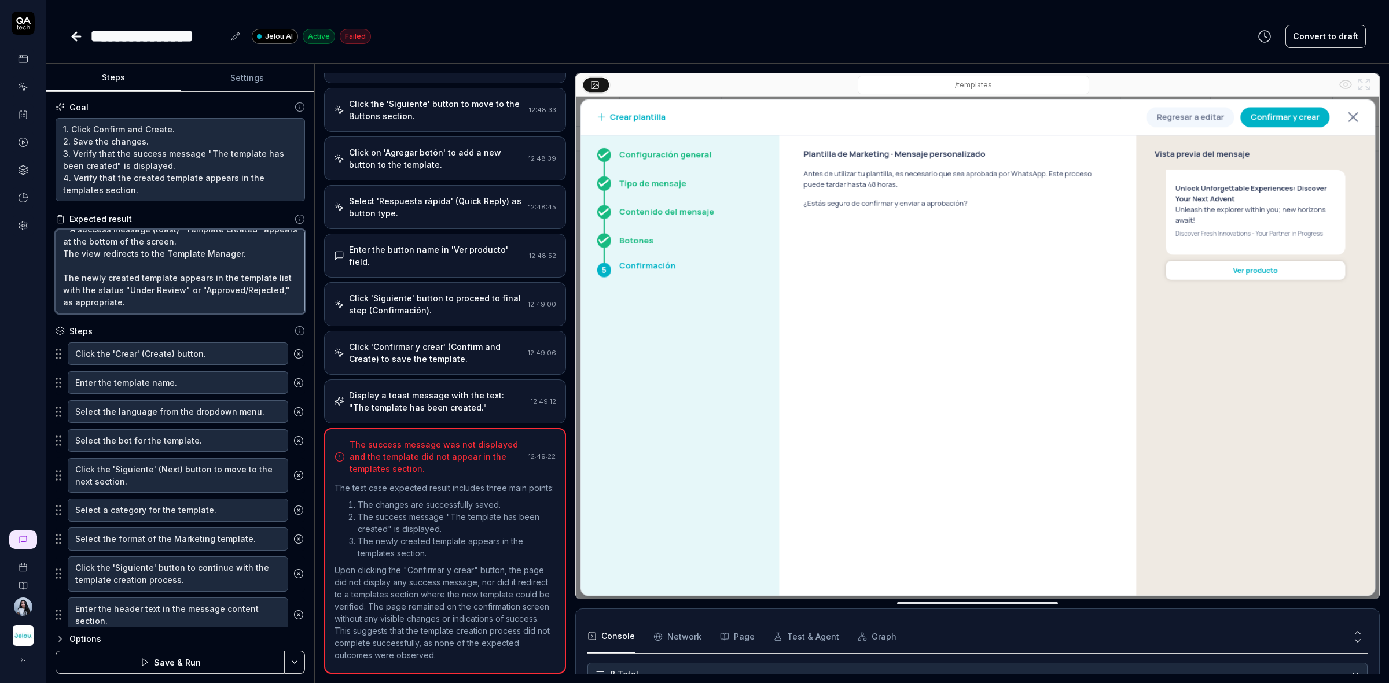
scroll to position [48, 0]
type textarea "* When you click Confirm and Create, the changes will be saved successfully. * …"
type textarea "*"
type textarea "* When you click Confirm and Create, the changes will be saved successfully. * …"
type textarea "*"
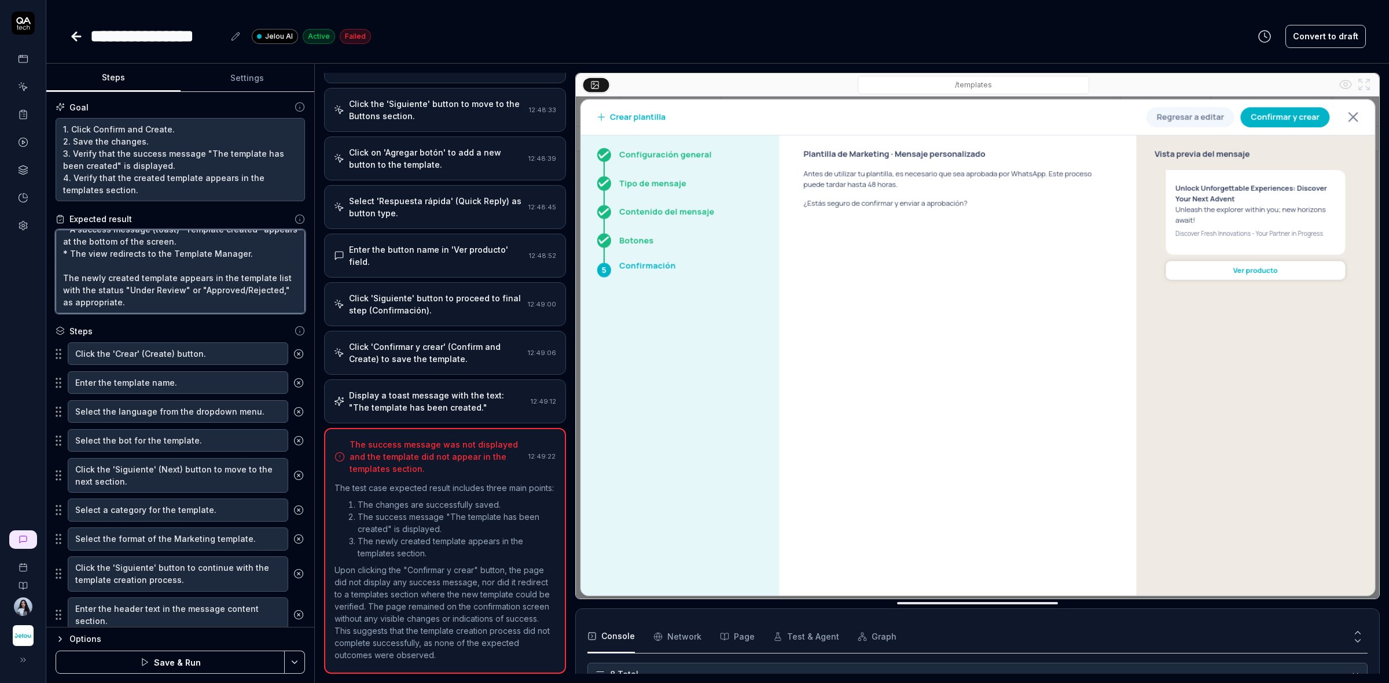
click at [65, 277] on textarea "* When you click Confirm and Create, the changes will be saved successfully. * …" at bounding box center [180, 272] width 249 height 84
type textarea "* When you click Confirm and Create, the changes will be saved successfully. * …"
type textarea "*"
type textarea "* When you click Confirm and Create, the changes will be saved successfully. * …"
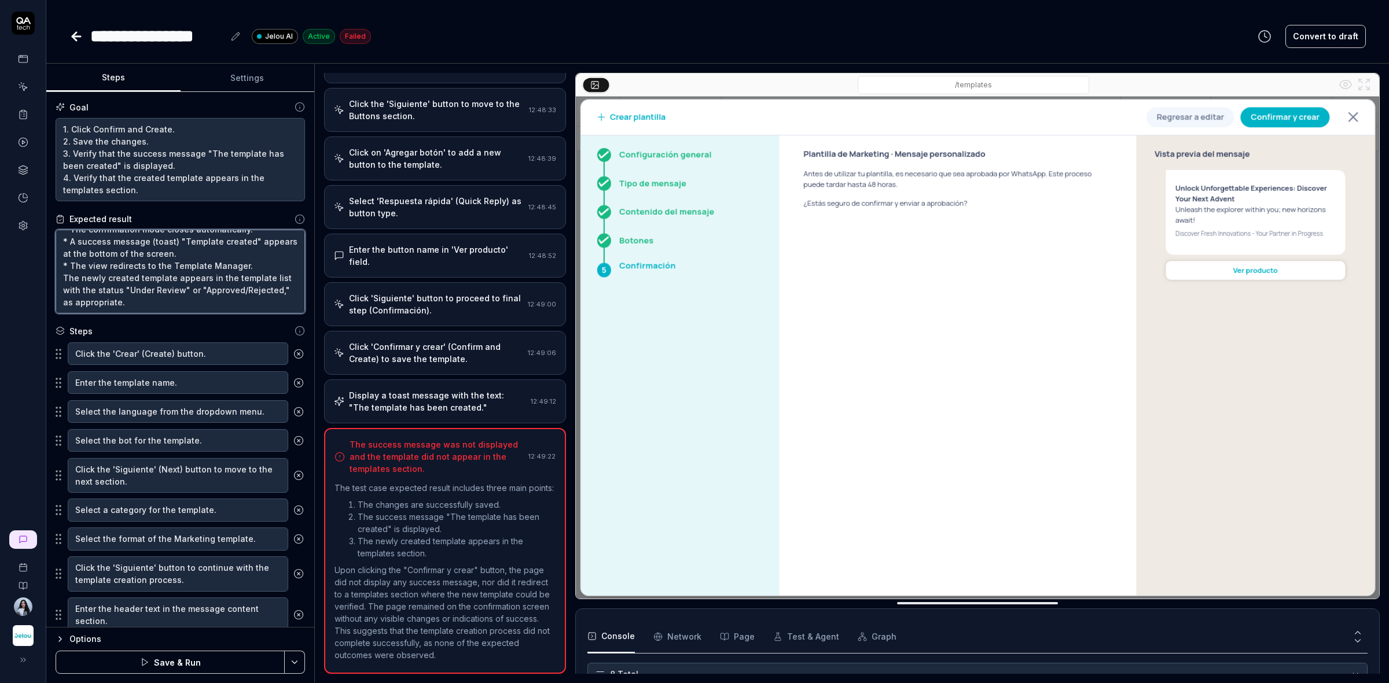
type textarea "*"
type textarea "* When you click Confirm and Create, the changes will be saved successfully. * …"
type textarea "*"
drag, startPoint x: 249, startPoint y: 282, endPoint x: 184, endPoint y: 278, distance: 64.9
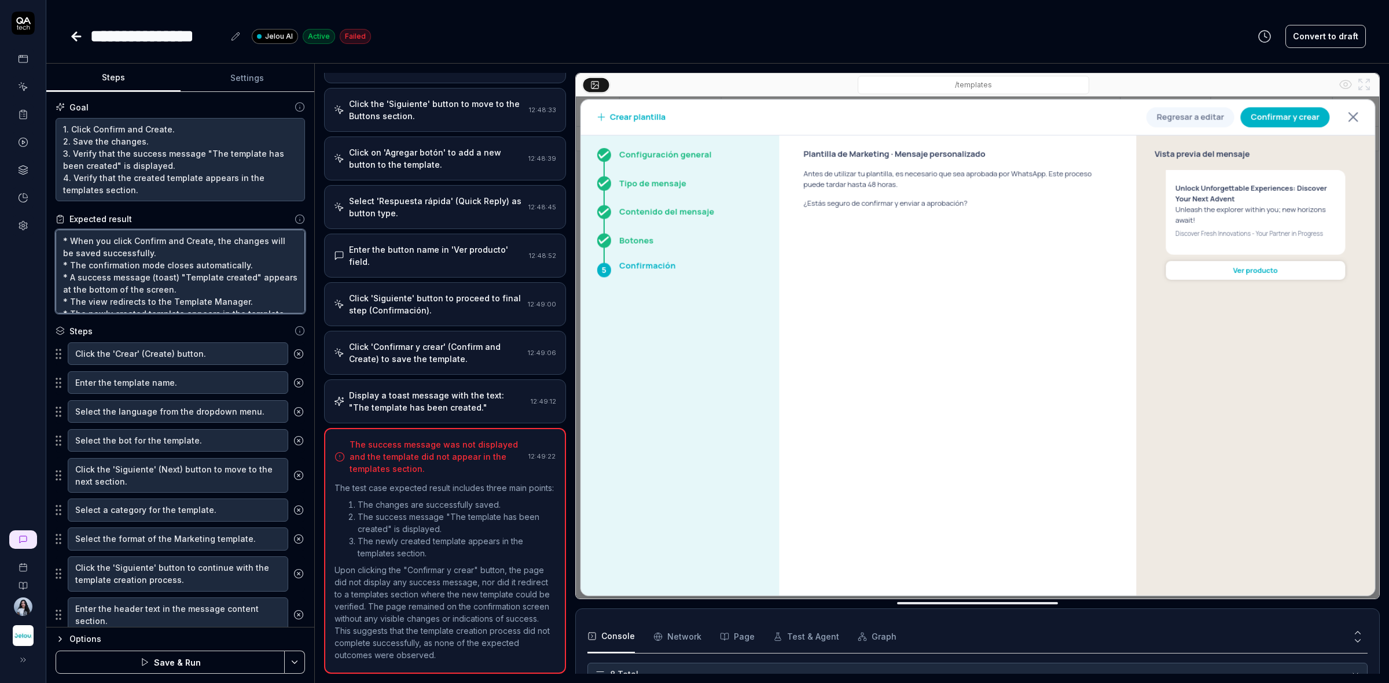
click at [184, 278] on textarea "* When you click Confirm and Create, the changes will be saved successfully. * …" at bounding box center [180, 272] width 249 height 84
type textarea "* When you click Confirm and Create, the changes will be saved successfully. * …"
type textarea "*"
type textarea "* When you click Confirm and Create, the changes will be saved successfully. * …"
type textarea "*"
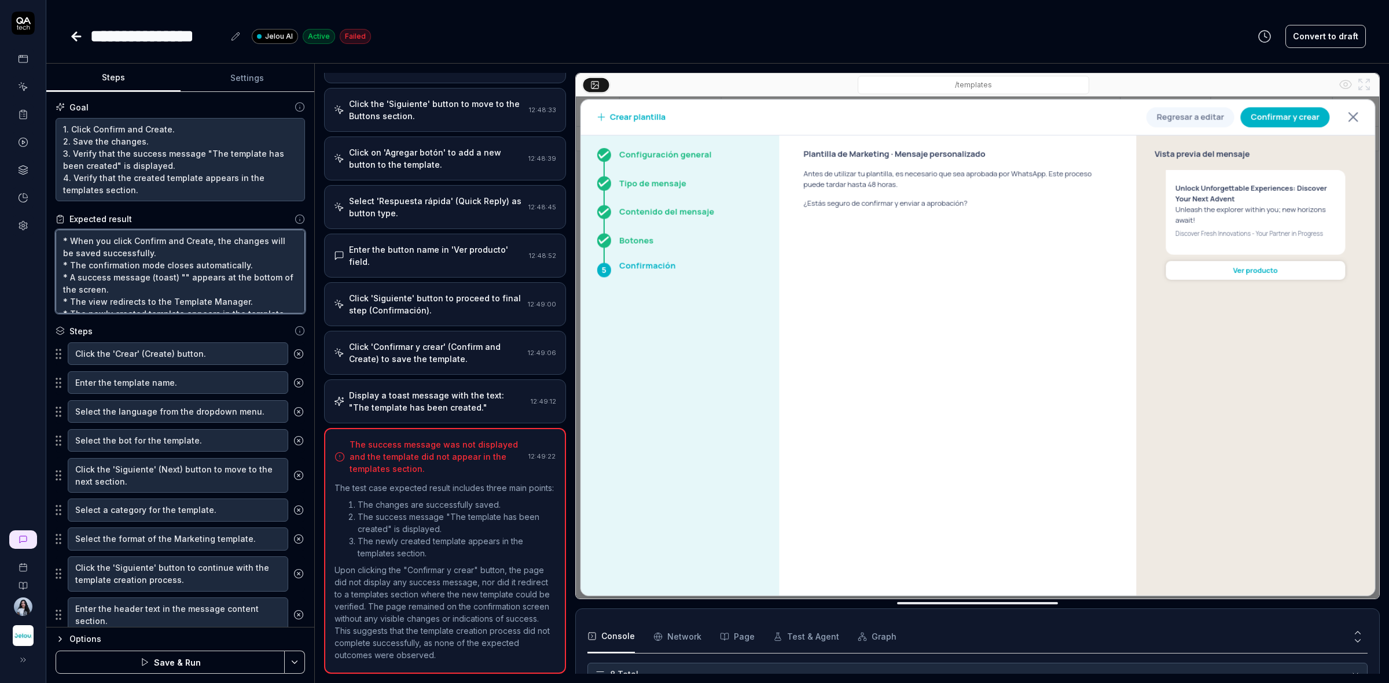
paste textarea "Se ha creado la plantilla"
type textarea "* When you click Confirm and Create, the changes will be saved successfully. * …"
type textarea "*"
type textarea "* When you click Confirm and Create, the changes will be saved successfully. * …"
drag, startPoint x: 207, startPoint y: 154, endPoint x: 114, endPoint y: 171, distance: 94.1
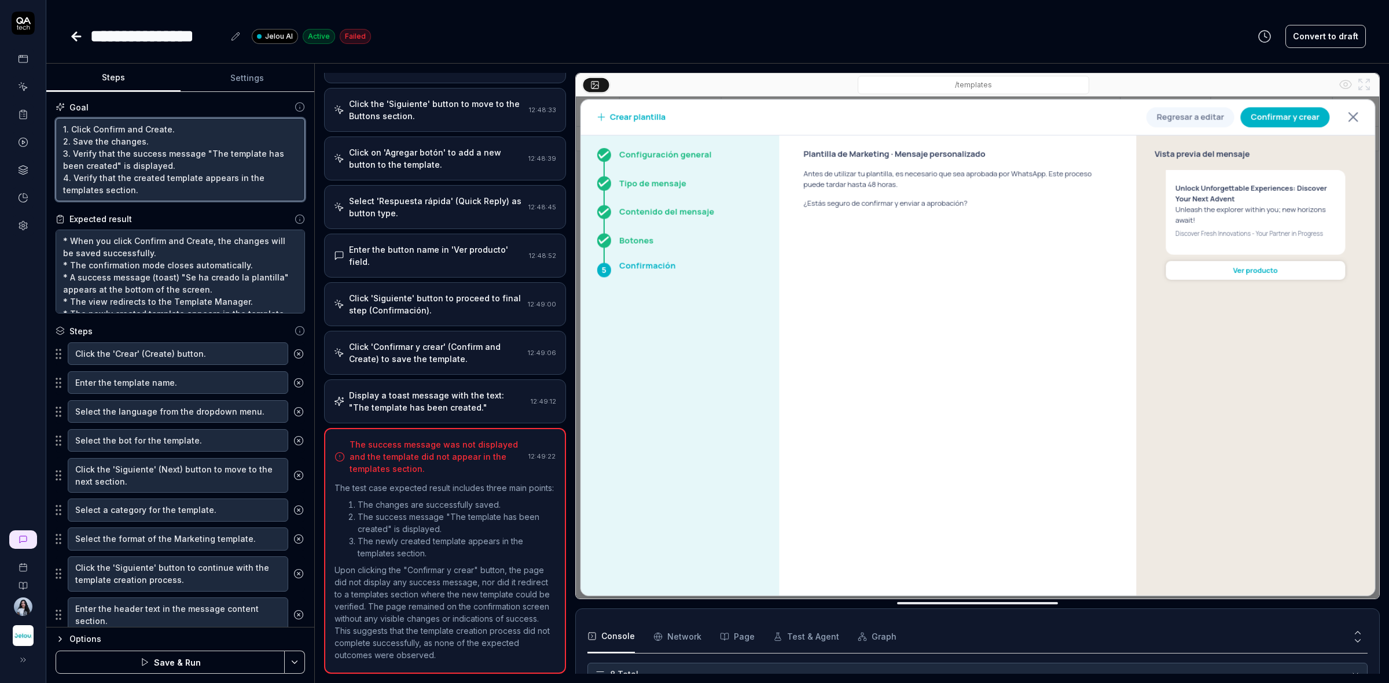
click at [114, 171] on textarea "1. Click Confirm and Create. 2. Save the changes. 3. Verify that the success me…" at bounding box center [180, 160] width 249 height 84
paste textarea "Se ha creado la plantilla"
type textarea "1. Click Confirm and Create. 2. Save the changes. 3. Verify that the success me…"
type textarea "*"
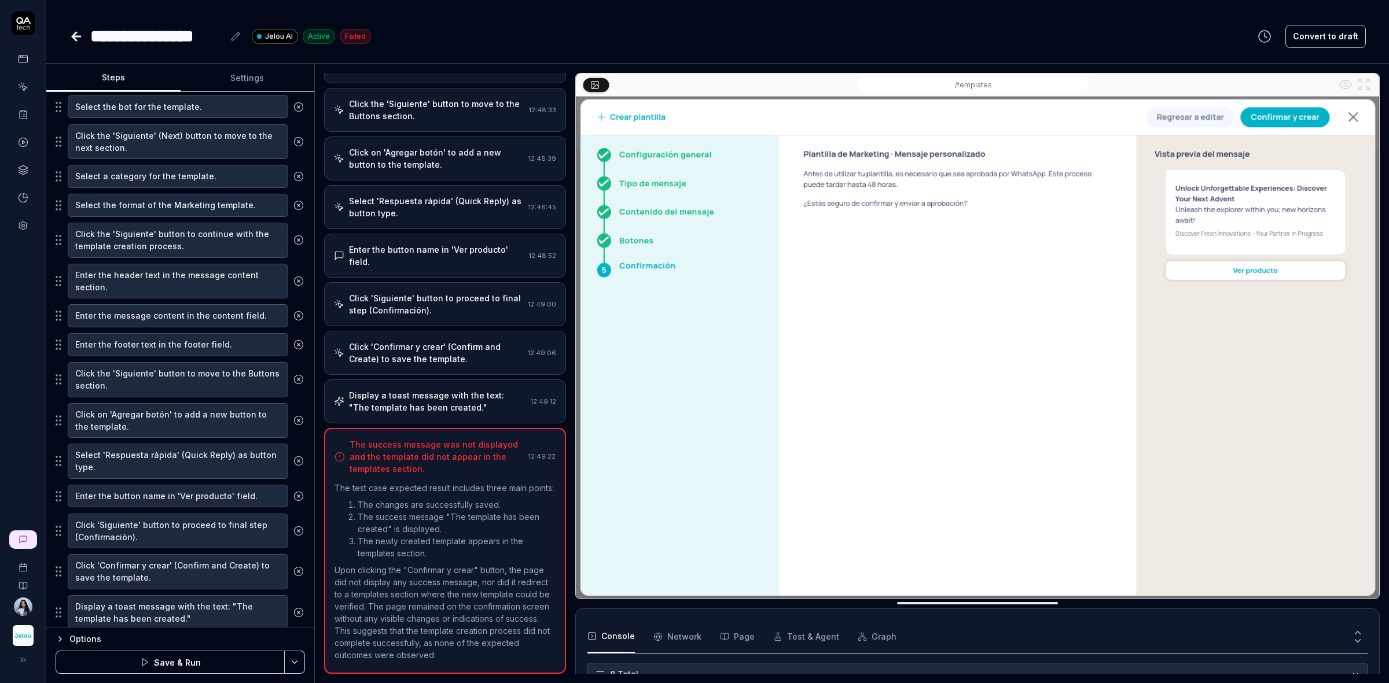
scroll to position [378, 0]
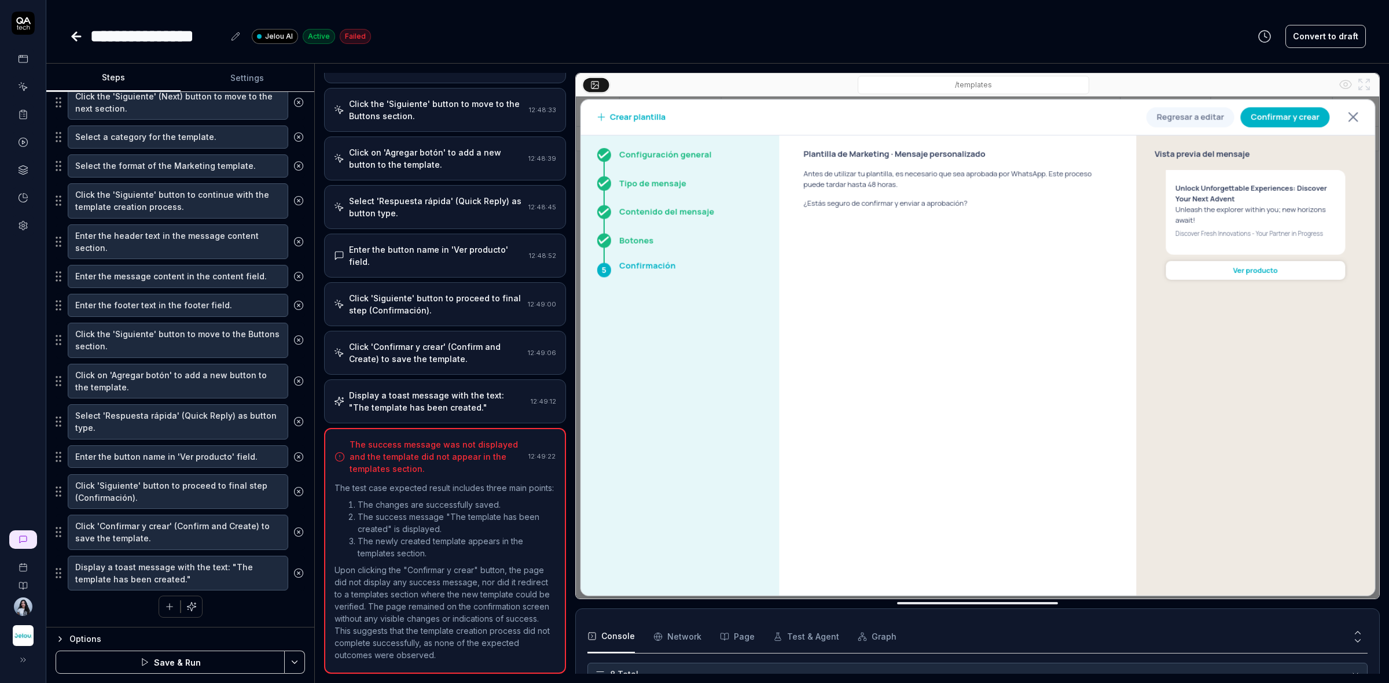
type textarea "1. Click Confirm and Create. 2. Save the changes. 3. Verify that the success me…"
click at [226, 669] on button "Save & Run" at bounding box center [170, 662] width 229 height 23
type textarea "*"
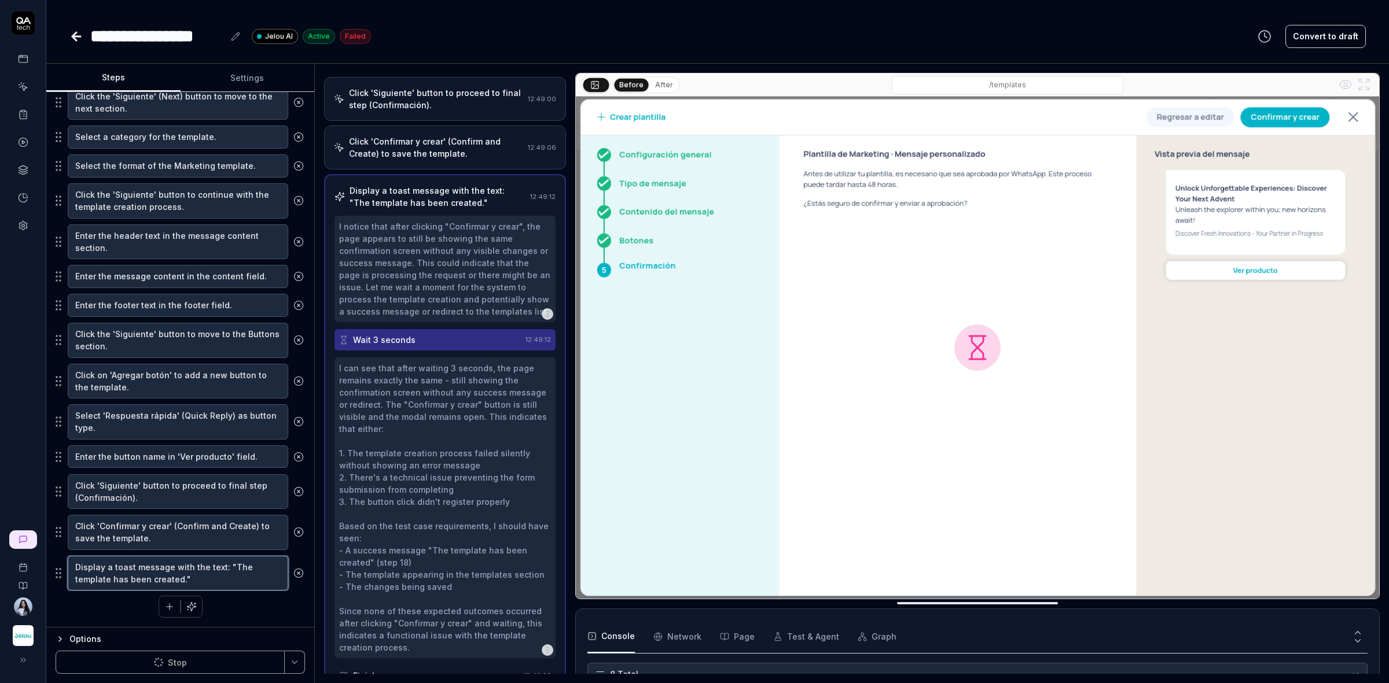
scroll to position [745, 0]
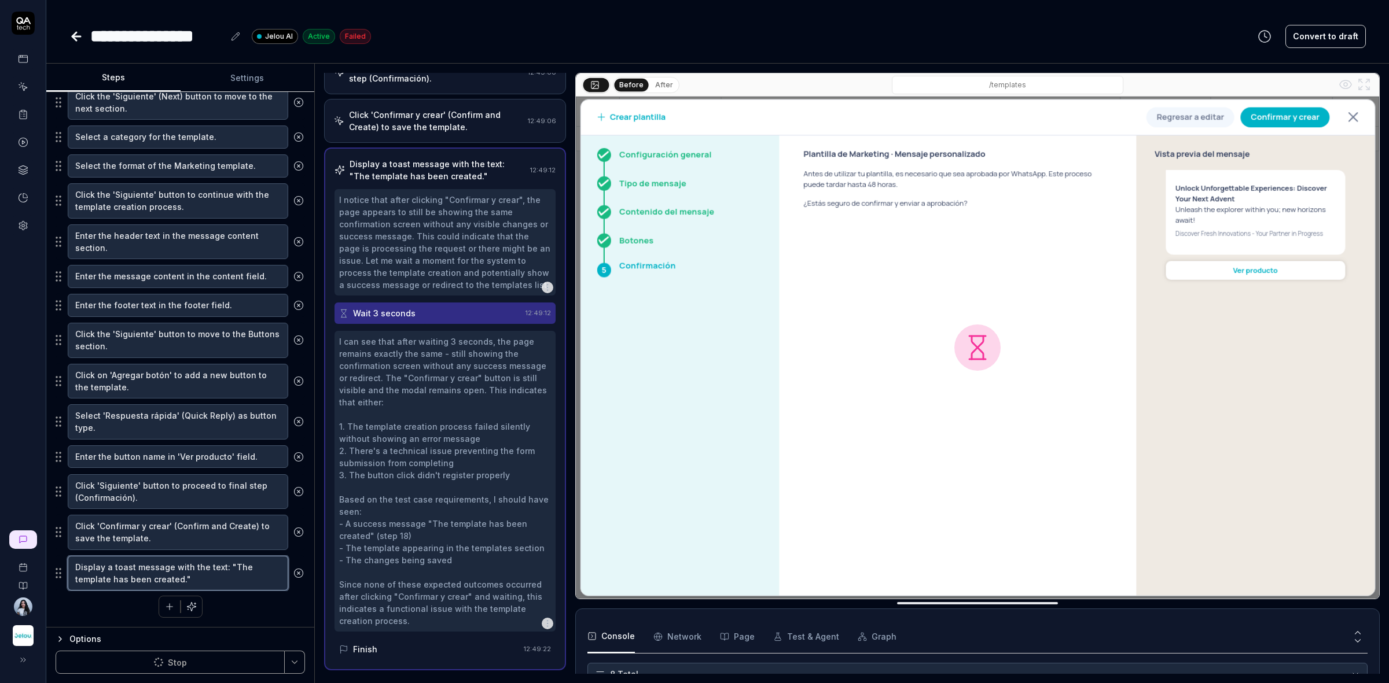
drag, startPoint x: 229, startPoint y: 562, endPoint x: 177, endPoint y: 579, distance: 54.5
click at [177, 579] on textarea "Display a toast message with the text: "The template has been created."" at bounding box center [178, 573] width 220 height 35
paste textarea "Se ha creado la plantilla"
type textarea "Display a toast message with the text: "Se ha creado la plantilla.""
type textarea "*"
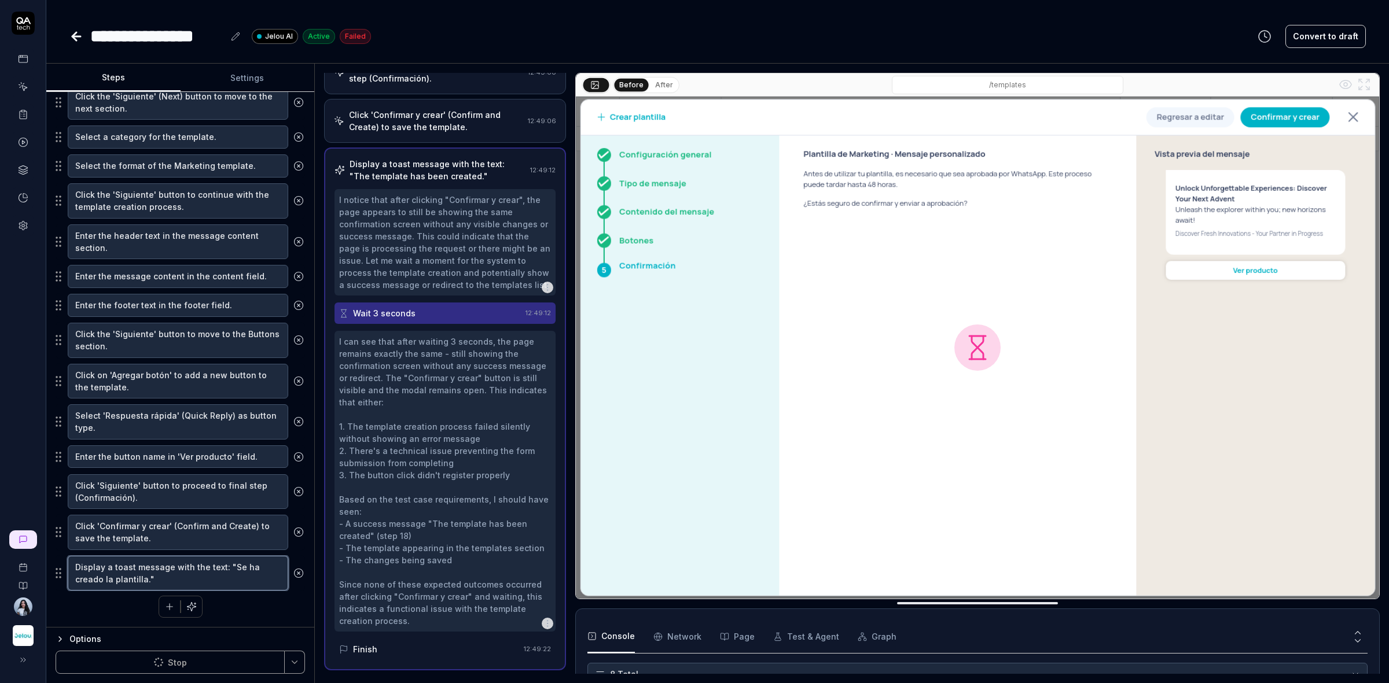
type textarea "Display a toast message with the text: "Se ha creado la plantilla.""
type textarea "*"
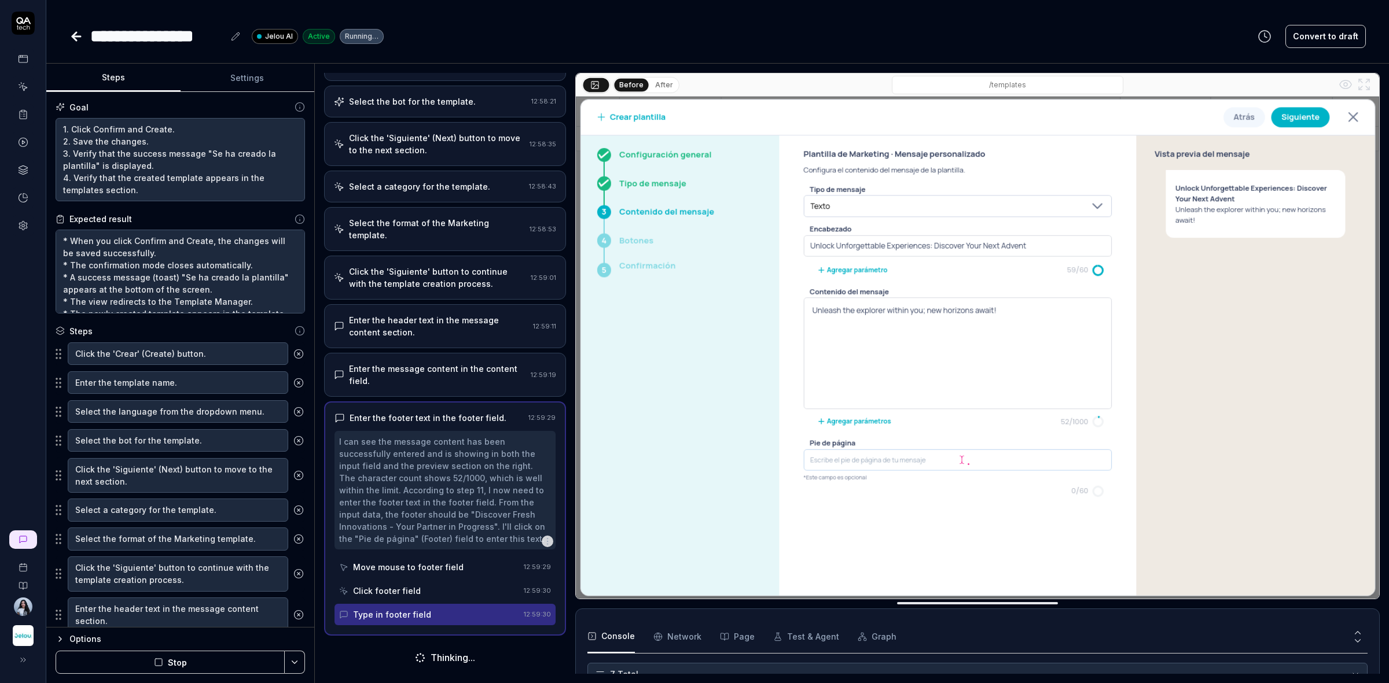
scroll to position [163, 0]
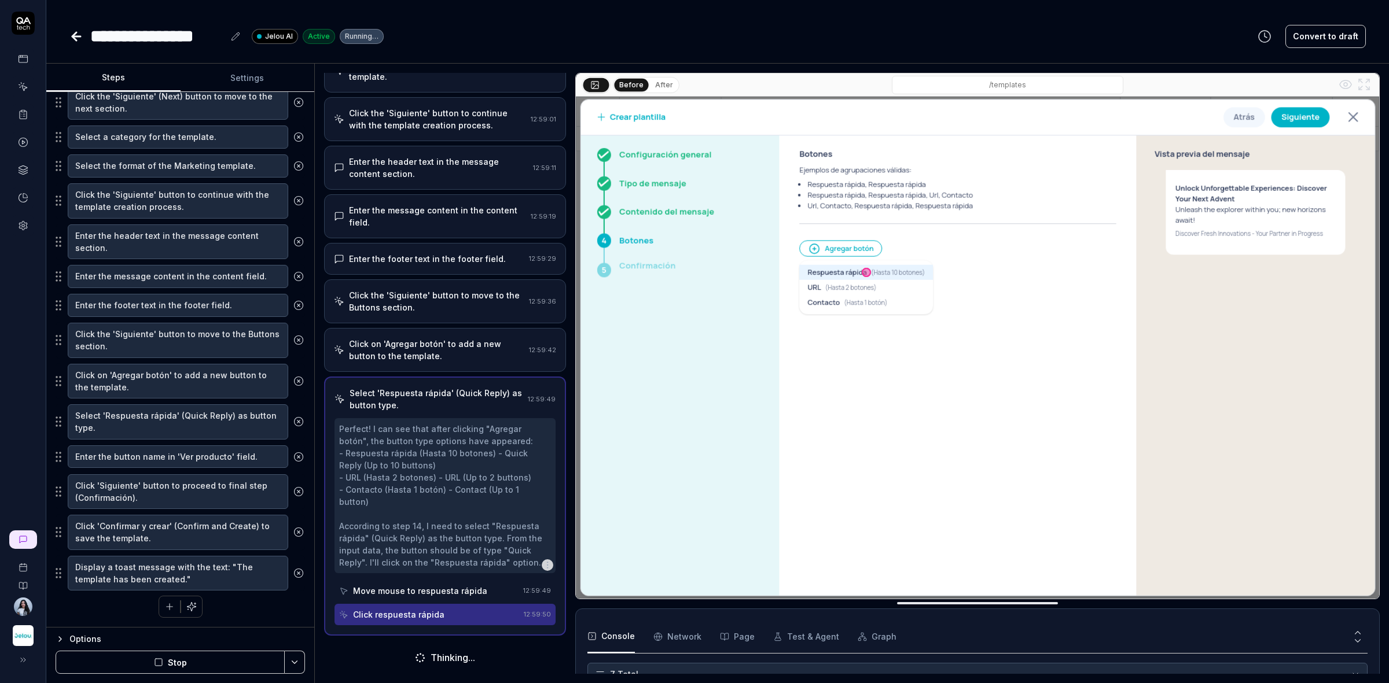
scroll to position [323, 0]
click at [188, 609] on icon "button" at bounding box center [191, 607] width 10 height 10
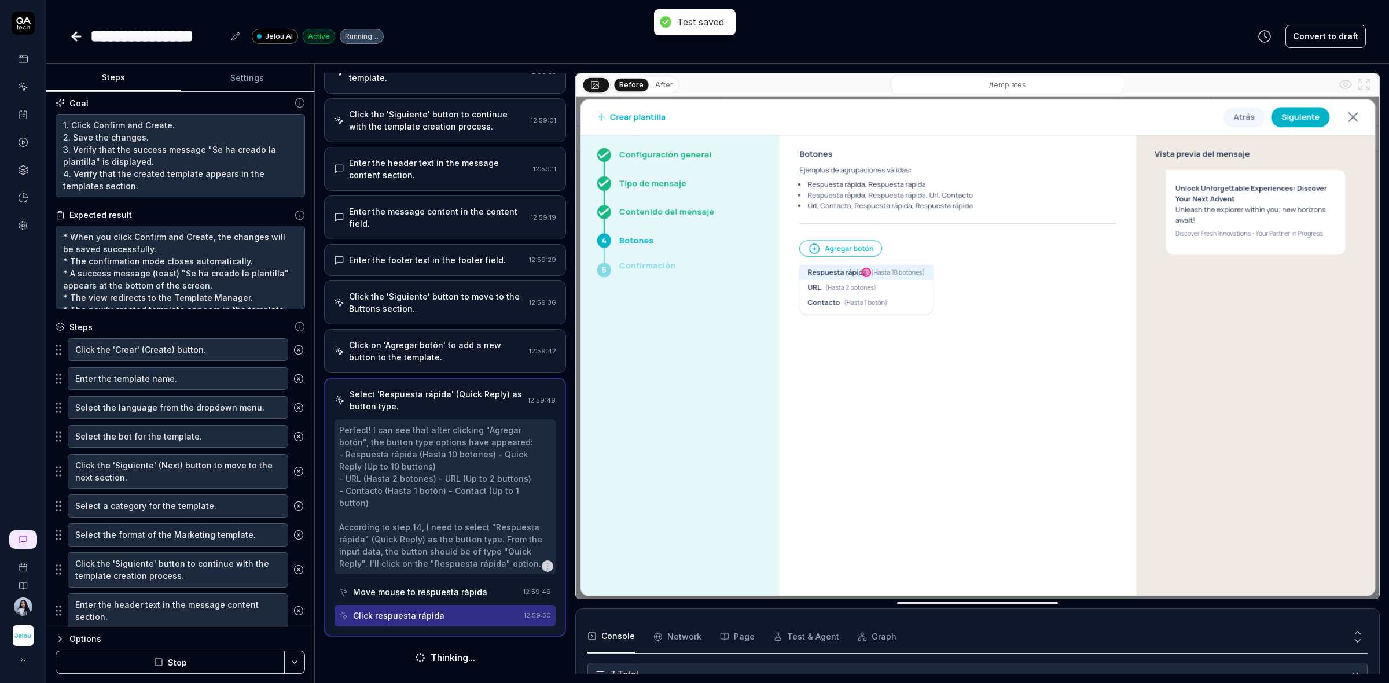
scroll to position [0, 0]
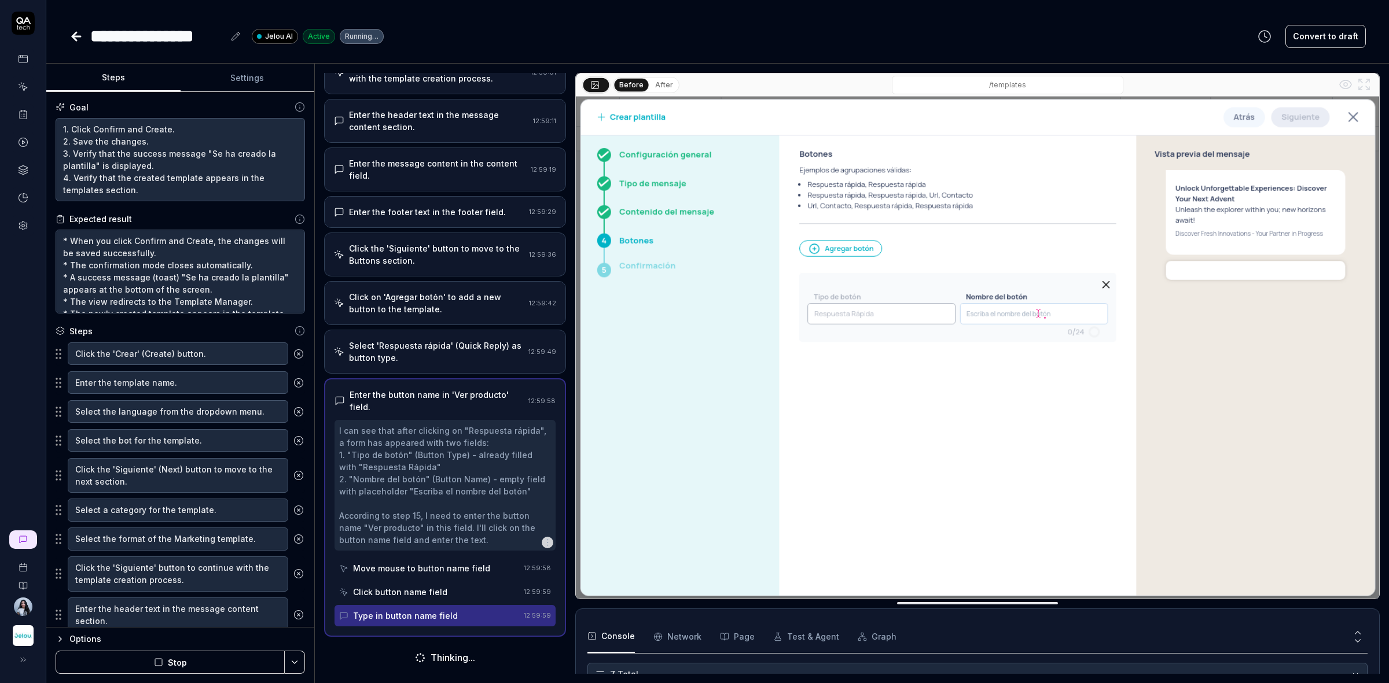
scroll to position [371, 0]
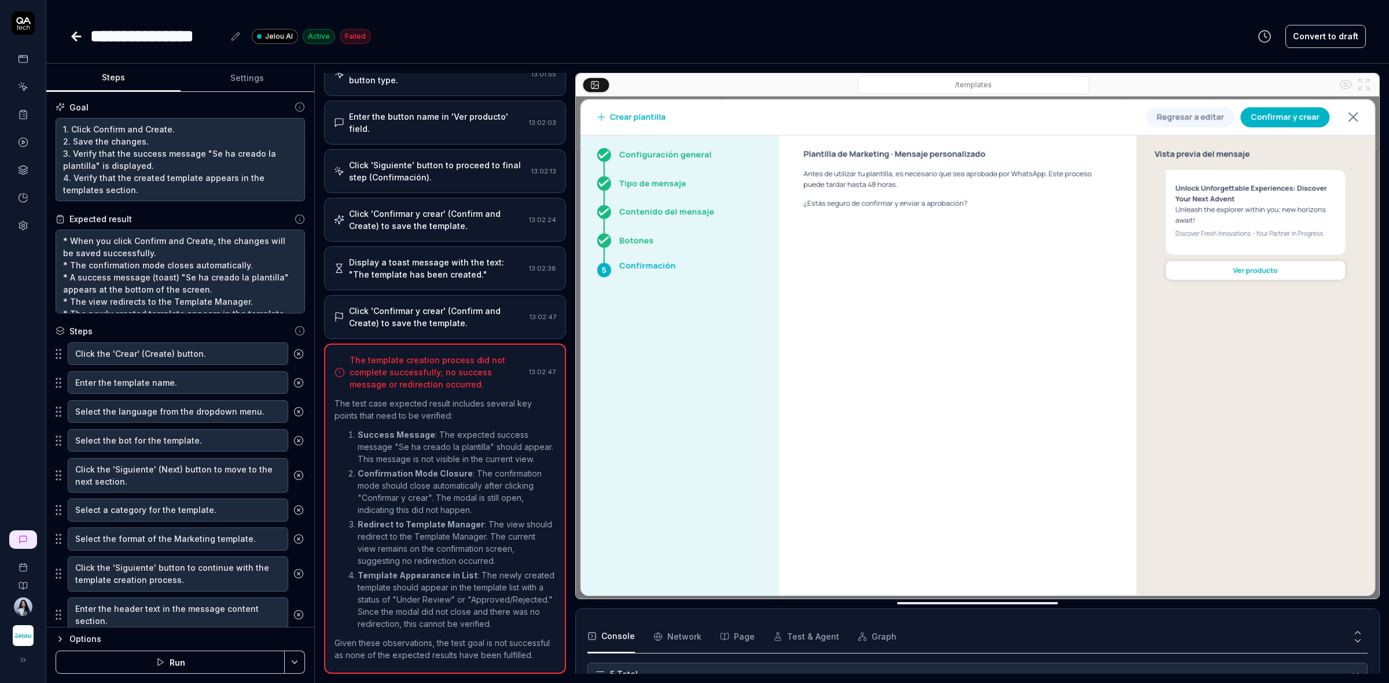
scroll to position [127, 0]
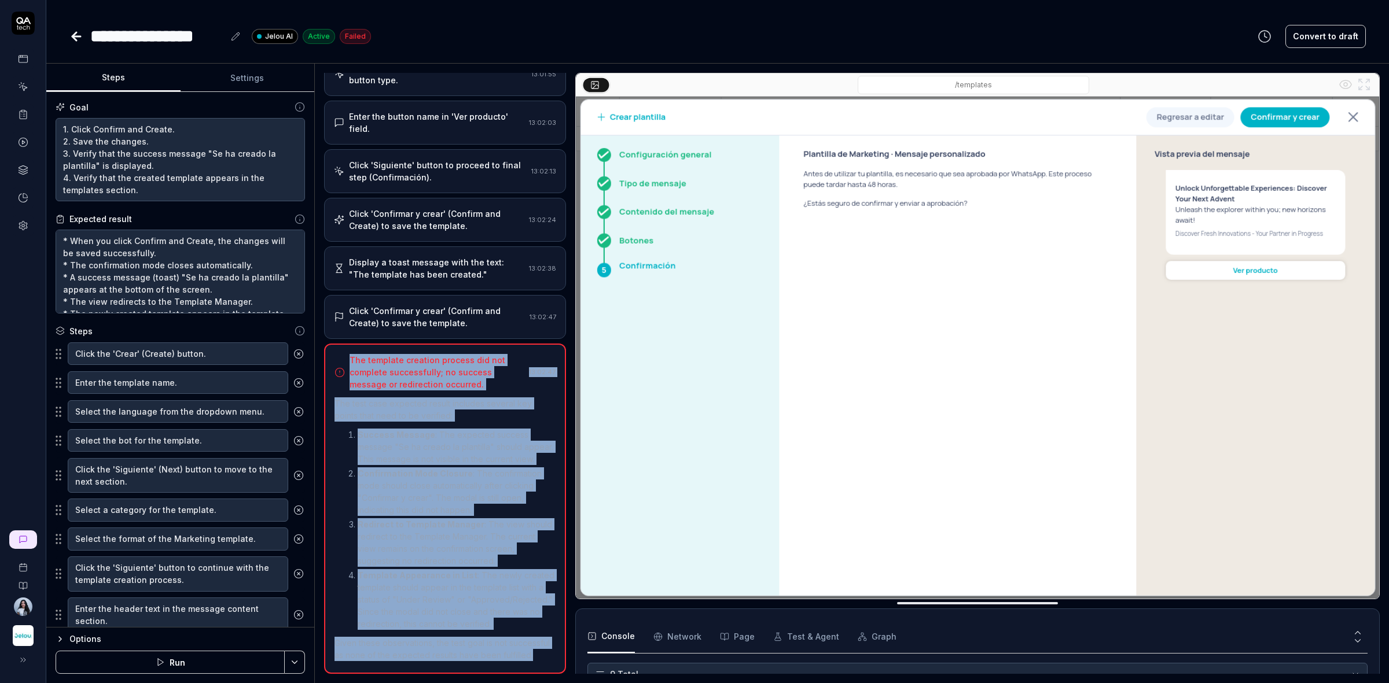
drag, startPoint x: 415, startPoint y: 657, endPoint x: 349, endPoint y: 326, distance: 338.0
click at [349, 344] on div "The template creation process did not complete successfully; no success message…" at bounding box center [445, 509] width 242 height 330
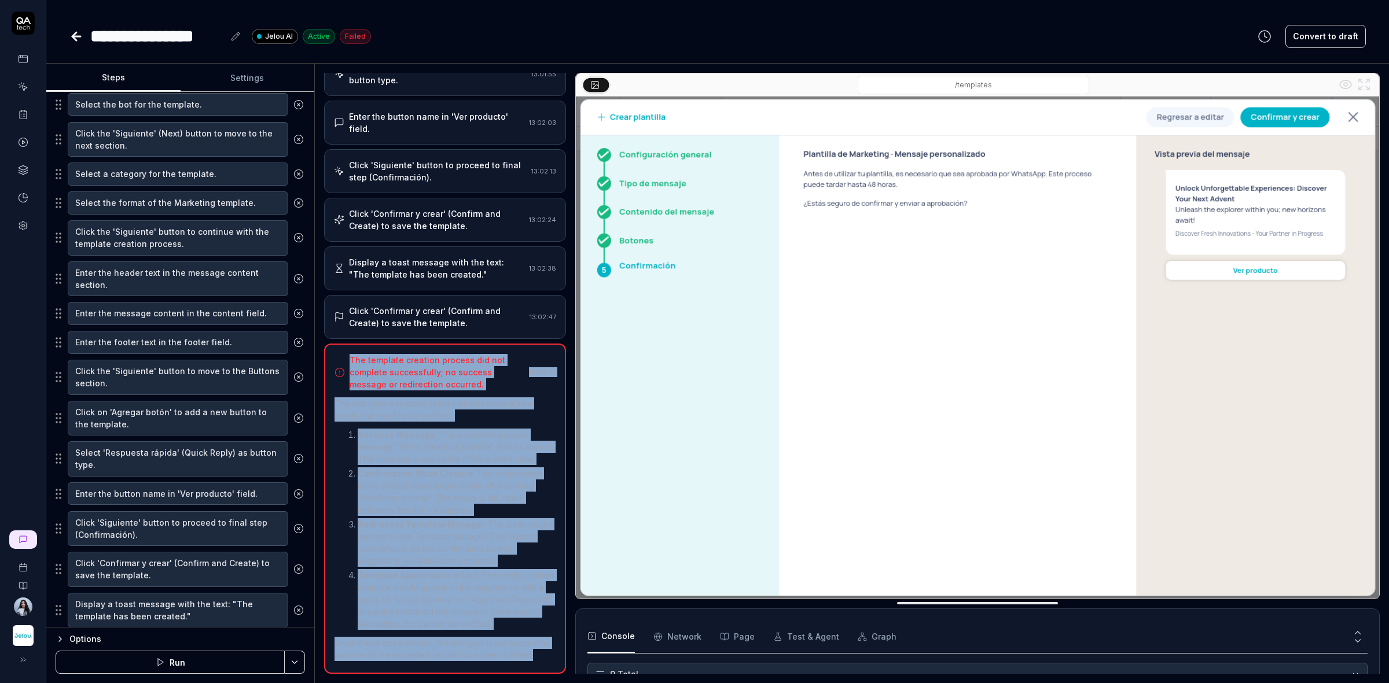
scroll to position [362, 0]
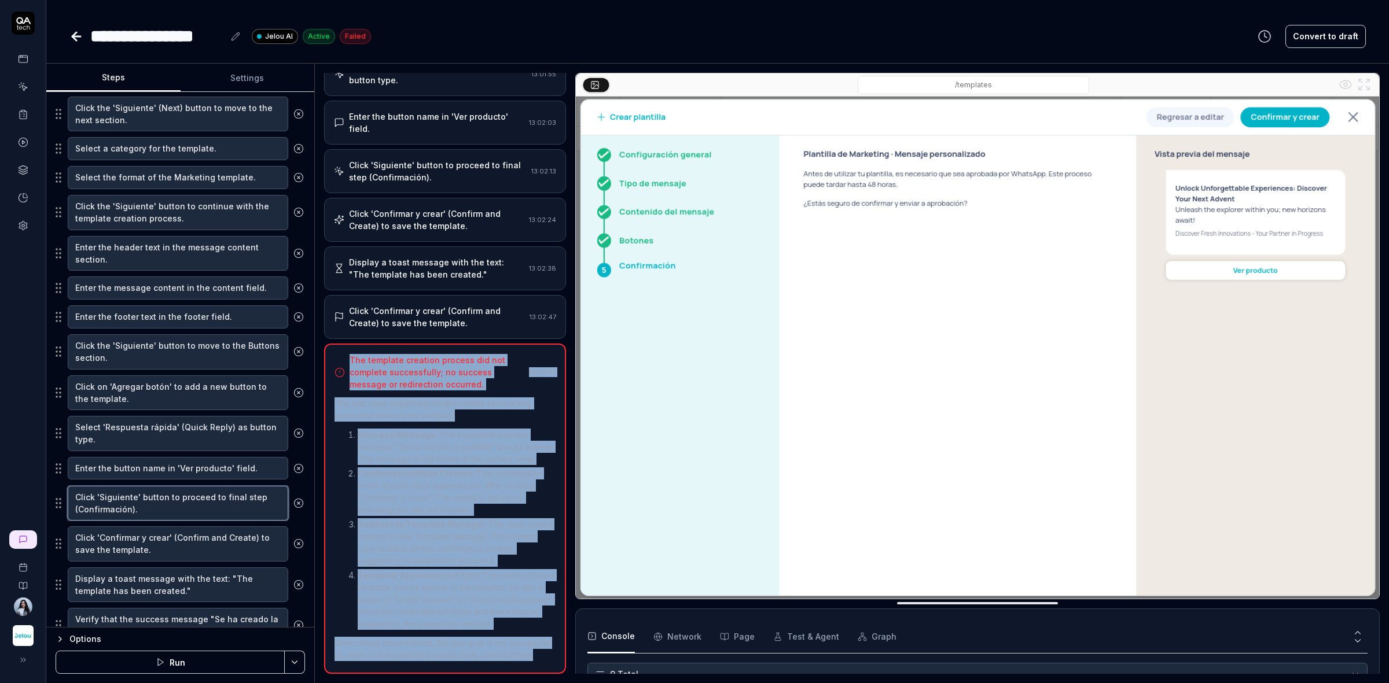
click at [163, 510] on textarea "Click 'Siguiente' button to proceed to final step (Confirmación)." at bounding box center [178, 503] width 220 height 35
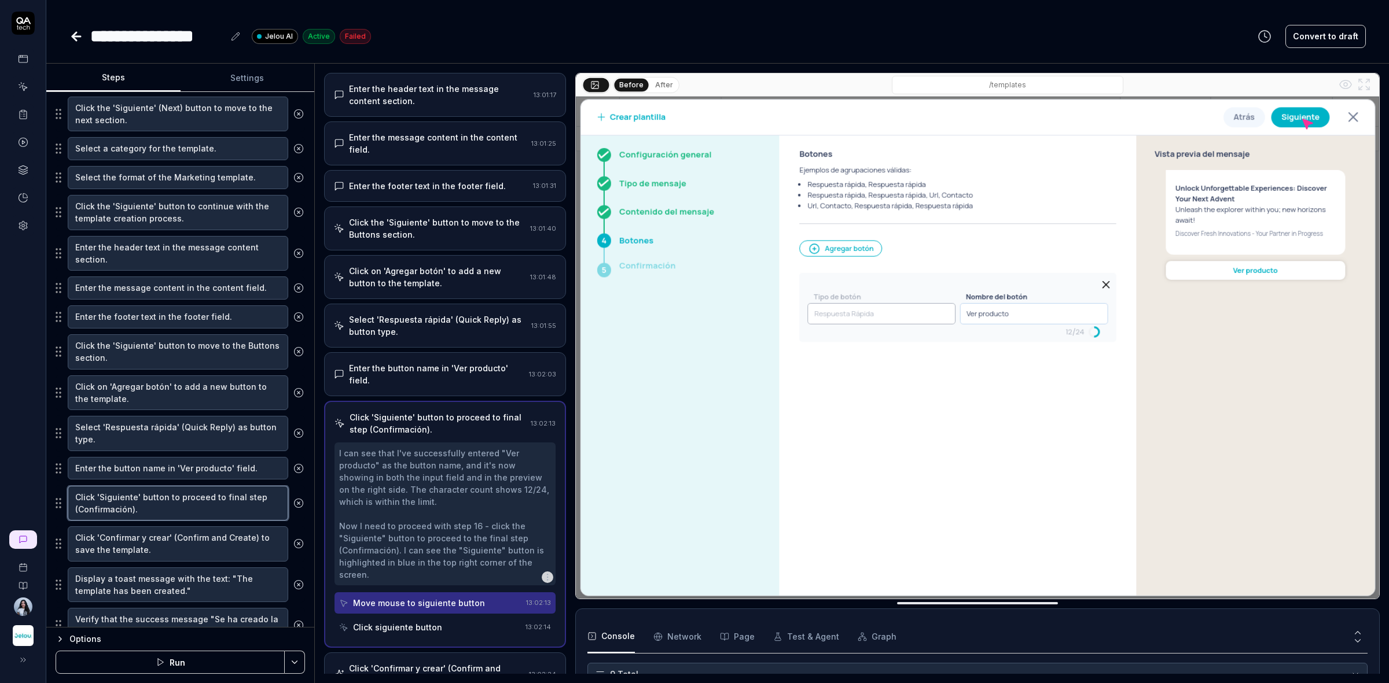
scroll to position [371, 0]
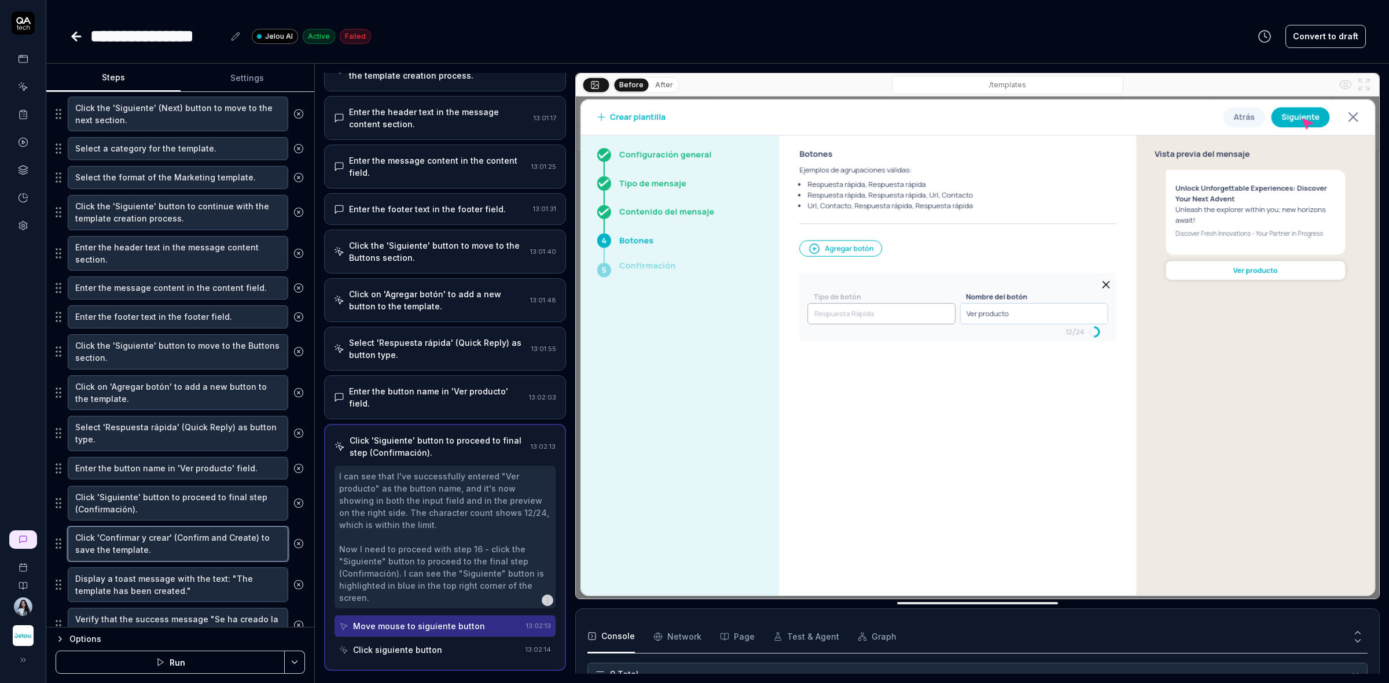
click at [163, 547] on textarea "Click 'Confirmar y crear' (Confirm and Create) to save the template." at bounding box center [178, 544] width 220 height 35
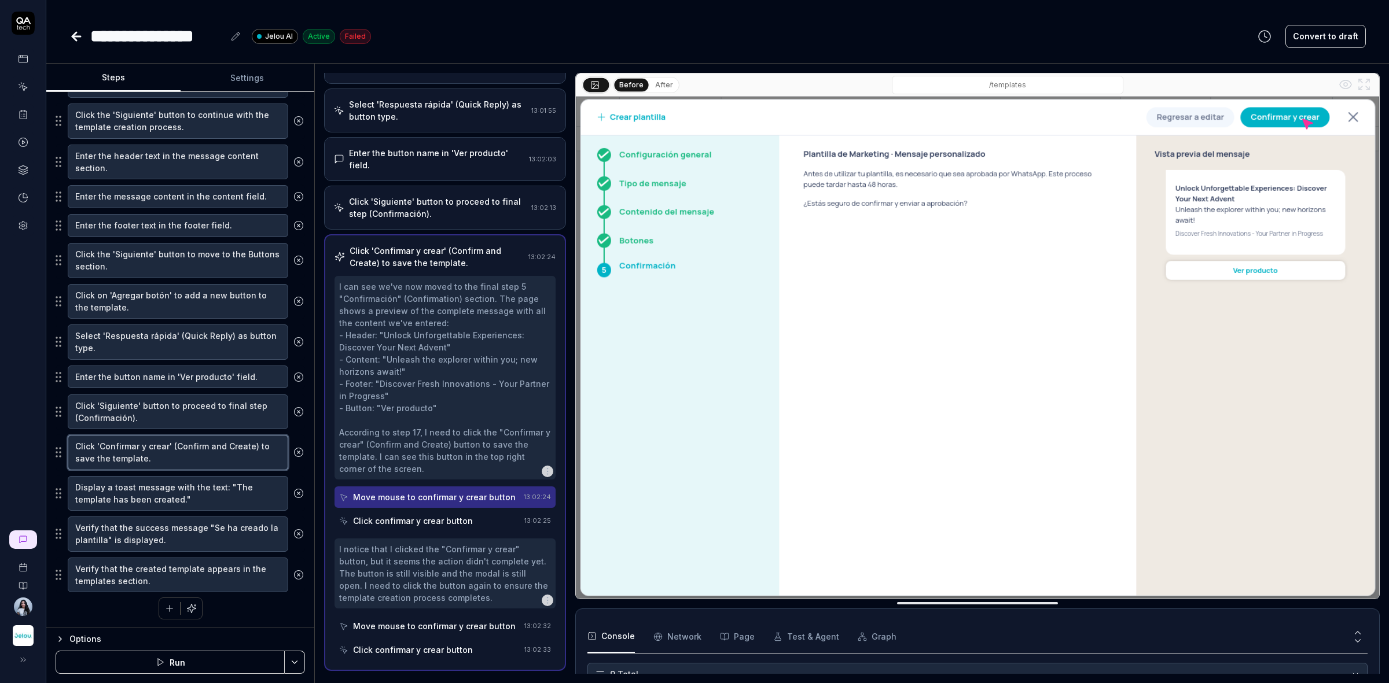
scroll to position [460, 0]
click at [204, 492] on textarea "Display a toast message with the text: "The template has been created."" at bounding box center [178, 491] width 220 height 35
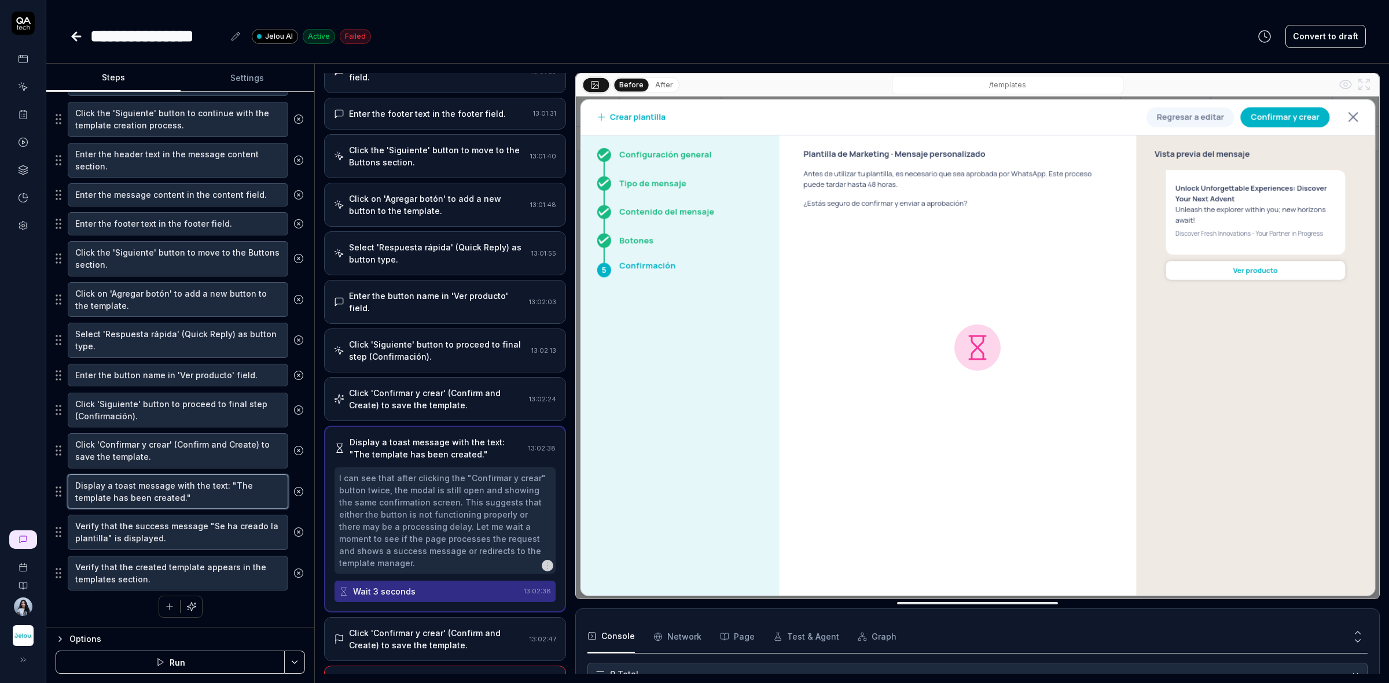
scroll to position [409, 0]
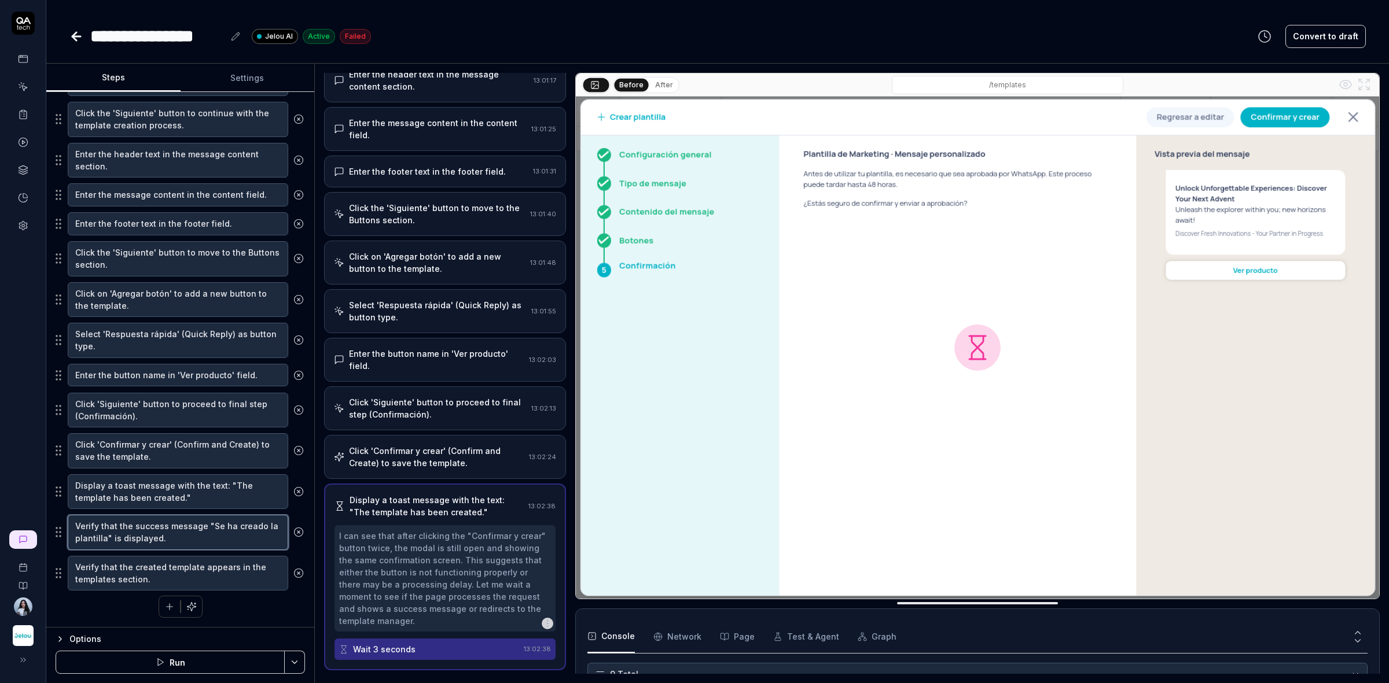
click at [171, 542] on textarea "Verify that the success message "Se ha creado la plantilla" is displayed." at bounding box center [178, 532] width 220 height 35
click at [157, 570] on textarea "Verify that the created template appears in the templates section." at bounding box center [178, 573] width 220 height 35
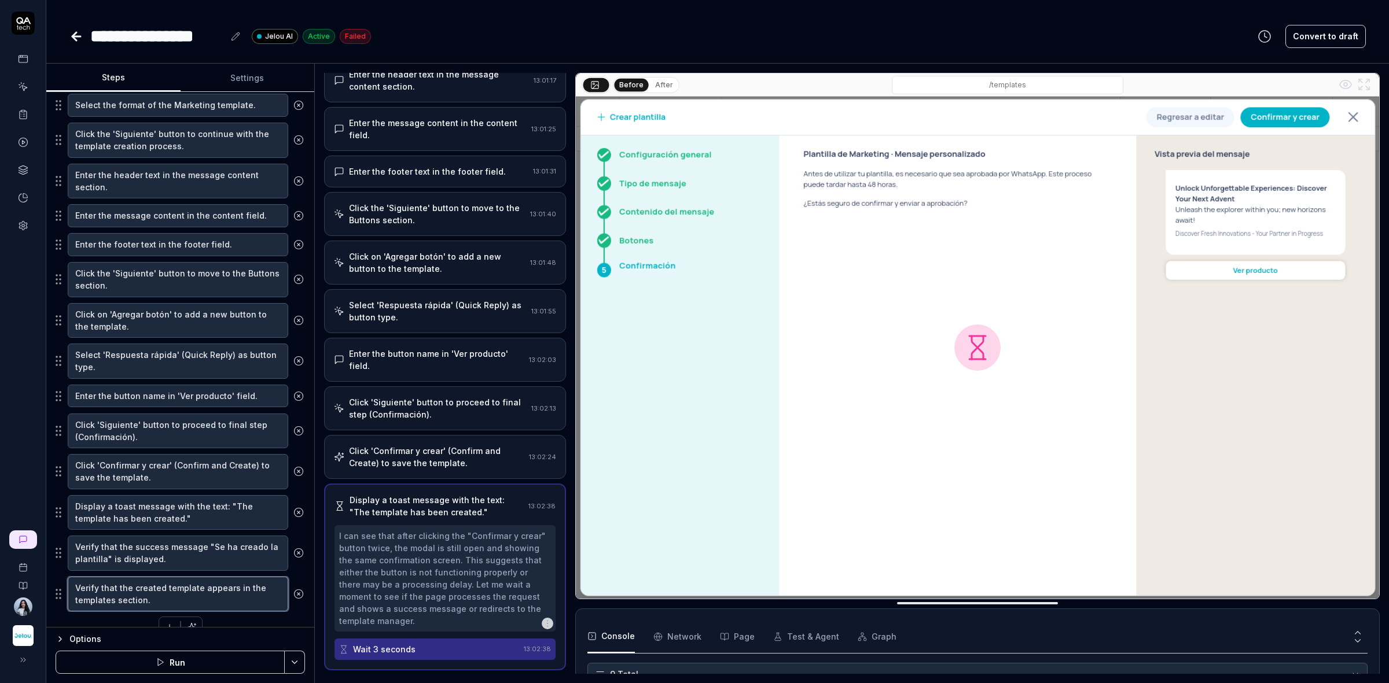
scroll to position [460, 0]
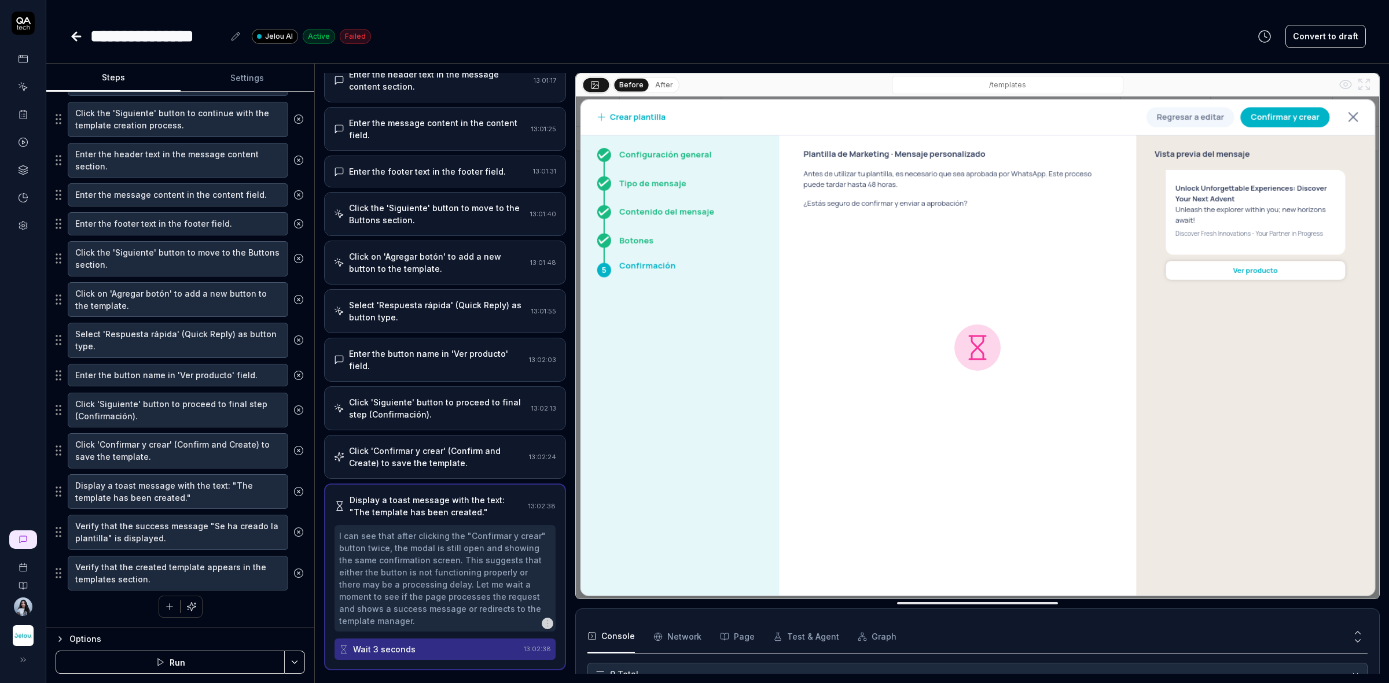
click at [181, 608] on button "button" at bounding box center [191, 607] width 21 height 21
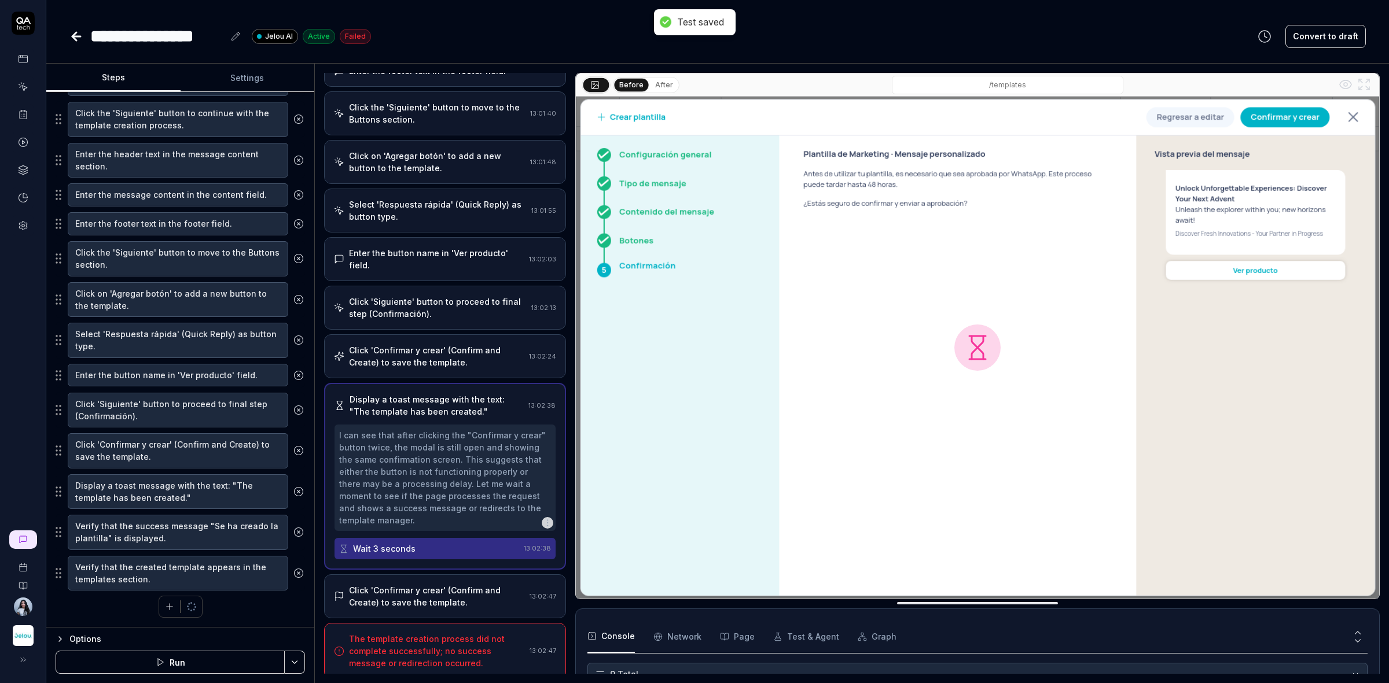
scroll to position [519, 0]
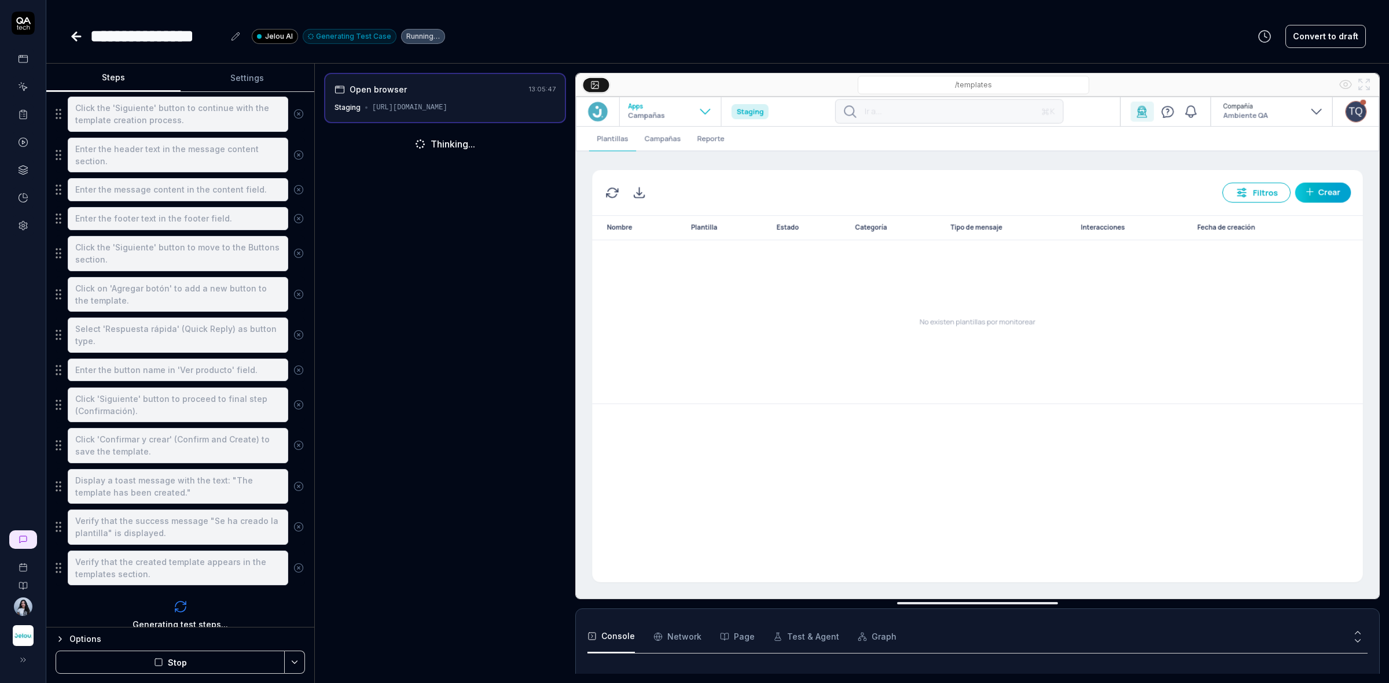
scroll to position [525, 0]
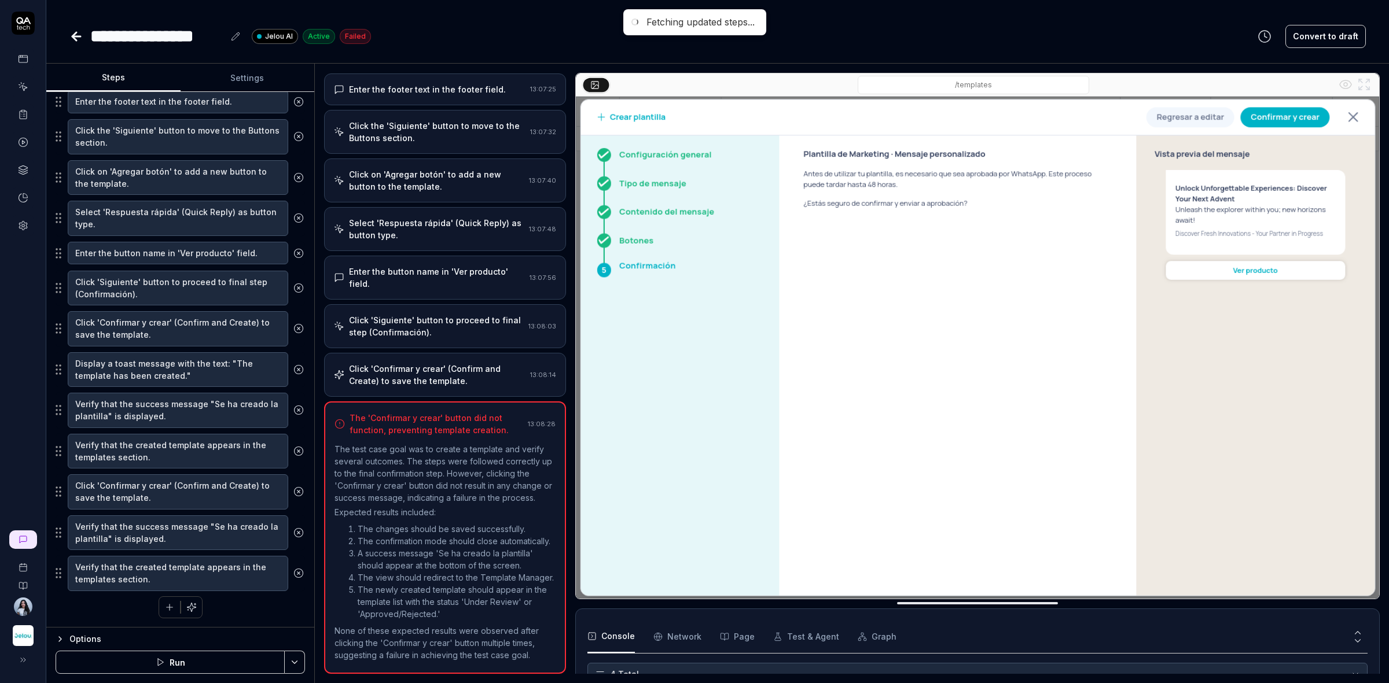
scroll to position [583, 0]
type textarea "*"
